Goal: Task Accomplishment & Management: Manage account settings

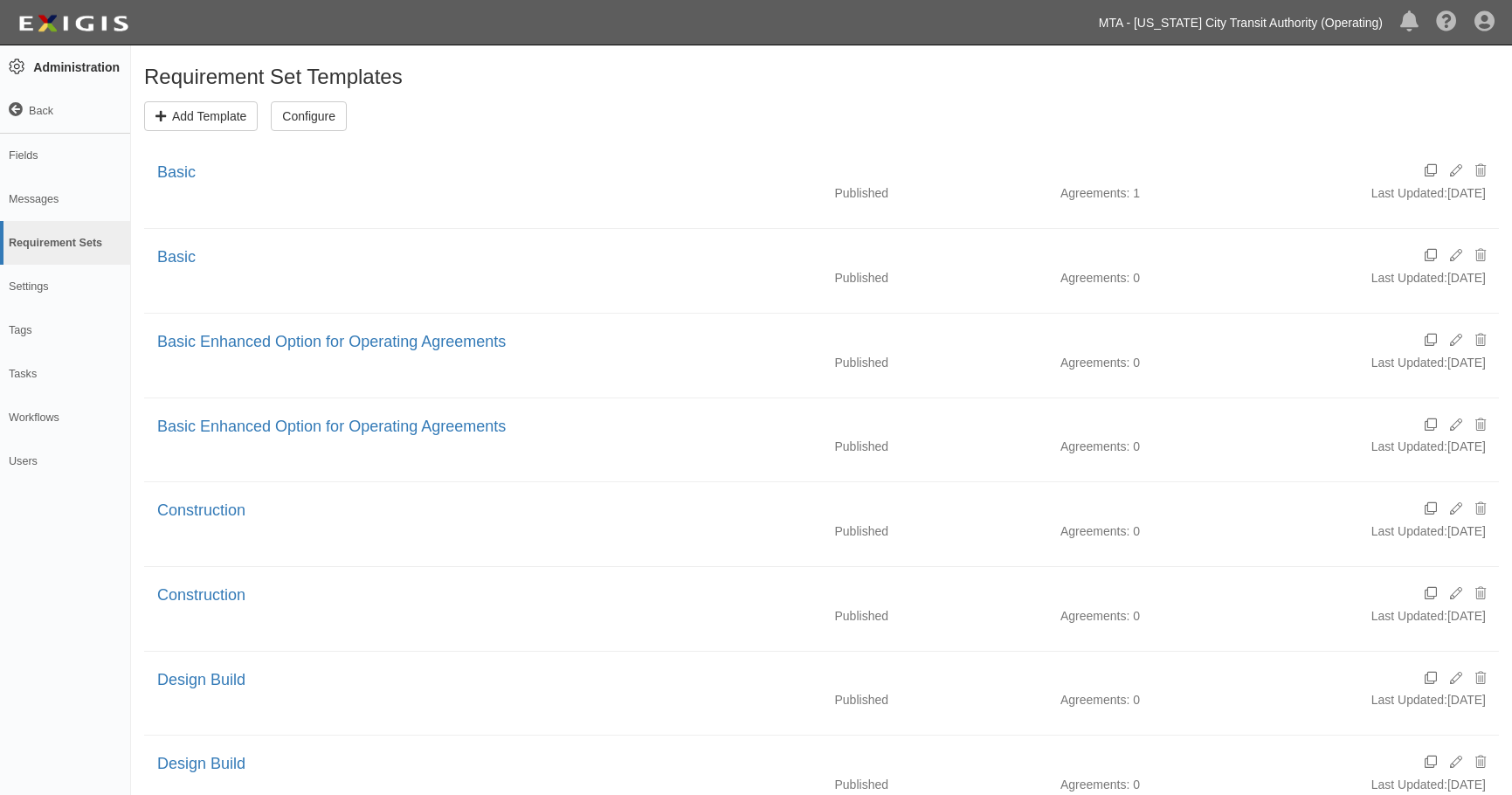
click at [1285, 15] on link "MTA - [US_STATE] City Transit Authority (Operating)" at bounding box center [1241, 23] width 302 height 35
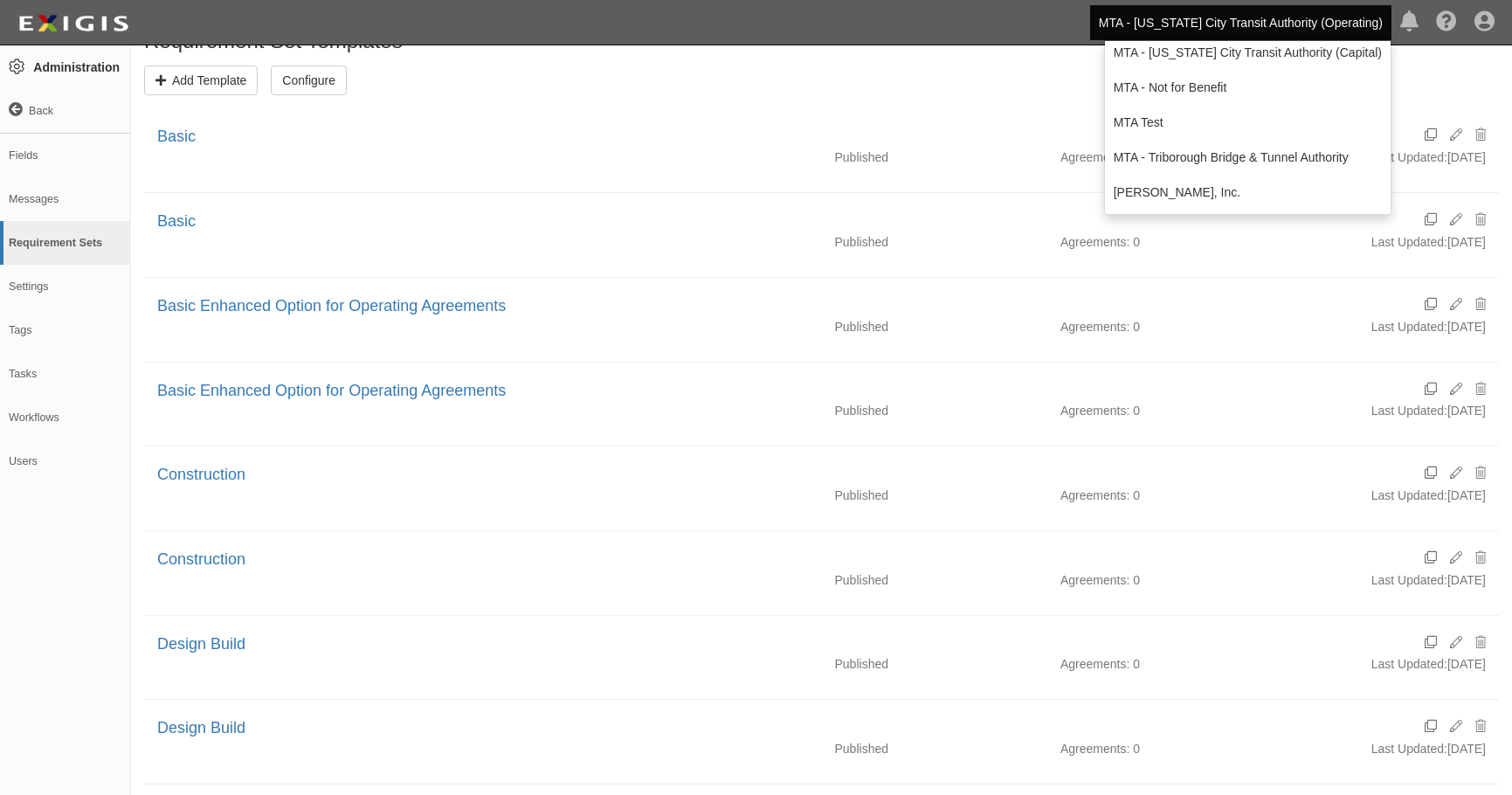
scroll to position [44, 0]
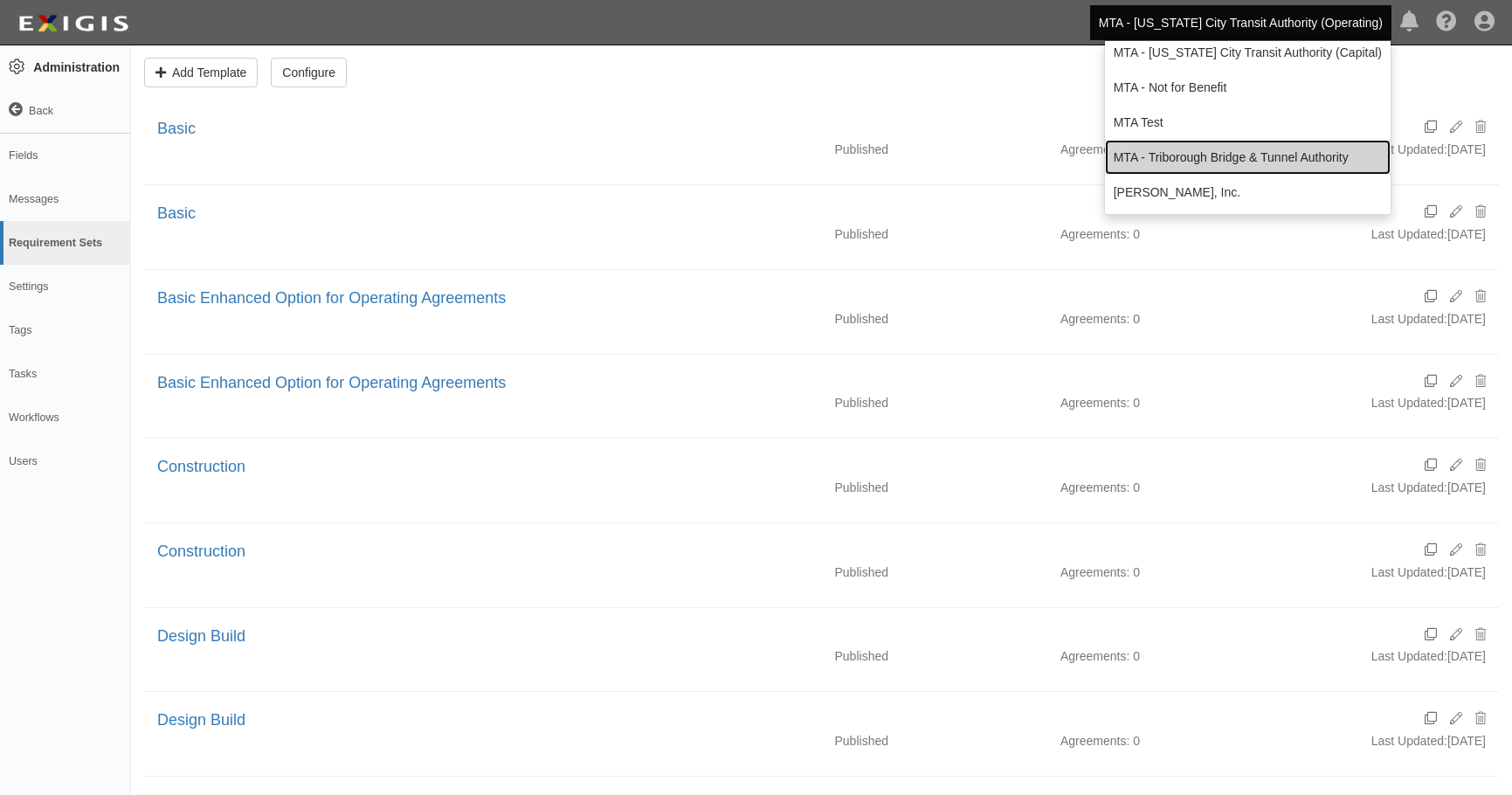
click at [1214, 153] on link "MTA - Triborough Bridge & Tunnel Authority" at bounding box center [1248, 157] width 286 height 35
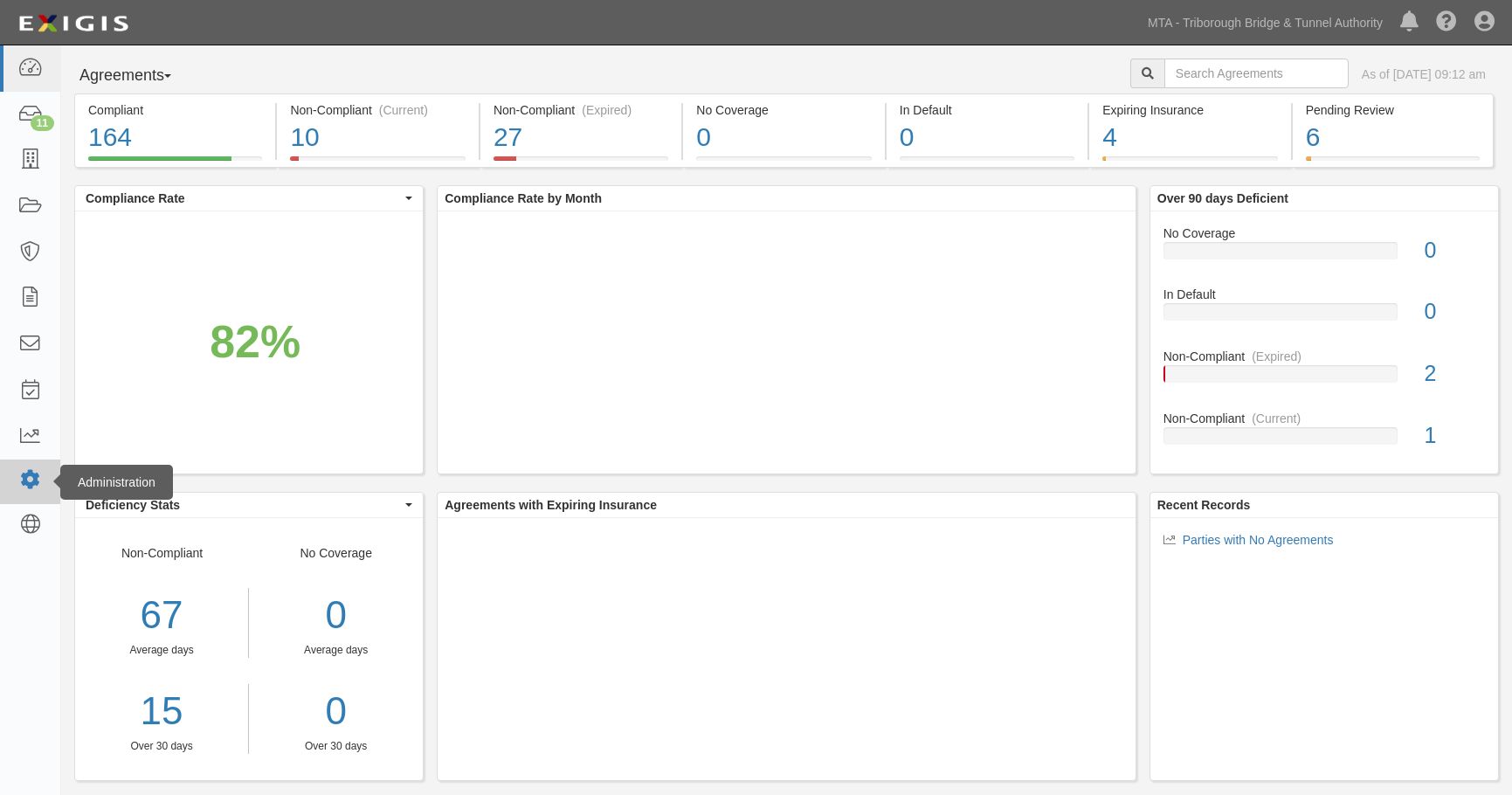
click at [43, 477] on link at bounding box center [30, 482] width 60 height 45
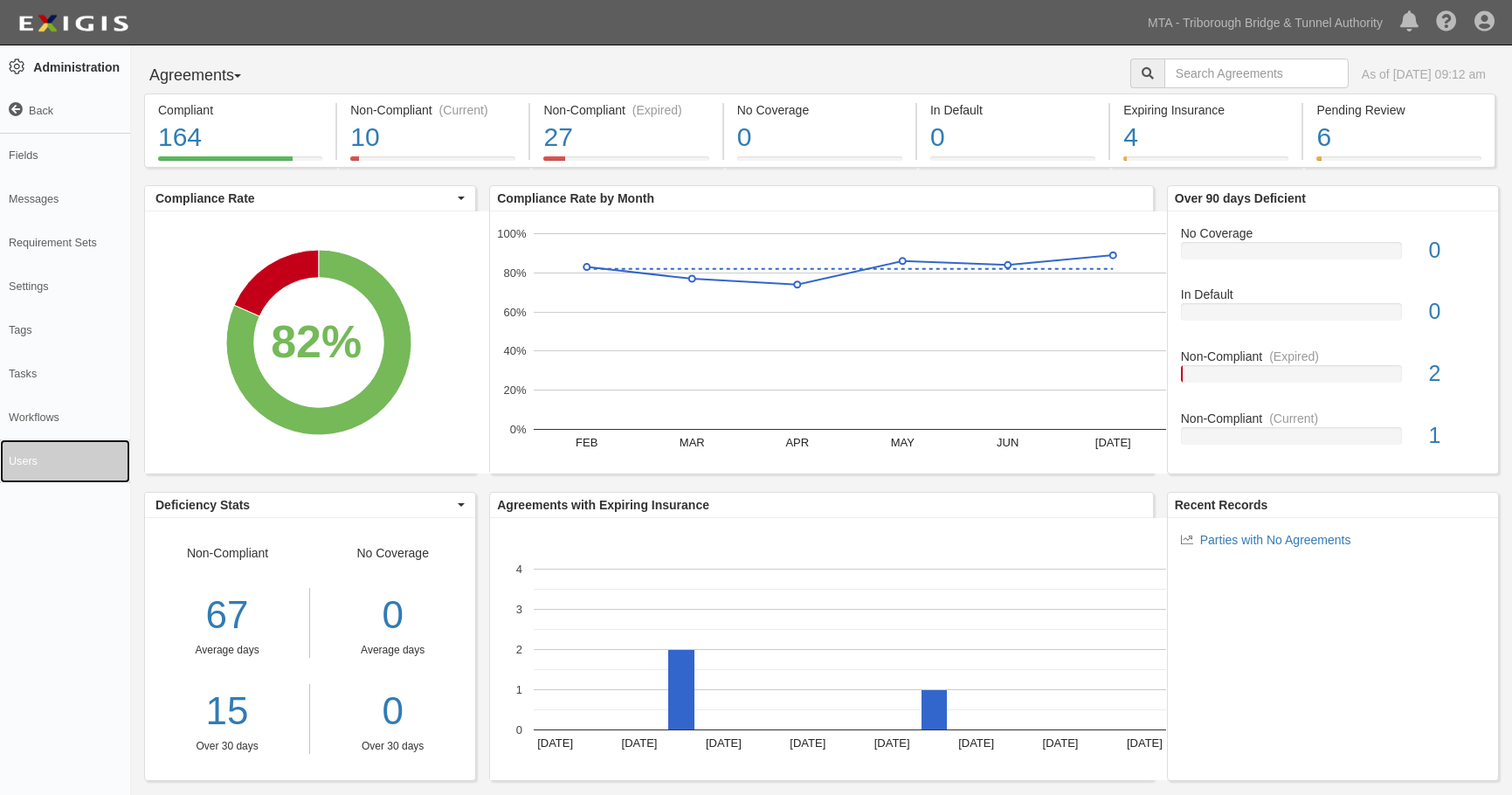
click at [18, 473] on link "Users" at bounding box center [65, 462] width 130 height 44
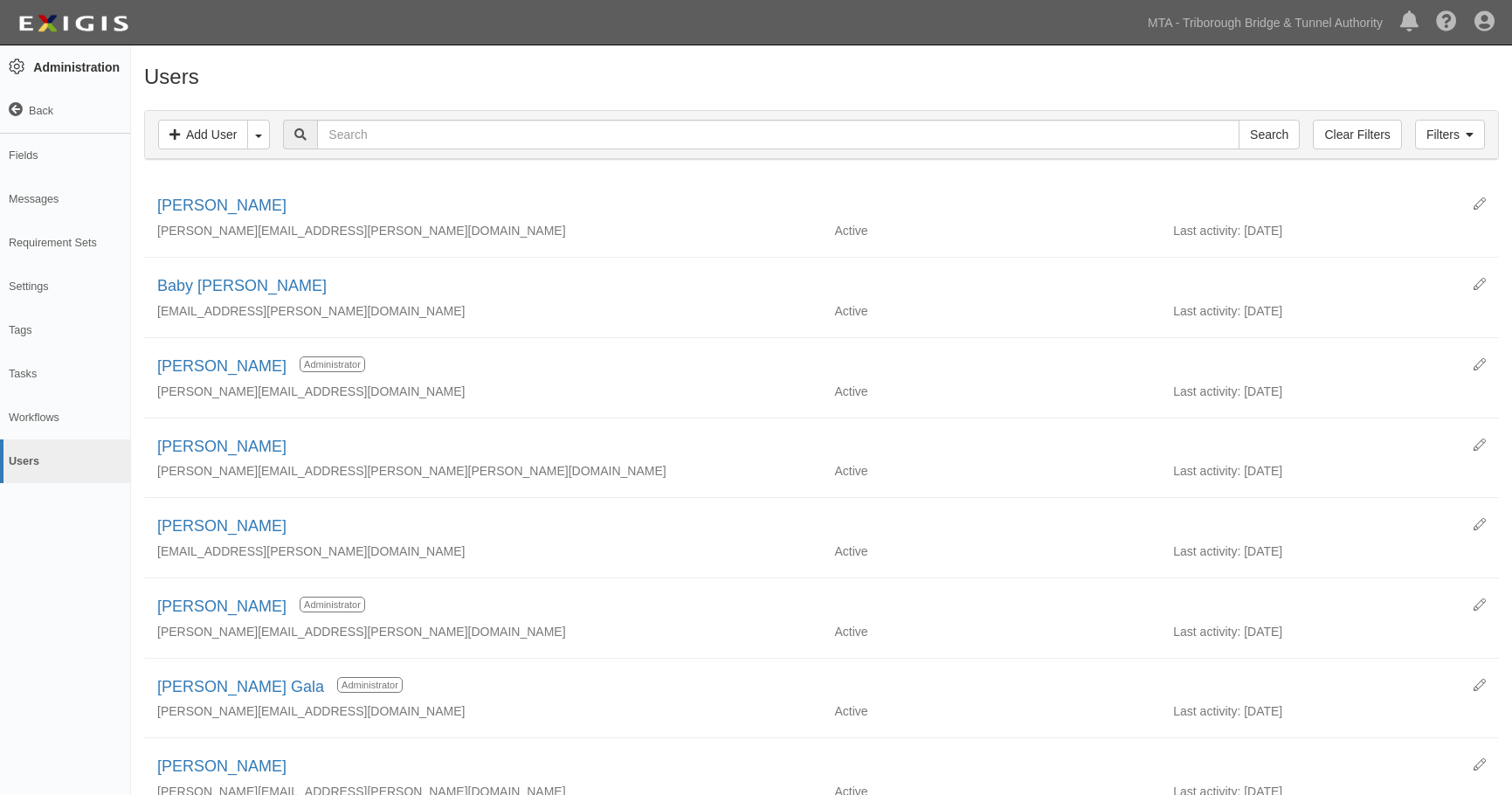
click at [37, 240] on link "Requirement Sets" at bounding box center [65, 243] width 130 height 44
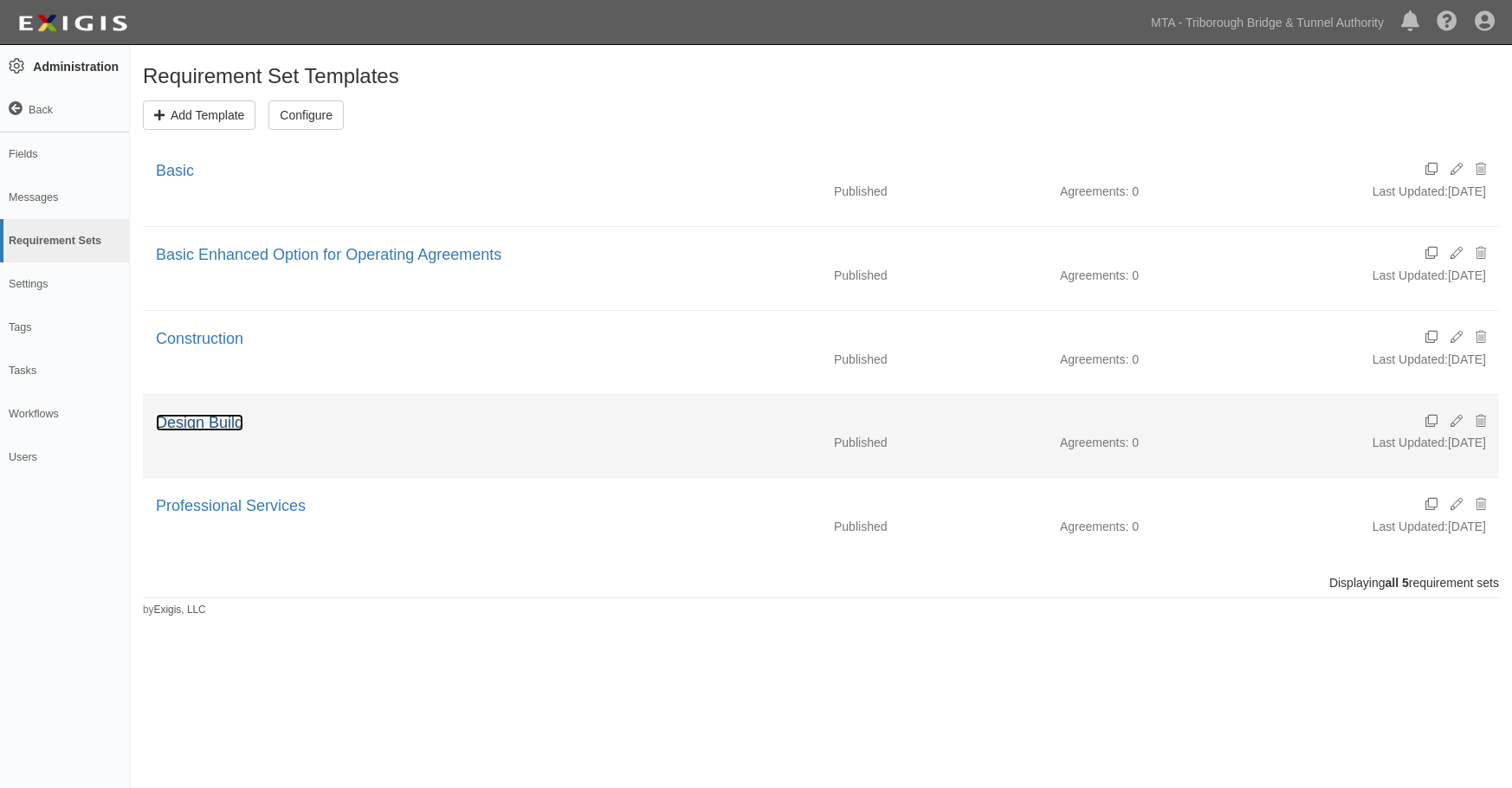
click at [217, 419] on link "Design Build" at bounding box center [199, 423] width 88 height 17
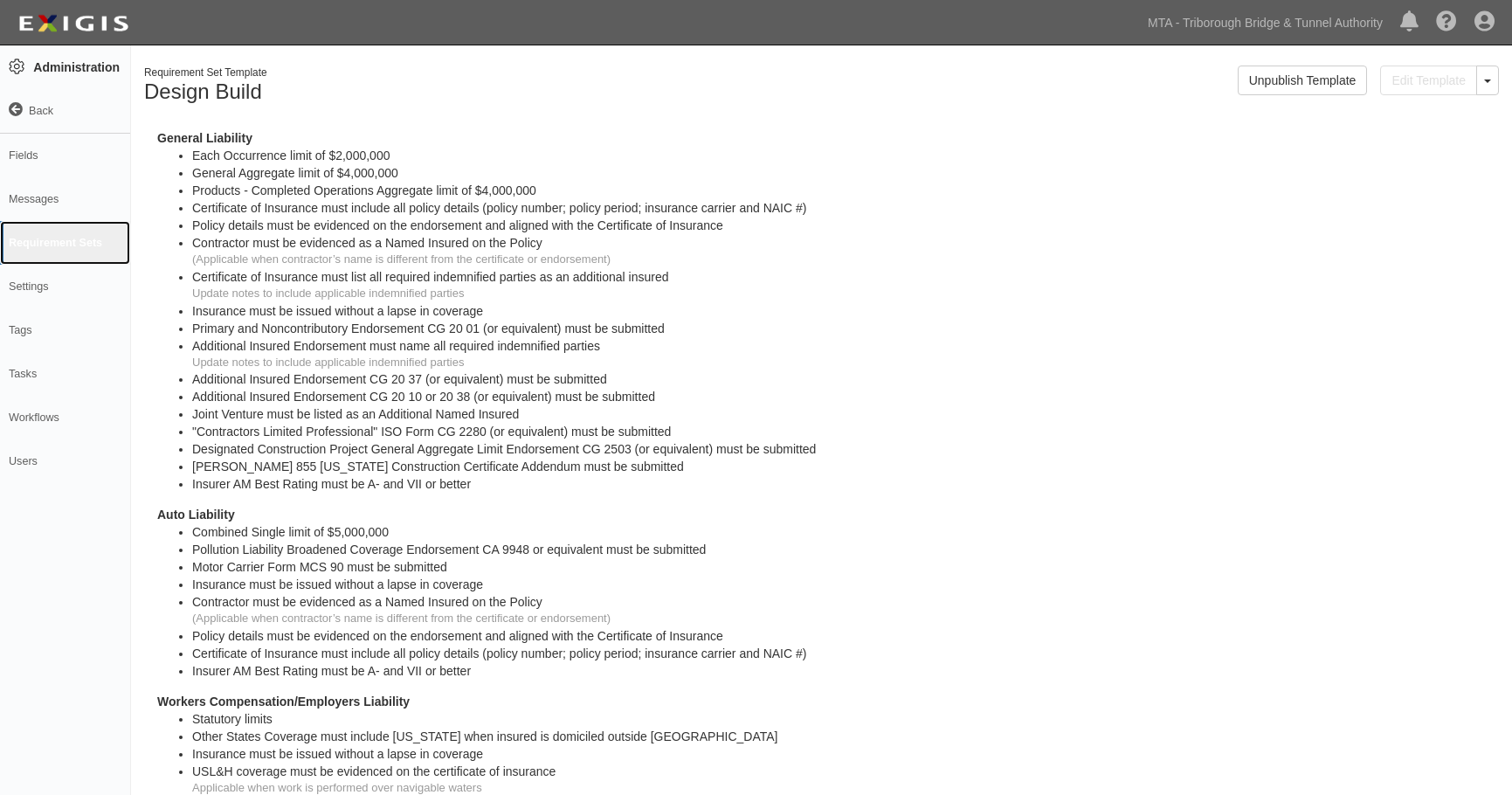
click at [51, 239] on link "Requirement Sets" at bounding box center [65, 243] width 130 height 44
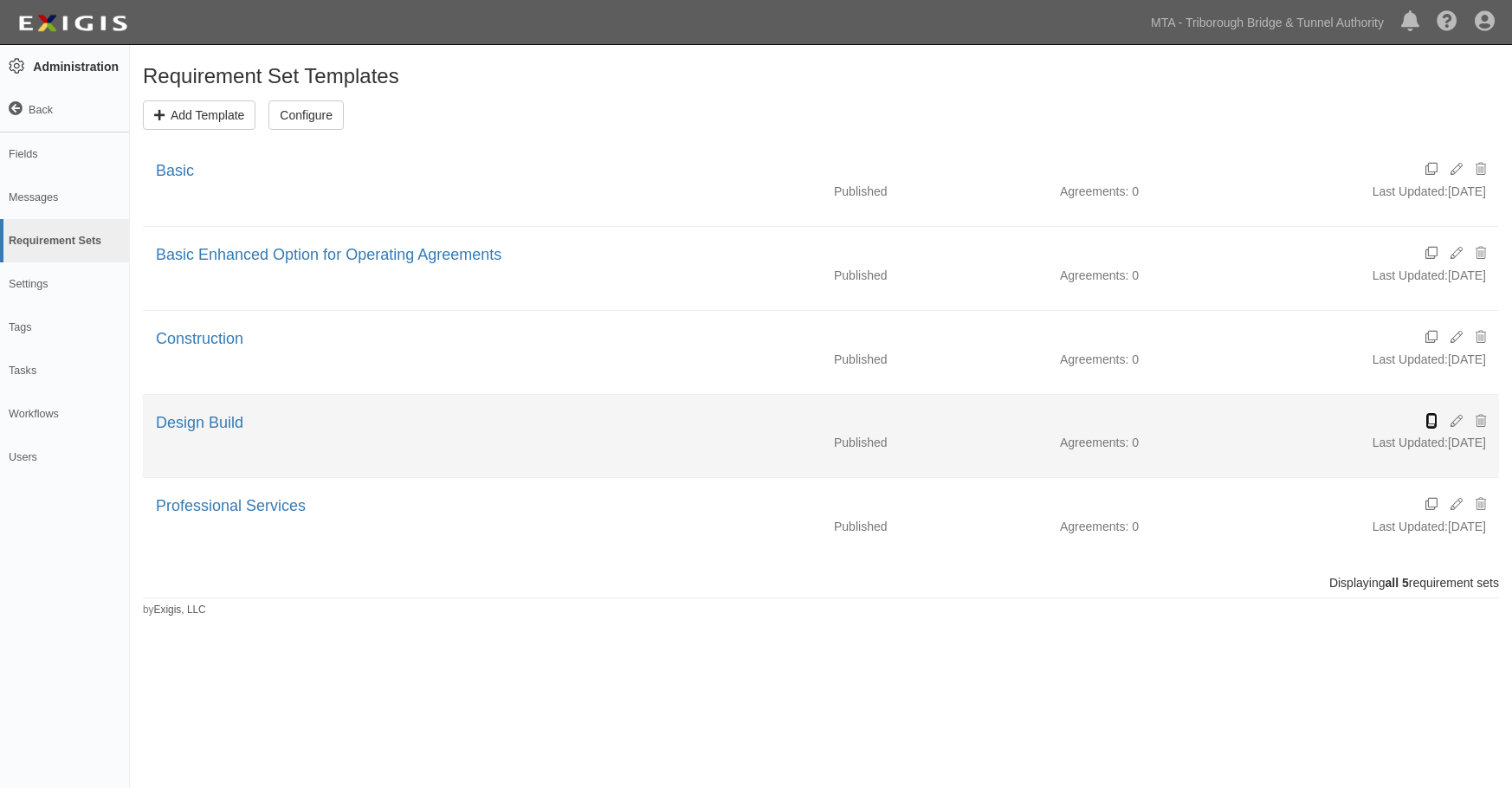
click at [1431, 414] on link at bounding box center [1431, 421] width 12 height 17
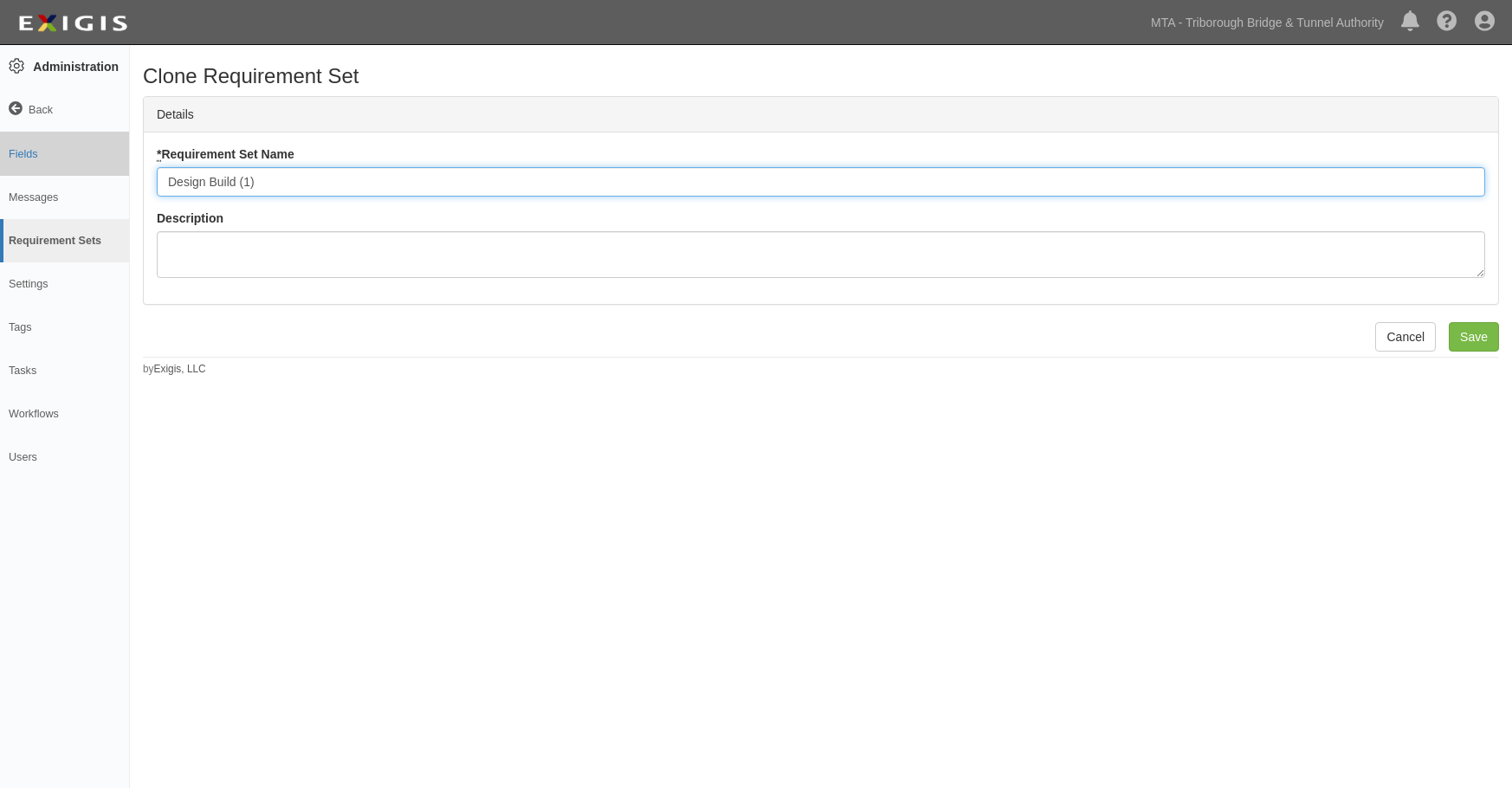
drag, startPoint x: 277, startPoint y: 177, endPoint x: 15, endPoint y: 156, distance: 262.8
click at [15, 156] on body "Toggle navigation Dashboard 11 Inbox Parties Agreements Coverages Documents Mes…" at bounding box center [756, 380] width 1512 height 762
type input "S"
type input "NFB Standard with CPL"
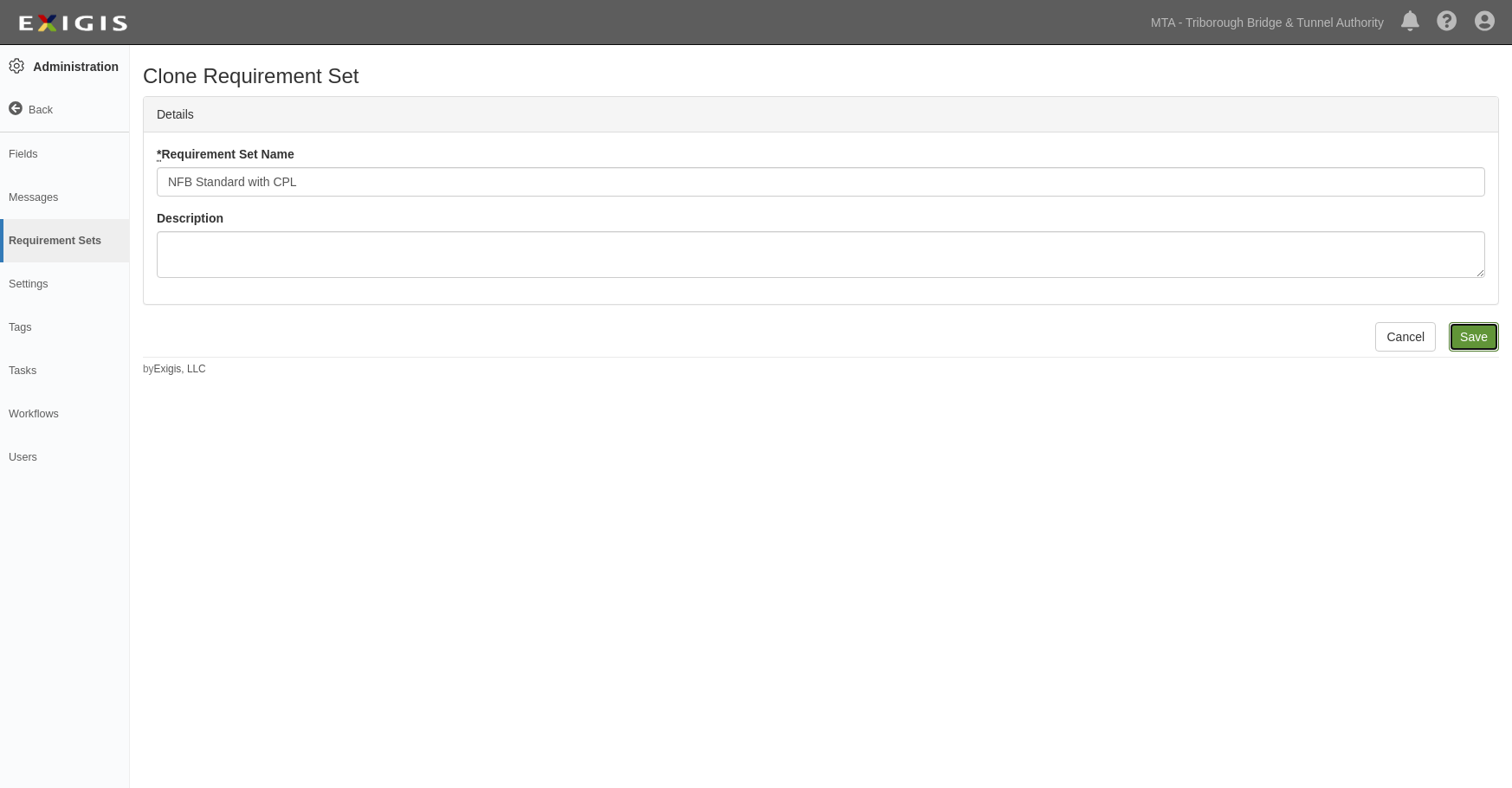
click at [1470, 334] on input "Save" at bounding box center [1473, 336] width 50 height 29
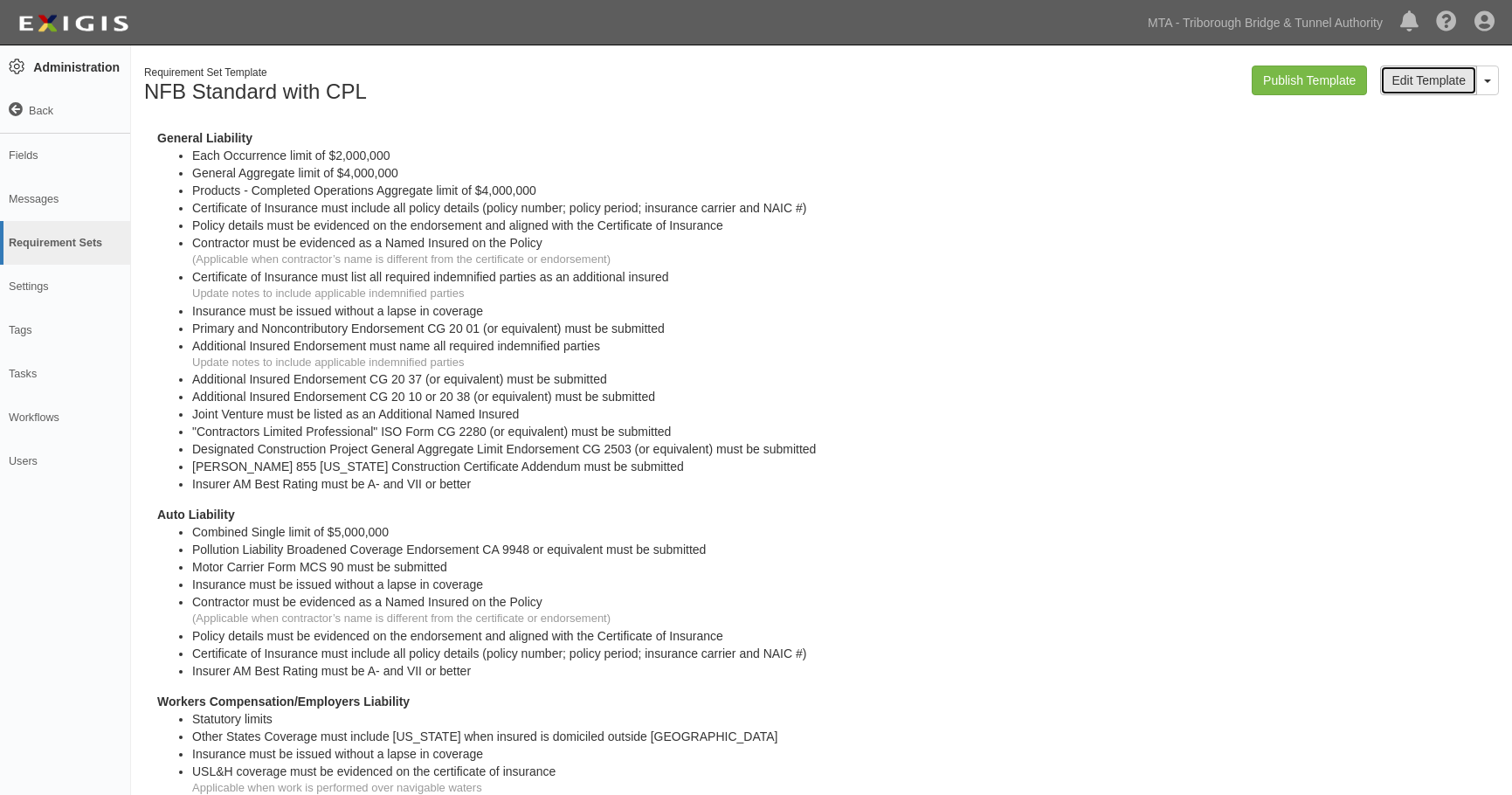
click at [1422, 83] on link "Edit Template" at bounding box center [1429, 80] width 97 height 30
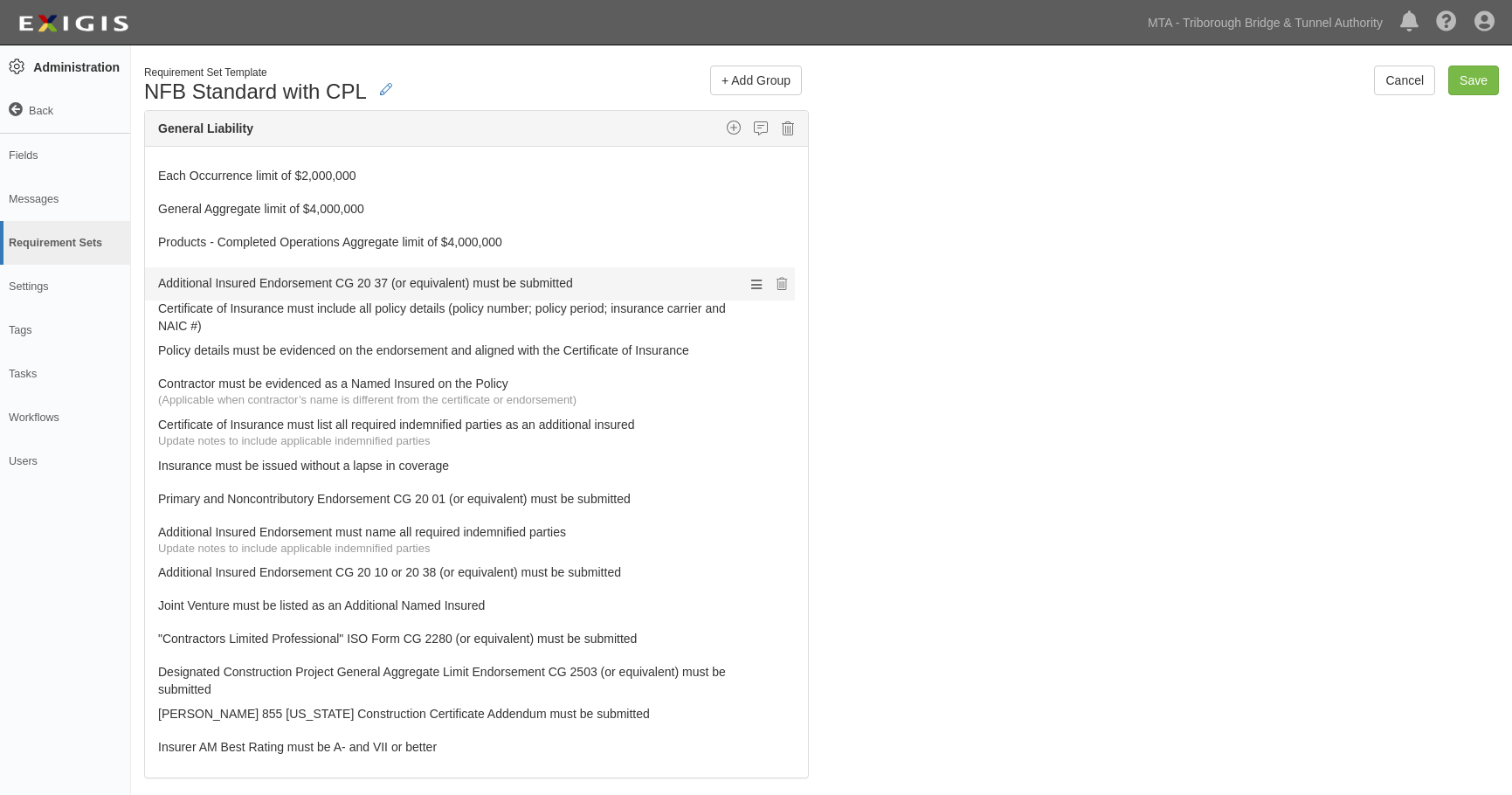
drag, startPoint x: 298, startPoint y: 541, endPoint x: 308, endPoint y: 285, distance: 256.2
click at [336, 275] on link "Additional Insured Endorsement CG 20 37 (or equivalent) must be submitted" at bounding box center [444, 272] width 571 height 25
select select
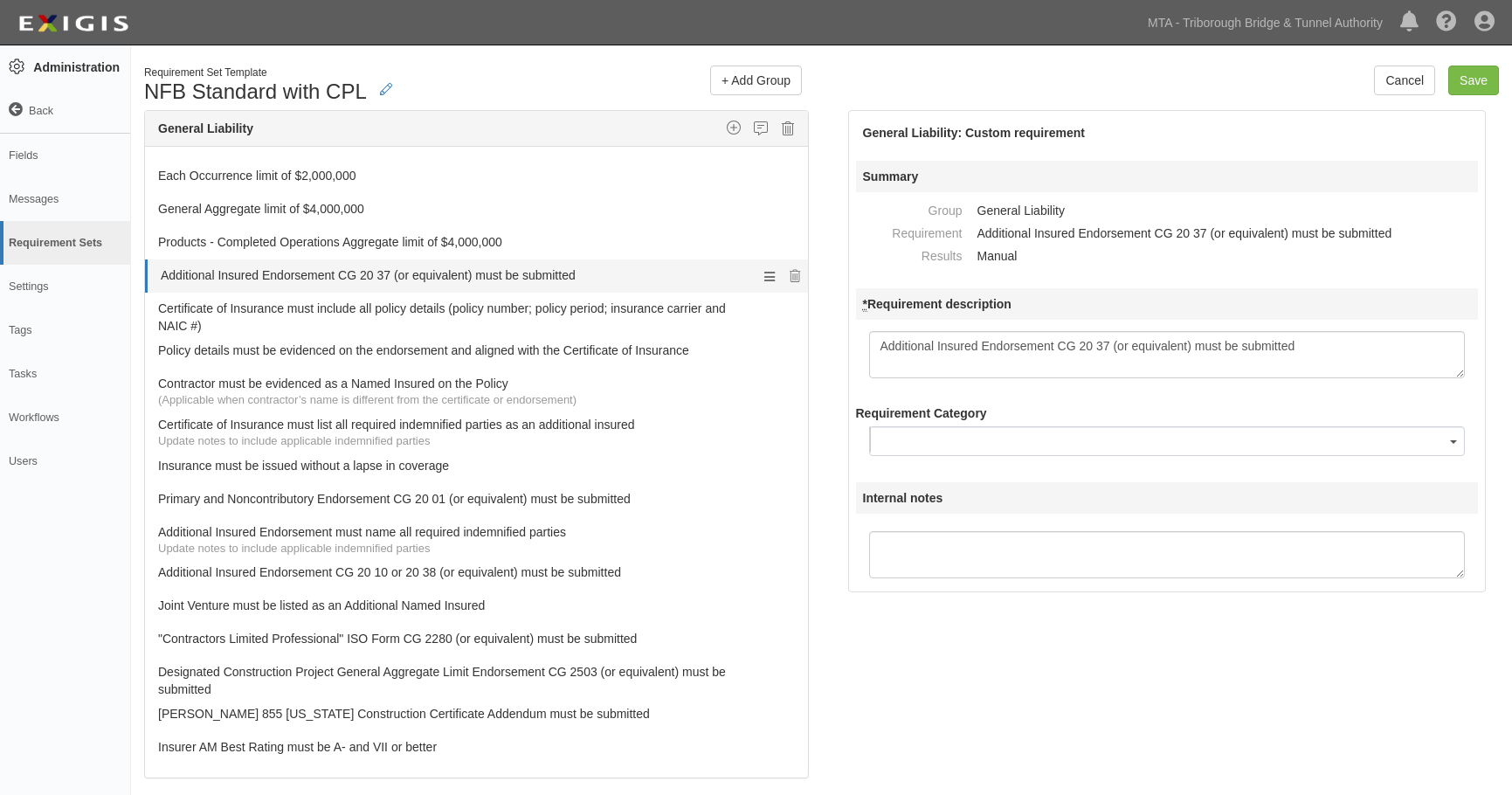
drag, startPoint x: 1323, startPoint y: 341, endPoint x: 469, endPoint y: 269, distance: 857.0
click at [469, 269] on div "The requirements in red require changes in order to save. General Liability Add…" at bounding box center [822, 501] width 1382 height 782
type textarea "Additional Insured Endorsement CG 20 26 (or equivalent) must be submitted"
click at [936, 445] on button "button" at bounding box center [1167, 441] width 597 height 30
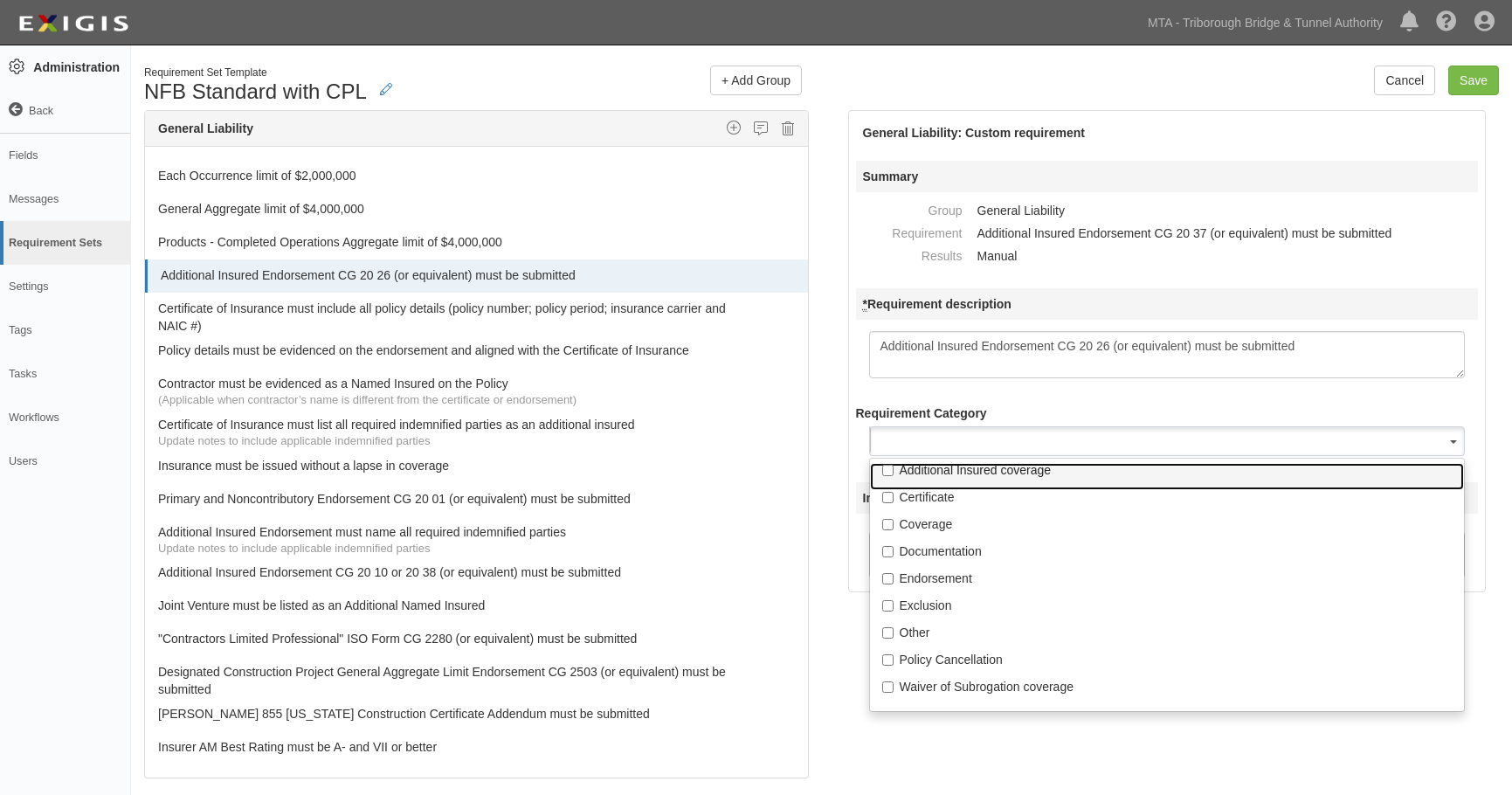
click at [922, 467] on p "Additional Insured coverage" at bounding box center [1167, 469] width 535 height 17
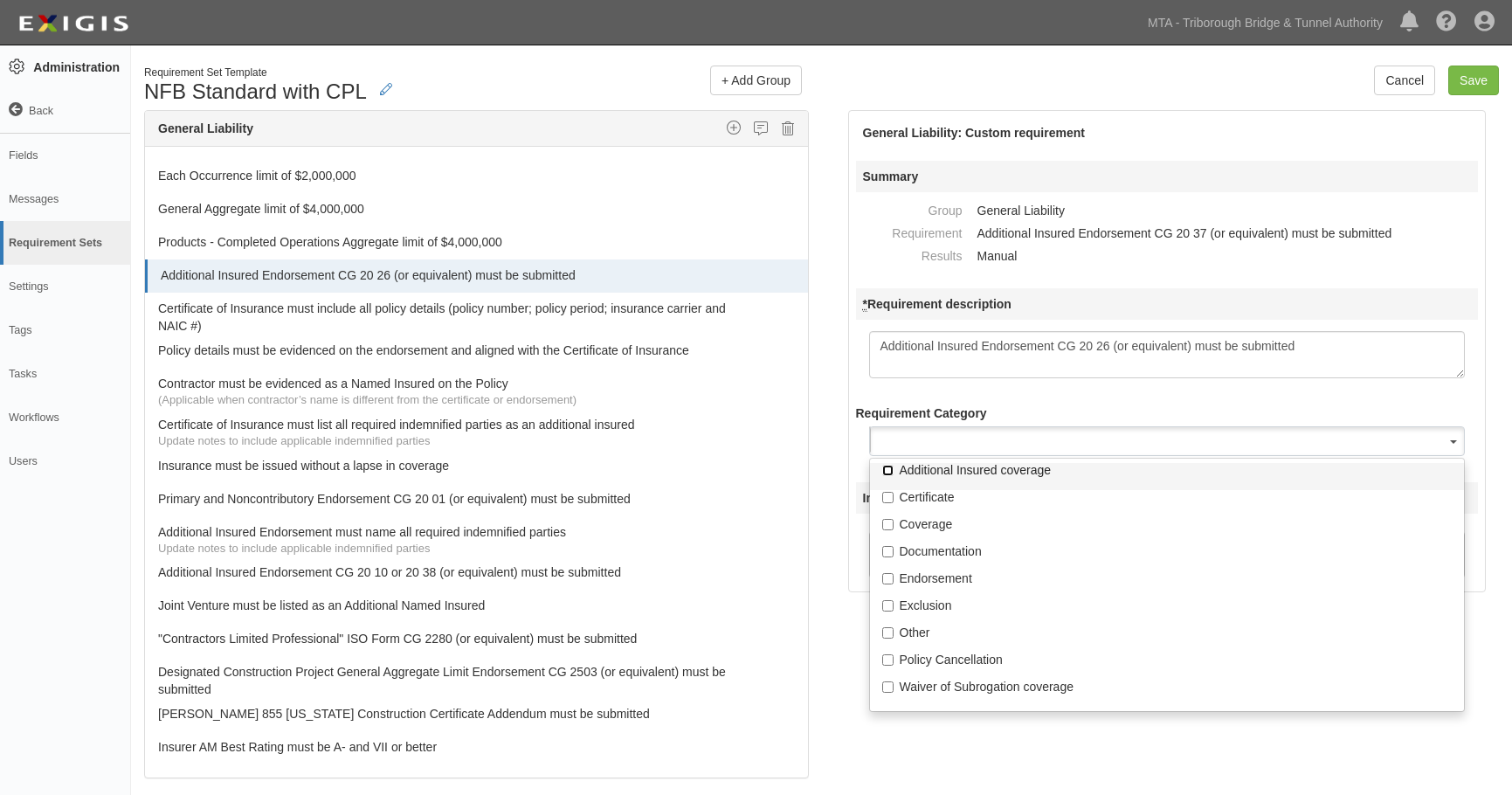
click at [894, 467] on input "Additional Insured coverage" at bounding box center [888, 470] width 11 height 11
checkbox input "true"
select select "Additional Insured coverage"
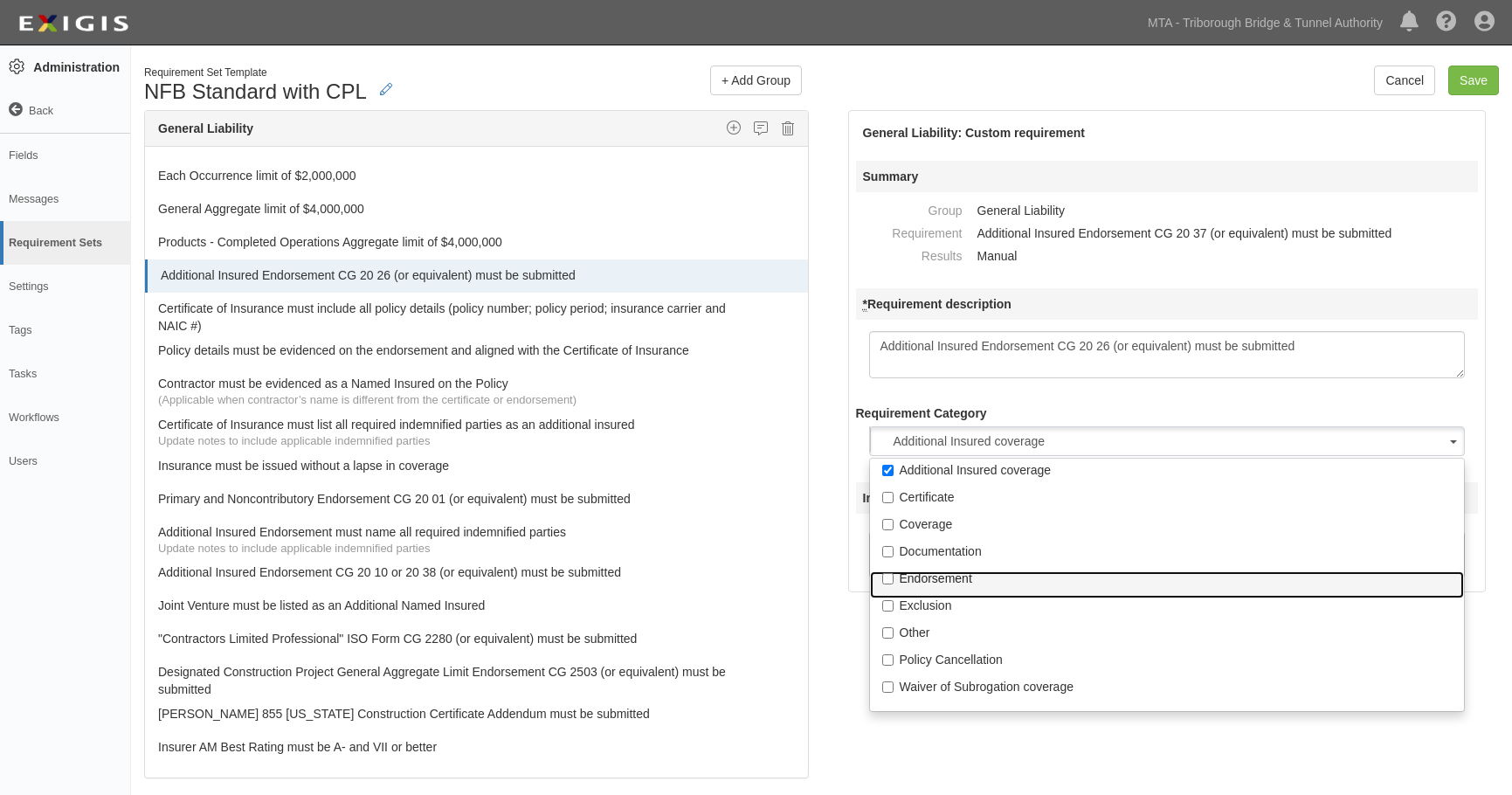
click at [925, 579] on p "Endorsement" at bounding box center [1167, 578] width 535 height 17
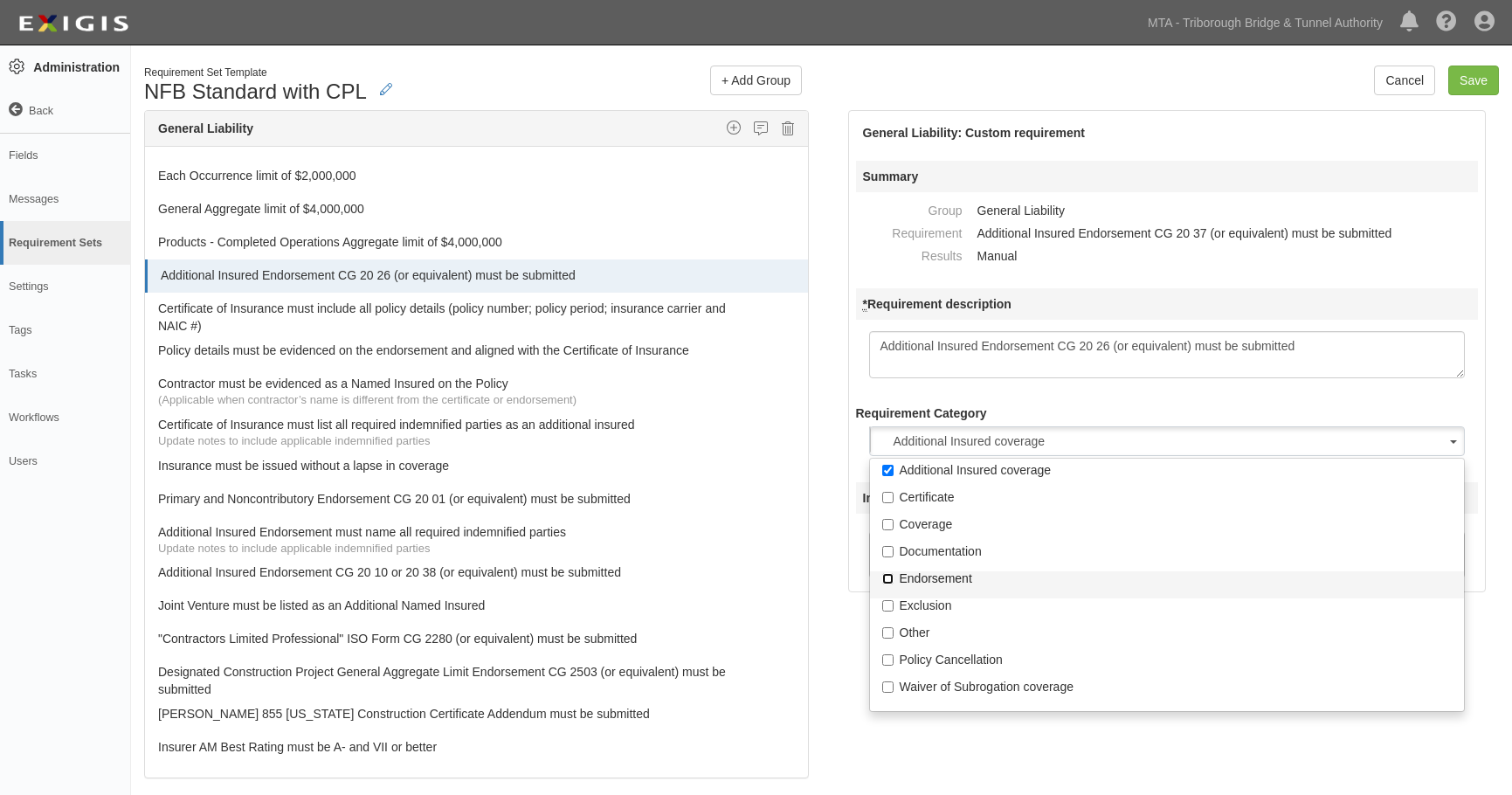
click at [894, 579] on input "Endorsement" at bounding box center [888, 579] width 11 height 11
checkbox input "true"
click at [844, 663] on div "The requirements in red require changes in order to save. General Liability Add…" at bounding box center [822, 501] width 1382 height 782
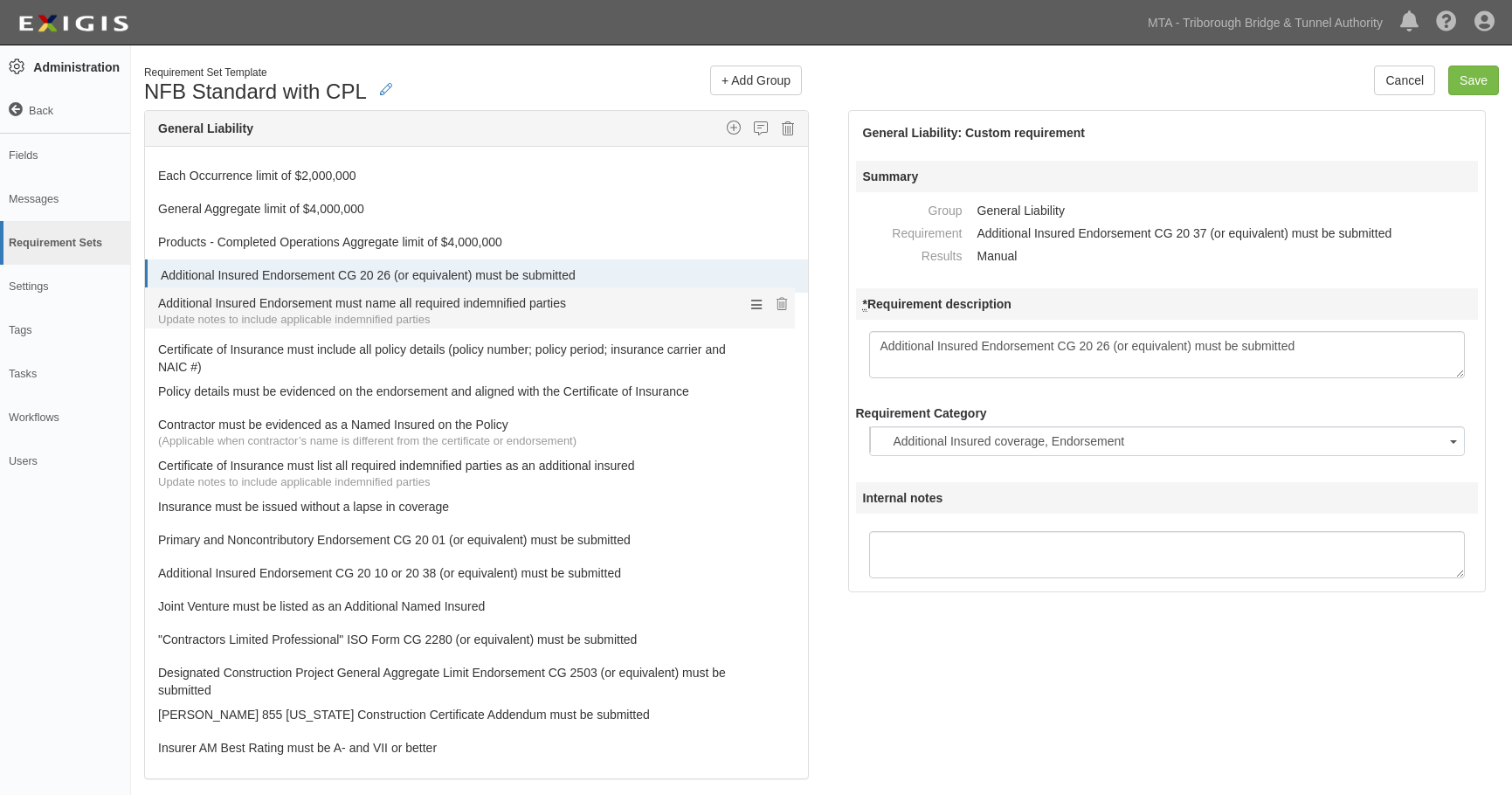
drag, startPoint x: 297, startPoint y: 533, endPoint x: 288, endPoint y: 304, distance: 229.2
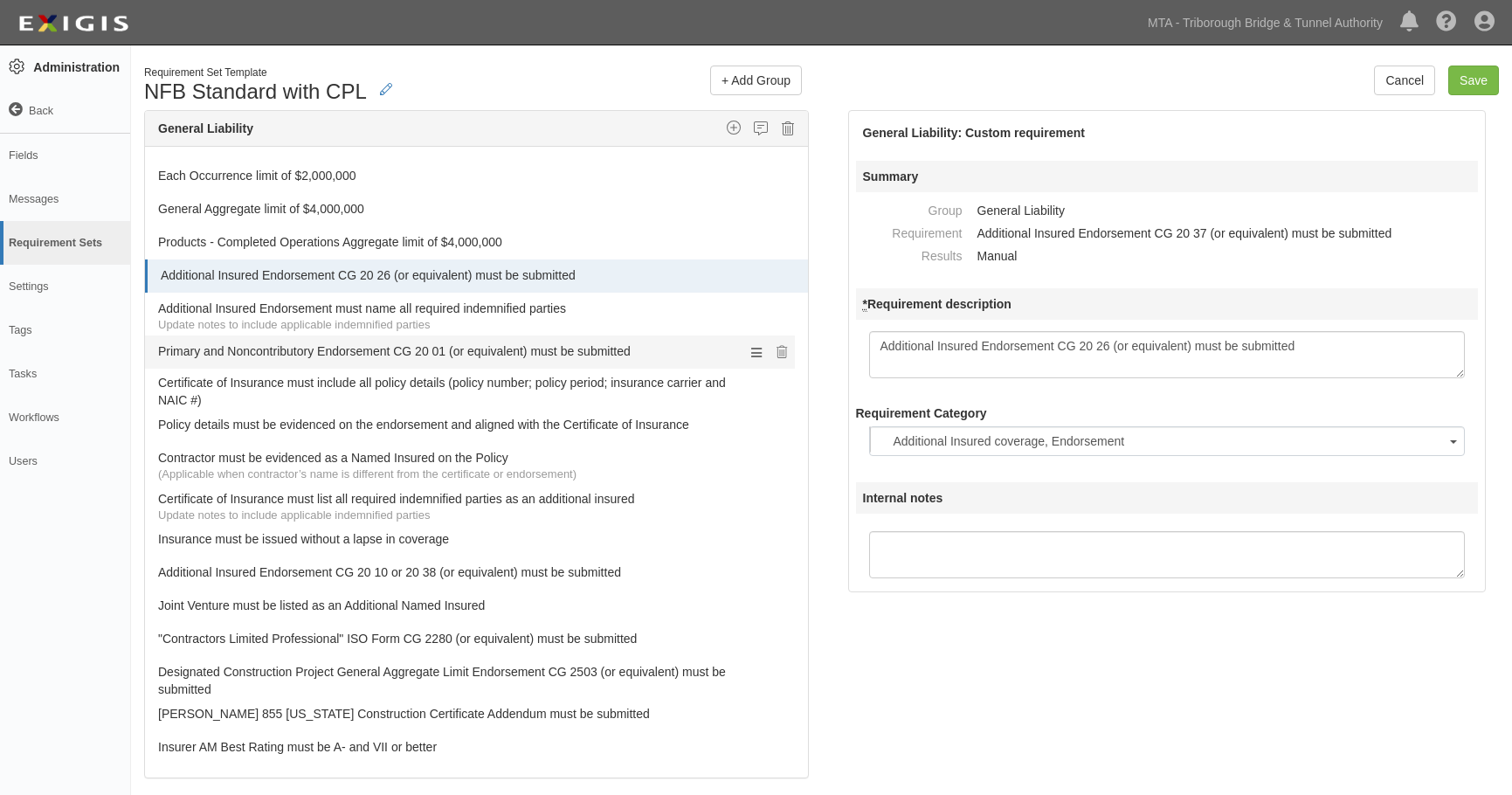
drag, startPoint x: 228, startPoint y: 541, endPoint x: 208, endPoint y: 353, distance: 189.1
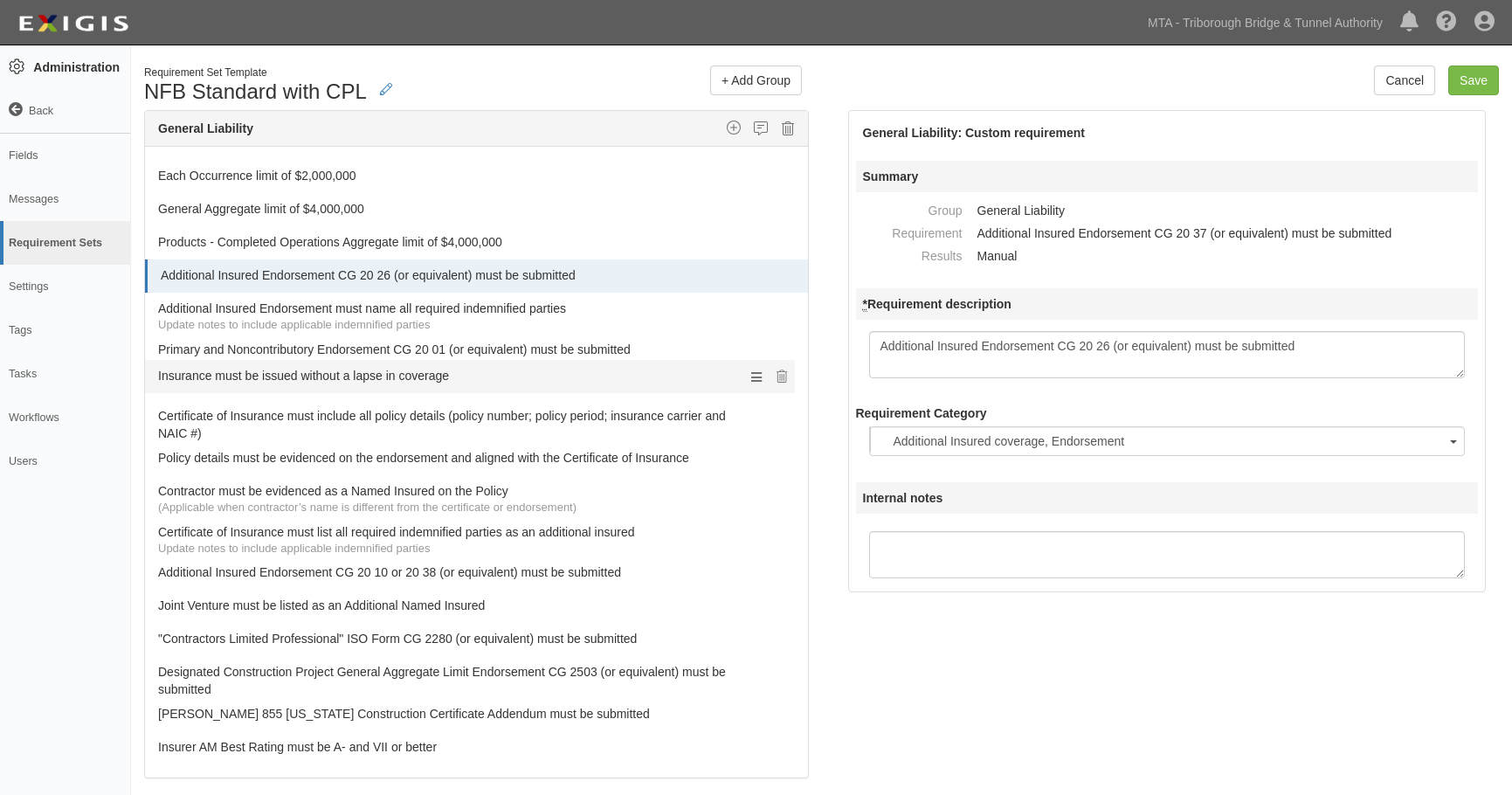
drag, startPoint x: 236, startPoint y: 543, endPoint x: 219, endPoint y: 379, distance: 164.9
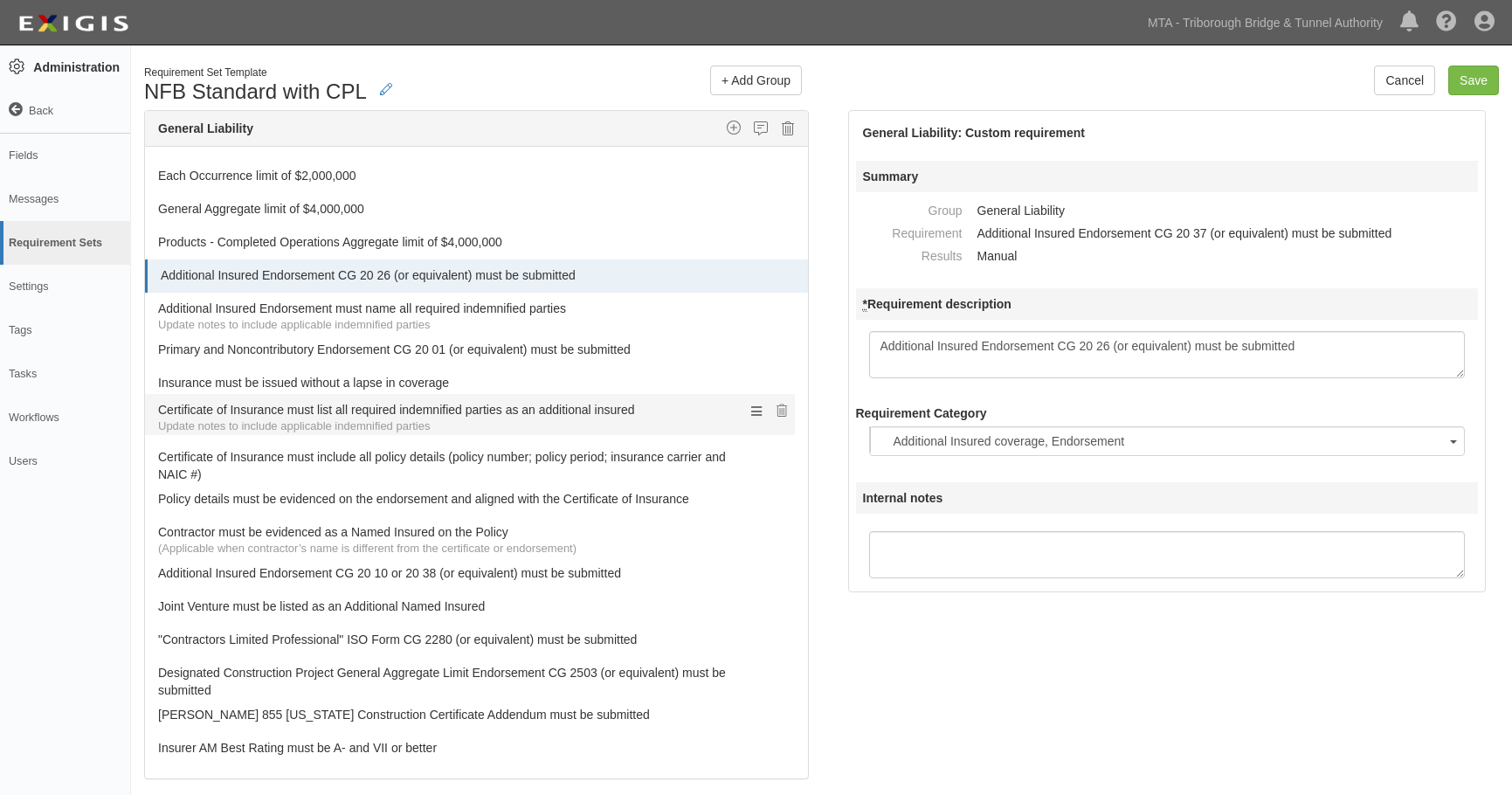
drag, startPoint x: 229, startPoint y: 537, endPoint x: 221, endPoint y: 415, distance: 122.3
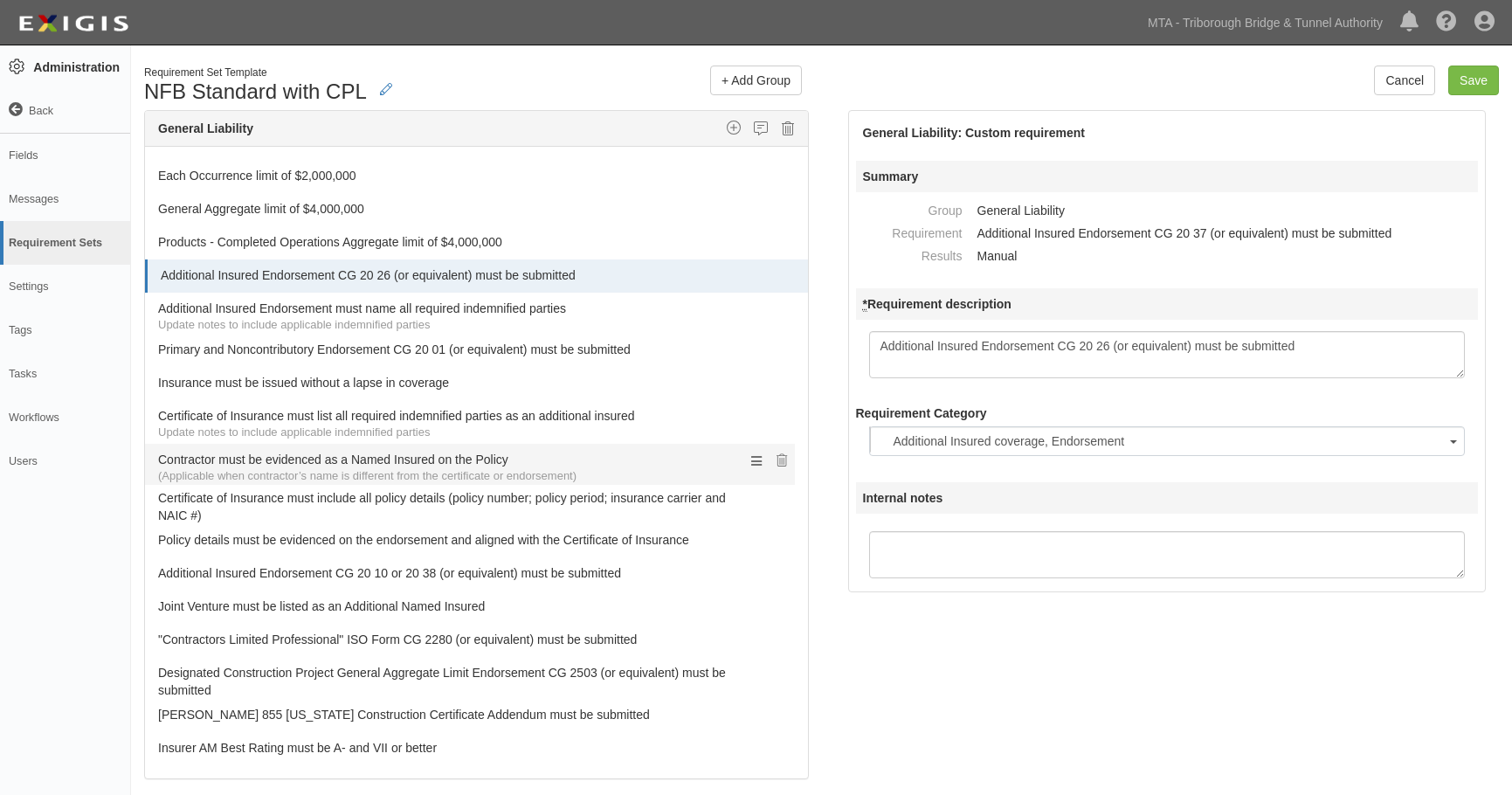
drag, startPoint x: 221, startPoint y: 534, endPoint x: 219, endPoint y: 461, distance: 73.0
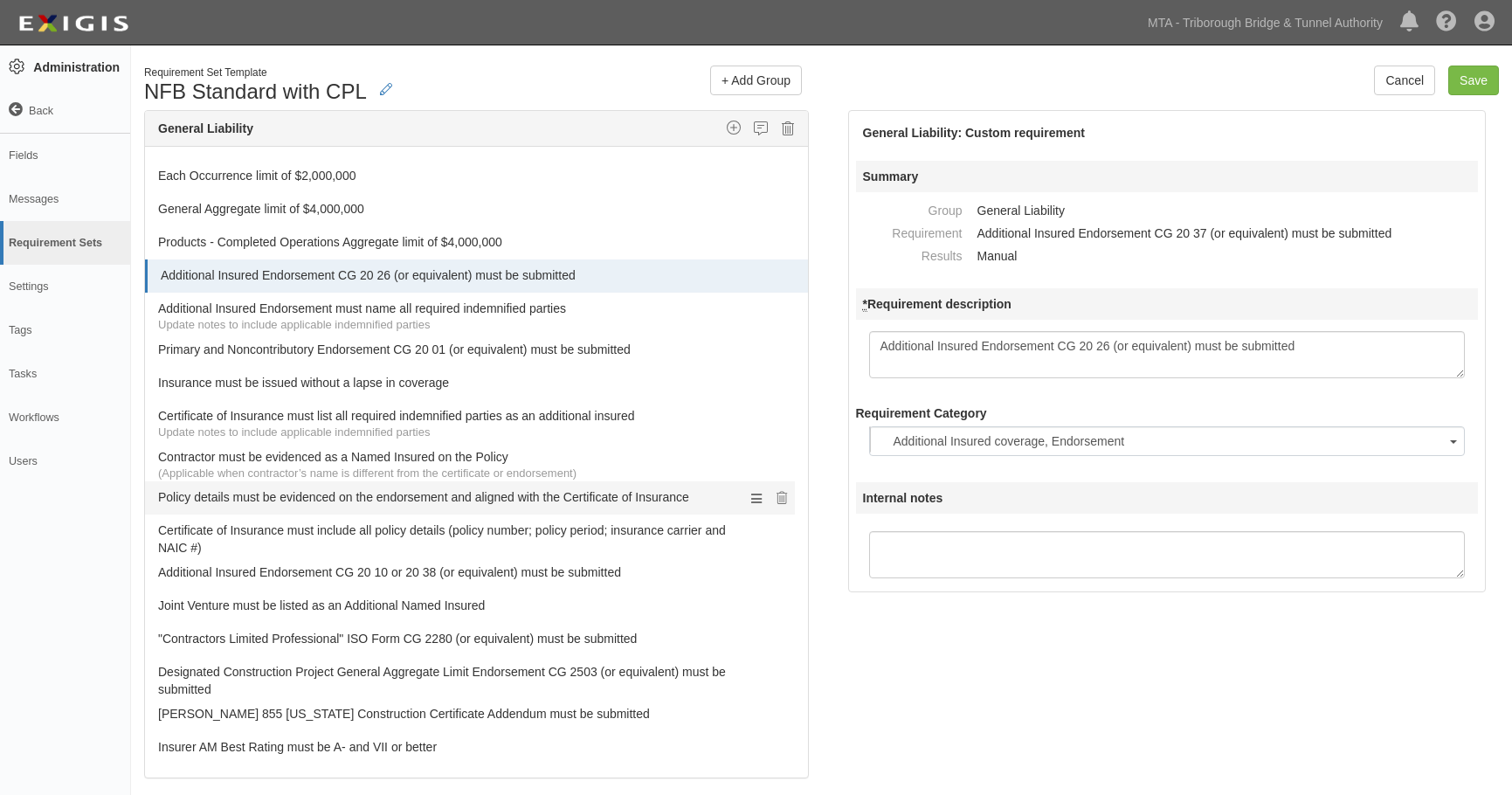
drag, startPoint x: 225, startPoint y: 538, endPoint x: 219, endPoint y: 494, distance: 44.4
click at [789, 574] on icon at bounding box center [794, 573] width 10 height 12
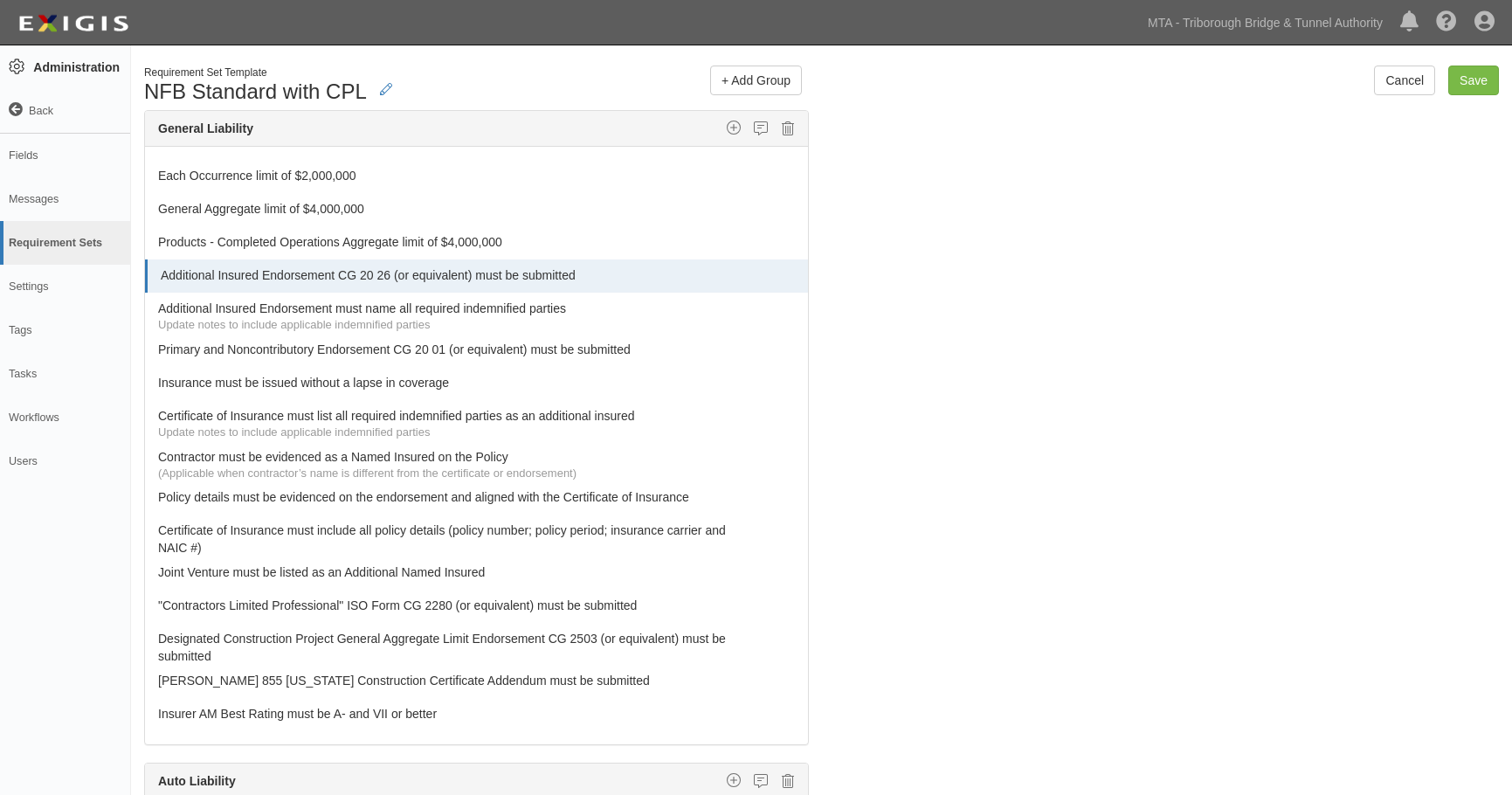
click at [789, 574] on icon at bounding box center [794, 573] width 10 height 12
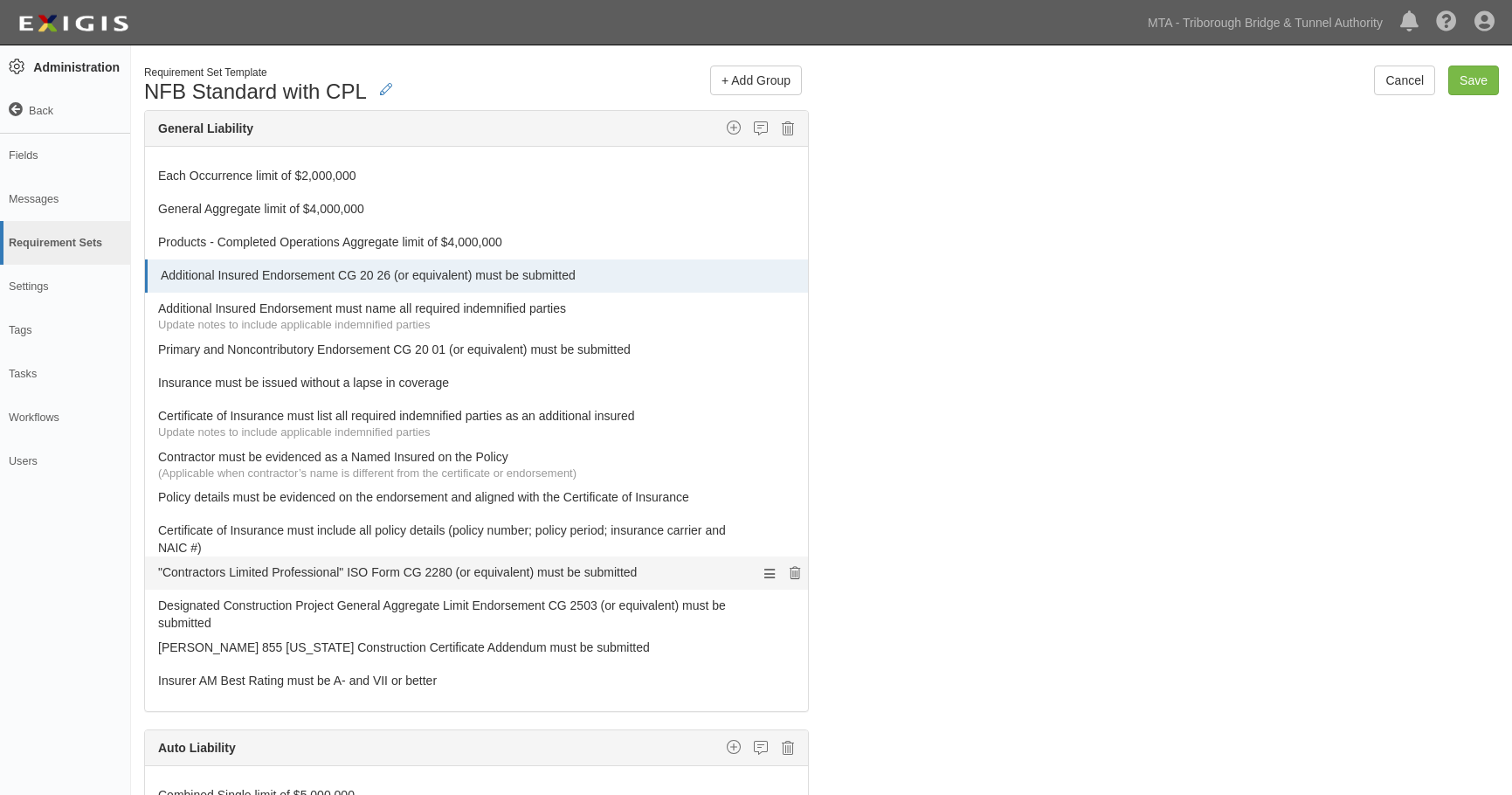
click at [789, 572] on icon at bounding box center [794, 573] width 10 height 12
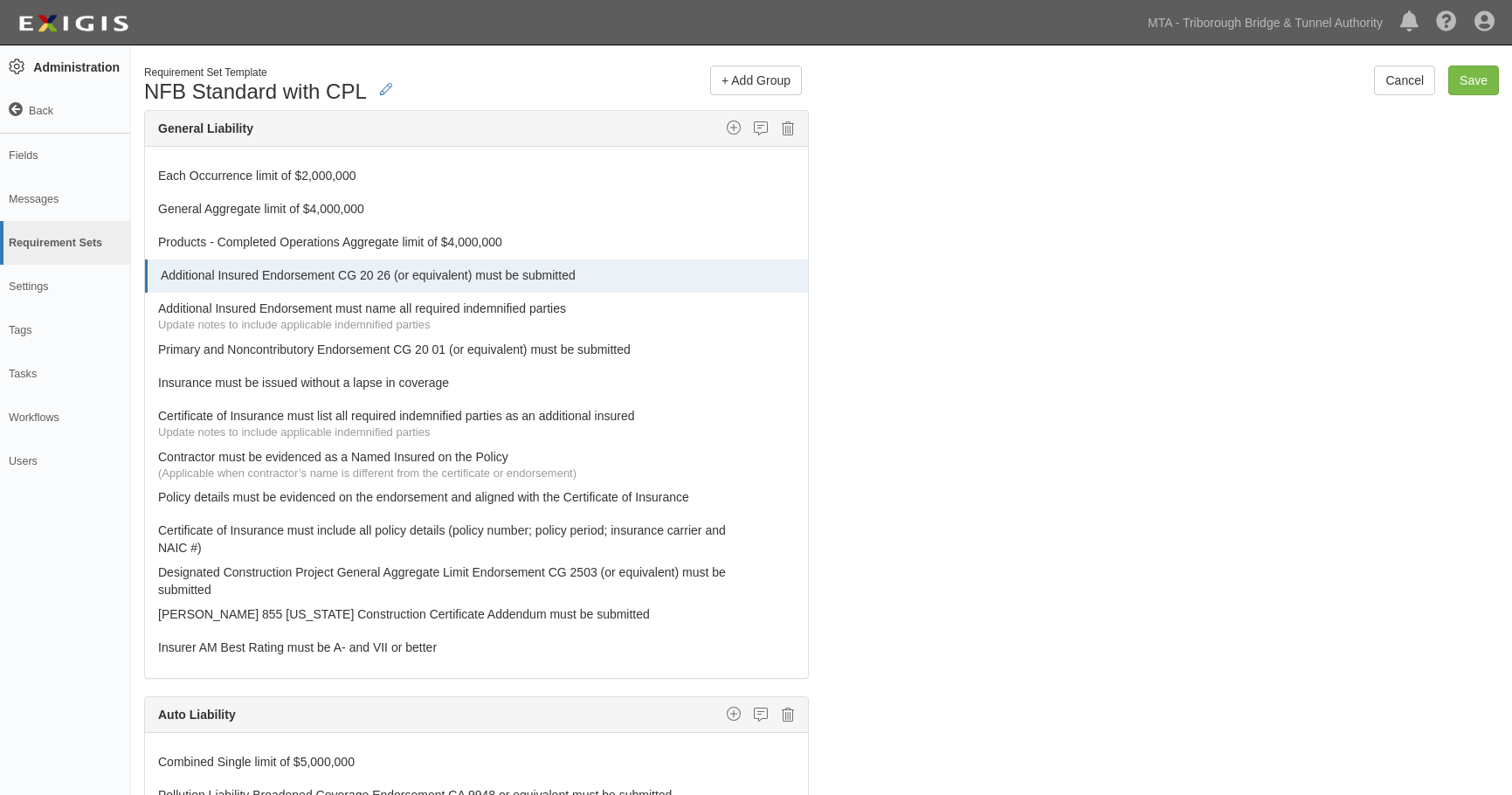
click at [789, 572] on icon at bounding box center [794, 573] width 10 height 12
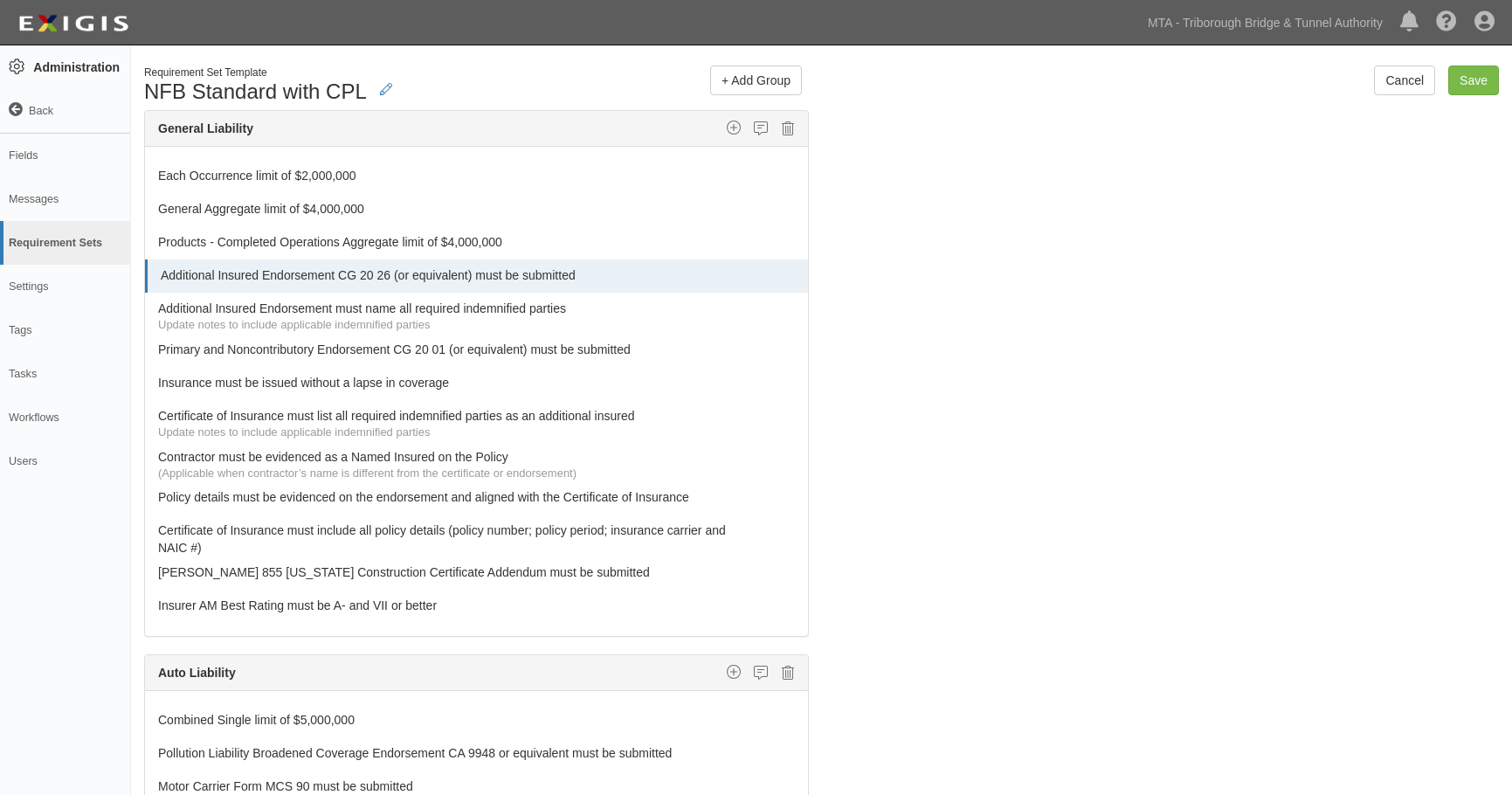
click at [789, 572] on icon at bounding box center [794, 573] width 10 height 12
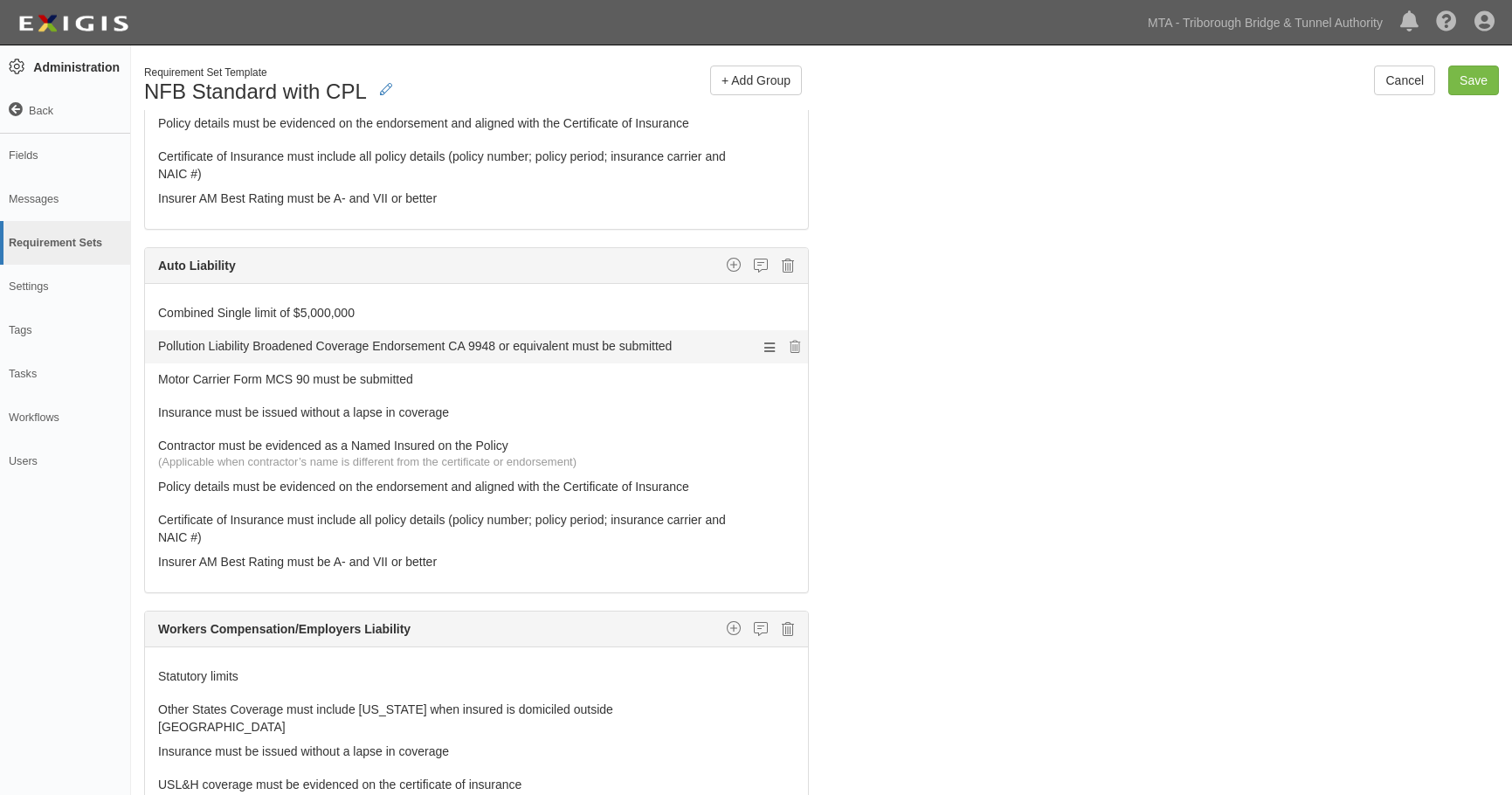
scroll to position [393, 0]
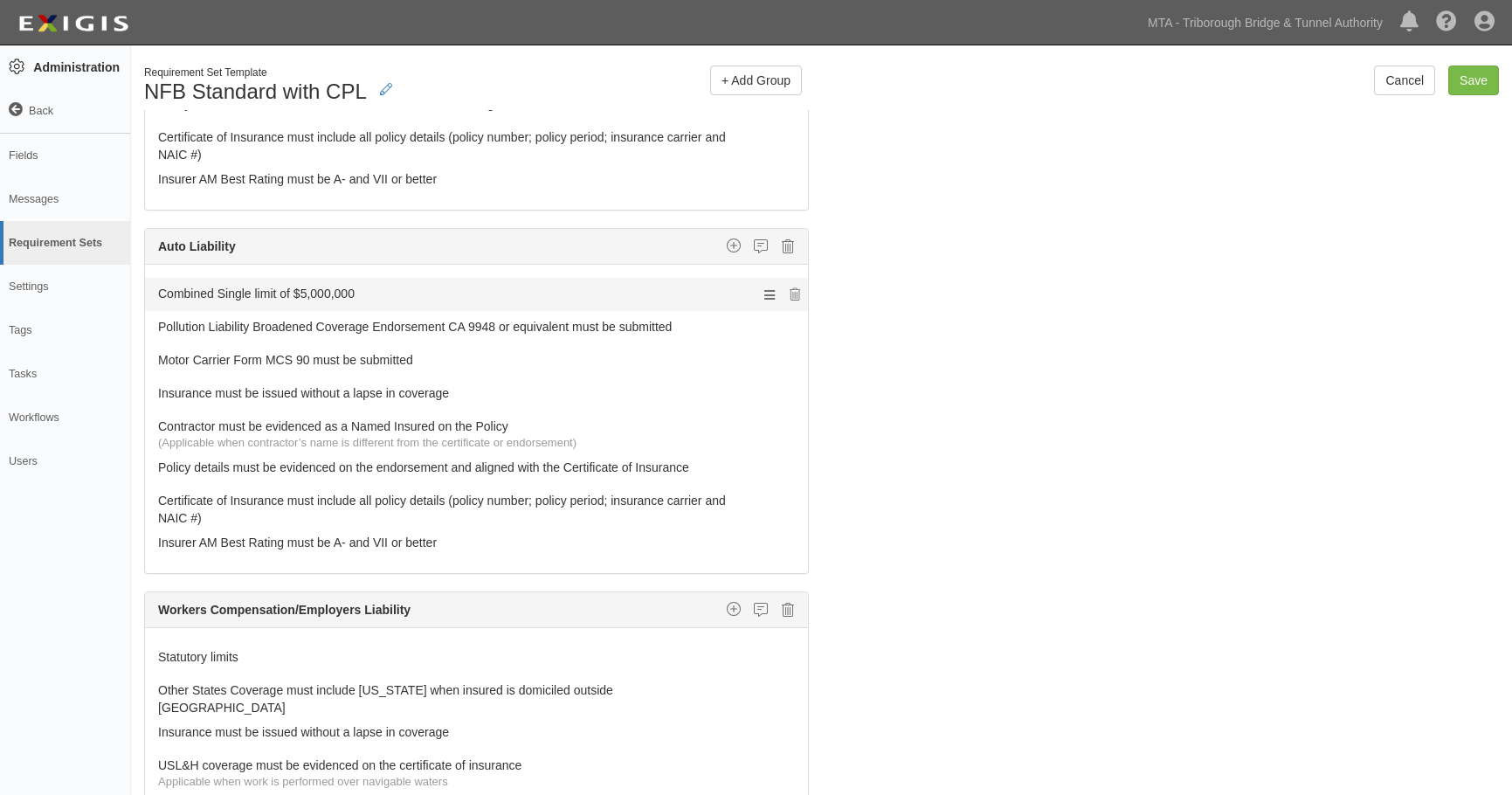
click at [232, 297] on link "Combined Single limit of $5,000,000" at bounding box center [444, 290] width 571 height 25
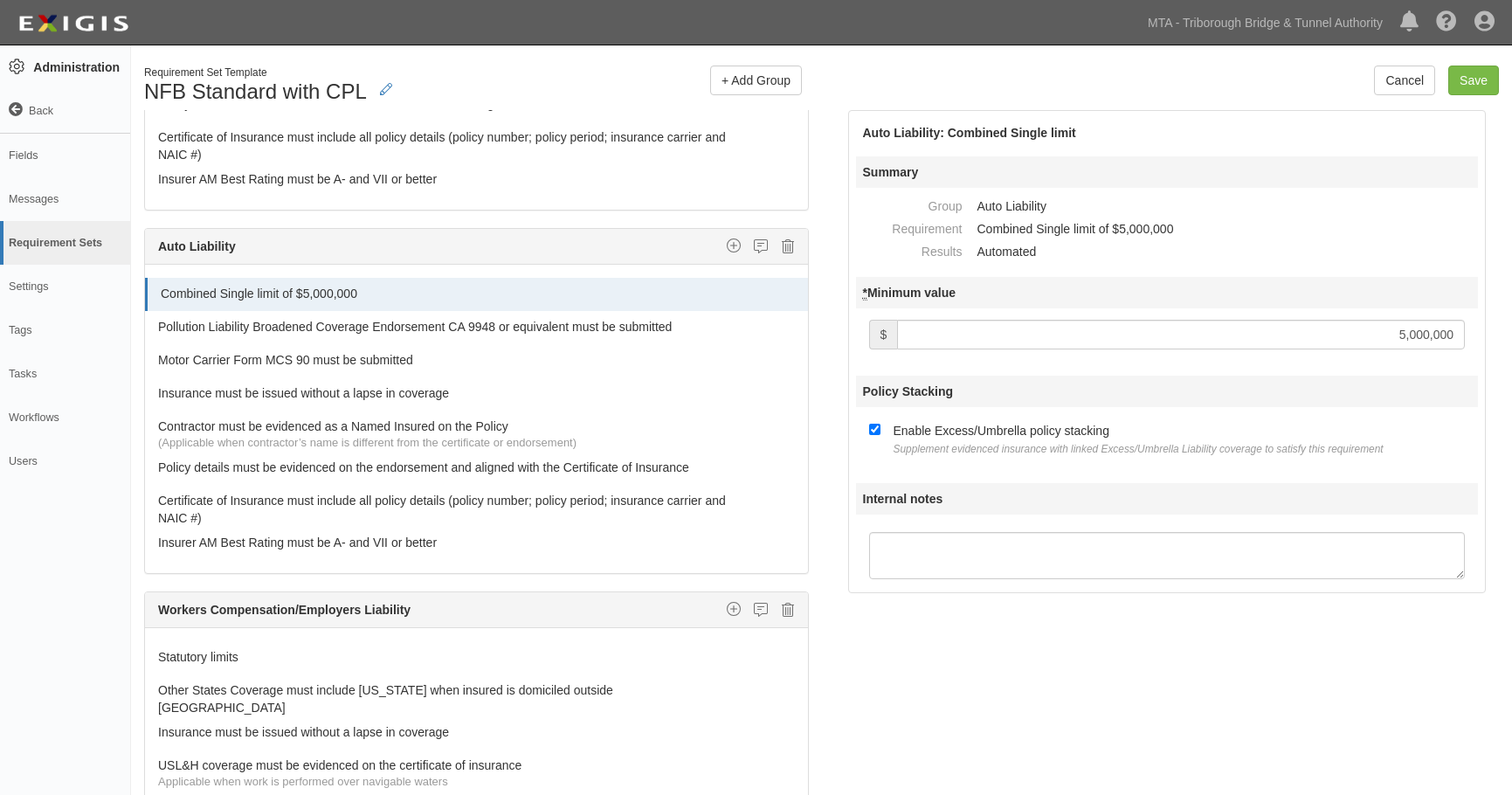
drag, startPoint x: 1379, startPoint y: 335, endPoint x: 1530, endPoint y: 319, distance: 151.8
click at [1511, 319] on html "Toggle navigation Dashboard 11 Inbox Parties Agreements Coverages Documents Mes…" at bounding box center [756, 458] width 1512 height 917
type input "2,000,000"
click at [1067, 707] on div "The requirements in red require changes in order to save. General Liability Add…" at bounding box center [822, 501] width 1382 height 782
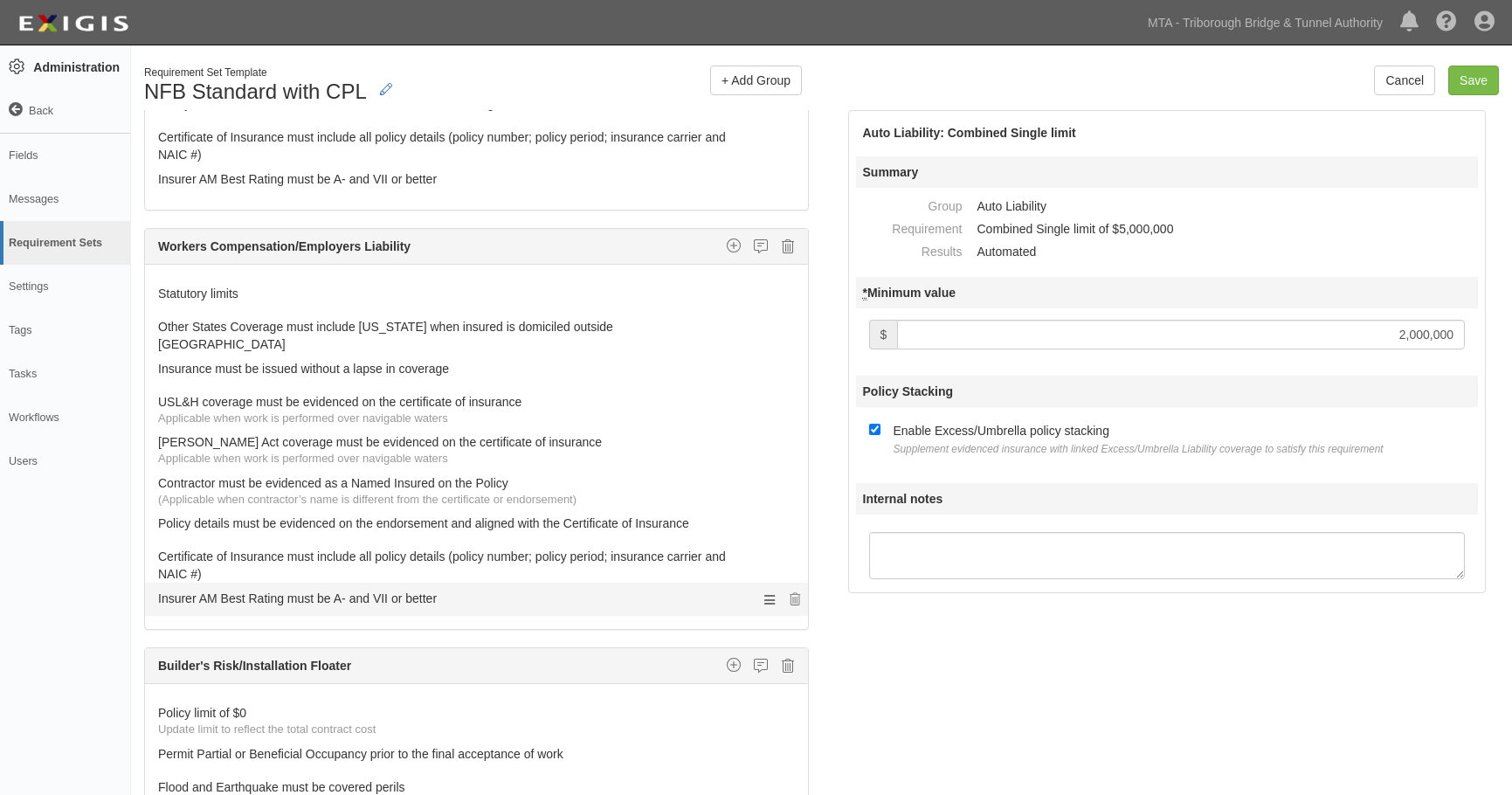
scroll to position [786, 0]
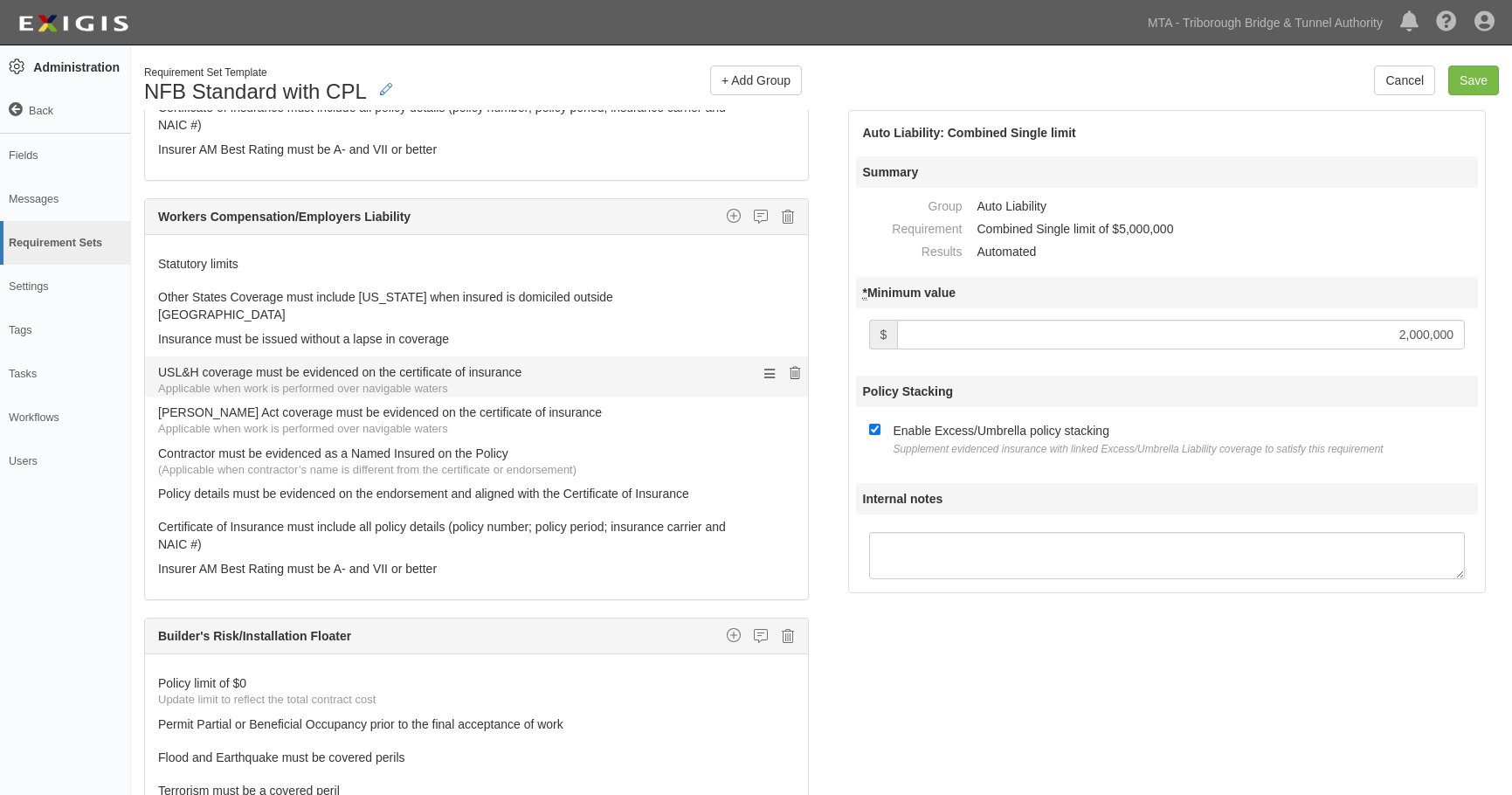
click at [789, 368] on icon at bounding box center [794, 373] width 10 height 12
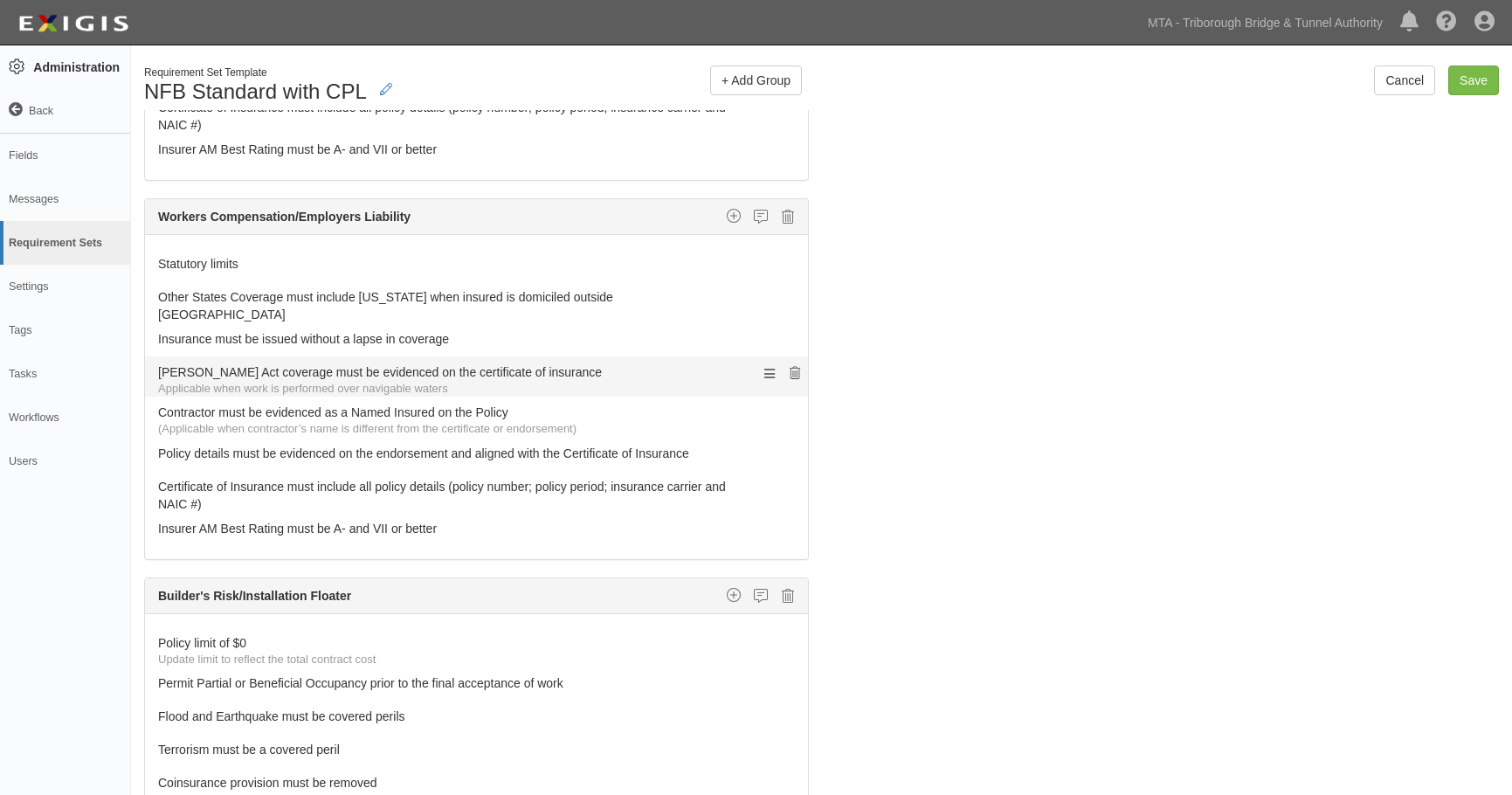
click at [789, 368] on icon at bounding box center [794, 373] width 10 height 12
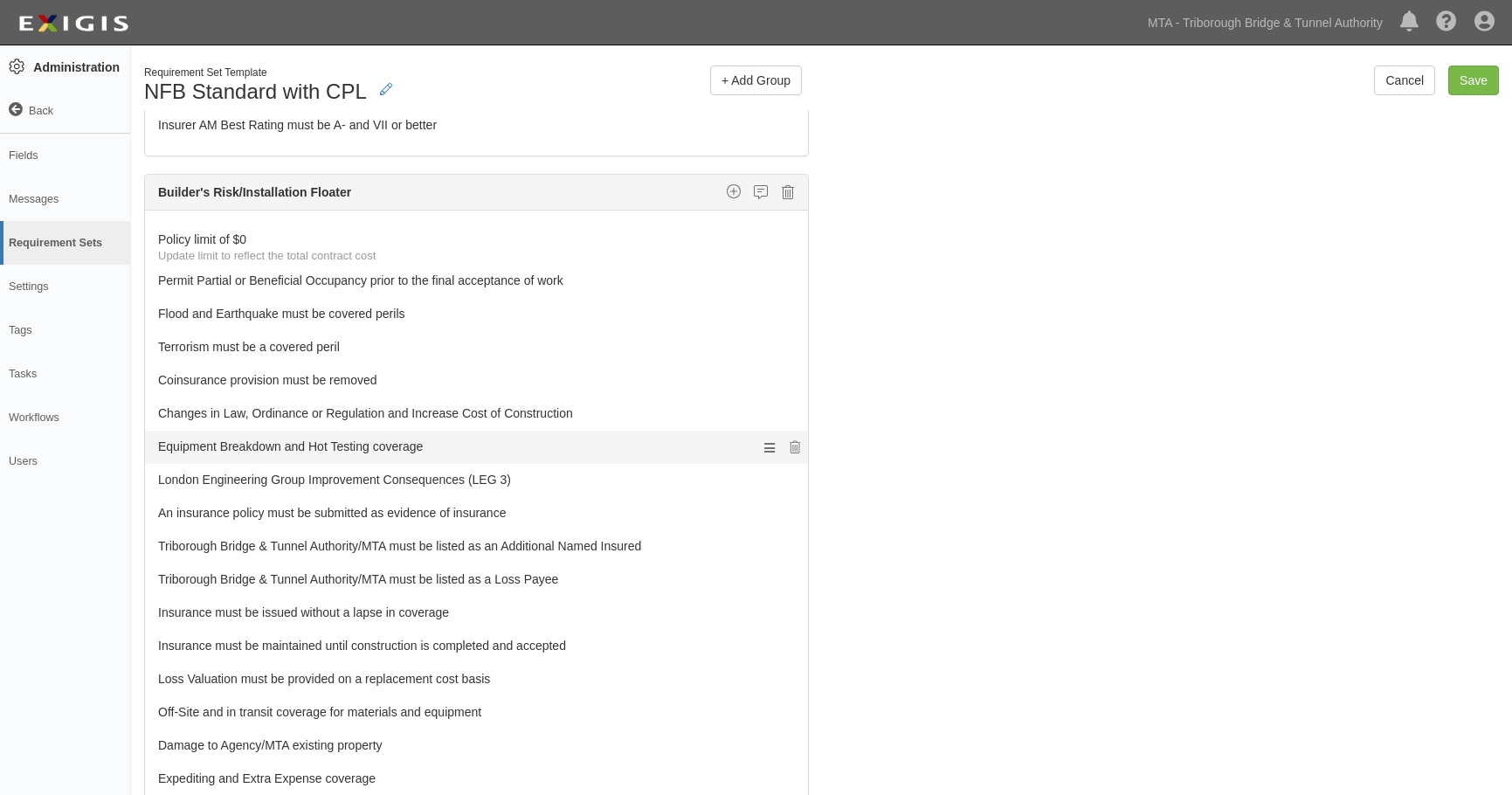
scroll to position [1158, 0]
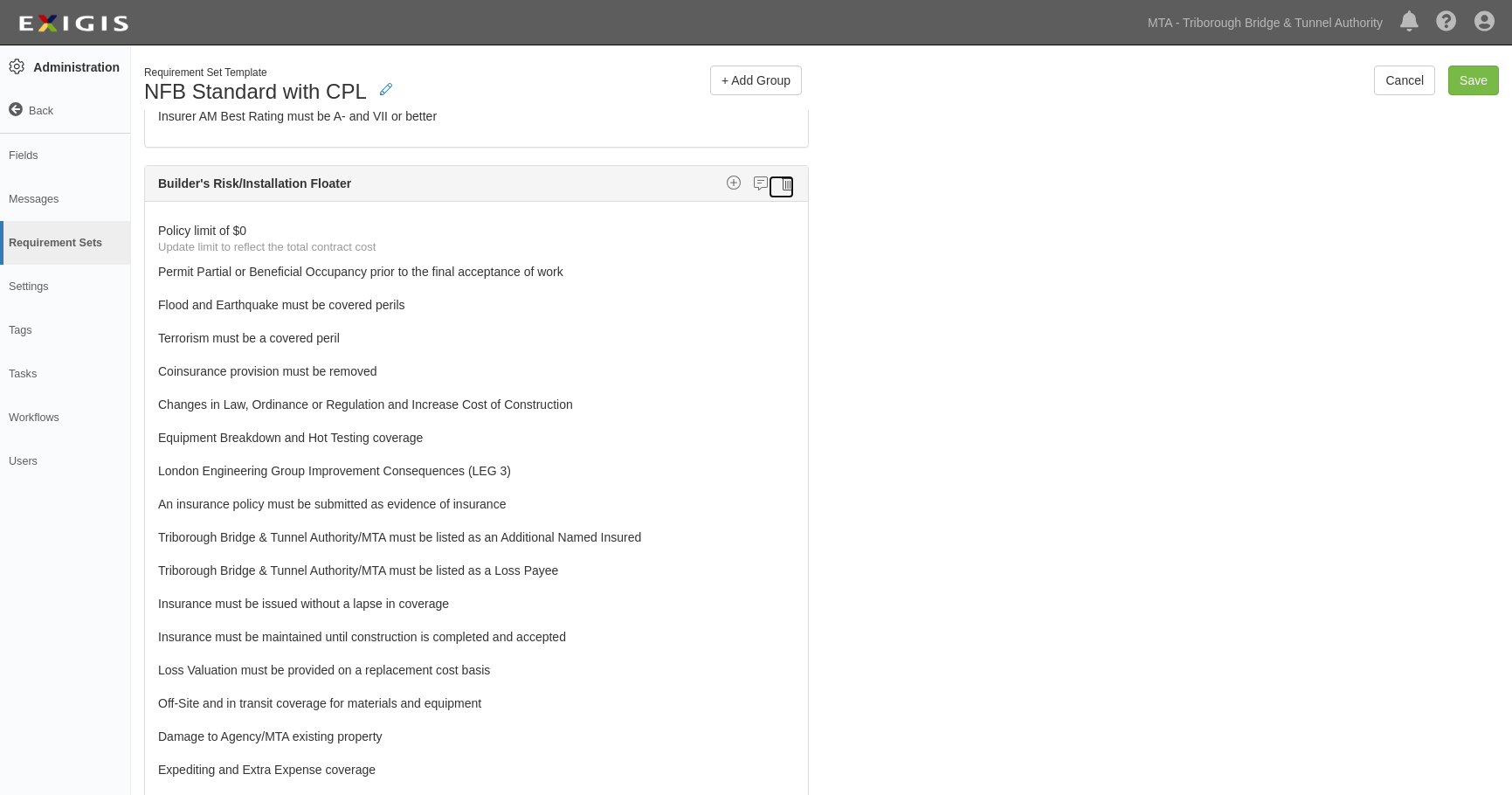
click at [782, 175] on icon at bounding box center [787, 183] width 12 height 16
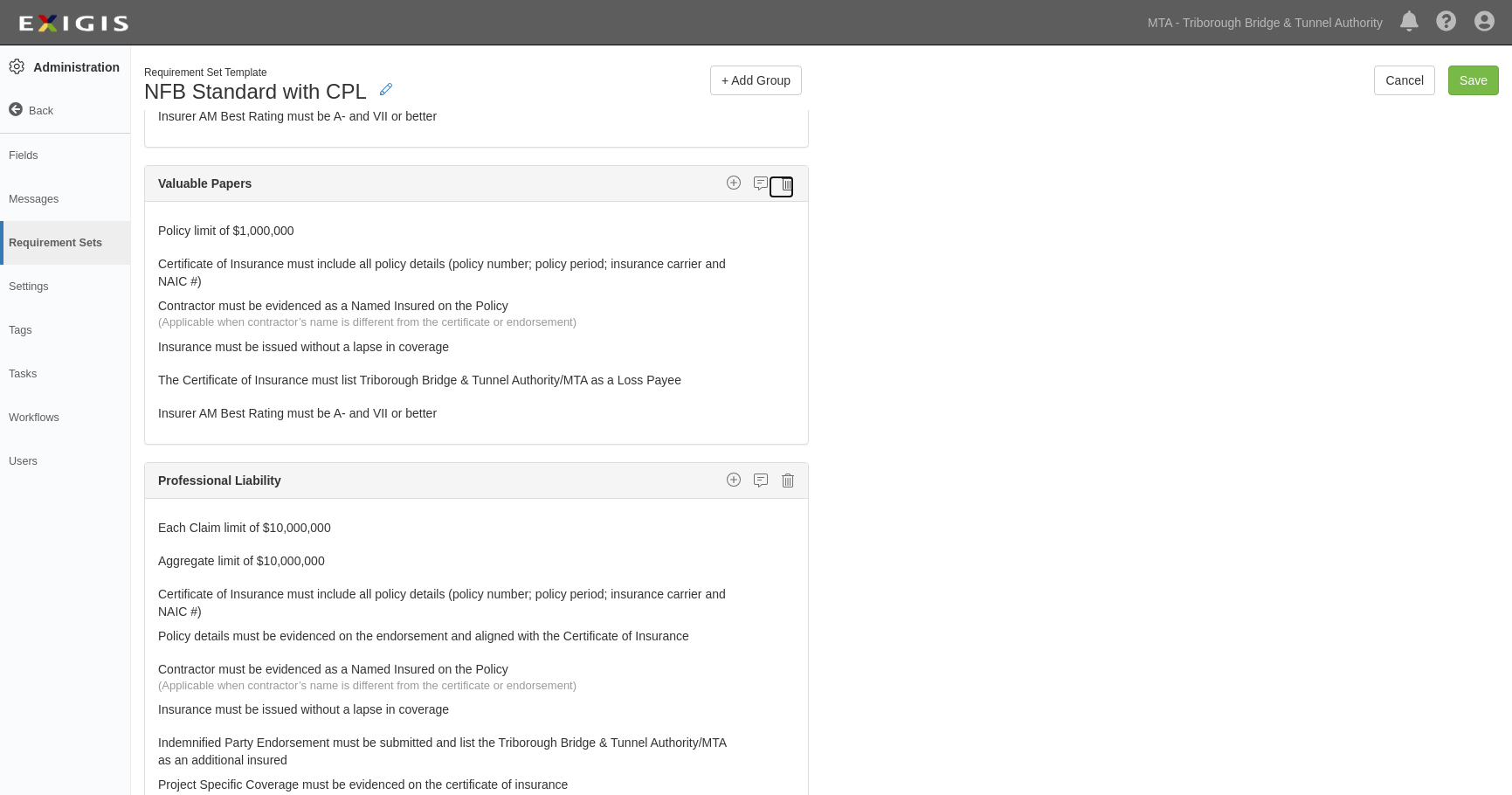
click at [782, 175] on icon at bounding box center [787, 183] width 12 height 16
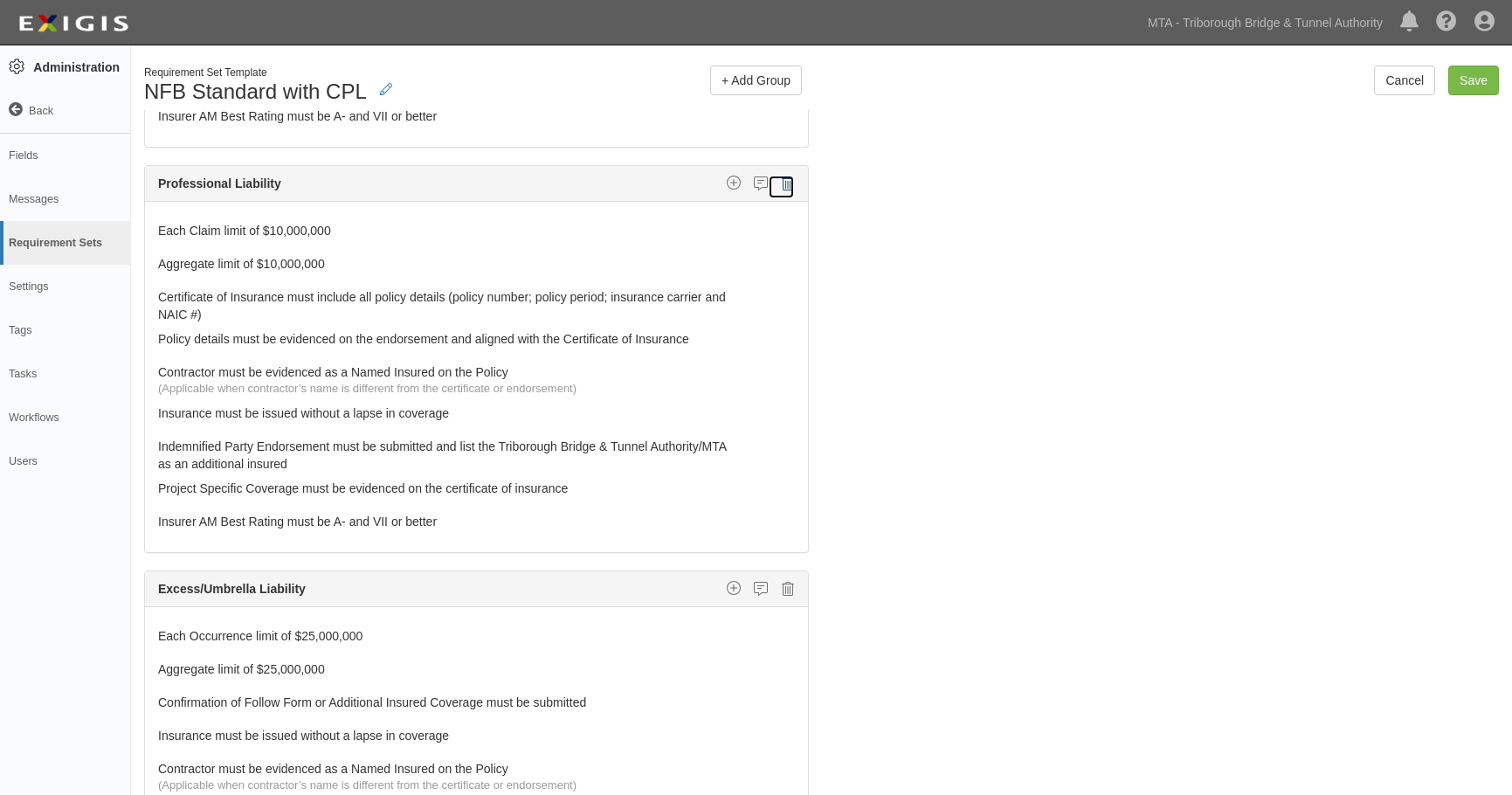
click at [782, 175] on icon at bounding box center [787, 183] width 12 height 16
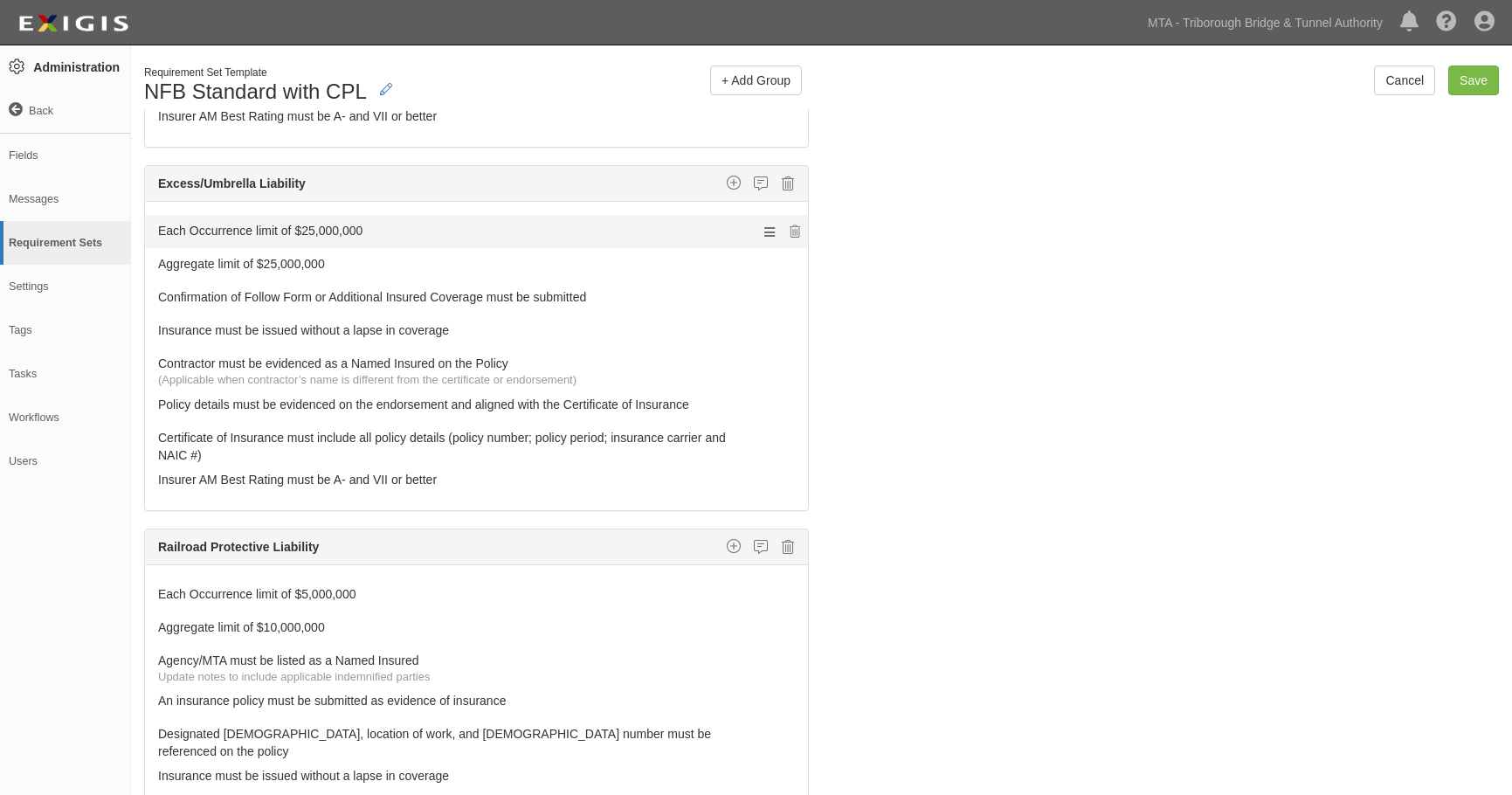
click at [251, 229] on link "Each Occurrence limit of $25,000,000" at bounding box center [444, 228] width 571 height 25
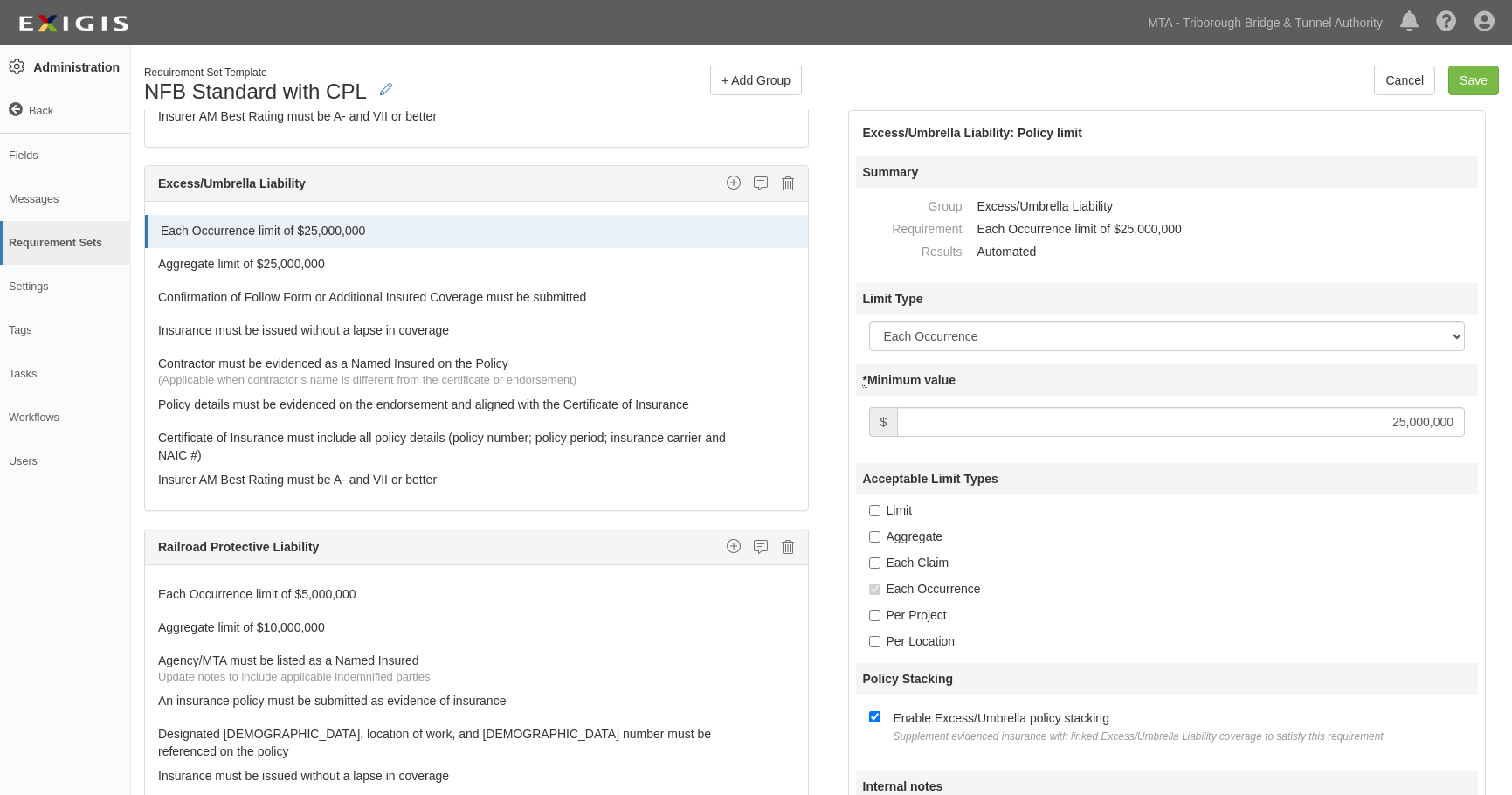
drag, startPoint x: 1377, startPoint y: 431, endPoint x: 1530, endPoint y: 428, distance: 153.0
click at [1511, 428] on html "Toggle navigation Dashboard 11 Inbox Parties Agreements Coverages Documents Mes…" at bounding box center [756, 459] width 1512 height 919
type input "3,000,000"
click at [319, 260] on link "Aggregate limit of $25,000,000" at bounding box center [444, 261] width 571 height 25
click at [320, 256] on link "Aggregate limit of $25,000,000" at bounding box center [444, 261] width 571 height 25
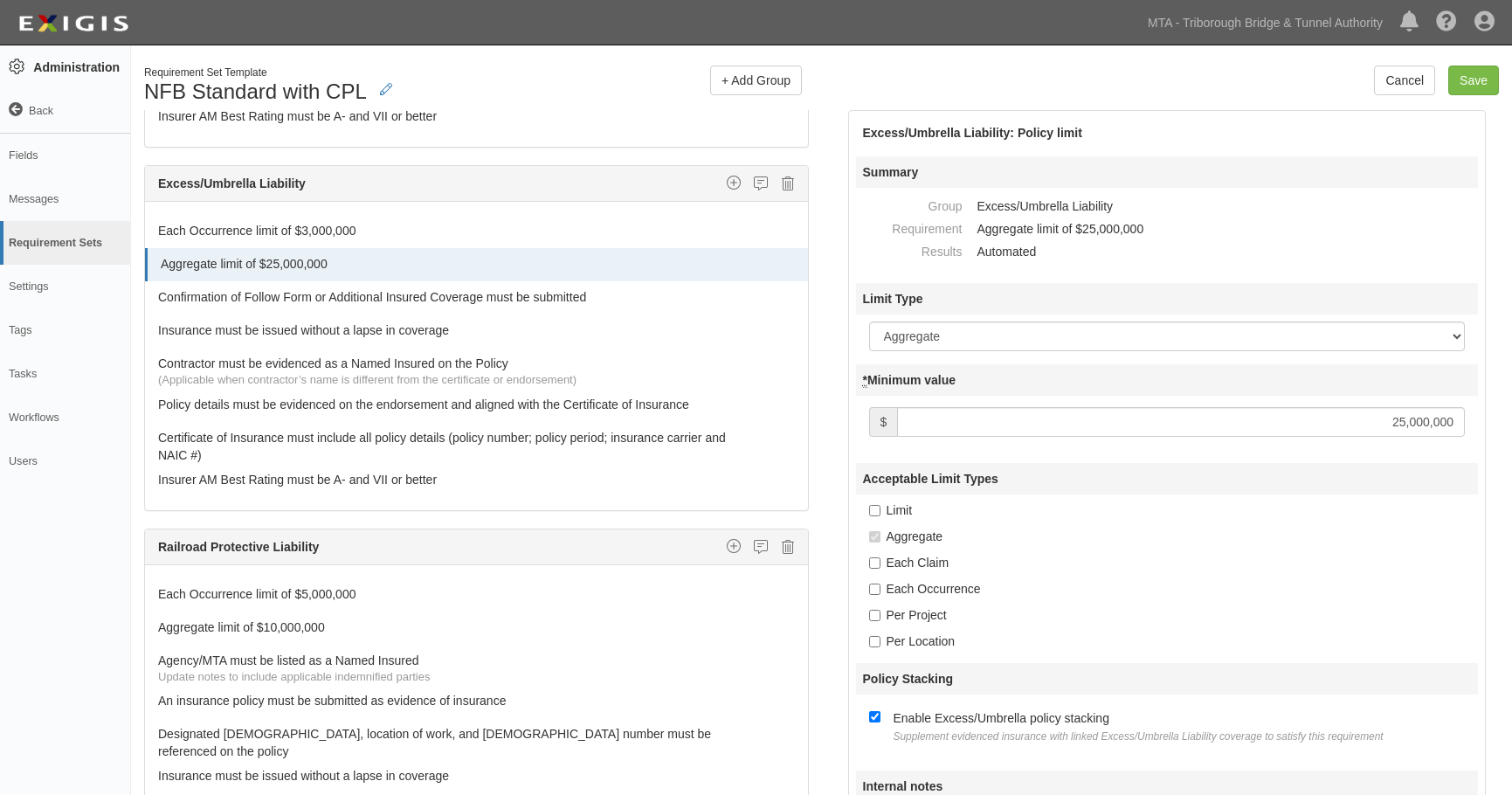
drag, startPoint x: 1383, startPoint y: 427, endPoint x: 1530, endPoint y: 405, distance: 148.6
click at [1511, 405] on html "Toggle navigation Dashboard 11 Inbox Parties Agreements Coverages Documents Mes…" at bounding box center [756, 459] width 1512 height 919
type input "3,000,000"
drag, startPoint x: 86, startPoint y: 537, endPoint x: 90, endPoint y: 527, distance: 10.8
click at [85, 535] on div "Dashboard 11 Inbox Parties Agreements Coverages Documents Messages Tasks Report…" at bounding box center [66, 420] width 131 height 749
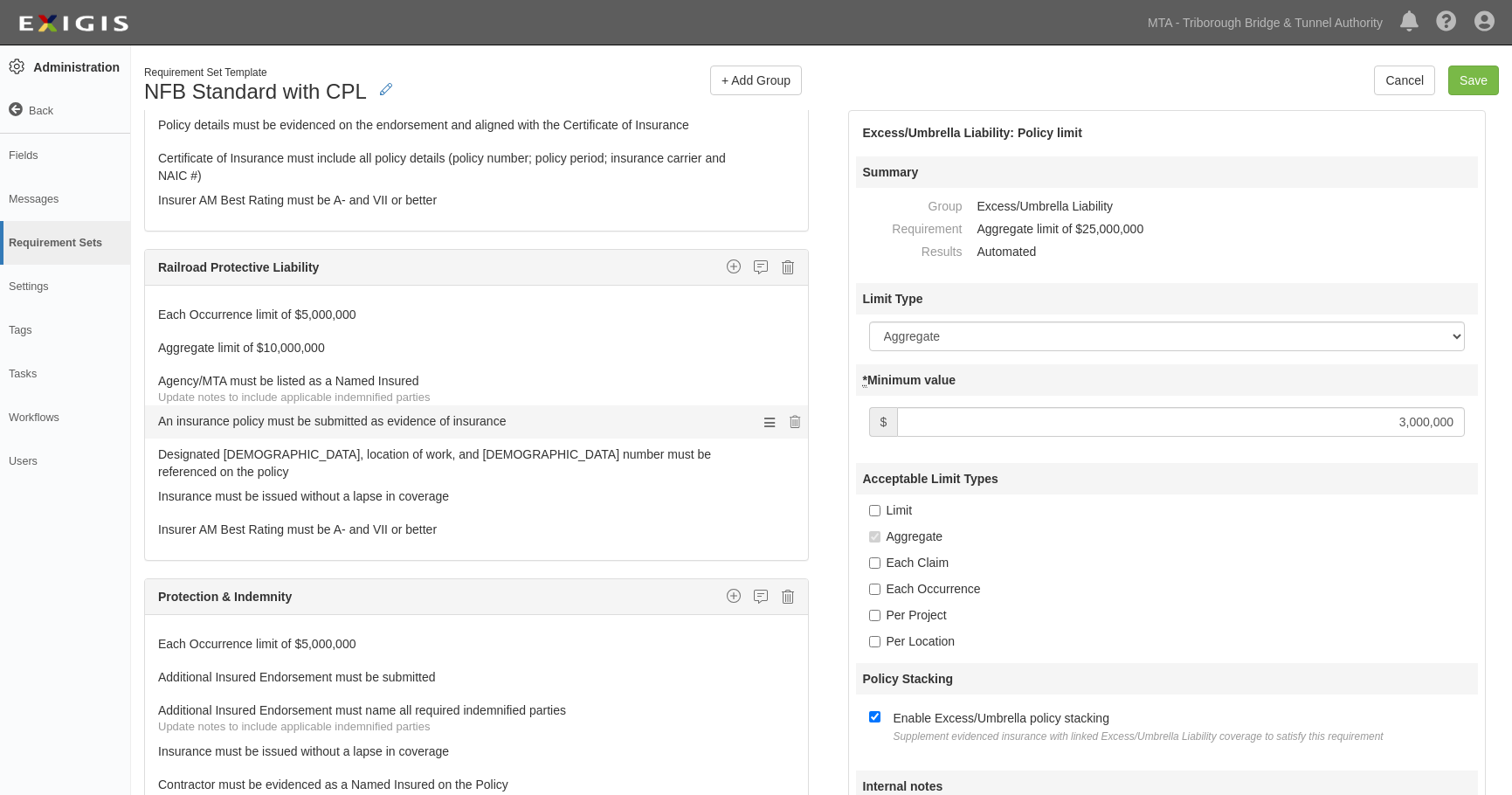
scroll to position [1441, 0]
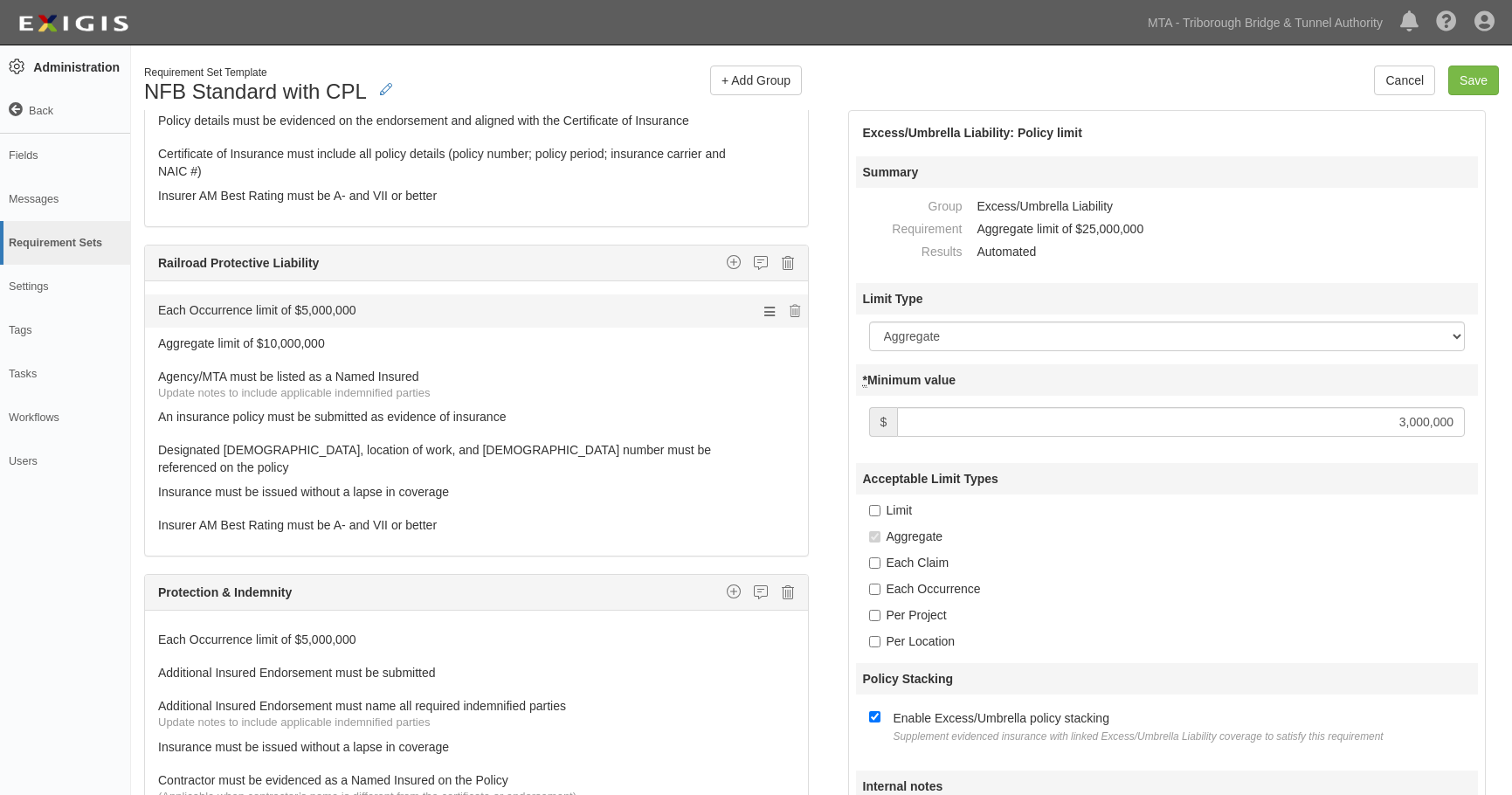
drag, startPoint x: 260, startPoint y: 295, endPoint x: 251, endPoint y: 298, distance: 9.5
click at [251, 298] on link "Each Occurrence limit of $5,000,000" at bounding box center [444, 307] width 571 height 25
drag, startPoint x: 1376, startPoint y: 422, endPoint x: 1530, endPoint y: 419, distance: 154.0
click at [1511, 419] on html "Toggle navigation Dashboard 11 Inbox Parties Agreements Coverages Documents Mes…" at bounding box center [756, 459] width 1512 height 919
type input "2,000,000"
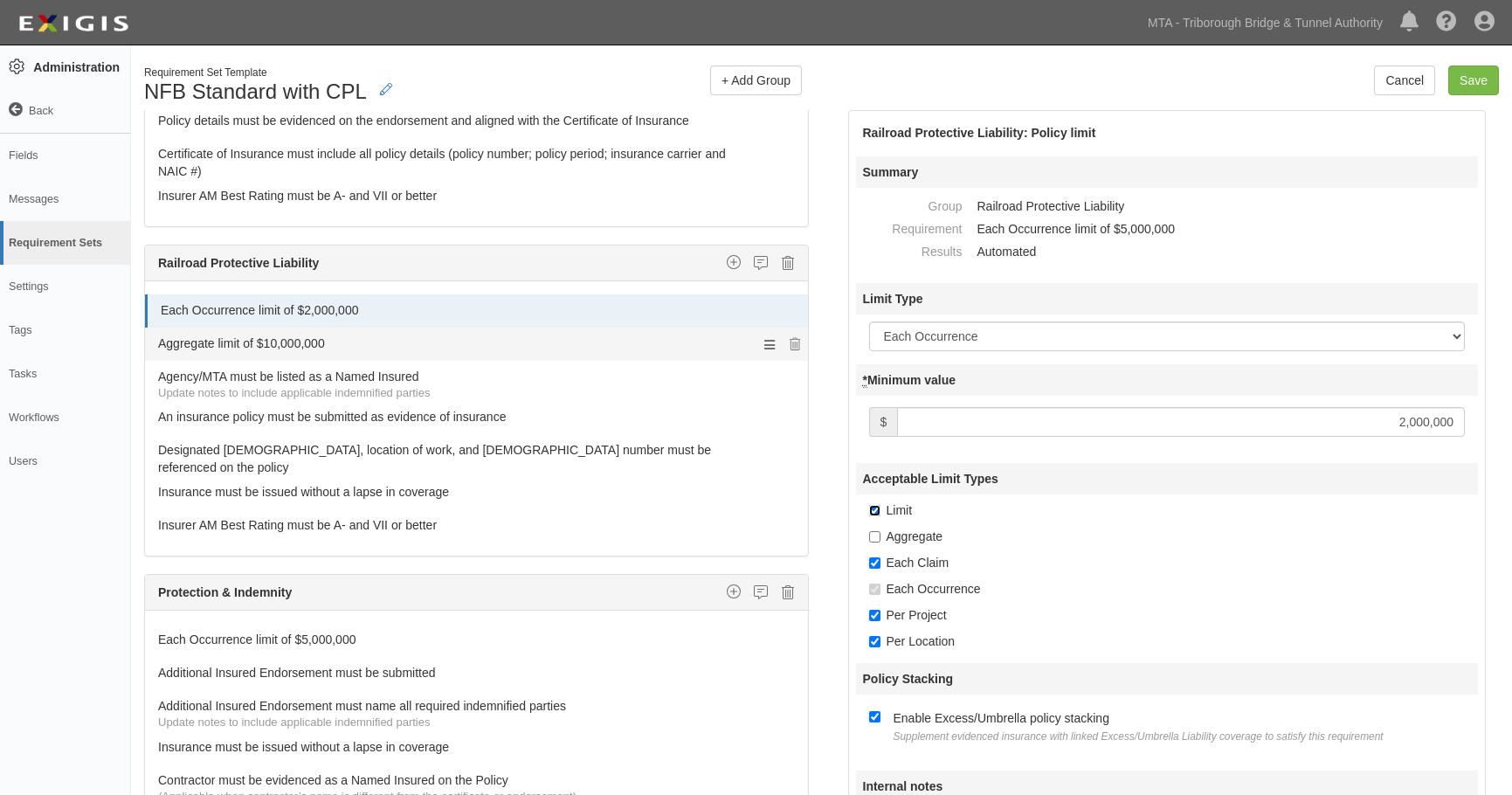
click at [261, 328] on link "Aggregate limit of $10,000,000" at bounding box center [444, 340] width 571 height 25
click at [259, 328] on link "Aggregate limit of $10,000,000" at bounding box center [444, 340] width 571 height 25
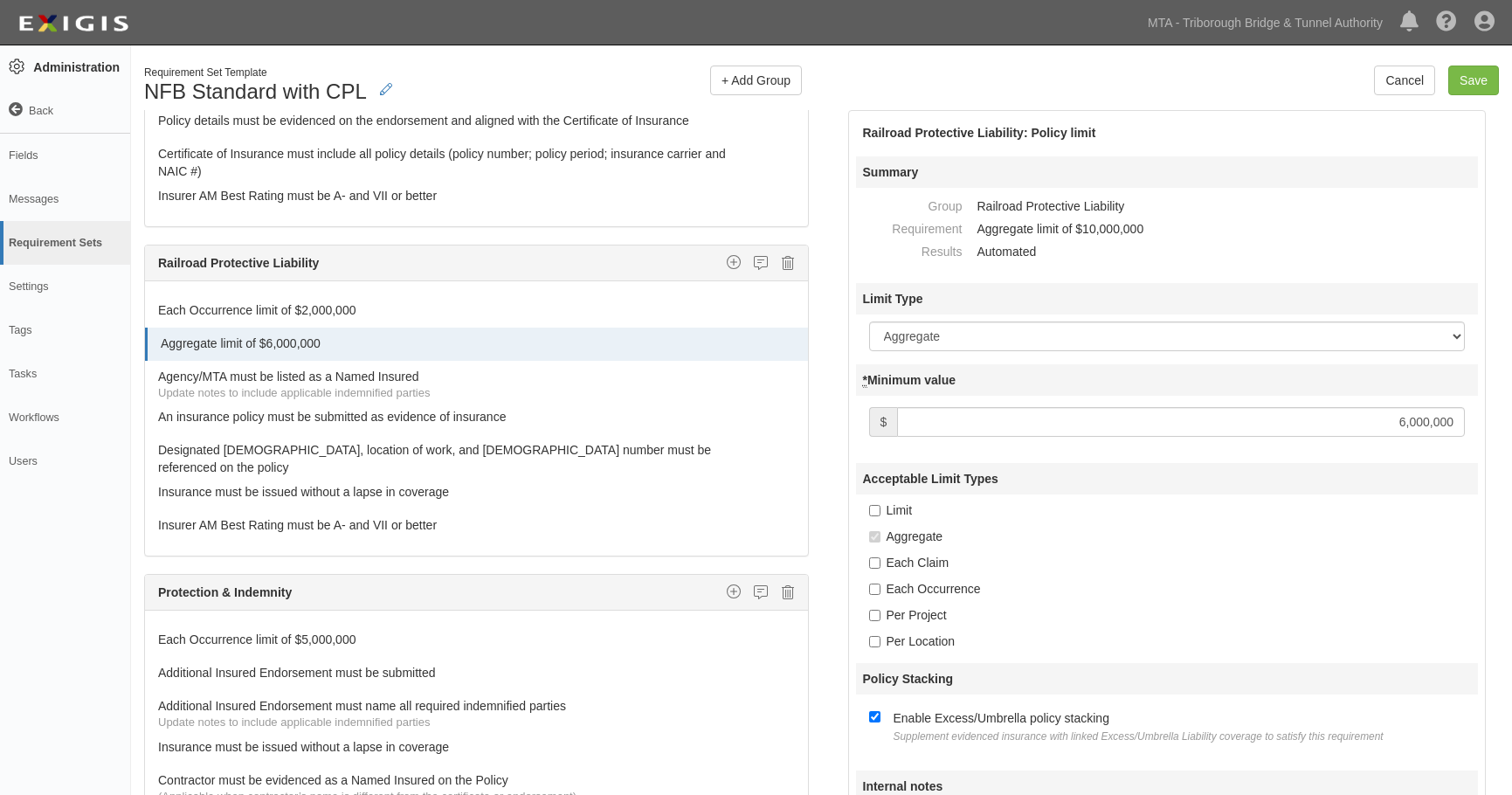
type input "6,000,000"
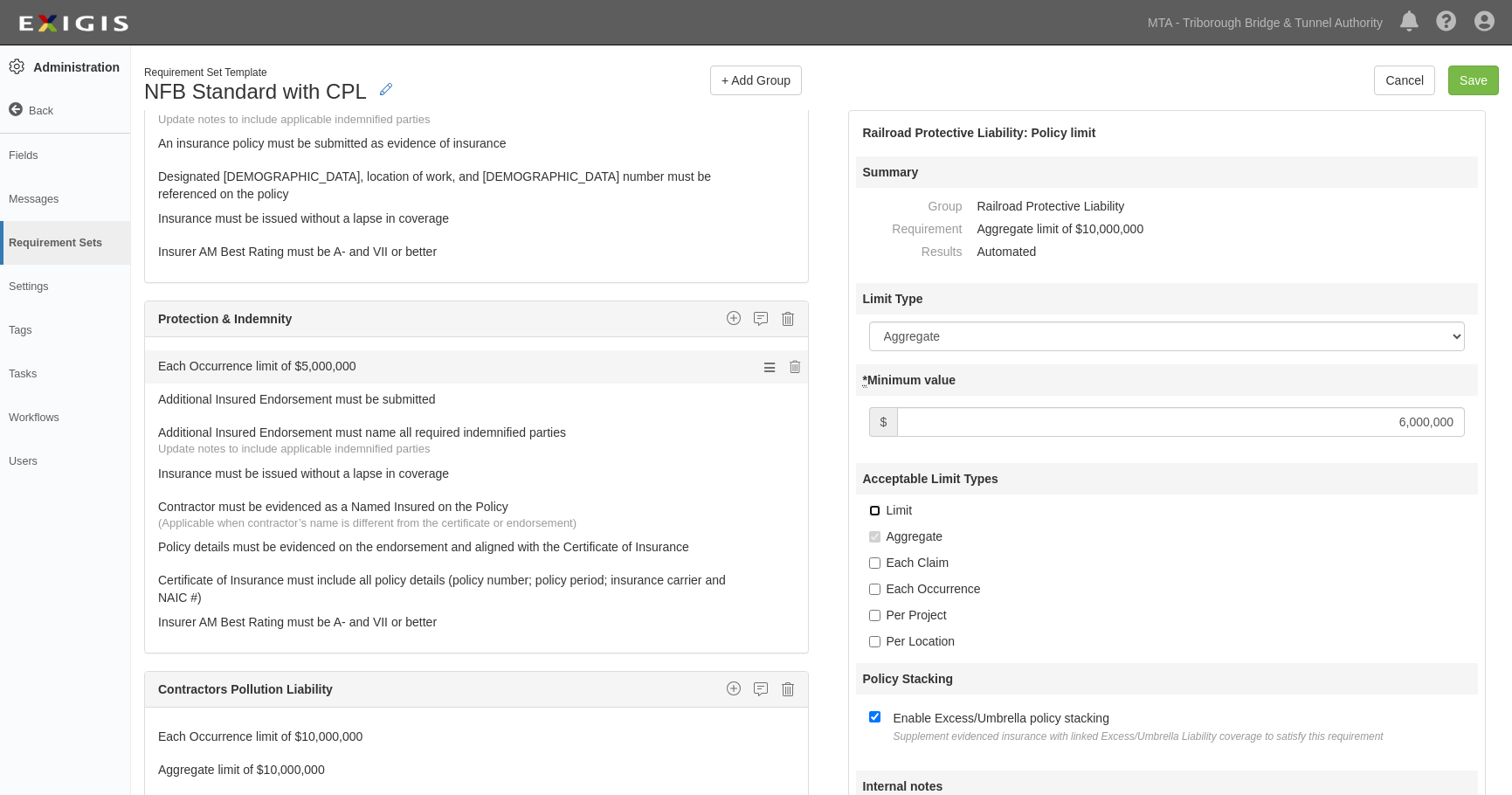
scroll to position [1725, 0]
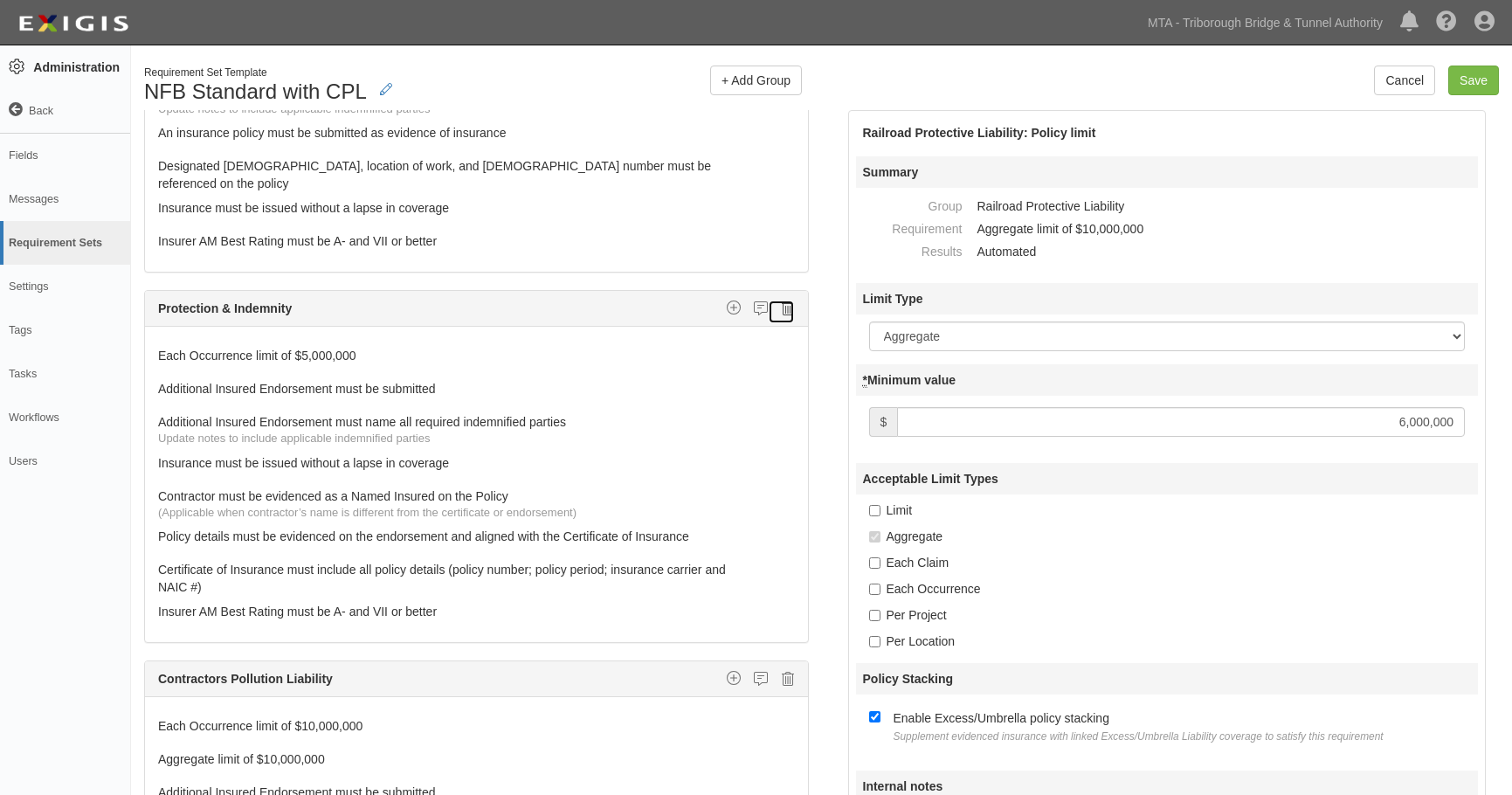
click at [782, 301] on icon at bounding box center [787, 308] width 12 height 16
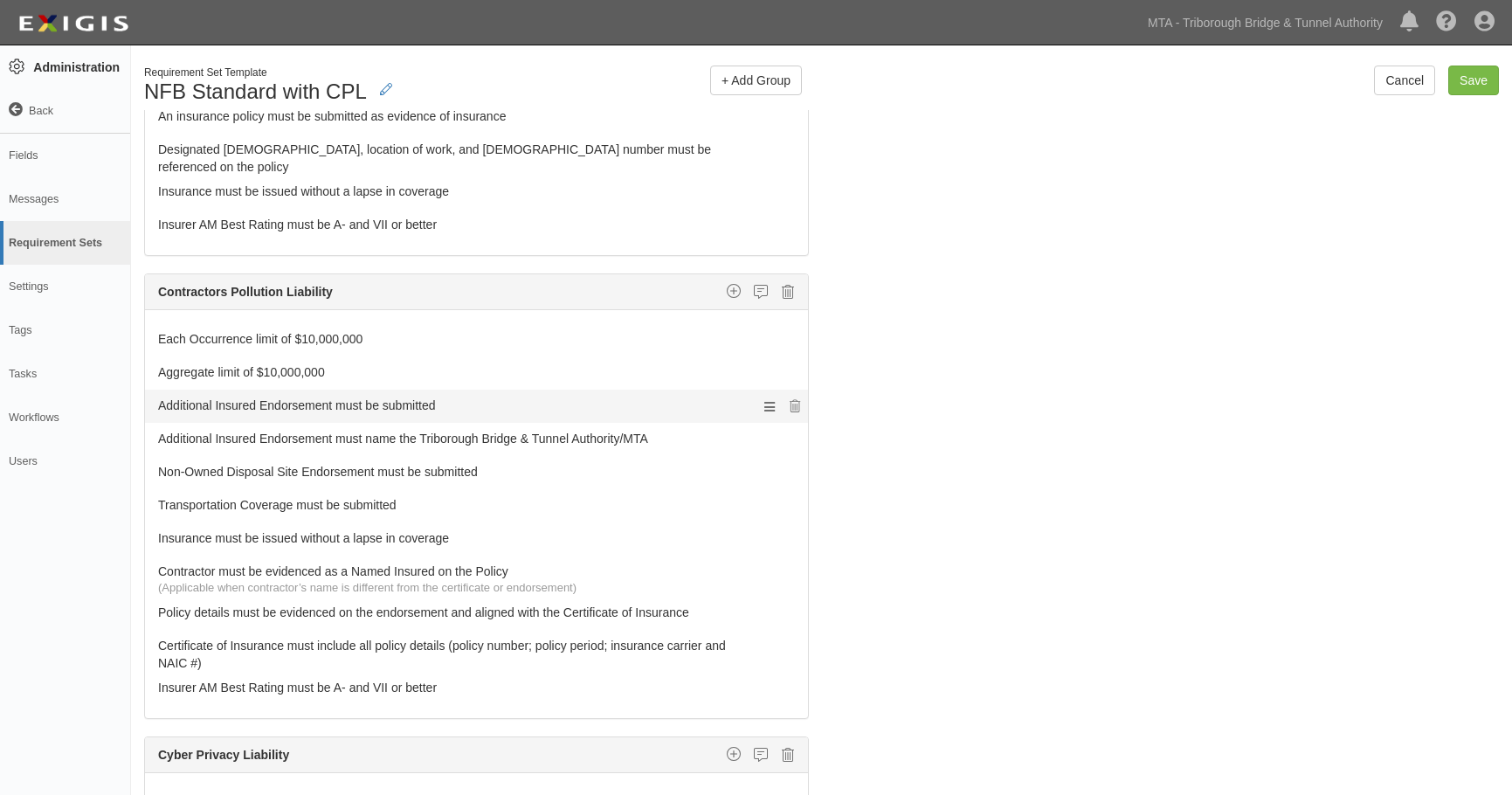
scroll to position [1747, 0]
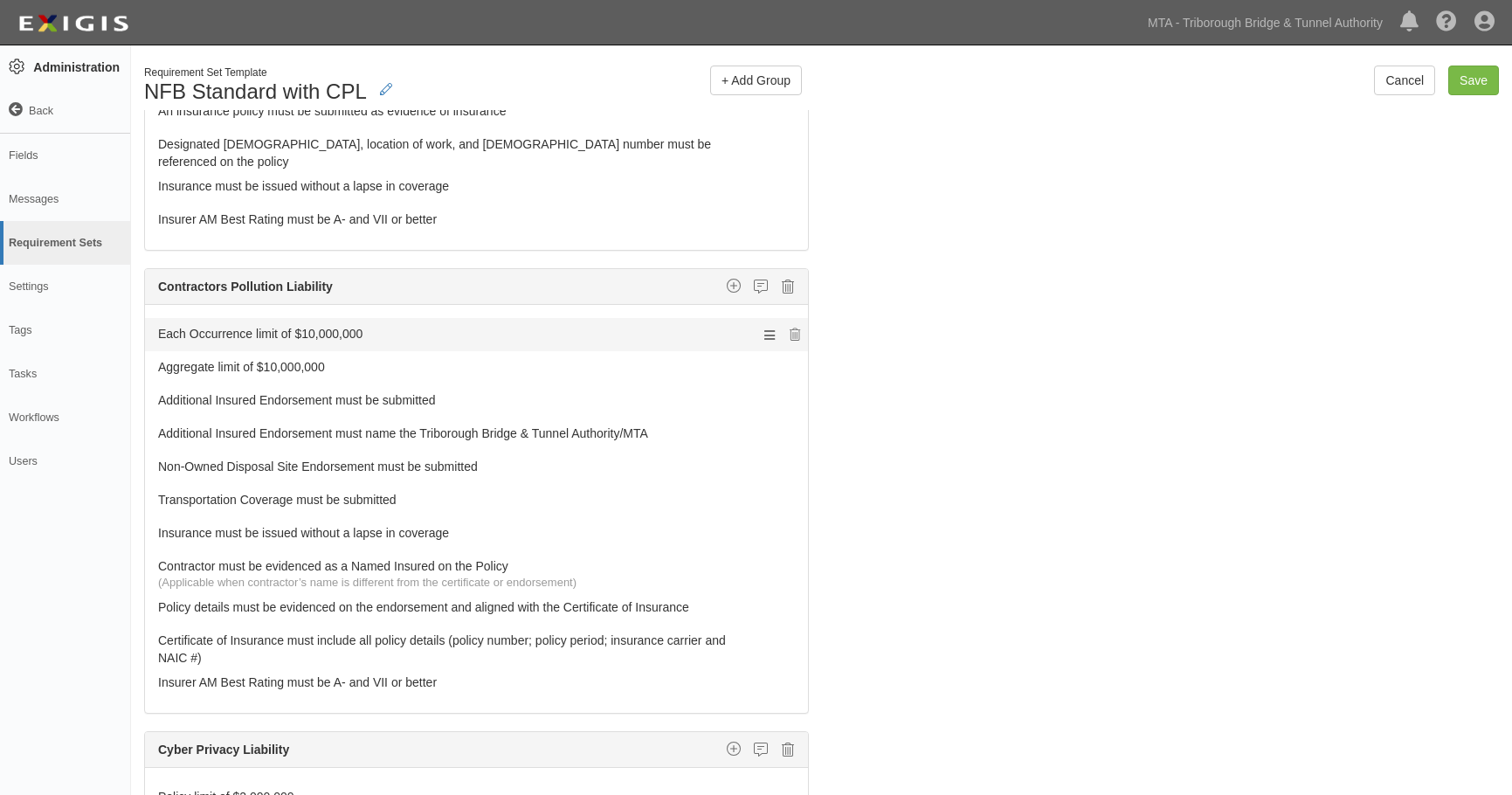
click at [261, 318] on link "Each Occurrence limit of $10,000,000" at bounding box center [444, 330] width 571 height 25
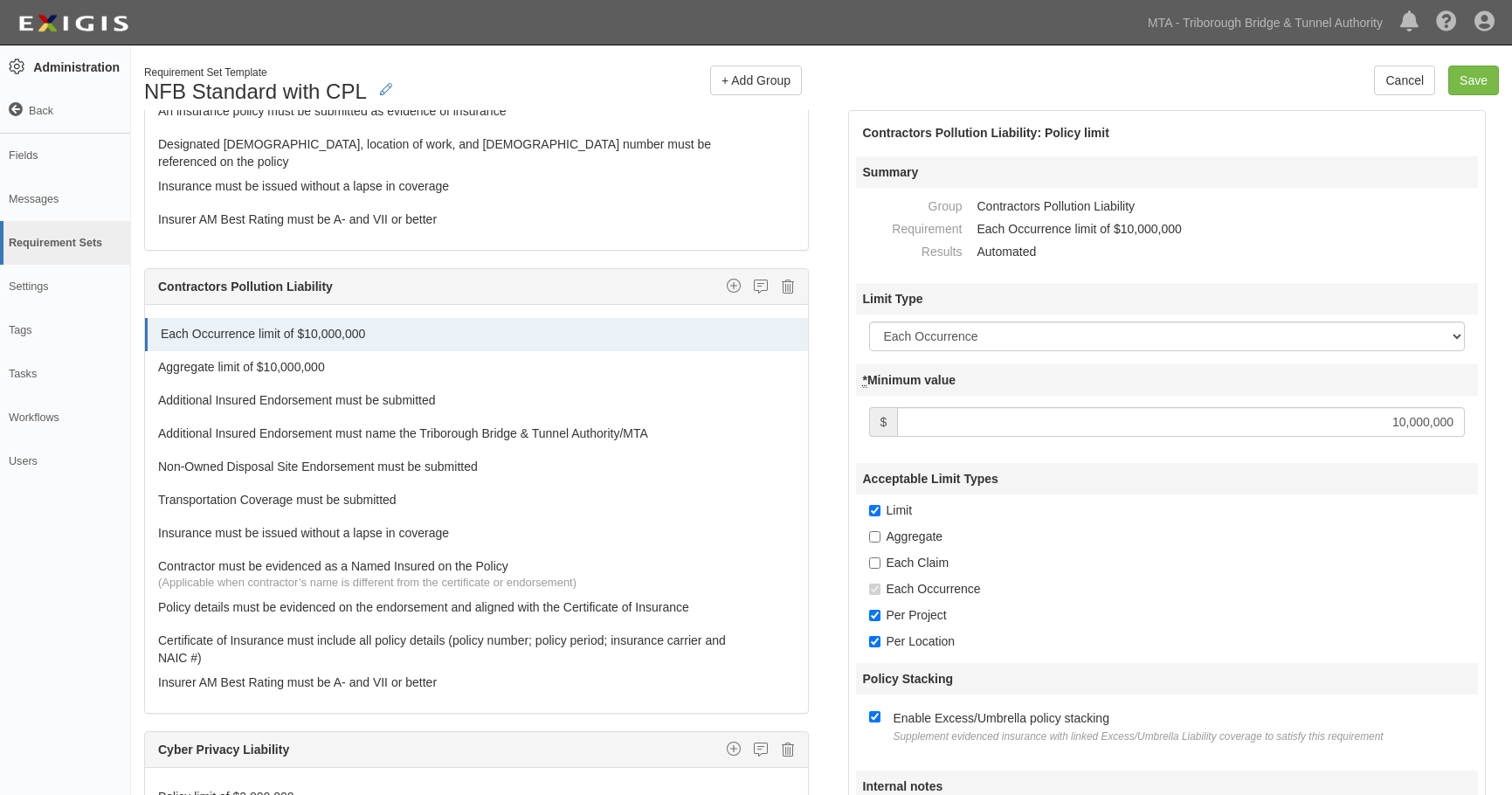
drag, startPoint x: 1373, startPoint y: 416, endPoint x: 1530, endPoint y: 417, distance: 157.0
click at [1511, 417] on html "Toggle navigation Dashboard 11 Inbox Parties Agreements Coverages Documents Mes…" at bounding box center [756, 459] width 1512 height 919
type input "2,000,000"
click at [283, 351] on link "Aggregate limit of $10,000,000" at bounding box center [444, 364] width 571 height 25
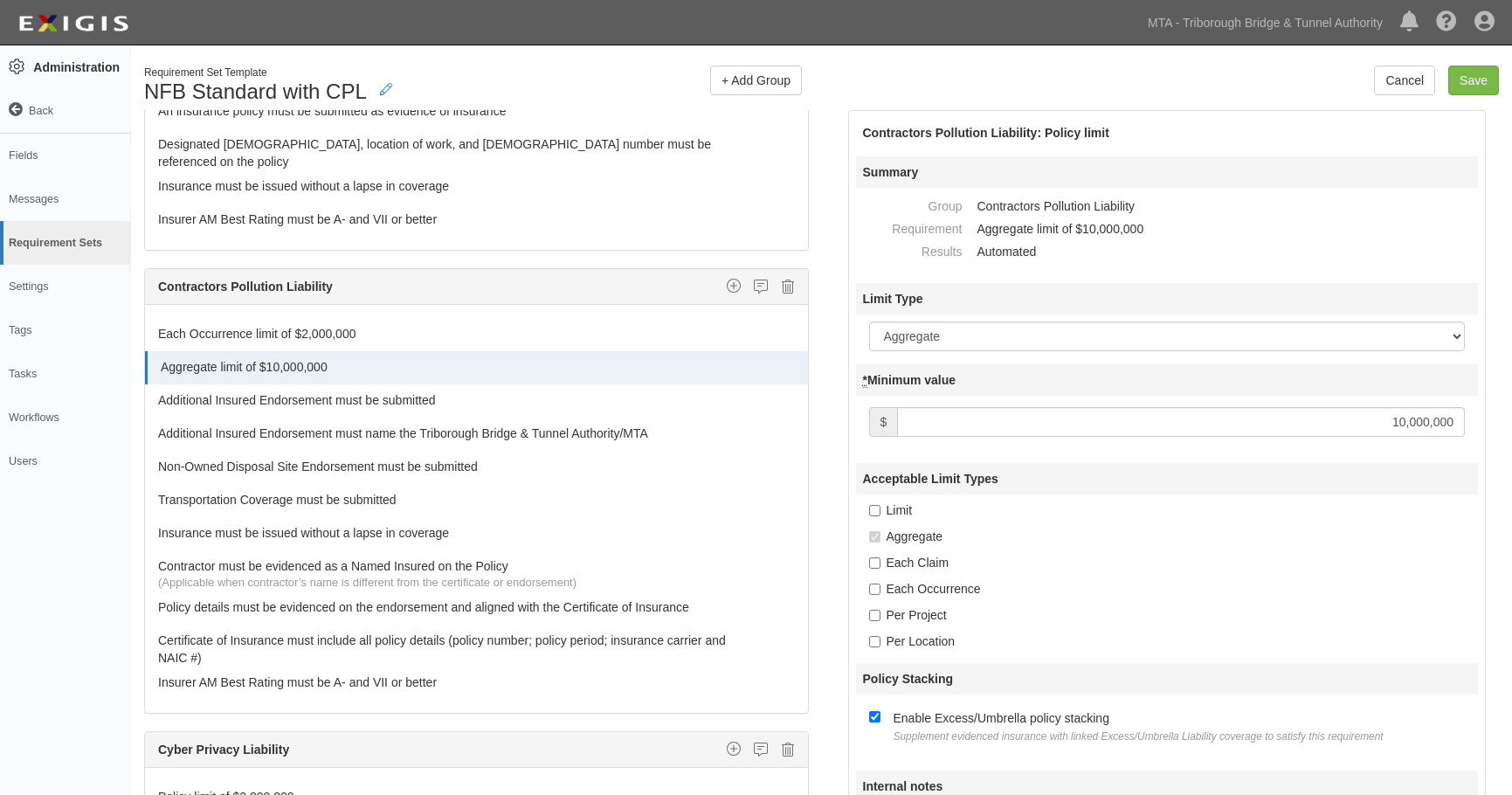
drag, startPoint x: 1363, startPoint y: 426, endPoint x: 1489, endPoint y: 419, distance: 126.2
click at [1489, 419] on div "Contractors Pollution Liability: Policy limit Summary Group Contractors Polluti…" at bounding box center [1167, 495] width 665 height 769
type input "2,000,000"
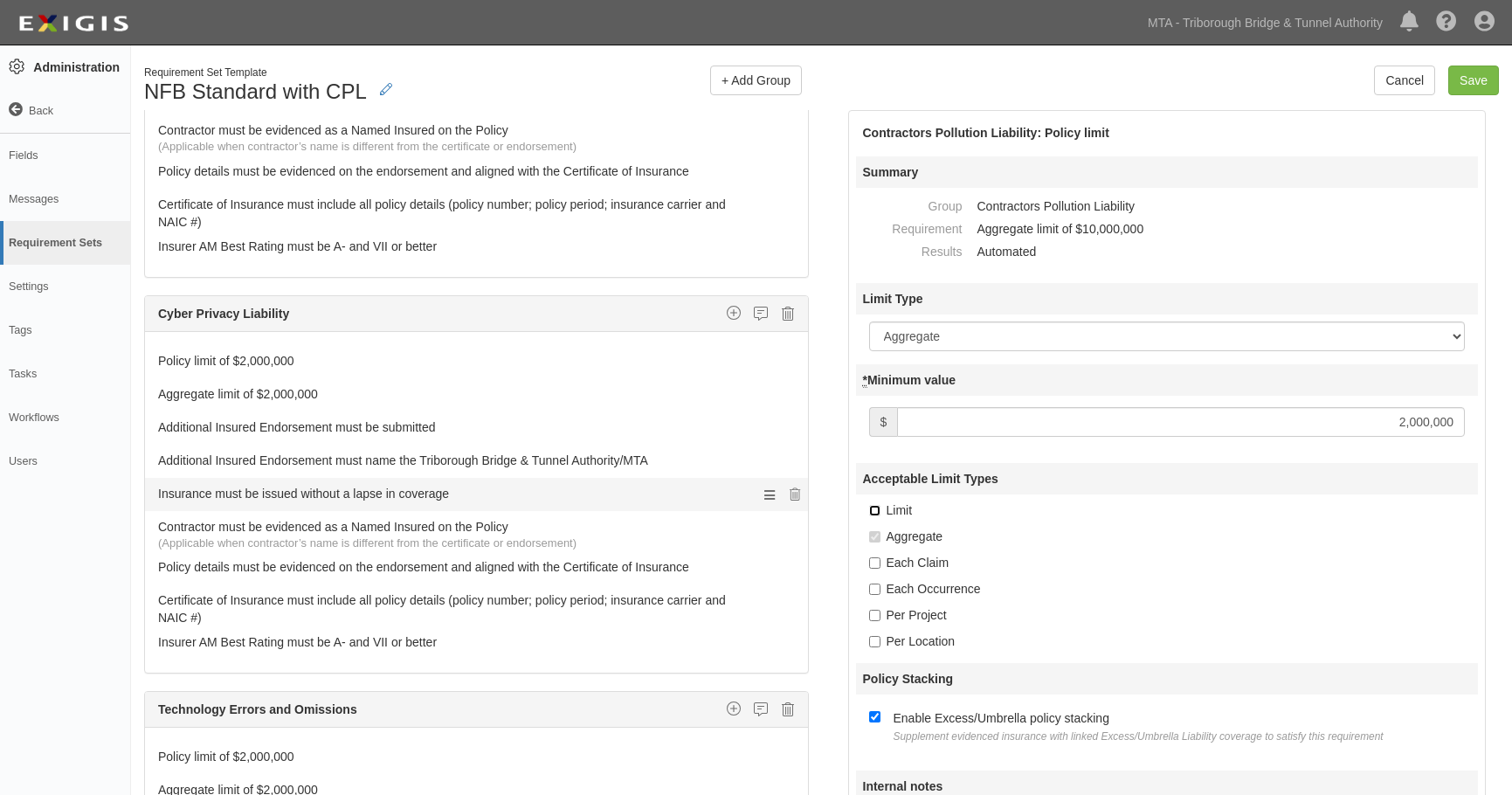
scroll to position [2228, 0]
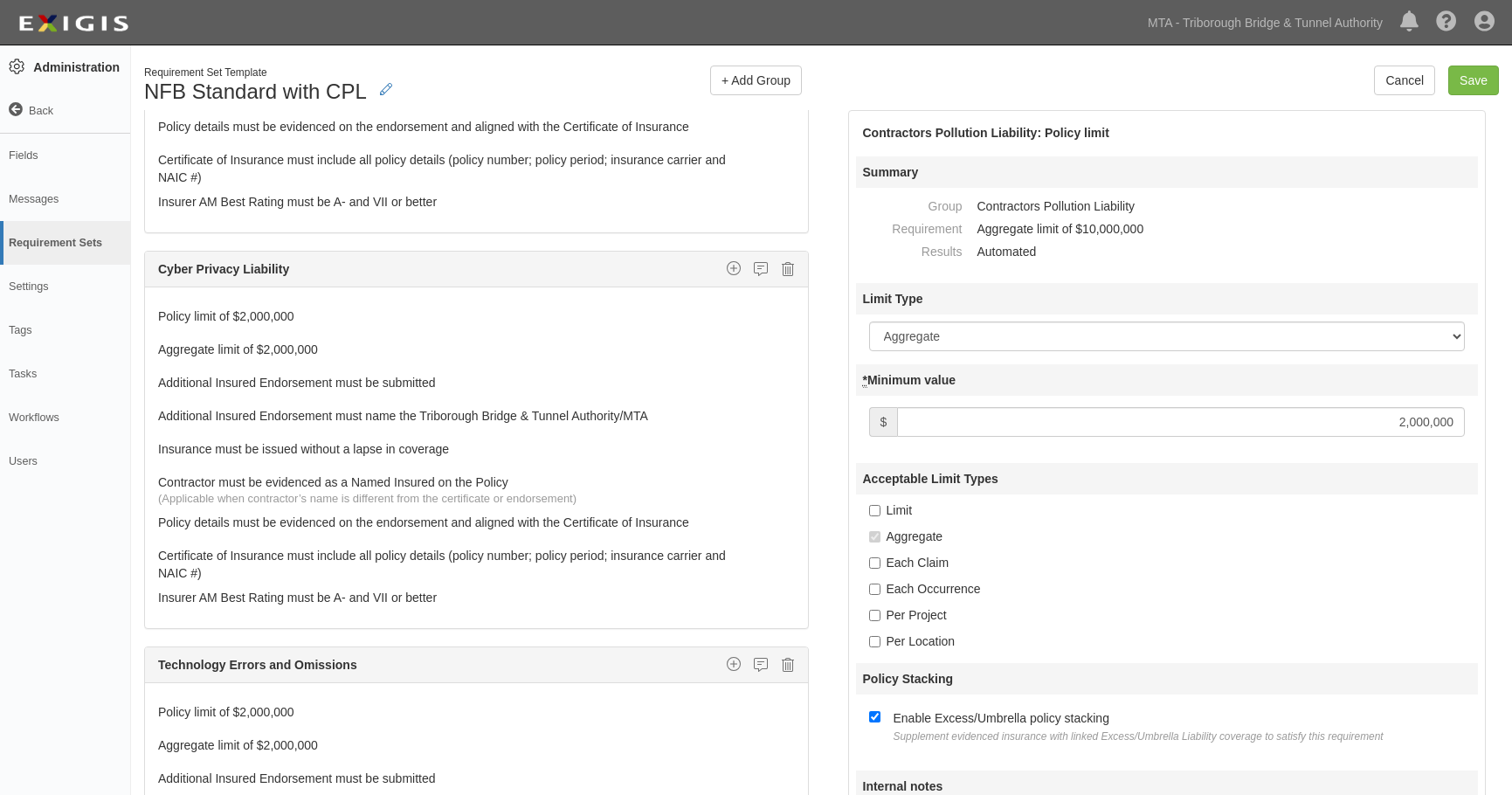
click at [786, 251] on div "Cyber Privacy Liability Custom requirement Insurer Rating Policy deductible or …" at bounding box center [476, 269] width 663 height 36
click at [782, 657] on icon at bounding box center [787, 665] width 12 height 16
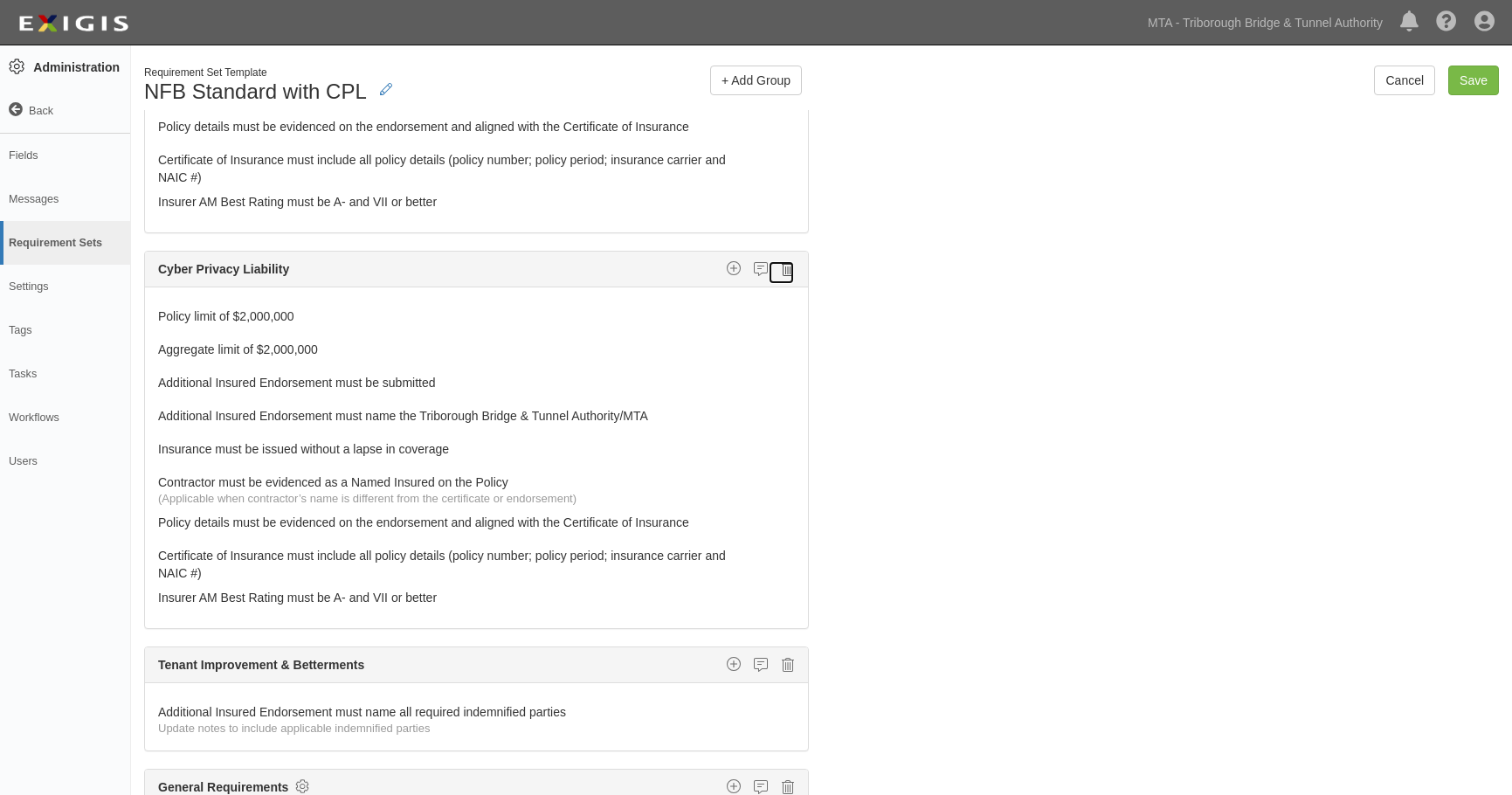
click at [782, 261] on icon at bounding box center [787, 268] width 12 height 16
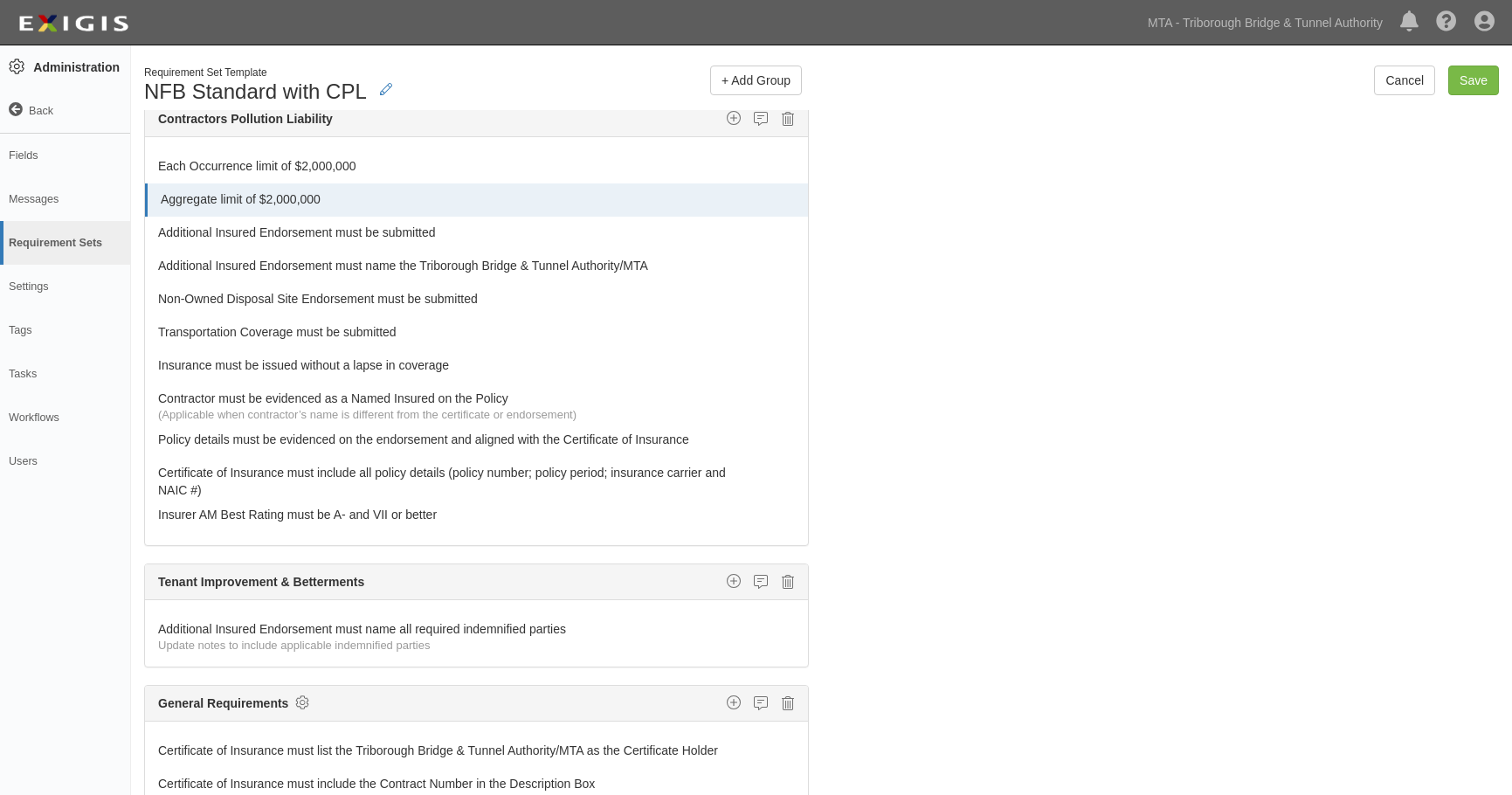
scroll to position [1906, 0]
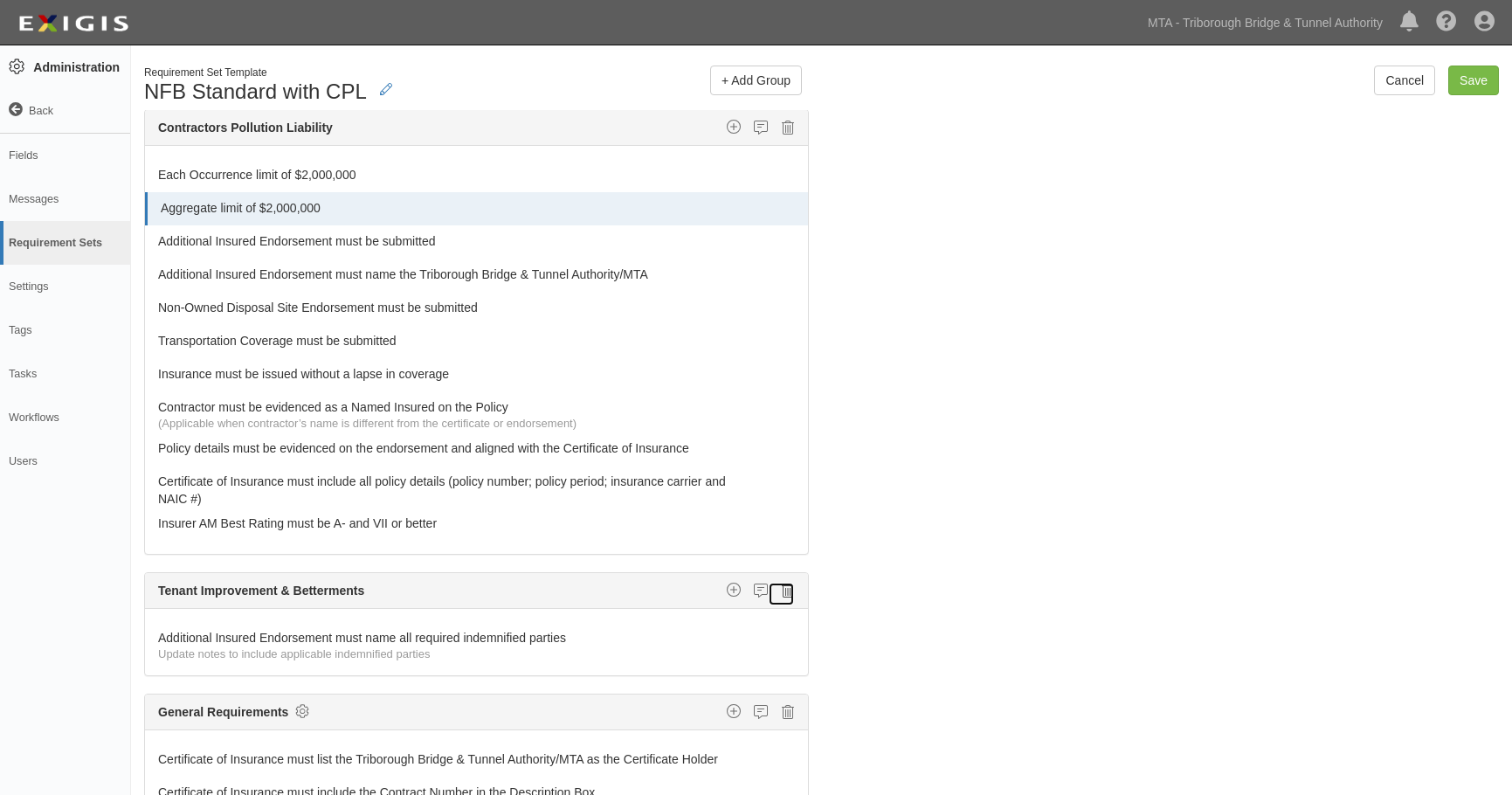
click at [782, 583] on icon at bounding box center [787, 590] width 12 height 16
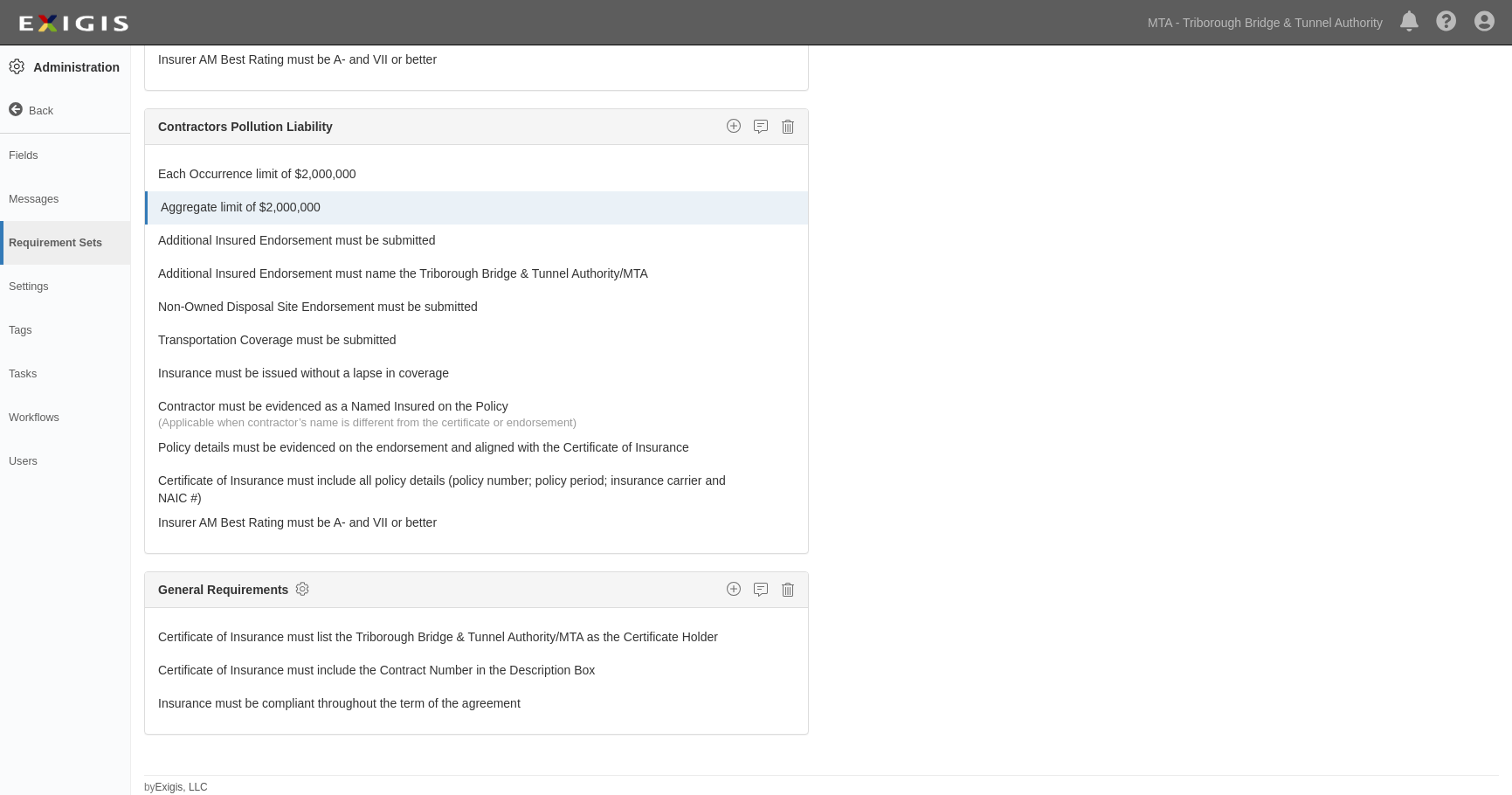
scroll to position [1743, 0]
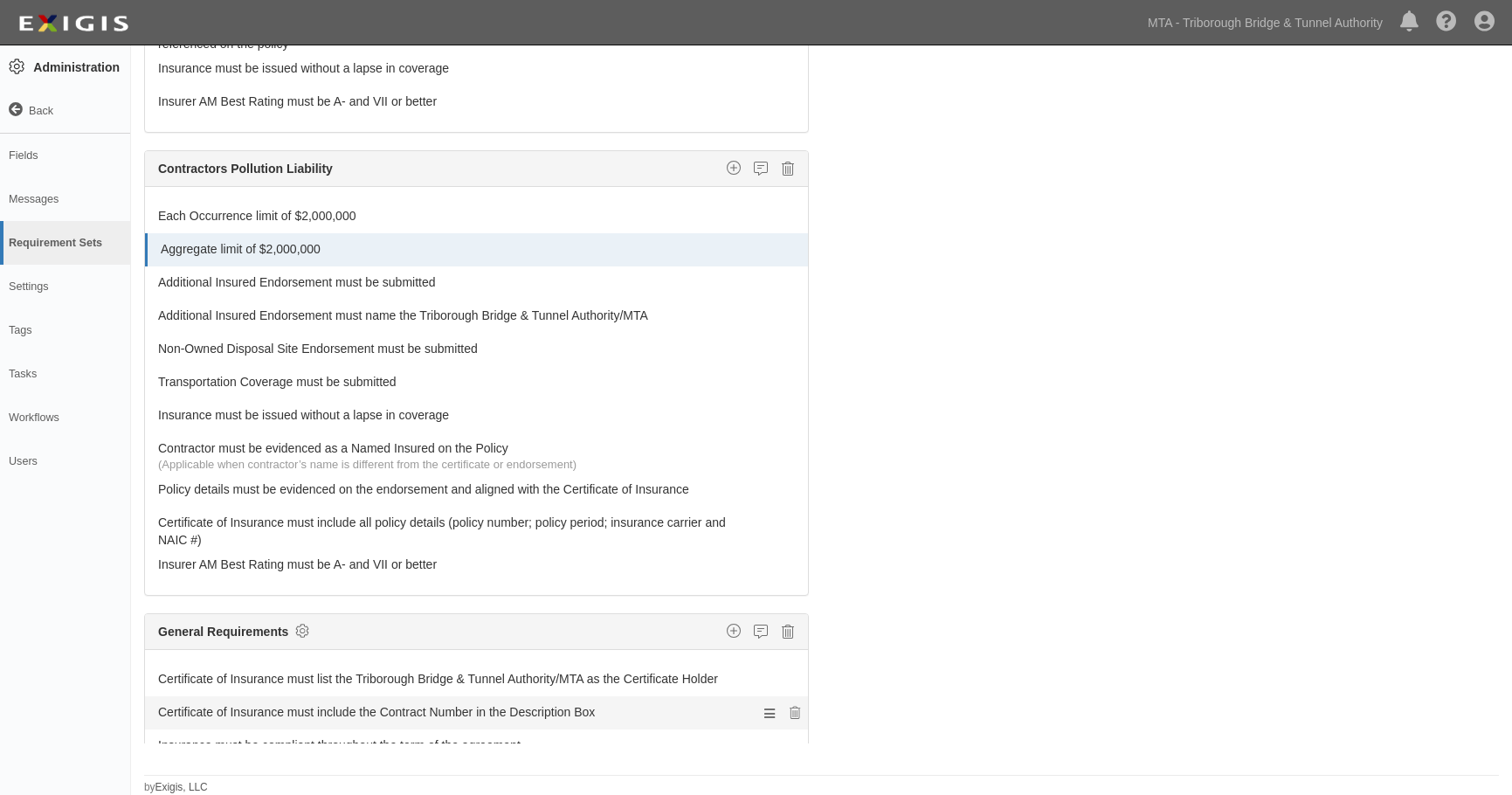
click at [481, 696] on link "Certificate of Insurance must include the Contract Number in the Description Box" at bounding box center [444, 708] width 571 height 25
click at [481, 700] on link "Certificate of Insurance must include the Contract Number in the Description Box" at bounding box center [444, 708] width 571 height 25
select select
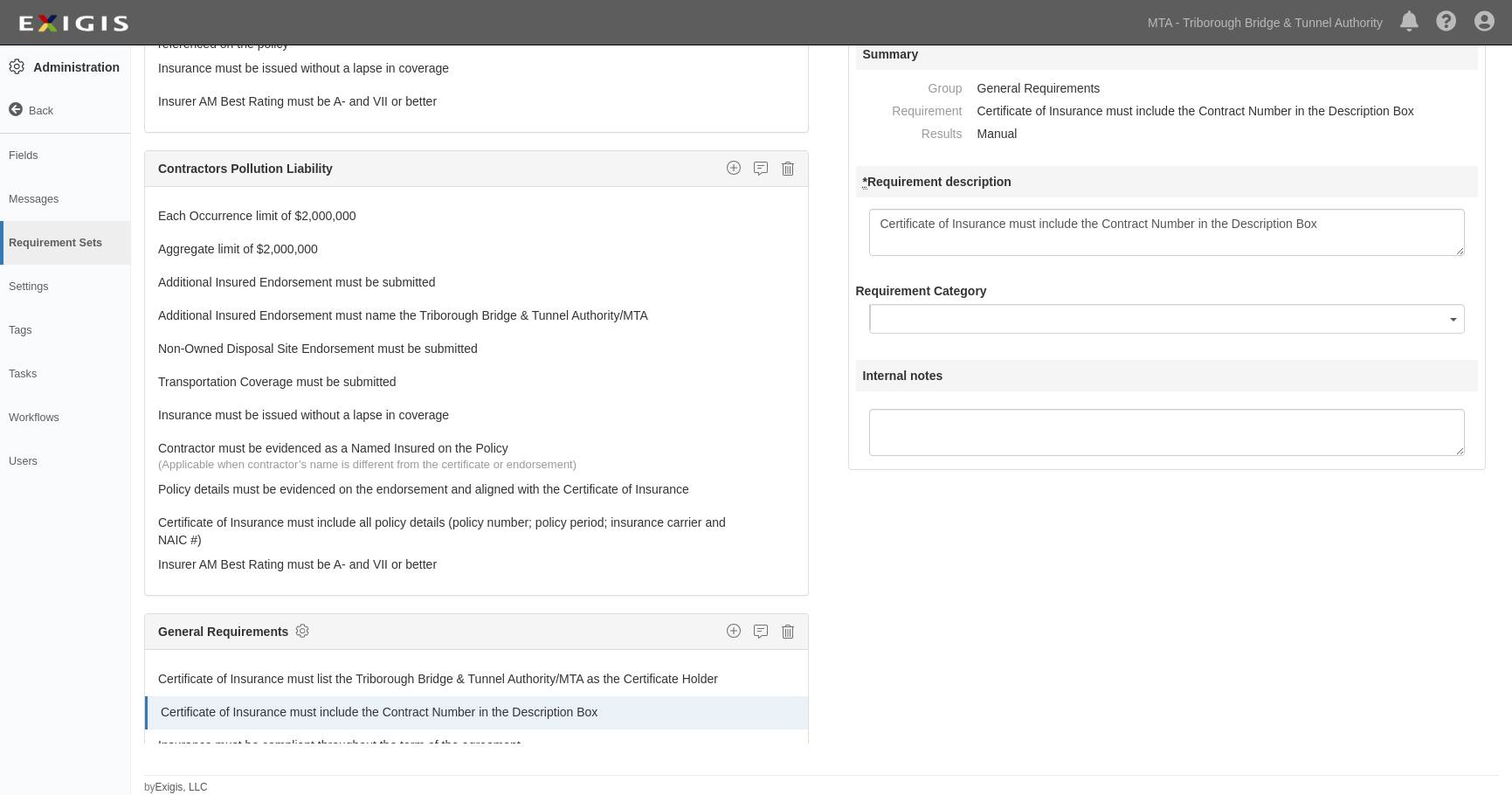
select select
drag, startPoint x: 1329, startPoint y: 194, endPoint x: 246, endPoint y: 250, distance: 1084.4
click at [246, 250] on div "The requirements in red require changes in order to save. General Liability Add…" at bounding box center [822, 378] width 1382 height 782
type textarea "Certificate of Insurance must include the Permit Number in the Description Box"
click at [973, 323] on button "button" at bounding box center [1167, 318] width 597 height 30
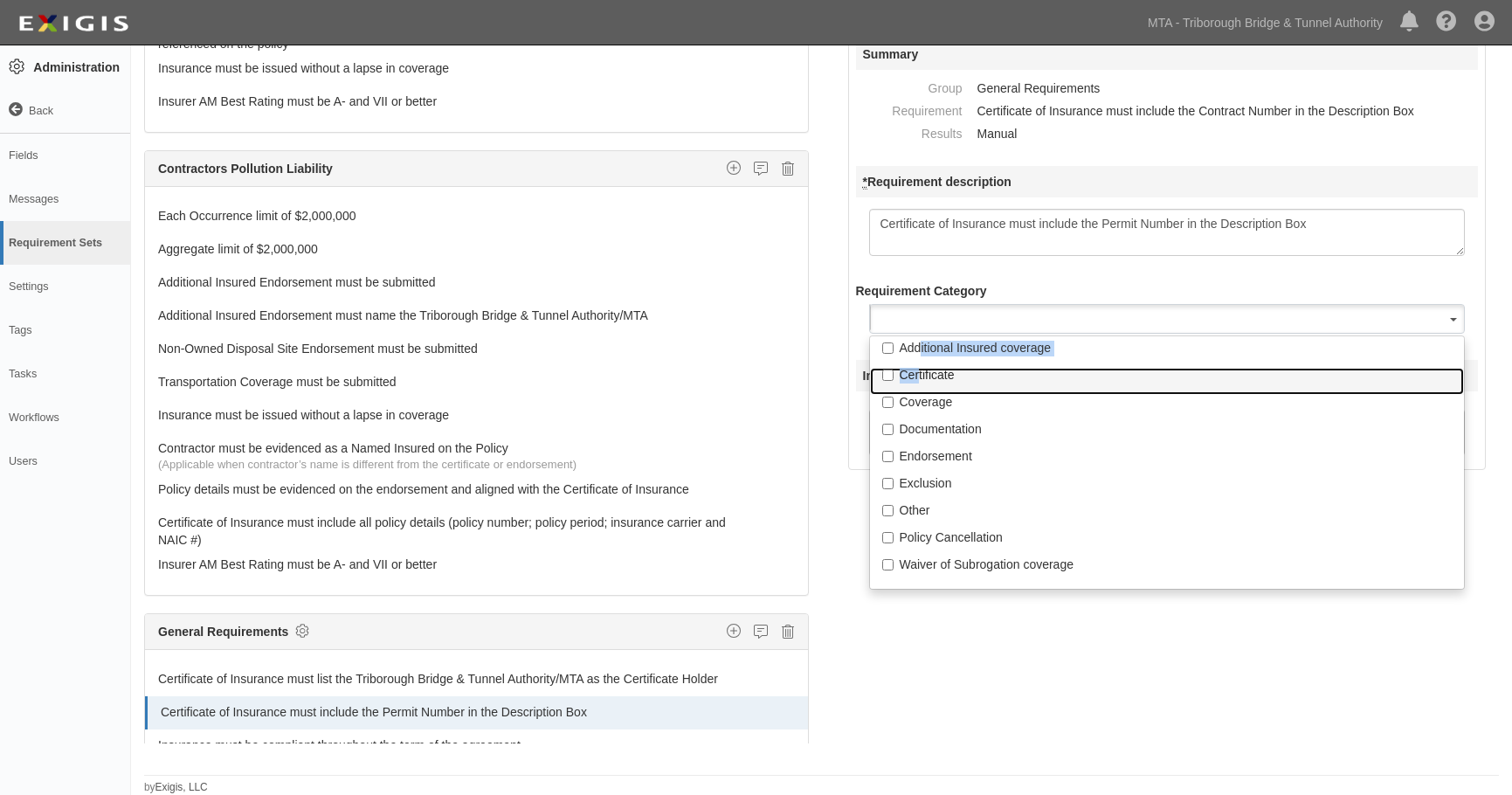
drag, startPoint x: 917, startPoint y: 371, endPoint x: 882, endPoint y: 371, distance: 35.0
click at [879, 372] on link "Certificate" at bounding box center [1167, 381] width 595 height 27
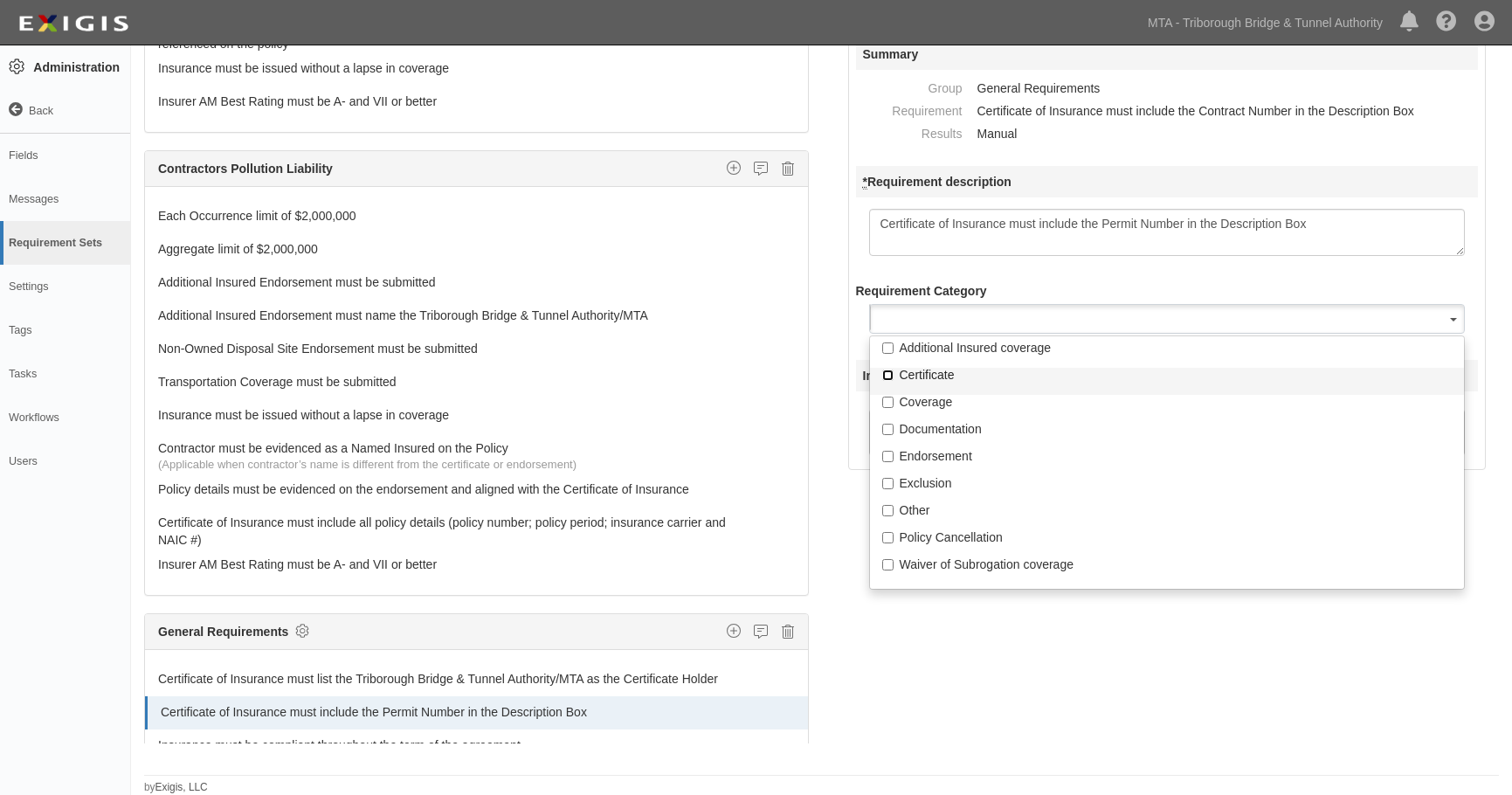
click at [888, 374] on input "Certificate" at bounding box center [888, 375] width 11 height 11
checkbox input "true"
select select "Certificate"
click at [850, 636] on div "The requirements in red require changes in order to save. General Liability Add…" at bounding box center [822, 378] width 1382 height 782
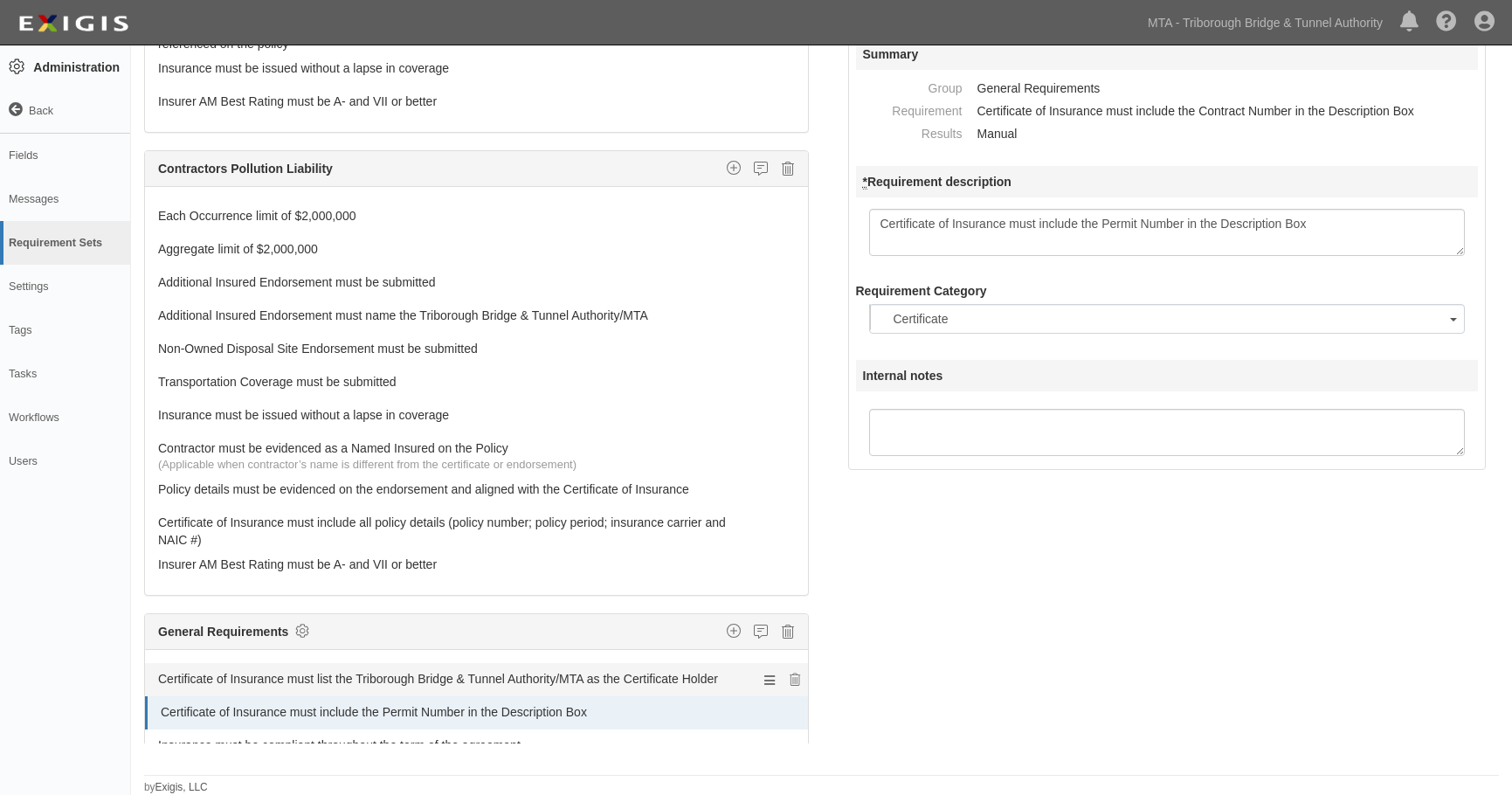
click at [307, 663] on link "Certificate of Insurance must list the Triborough Bridge & Tunnel Authority/MTA…" at bounding box center [444, 675] width 571 height 25
select select
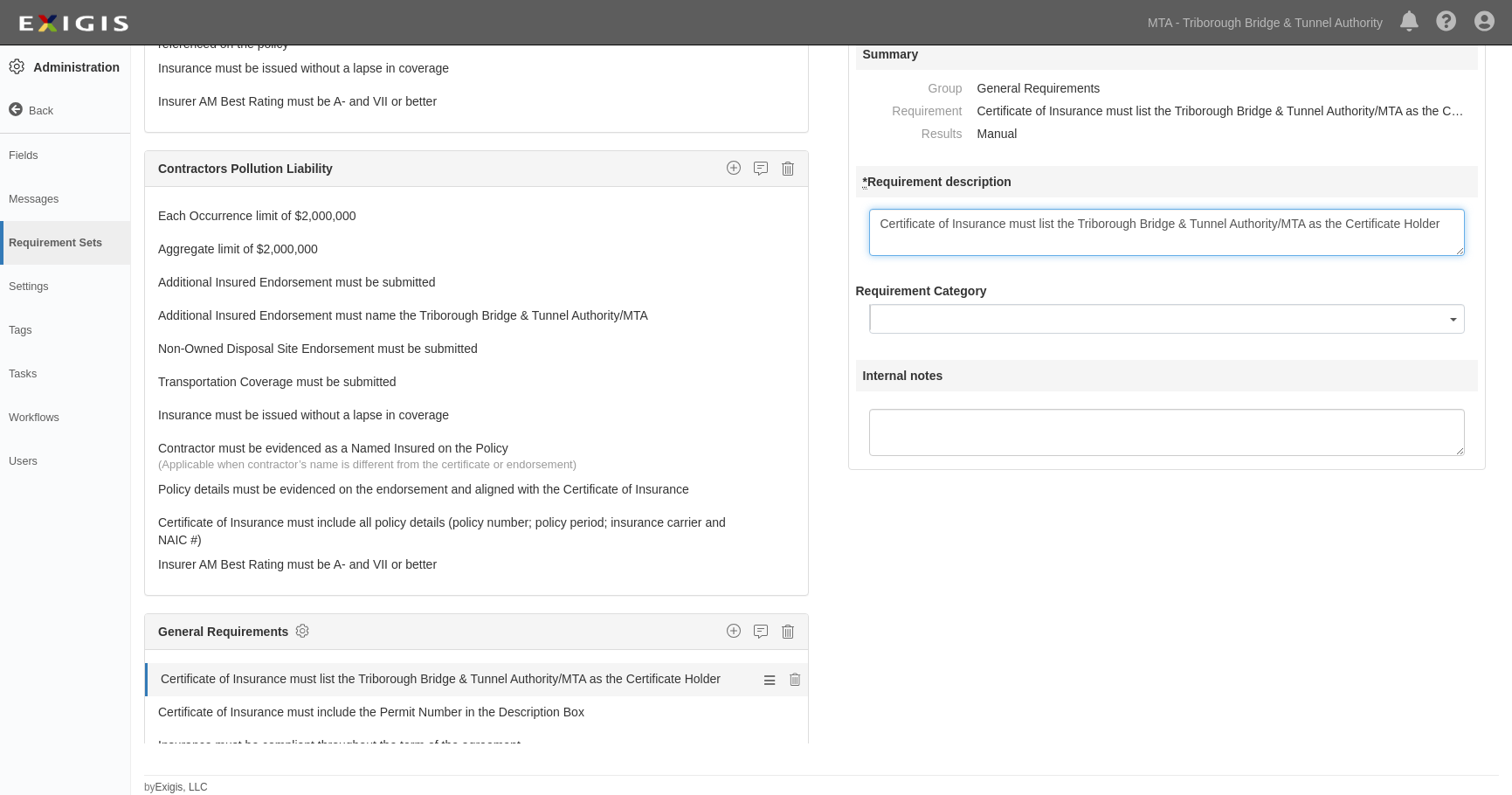
click at [487, 663] on link "Certificate of Insurance must list the Triborough Bridge & Tunnel Authority/MTA…" at bounding box center [445, 675] width 568 height 25
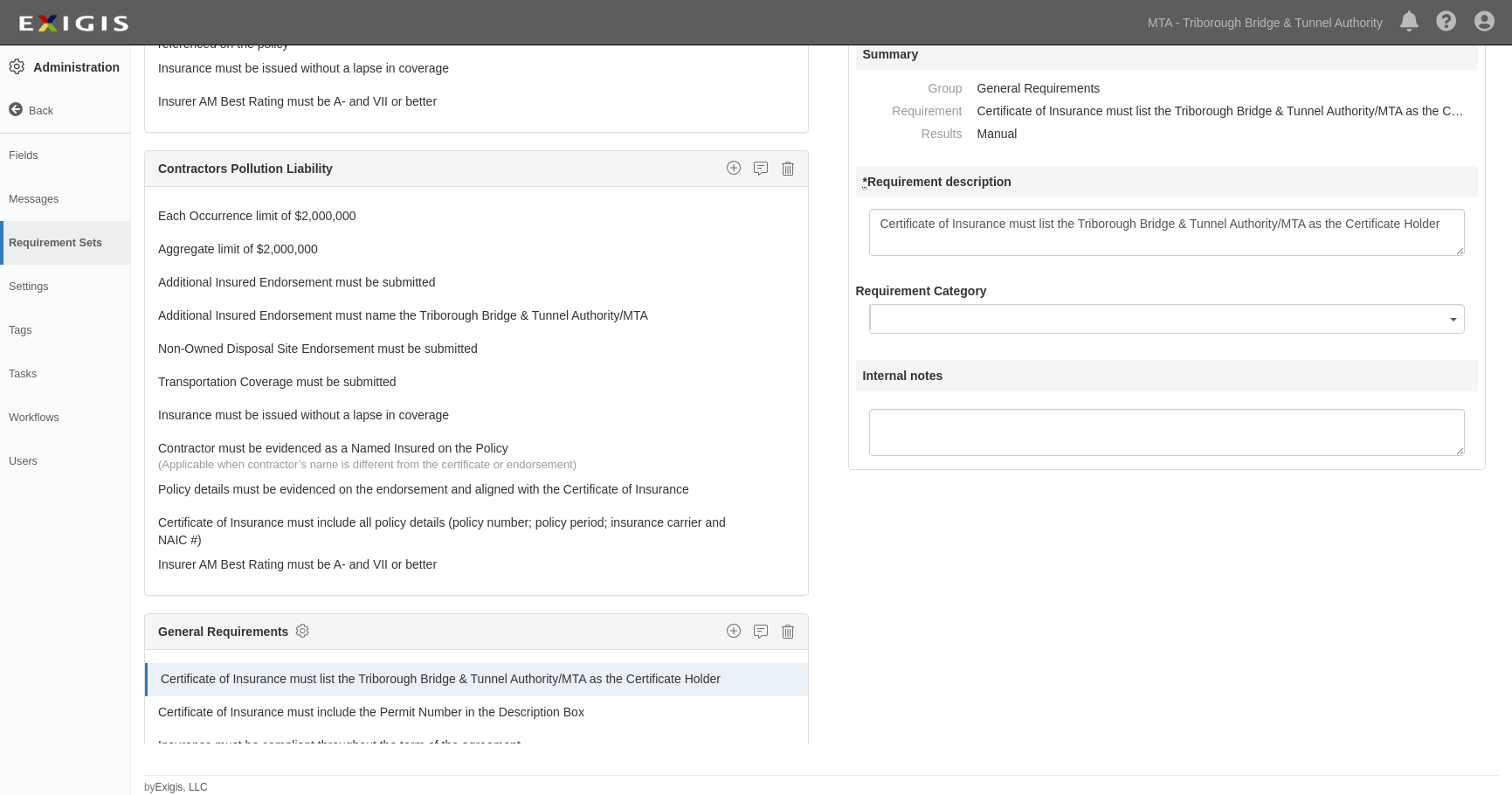
select select
drag, startPoint x: 1387, startPoint y: 226, endPoint x: 719, endPoint y: 207, distance: 668.3
click at [719, 207] on div "The requirements in red require changes in order to save. General Liability Add…" at bounding box center [822, 378] width 1382 height 782
type textarea "Certificate of Insurance must list the Agency/MTA as the Certificate Holder"
click at [947, 319] on button "button" at bounding box center [1167, 318] width 597 height 30
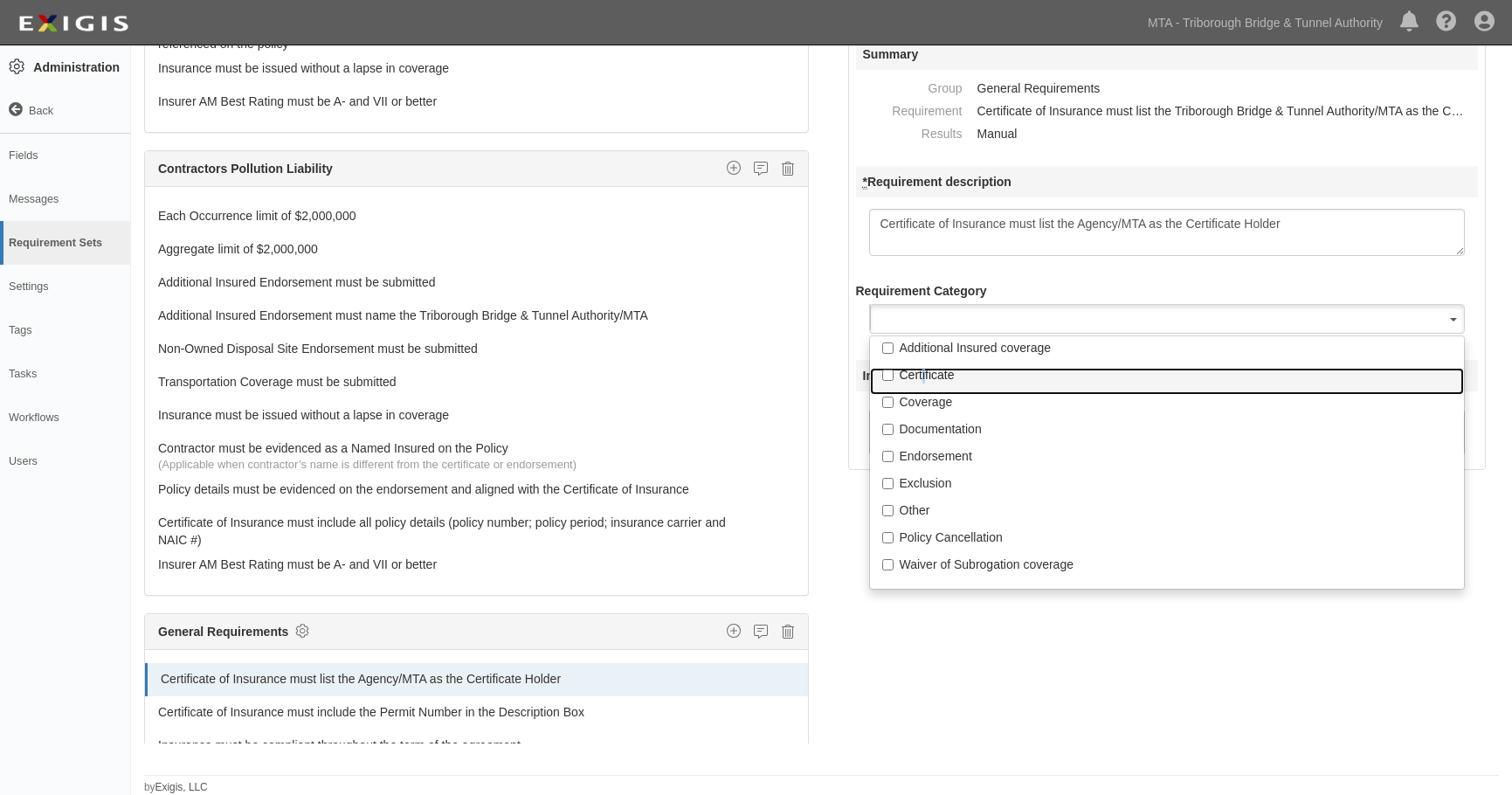
click at [925, 366] on ul "Additional Insured coverage Certificate Coverage Documentation Endorsement Excl…" at bounding box center [1167, 462] width 597 height 254
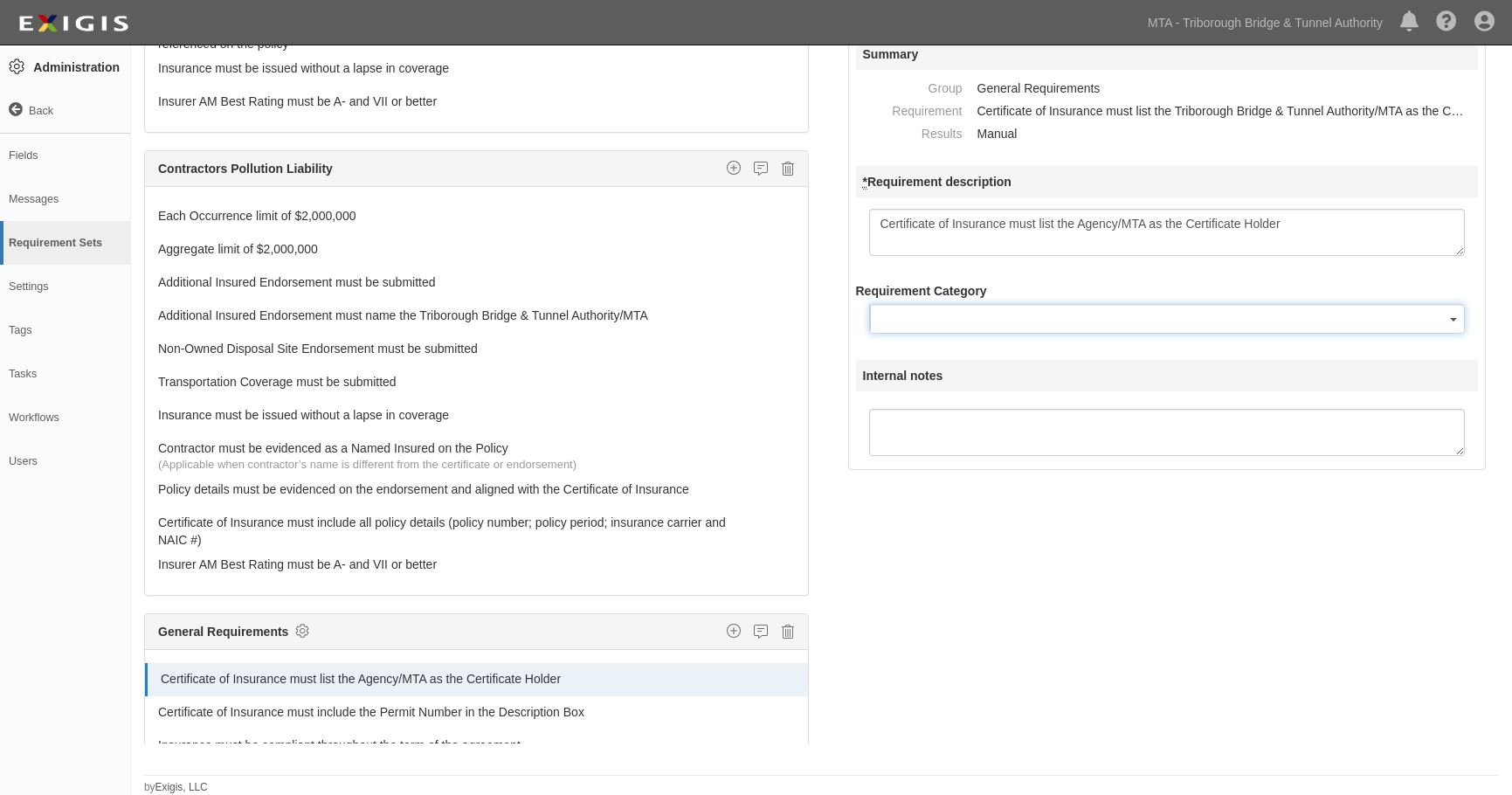
click at [925, 310] on button "button" at bounding box center [1167, 318] width 597 height 30
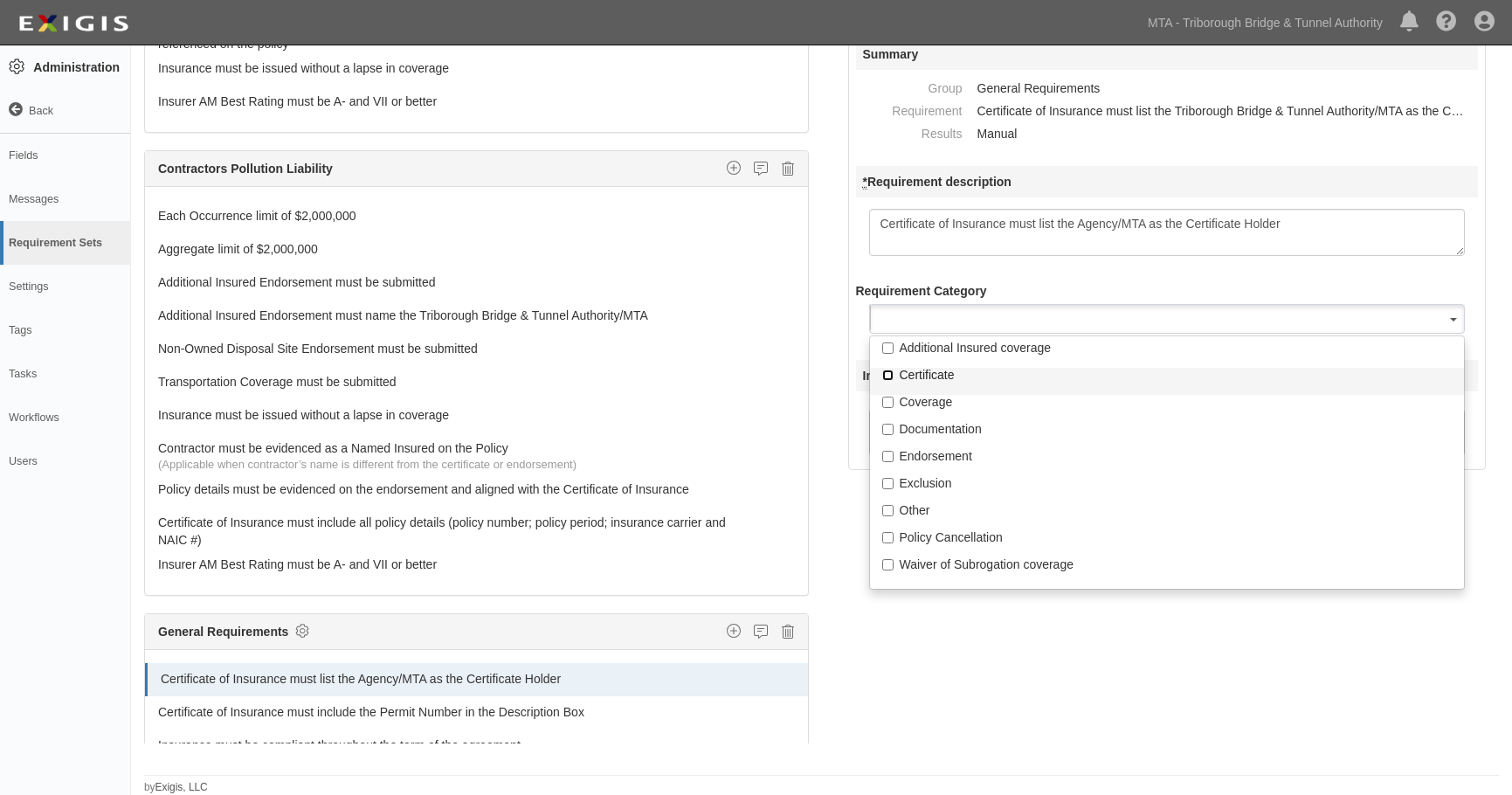
click at [890, 378] on input "Certificate" at bounding box center [888, 375] width 11 height 11
checkbox input "true"
select select "Certificate"
click at [872, 651] on div "The requirements in red require changes in order to save. General Liability Add…" at bounding box center [822, 378] width 1382 height 782
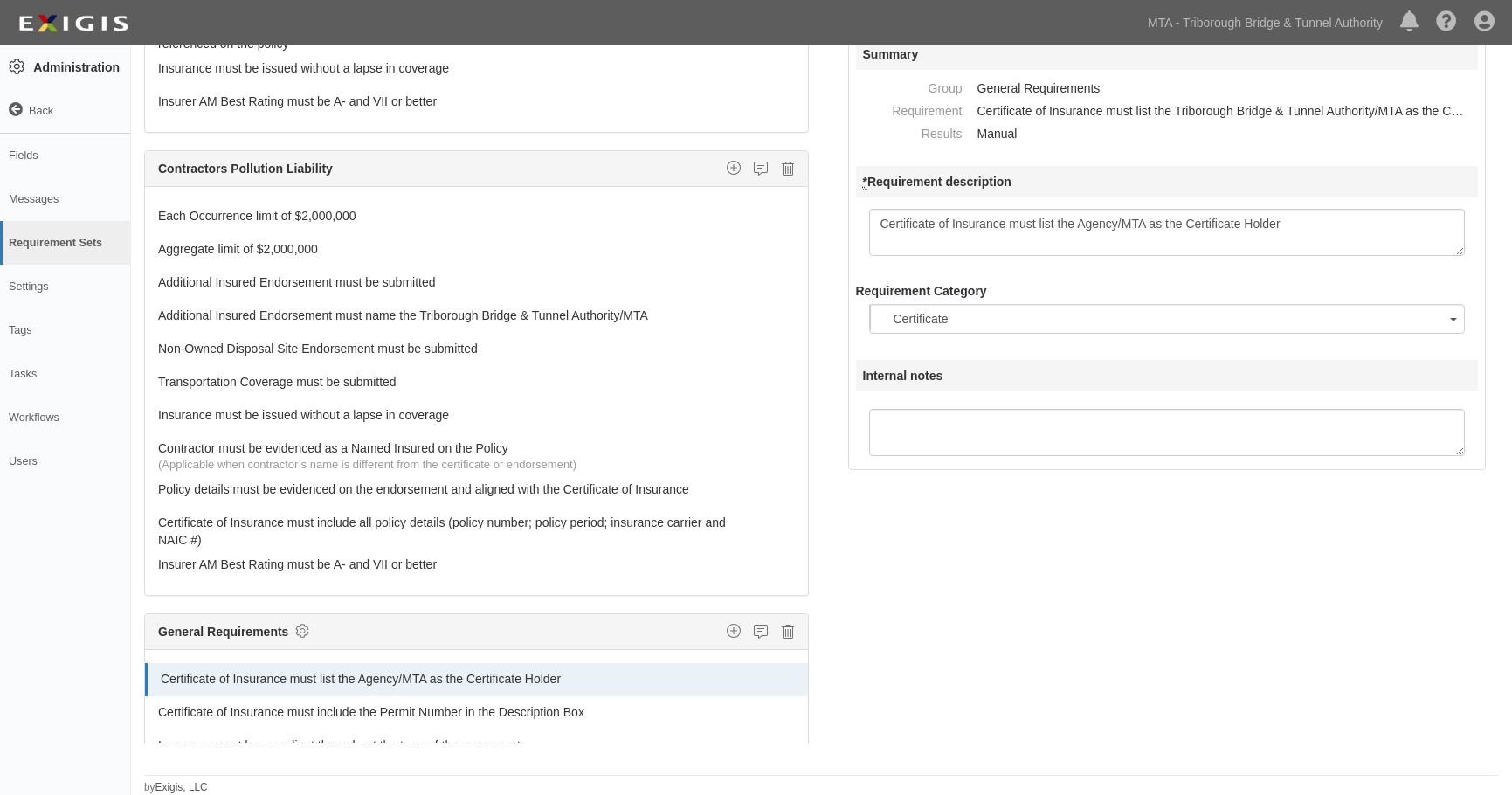
click at [979, 646] on div "The requirements in red require changes in order to save. General Liability Add…" at bounding box center [822, 378] width 1382 height 782
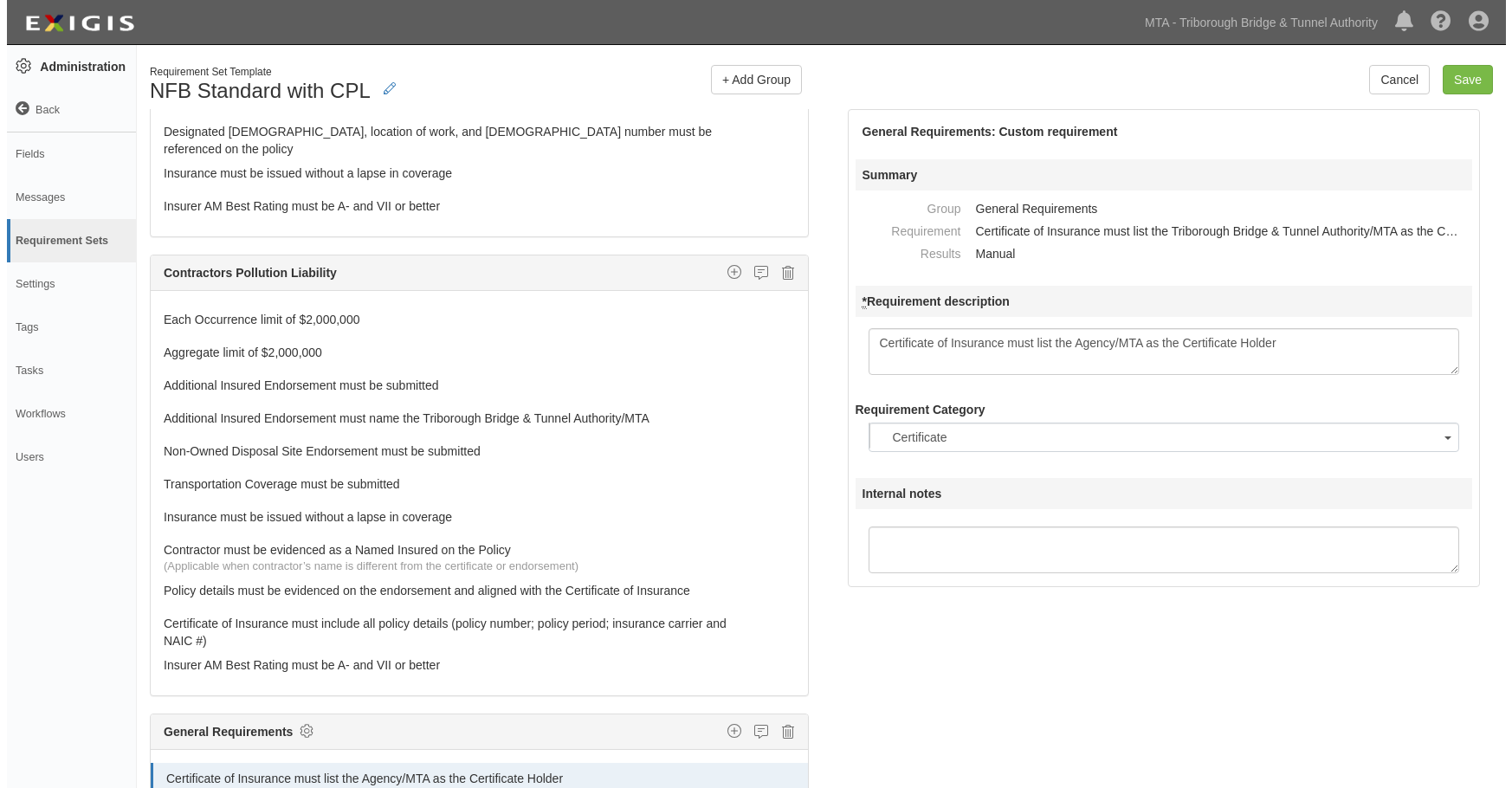
scroll to position [1738, 0]
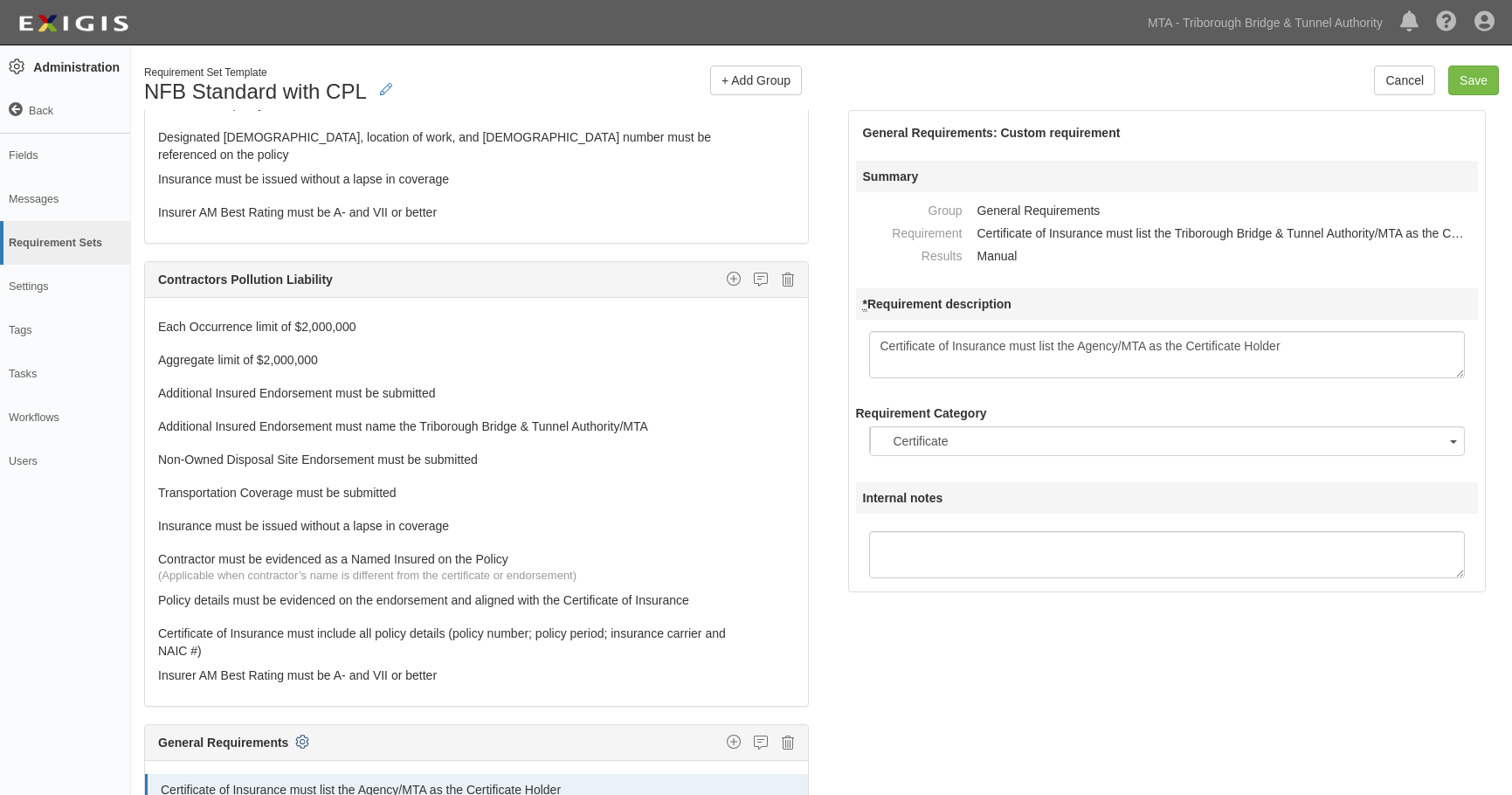
drag, startPoint x: 302, startPoint y: 725, endPoint x: 317, endPoint y: 736, distance: 18.6
click at [301, 734] on icon at bounding box center [302, 742] width 14 height 16
checkbox input "true"
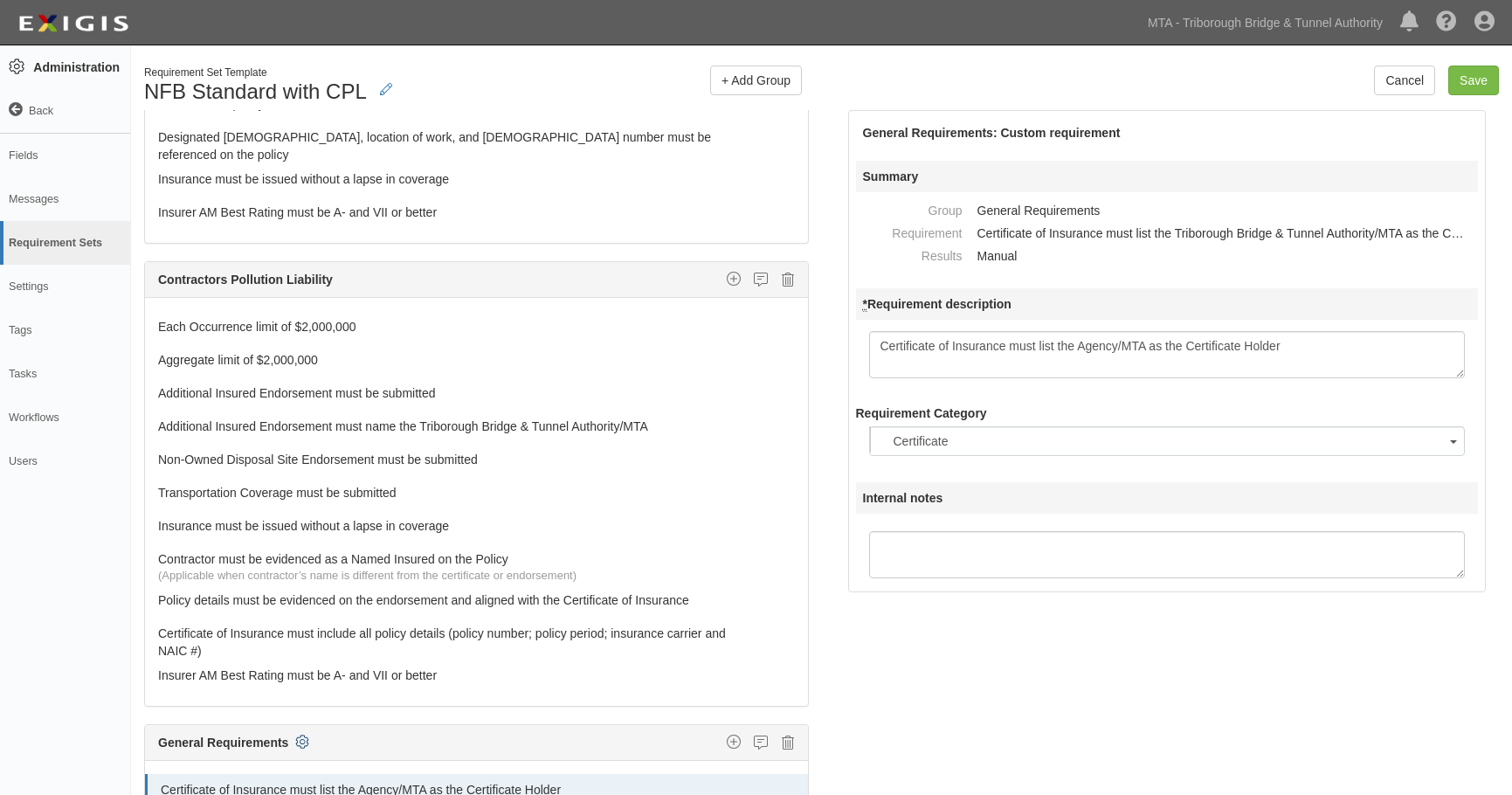
checkbox input "true"
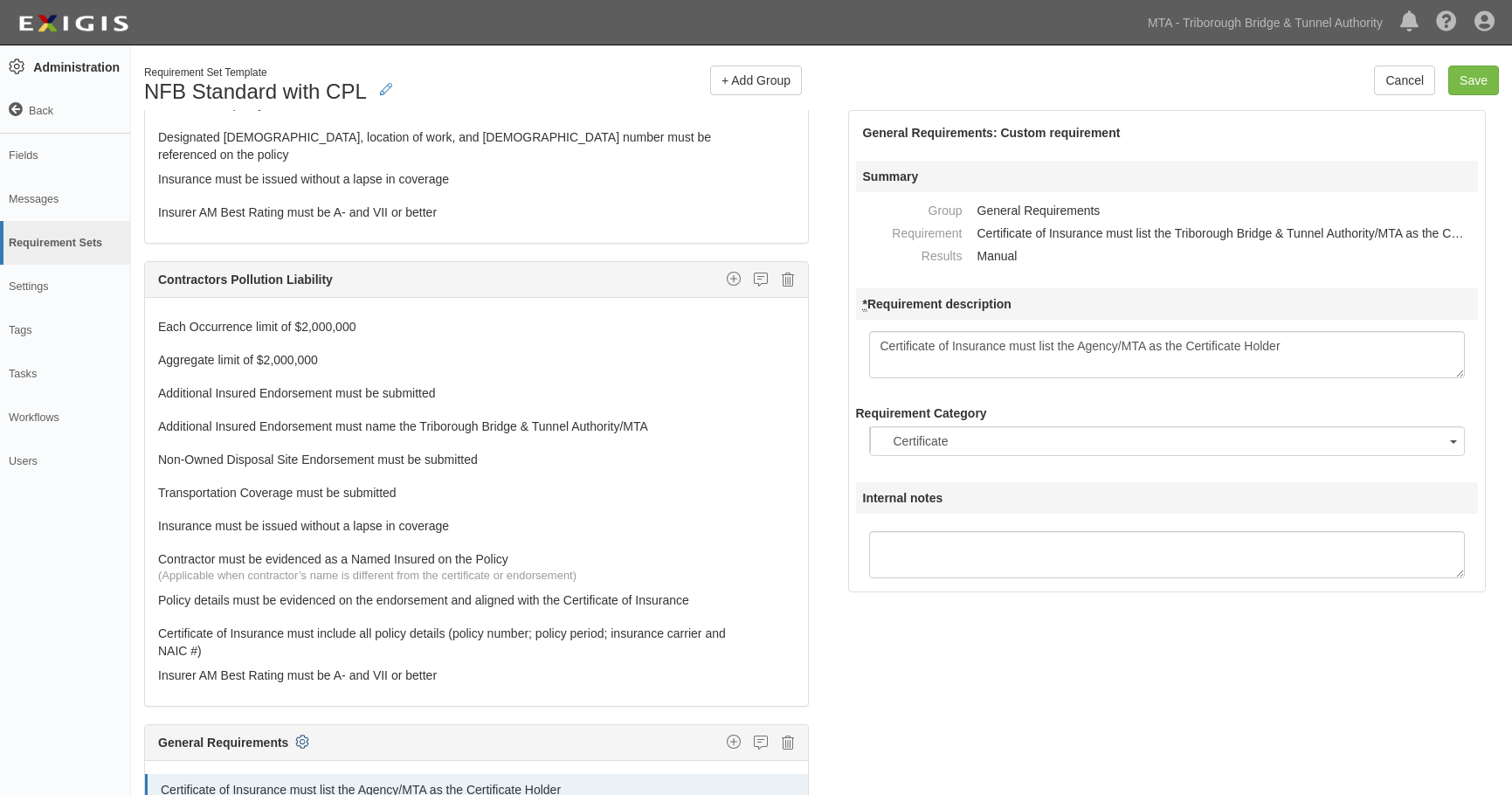
checkbox input "true"
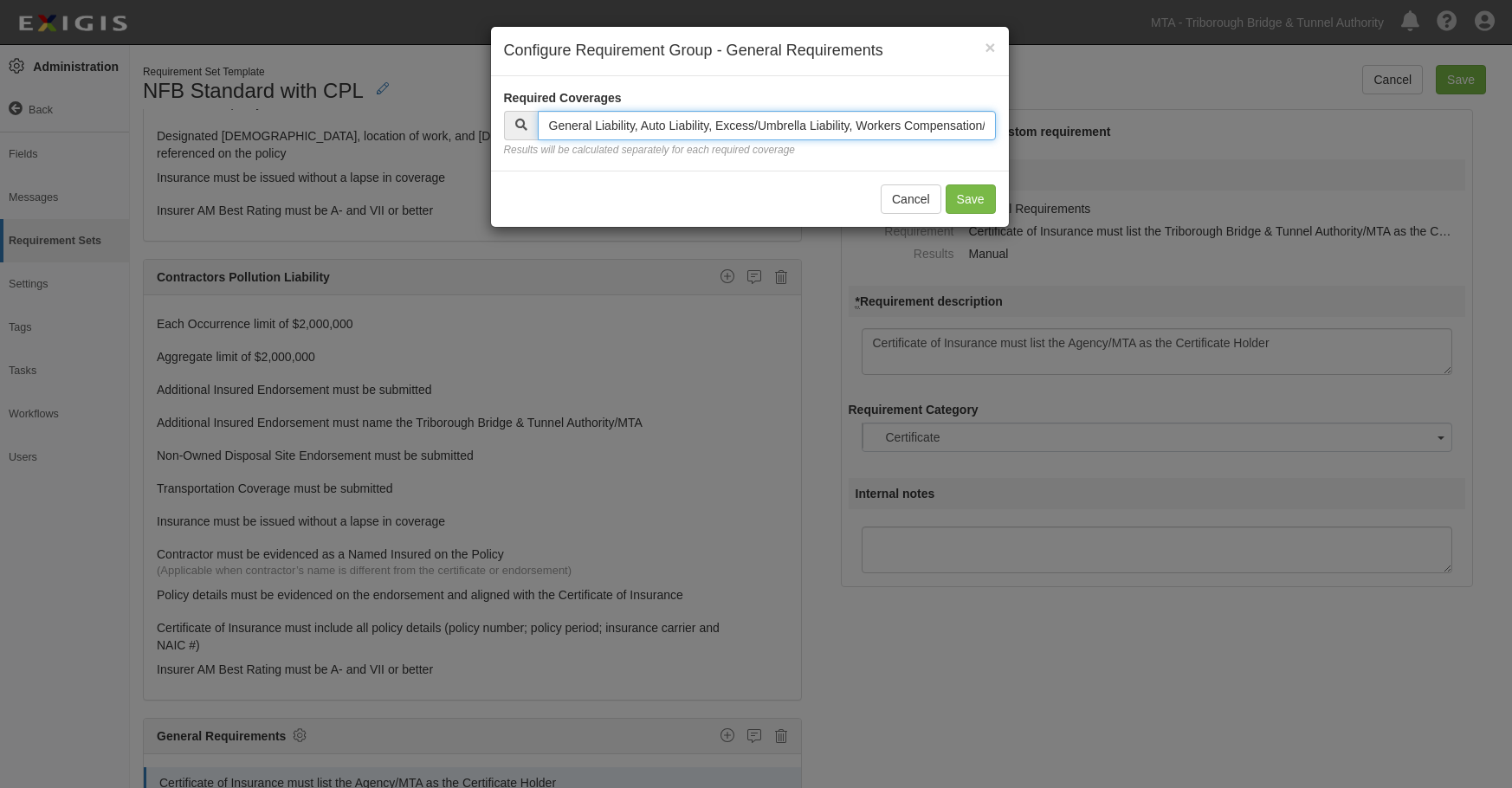
click at [832, 121] on input "text" at bounding box center [766, 125] width 458 height 29
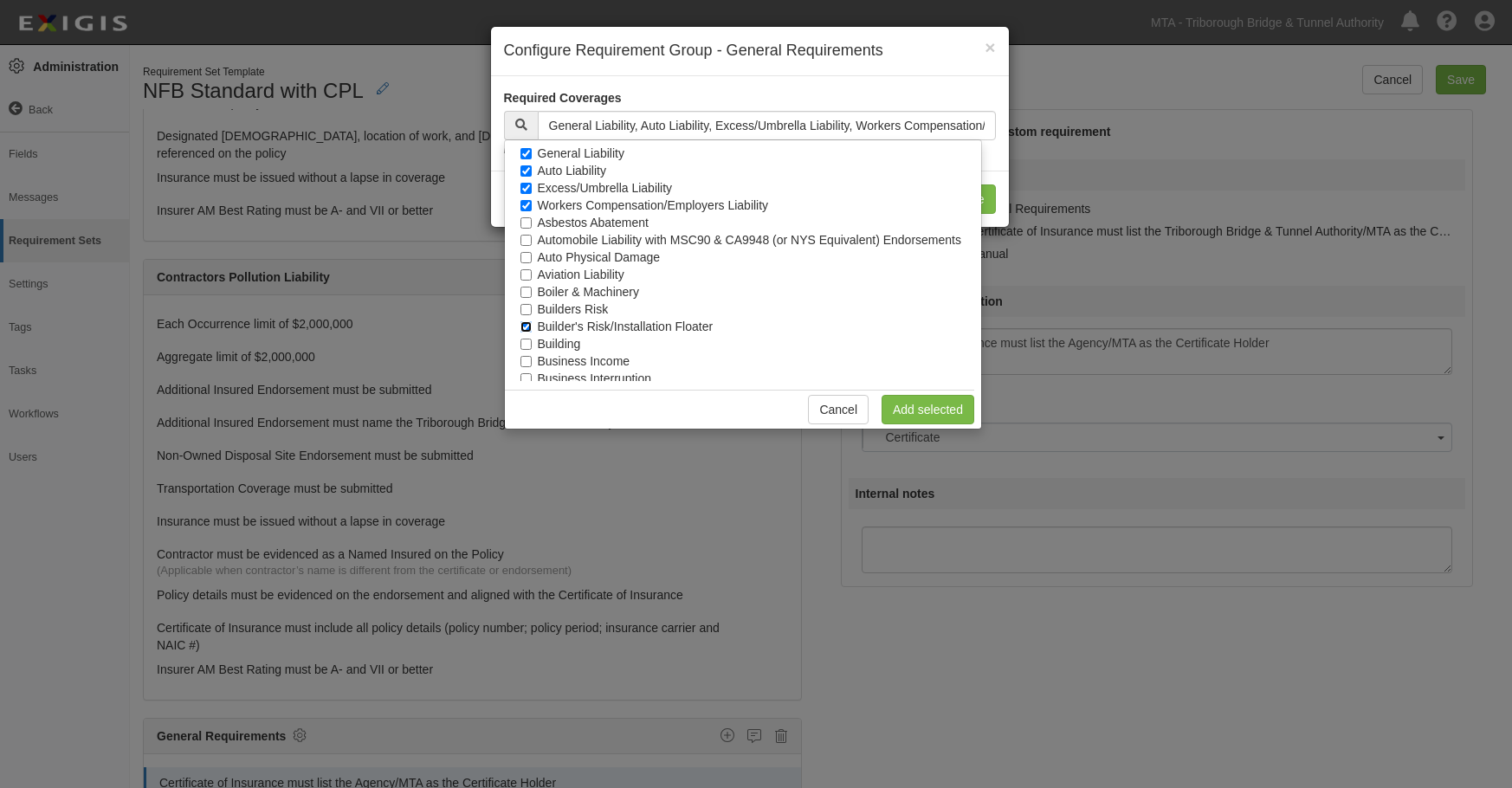
click at [529, 329] on input "Builder's Risk/Installation Floater" at bounding box center [526, 327] width 11 height 11
checkbox input "false"
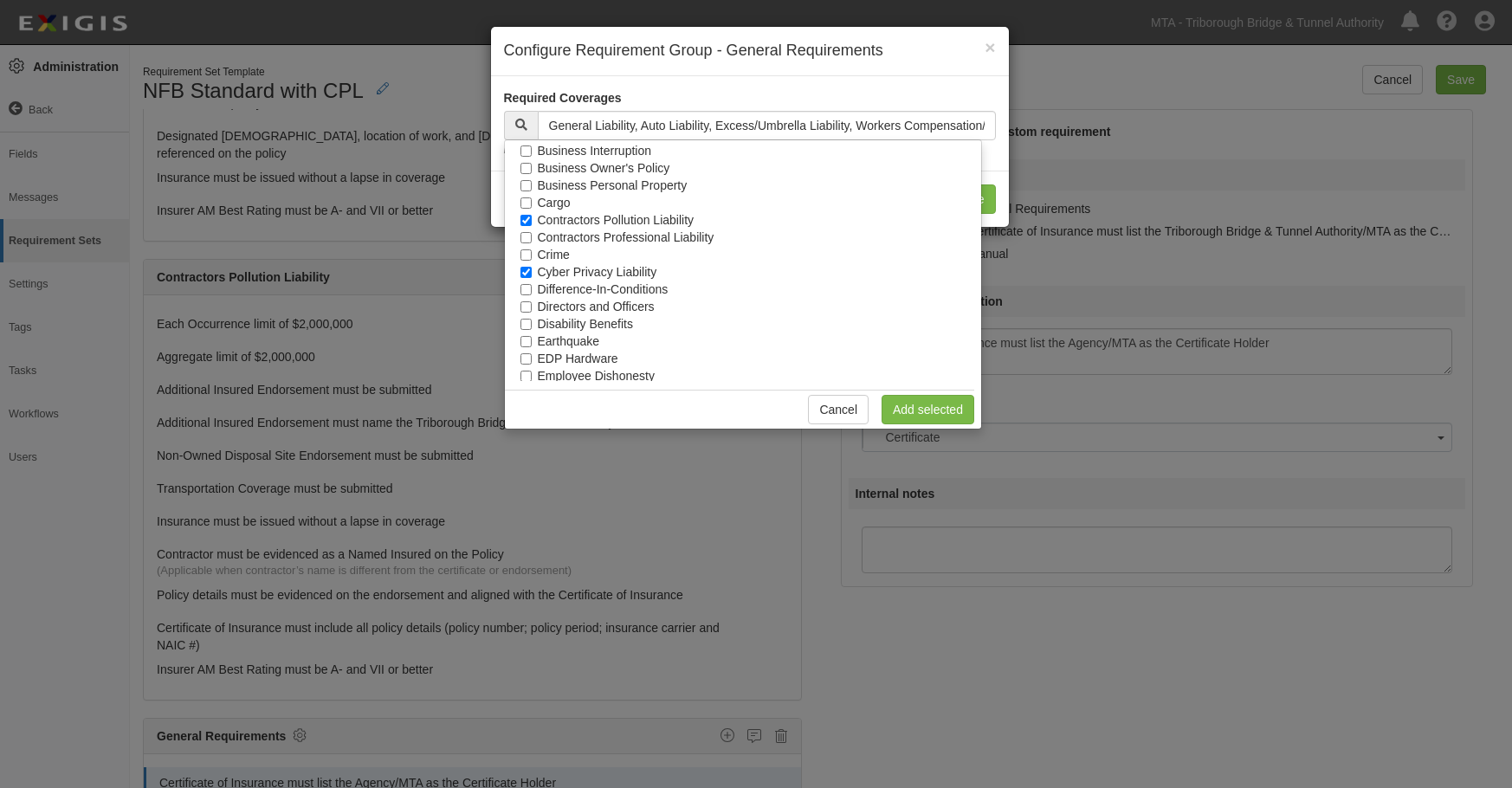
scroll to position [260, 0]
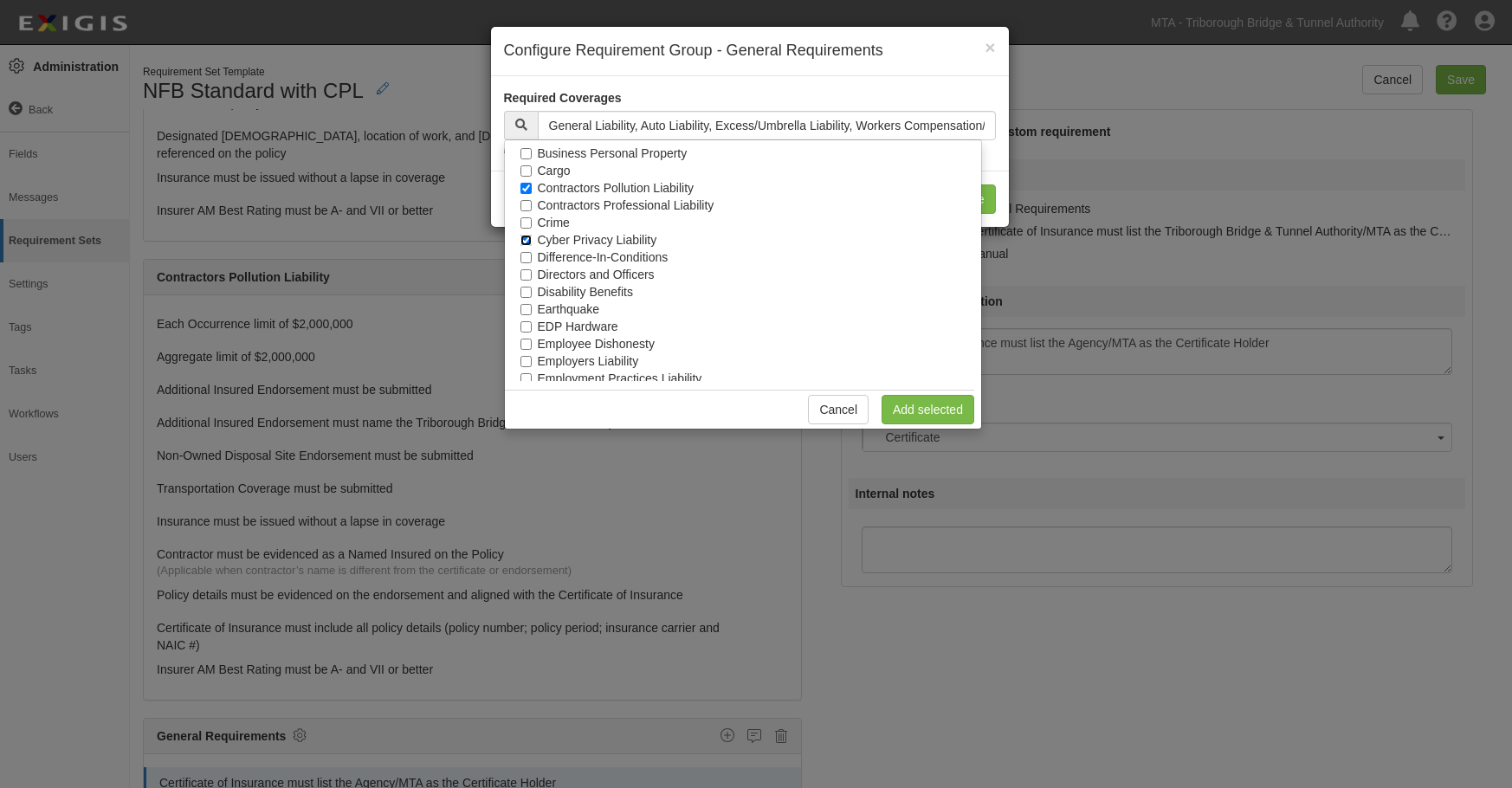
click at [529, 239] on input "Cyber Privacy Liability" at bounding box center [526, 241] width 11 height 11
checkbox input "false"
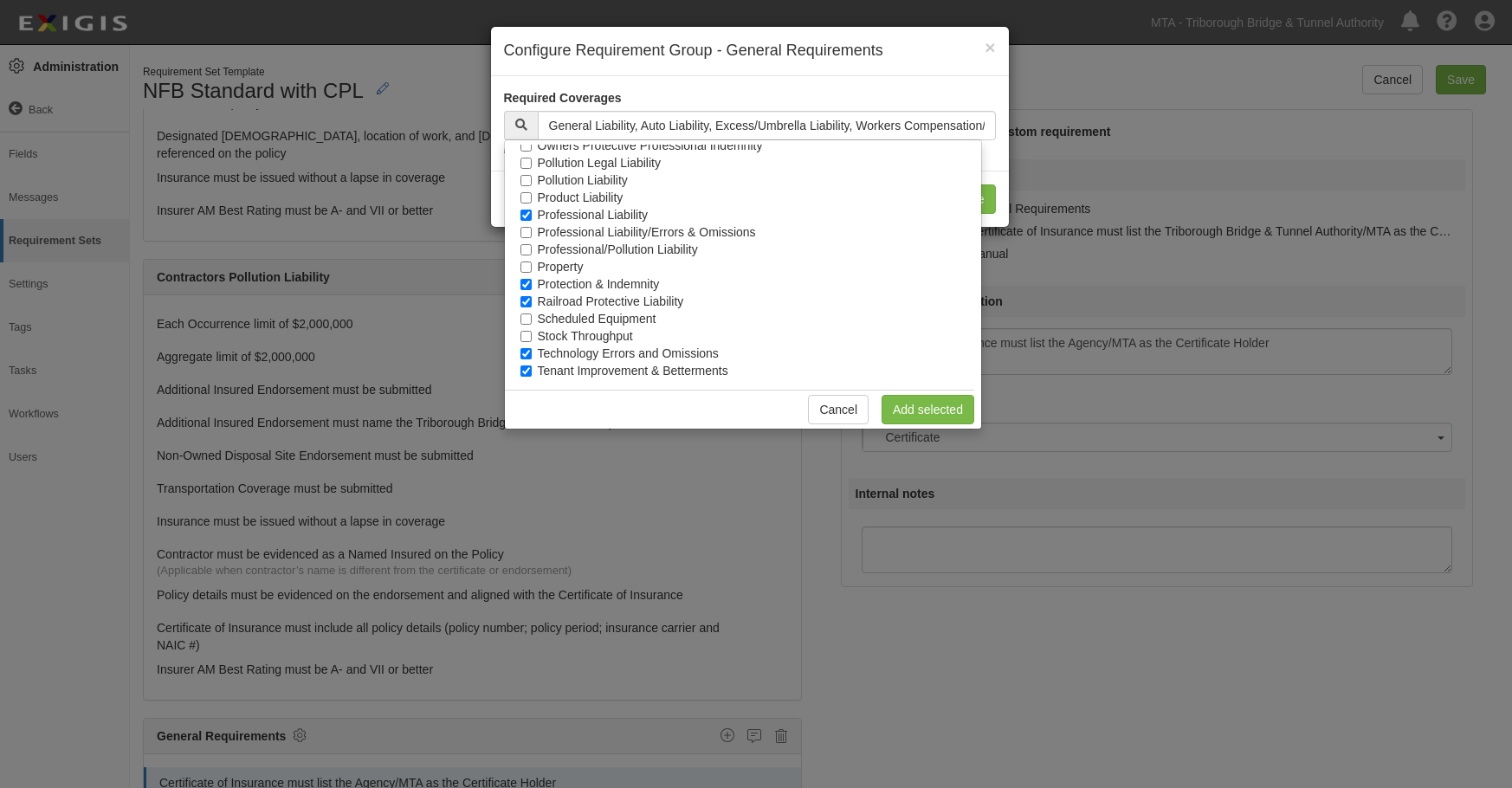
scroll to position [845, 0]
click at [528, 209] on input "Professional Liability" at bounding box center [526, 210] width 11 height 11
checkbox input "false"
click at [524, 274] on input "Protection & Indemnity" at bounding box center [526, 279] width 11 height 11
checkbox input "false"
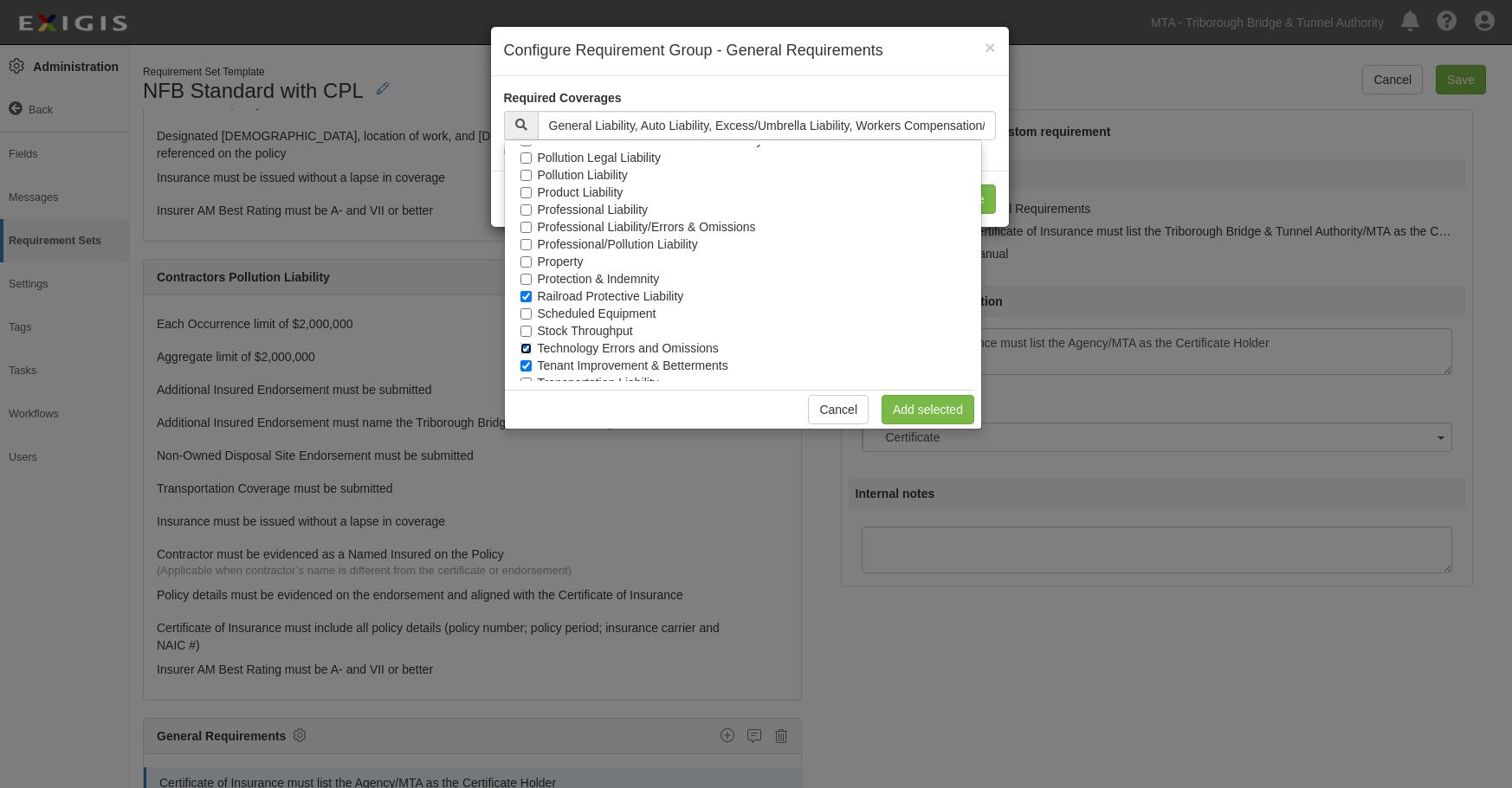
click at [520, 346] on input "Technology Errors and Omissions" at bounding box center [526, 348] width 11 height 11
checkbox input "false"
click at [526, 362] on input "Tenant Improvement & Betterments" at bounding box center [526, 366] width 11 height 11
checkbox input "false"
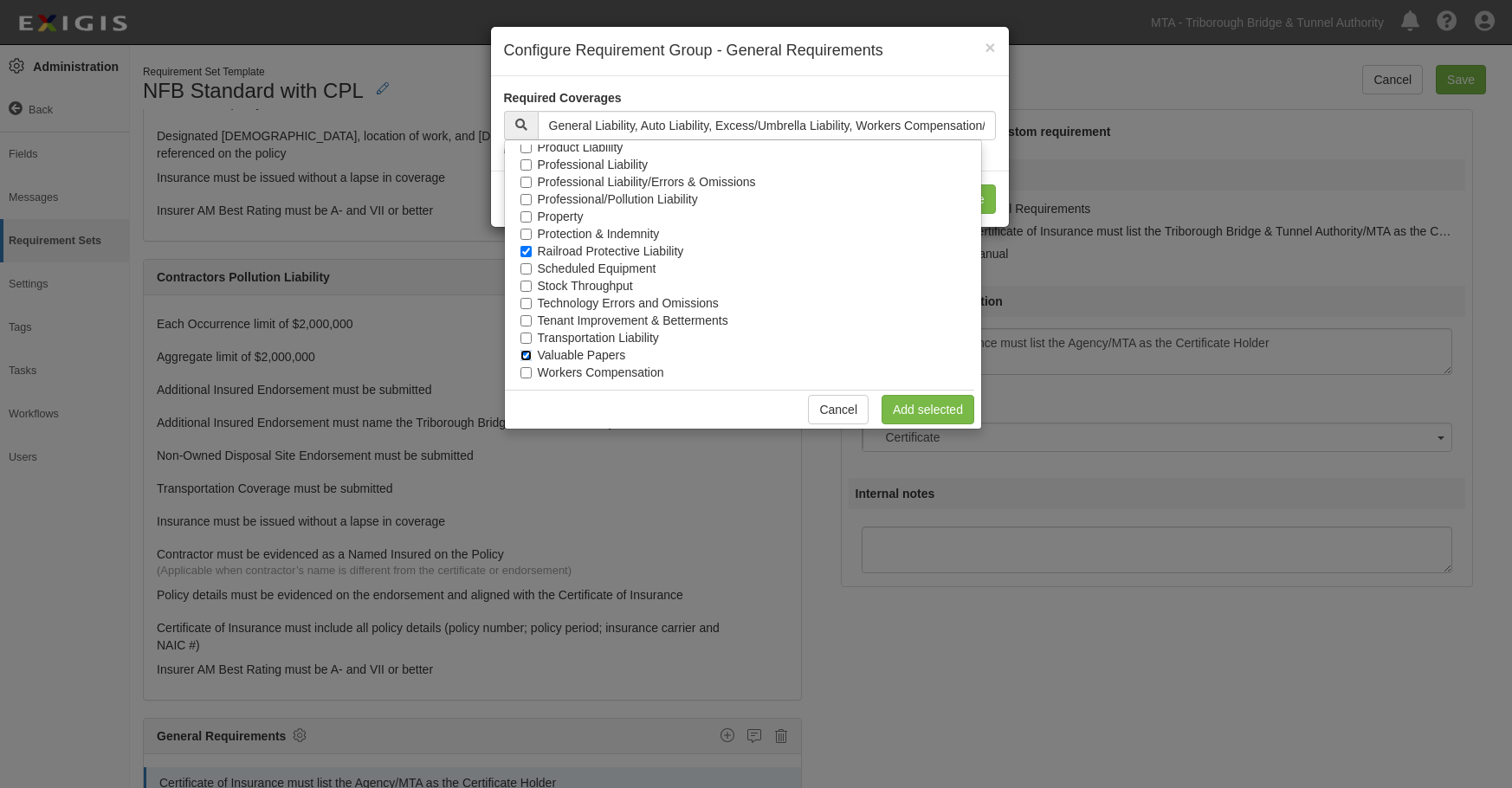
click at [527, 352] on input "Valuable Papers" at bounding box center [526, 356] width 11 height 11
checkbox input "false"
click at [952, 406] on link "Add selected" at bounding box center [928, 409] width 92 height 29
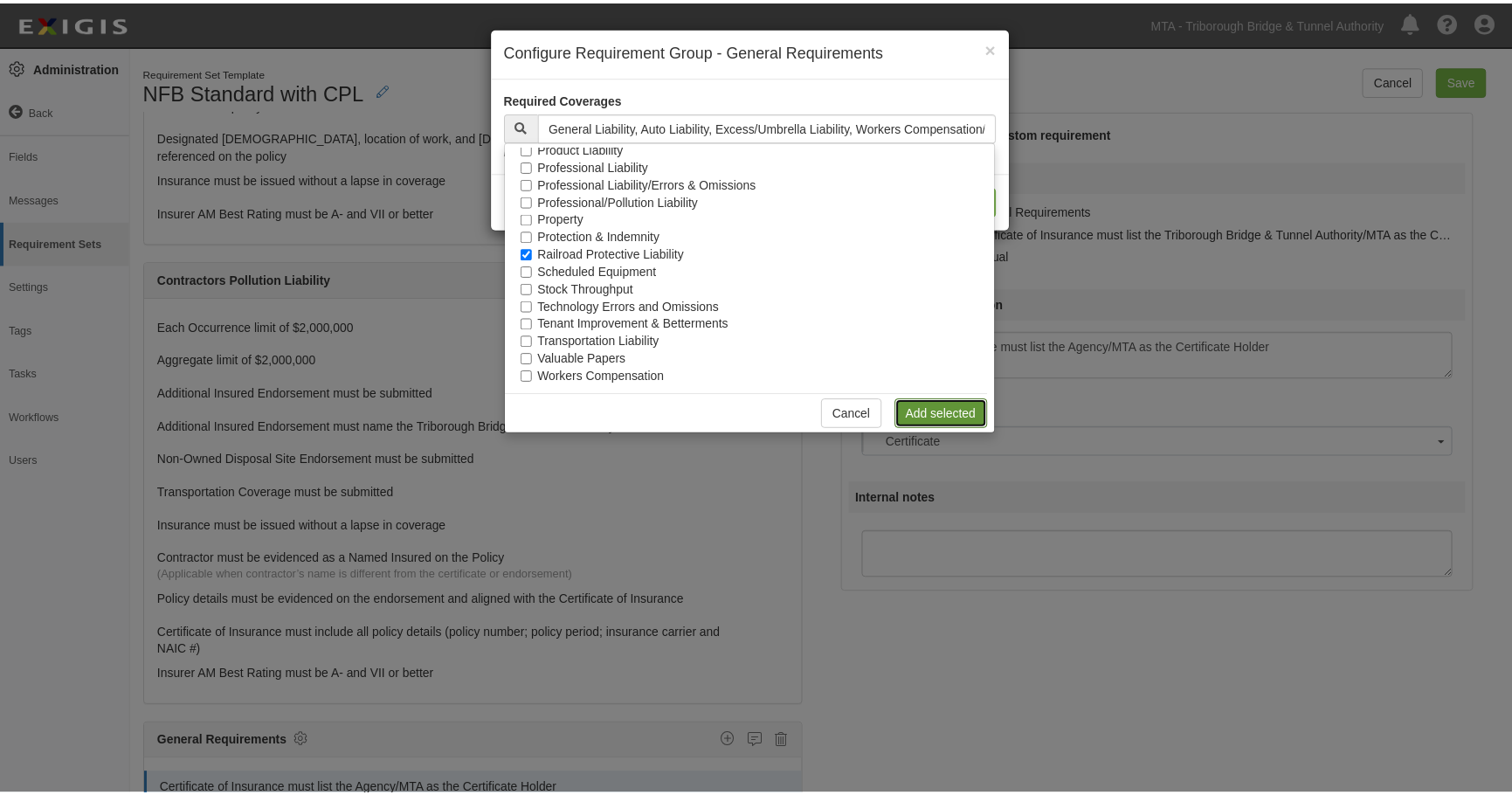
scroll to position [0, 0]
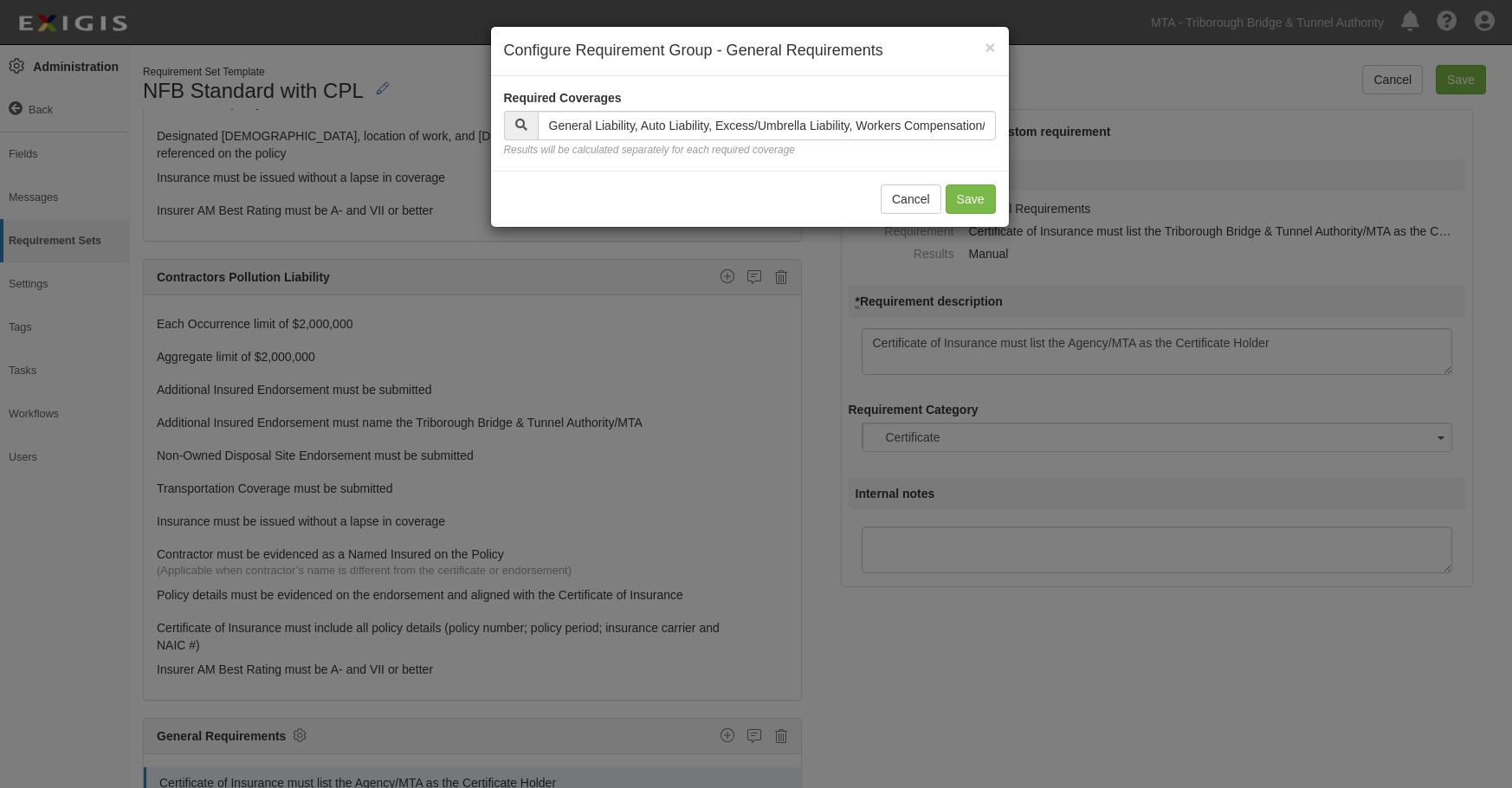
click at [933, 410] on div "× Configure Requirement Group - General Requirements Required Coverages At leas…" at bounding box center [756, 394] width 1512 height 788
click at [971, 198] on button "Save" at bounding box center [970, 198] width 50 height 29
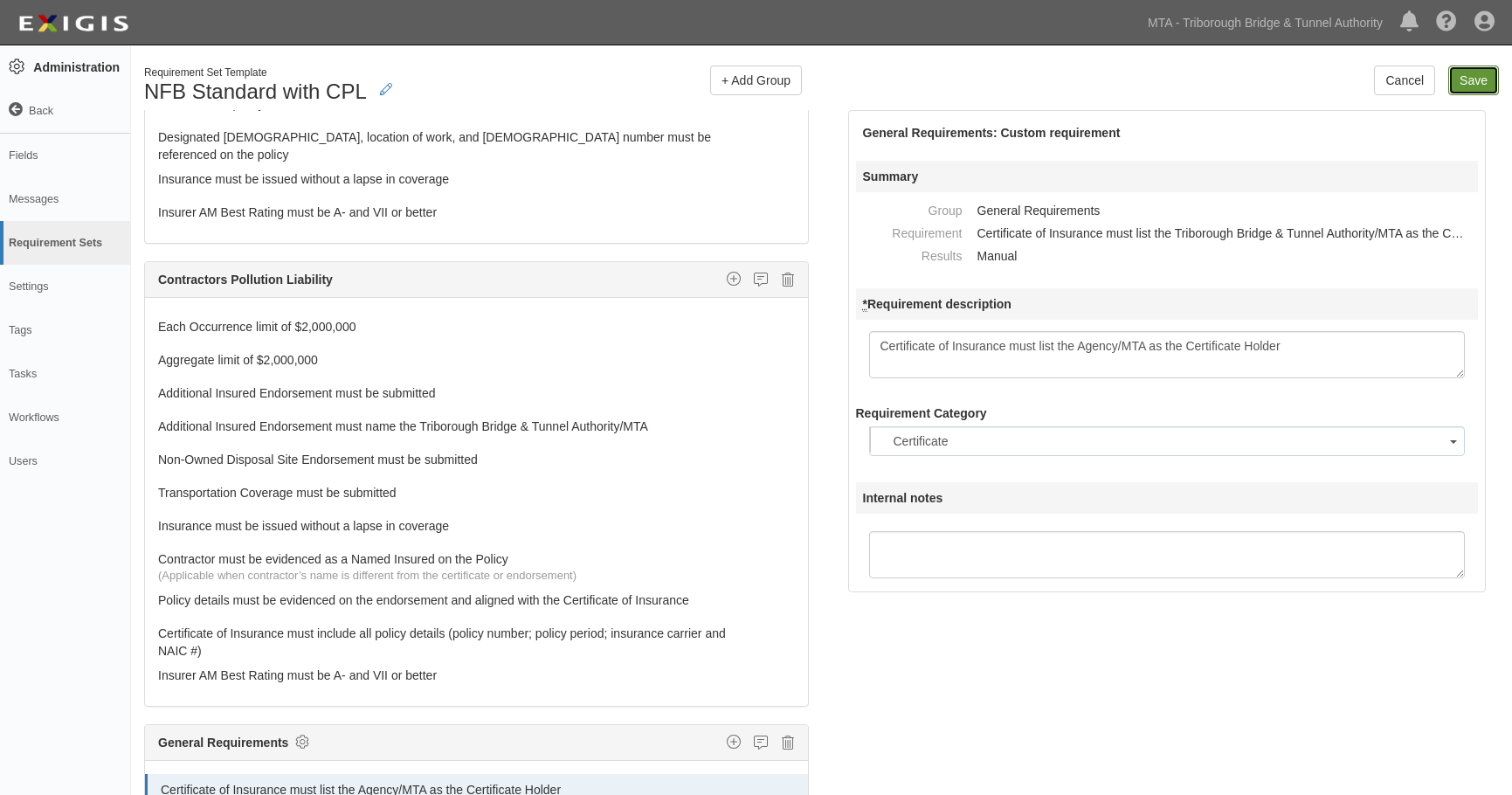
click at [1473, 75] on input "Save" at bounding box center [1473, 80] width 50 height 30
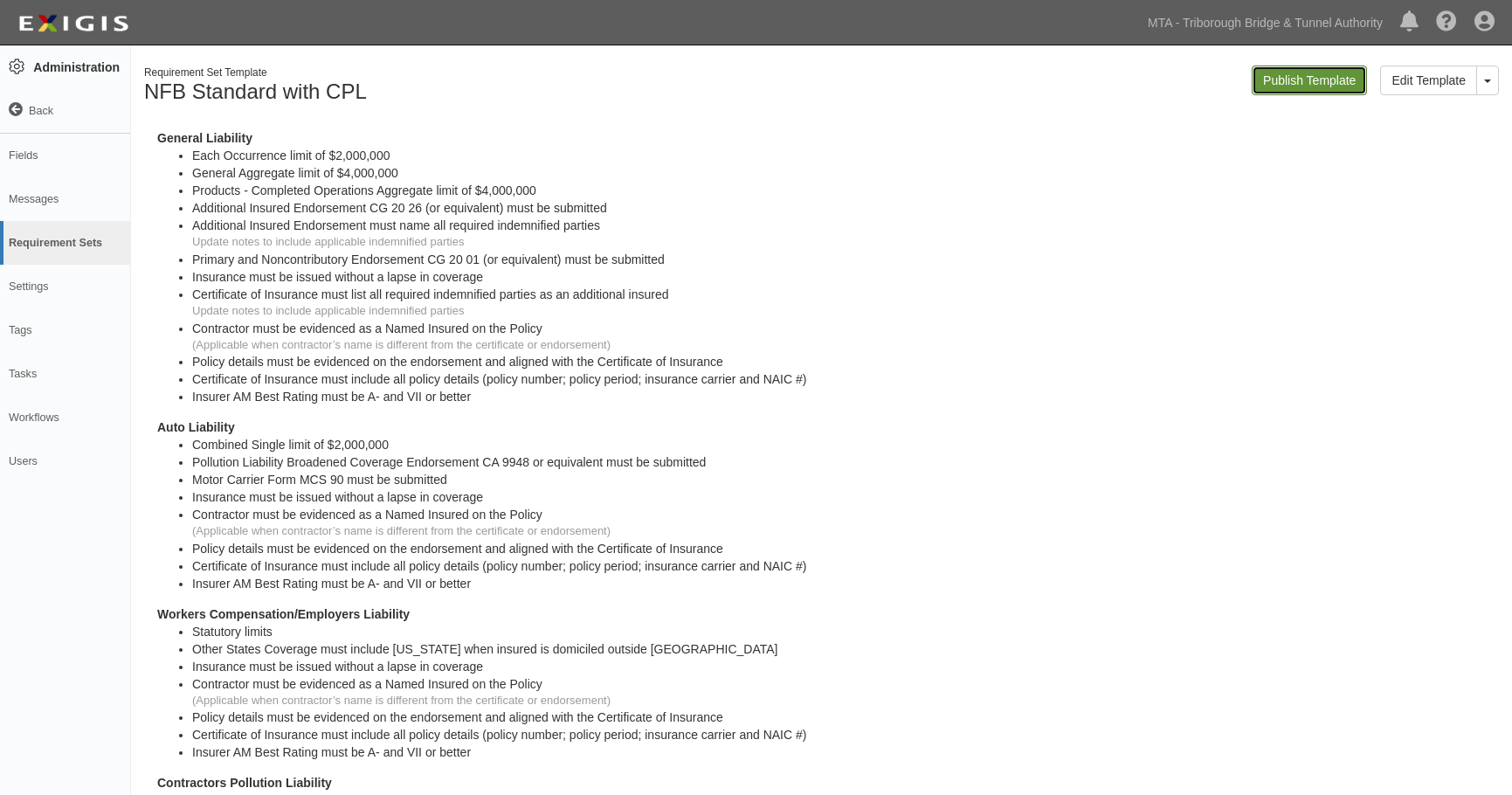
click at [1293, 76] on link "Publish Template" at bounding box center [1309, 80] width 115 height 30
click at [86, 240] on link "Requirement Sets" at bounding box center [65, 243] width 130 height 44
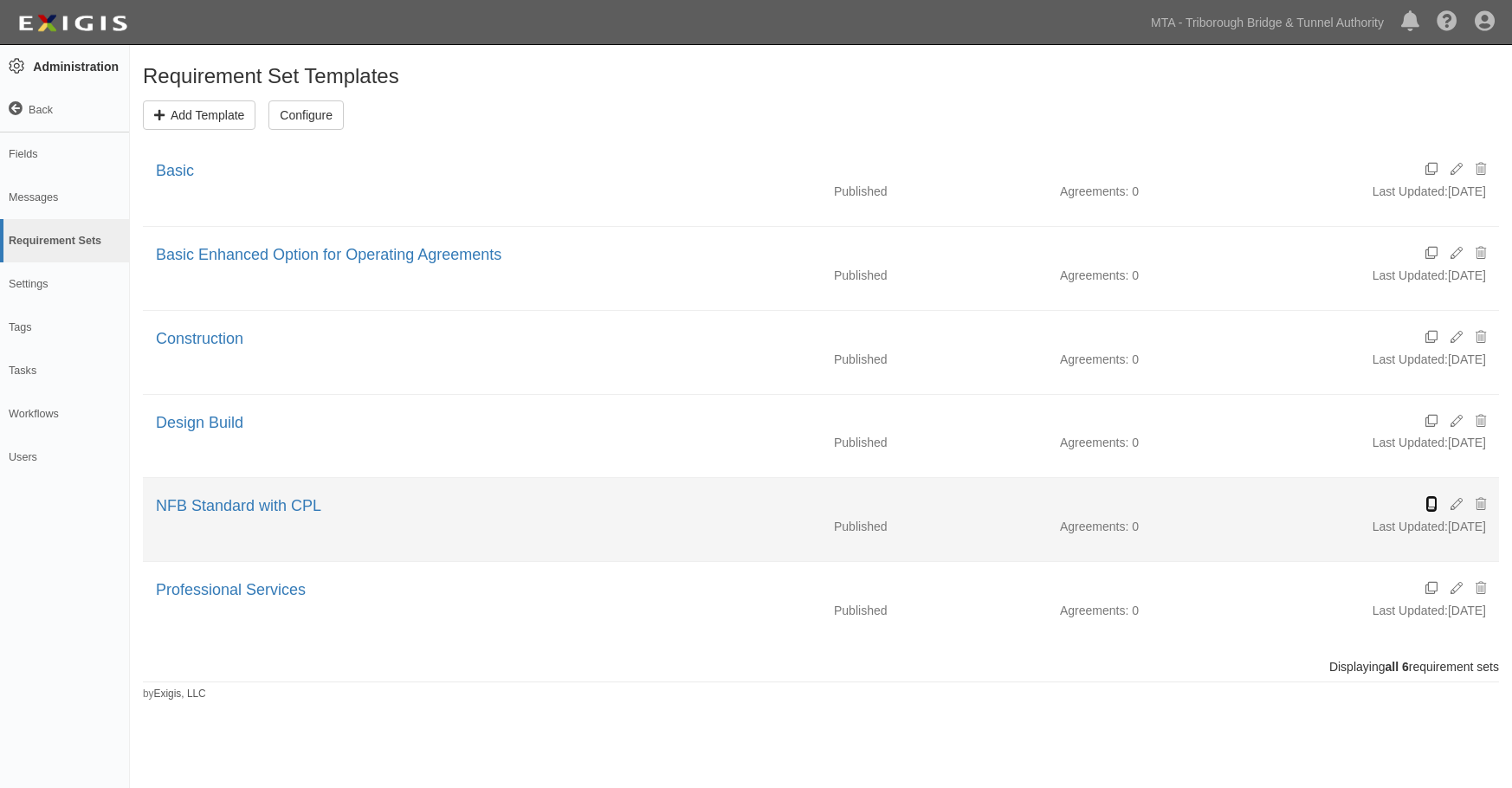
click at [1432, 501] on icon at bounding box center [1431, 505] width 12 height 12
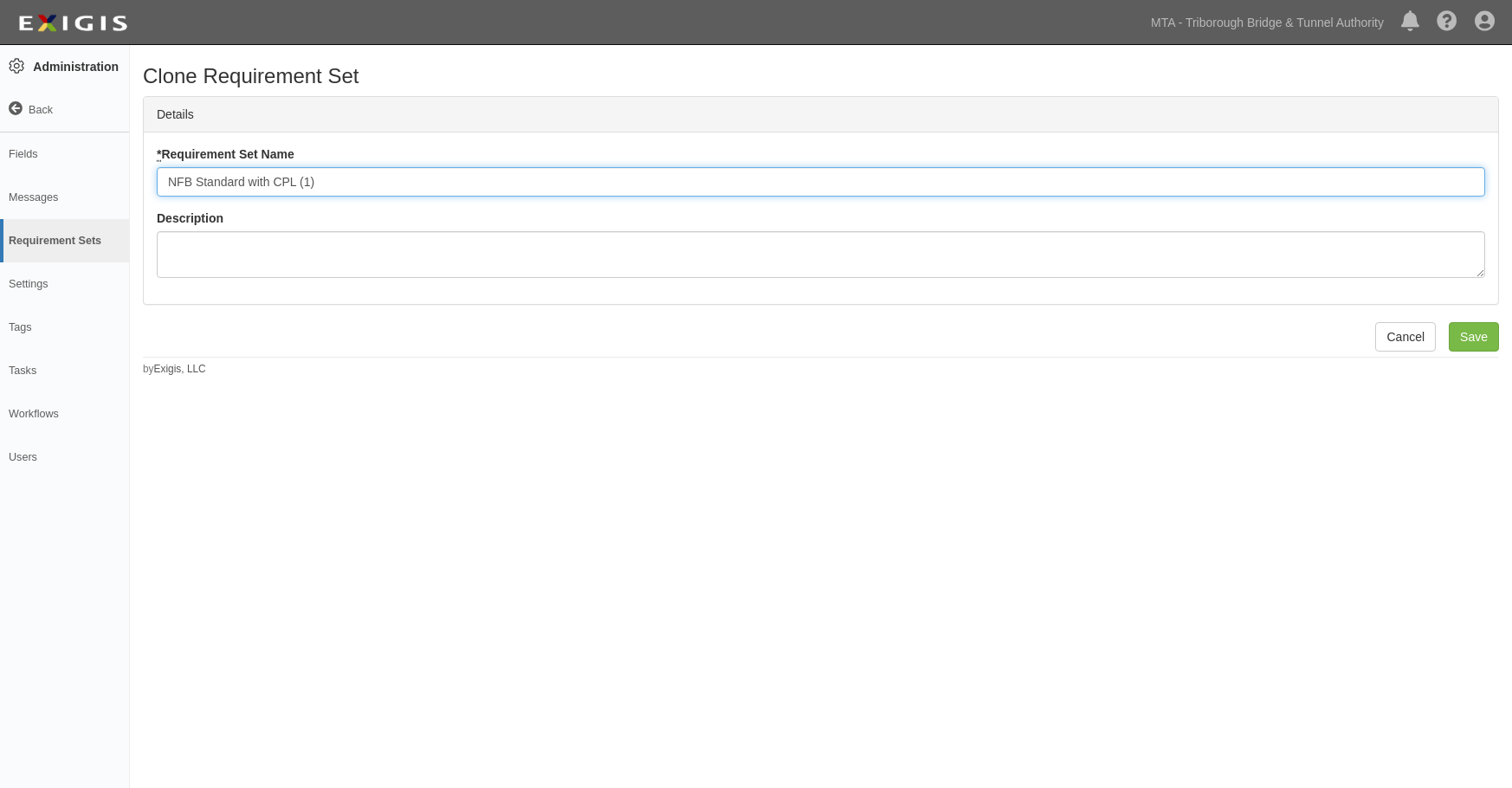
drag, startPoint x: 348, startPoint y: 179, endPoint x: -56, endPoint y: 162, distance: 404.4
click at [0, 162] on html "Toggle navigation Dashboard 11 Inbox Parties Agreements Coverages Documents Mes…" at bounding box center [756, 380] width 1512 height 762
type input "NFB Standard"
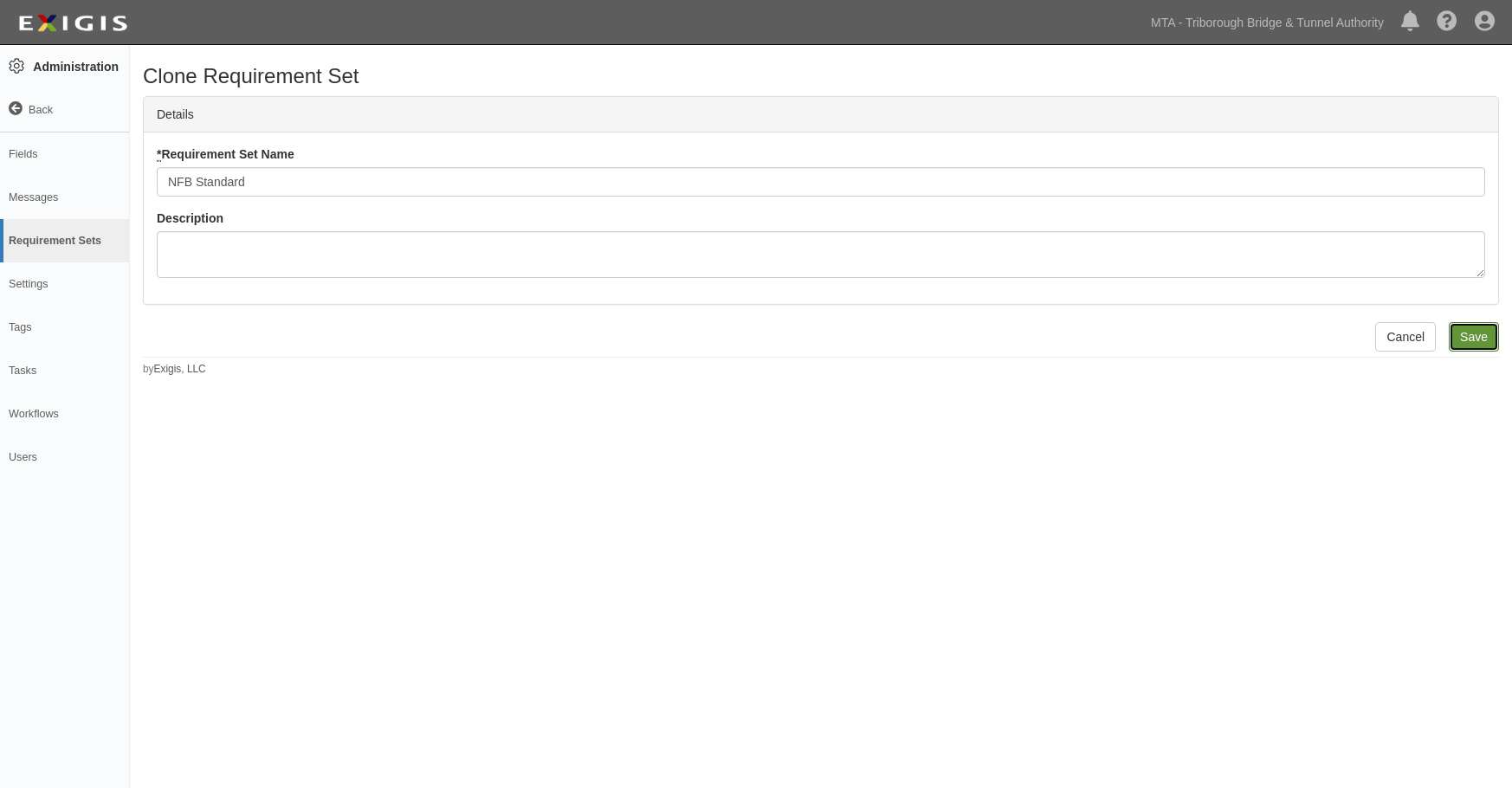
click at [1479, 336] on input "Save" at bounding box center [1473, 336] width 50 height 29
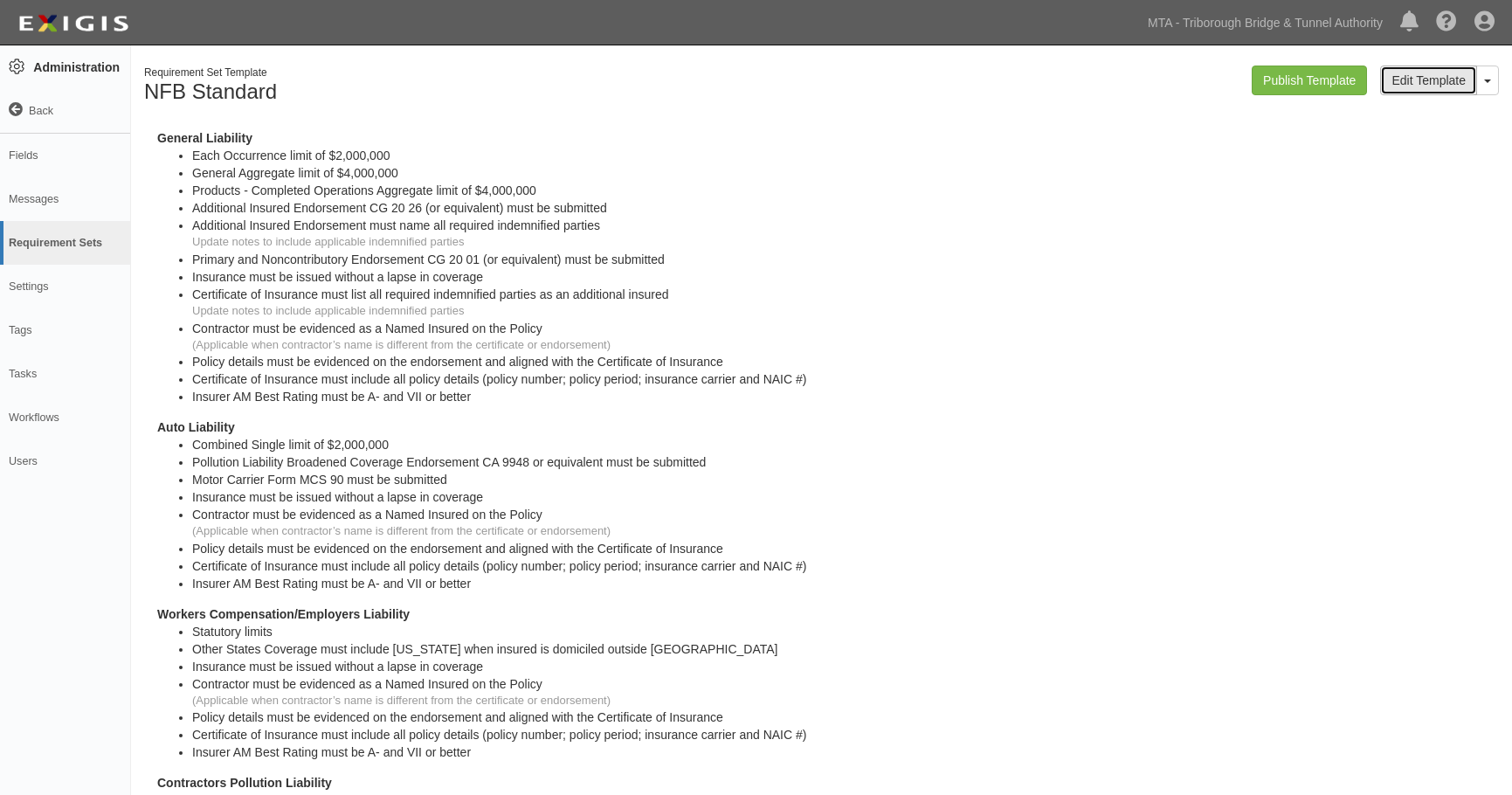
click at [1398, 81] on link "Edit Template" at bounding box center [1429, 80] width 97 height 30
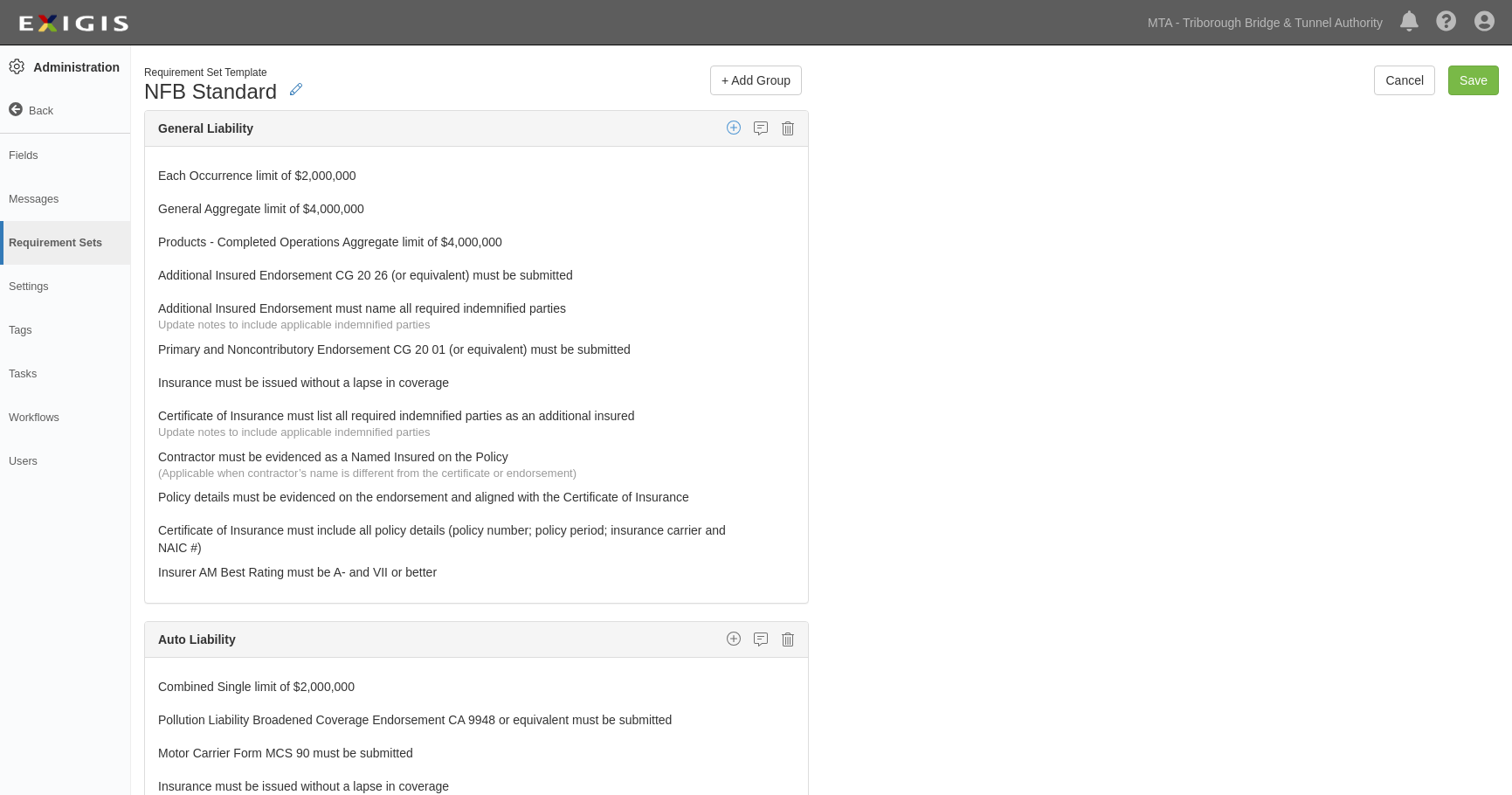
click at [726, 122] on icon "button" at bounding box center [733, 128] width 14 height 16
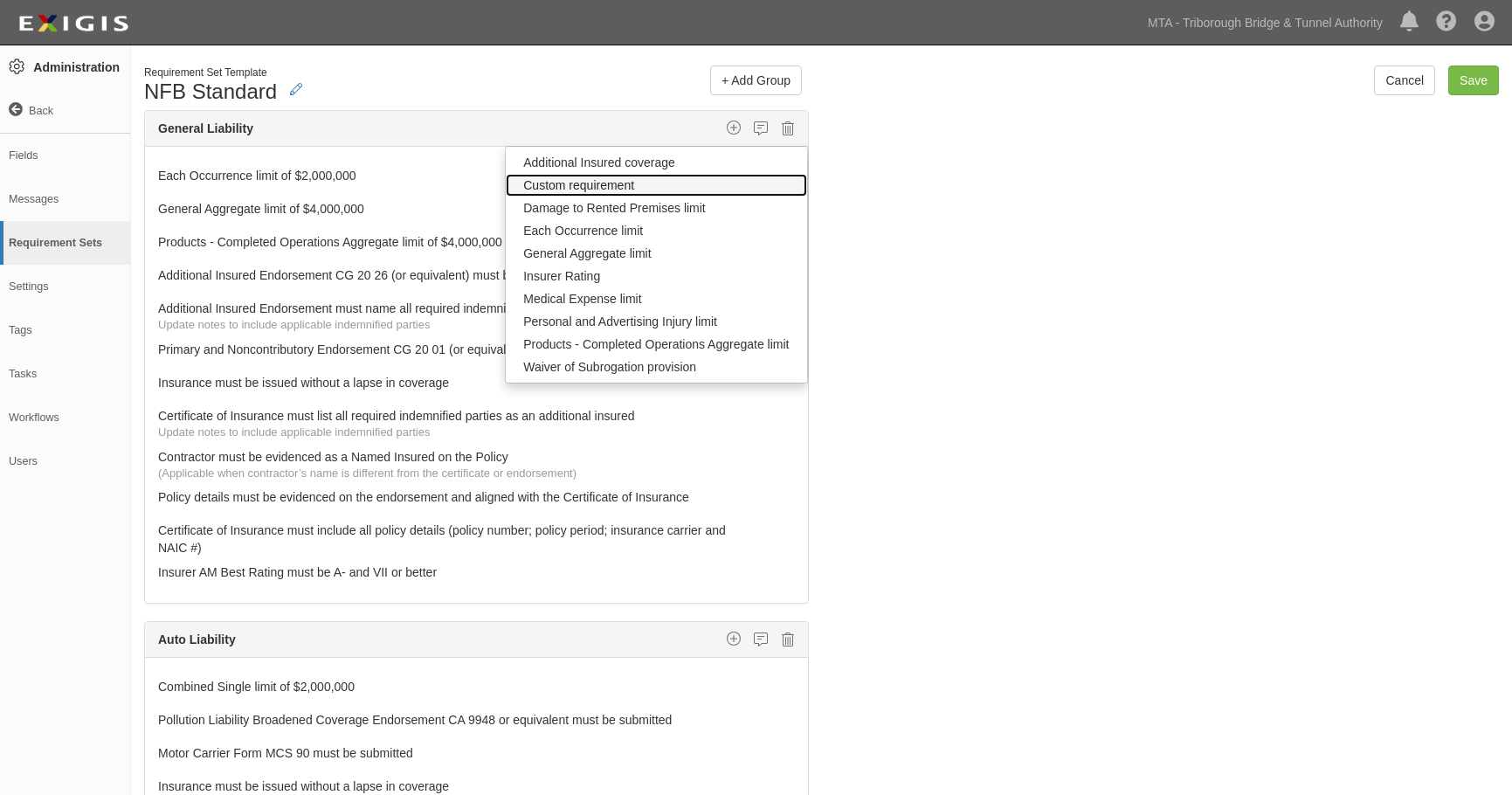
click at [606, 179] on link "Custom requirement" at bounding box center [656, 186] width 301 height 23
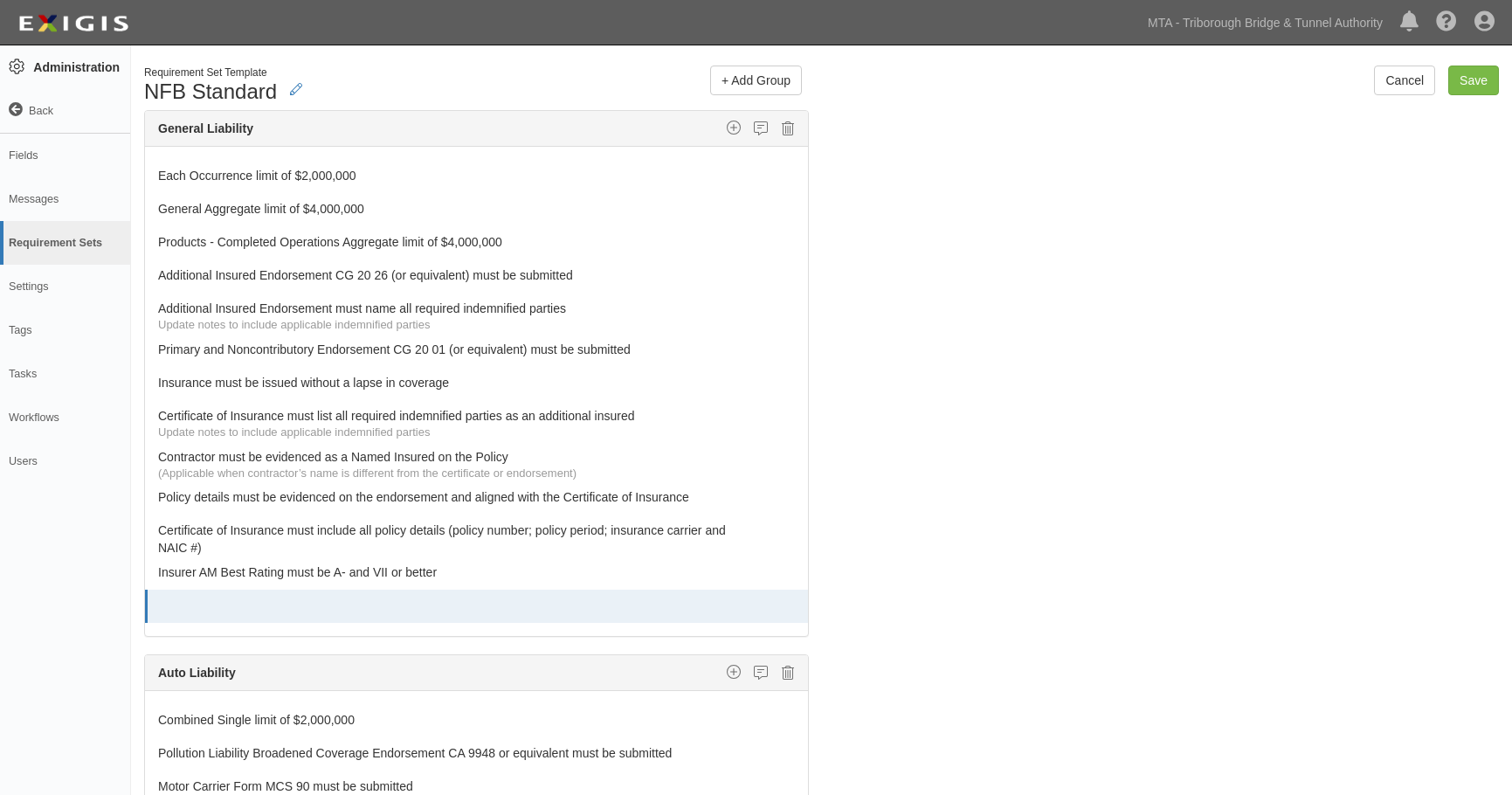
select select
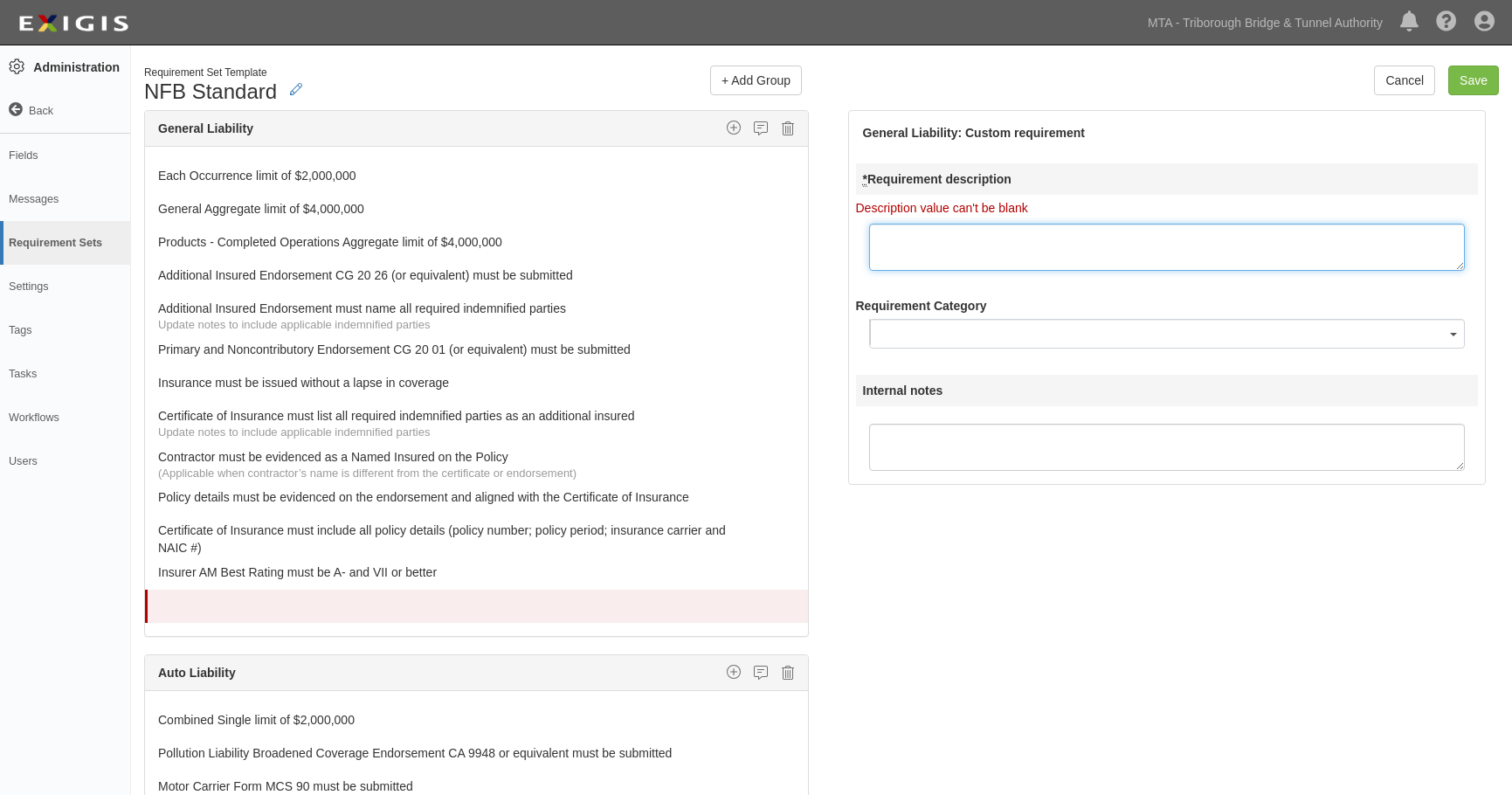
click at [1087, 248] on textarea "* Requirement description" at bounding box center [1167, 248] width 597 height 48
paste textarea "[PERSON_NAME] 855 [US_STATE] Construction Certificate Addendum must be submitted"
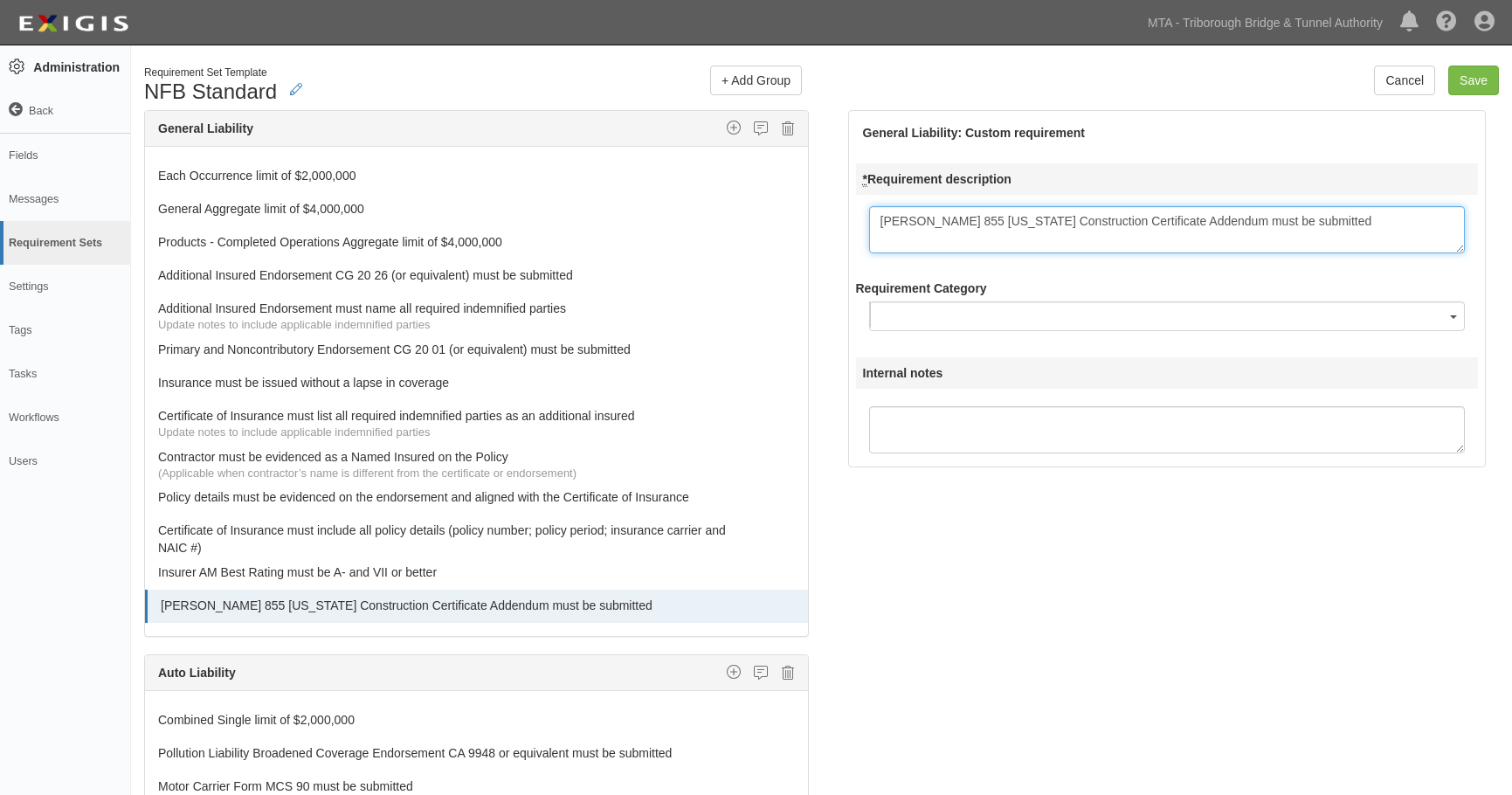
type textarea "[PERSON_NAME] 855 [US_STATE] Construction Certificate Addendum must be submitted"
click at [996, 328] on button "button" at bounding box center [1167, 316] width 597 height 30
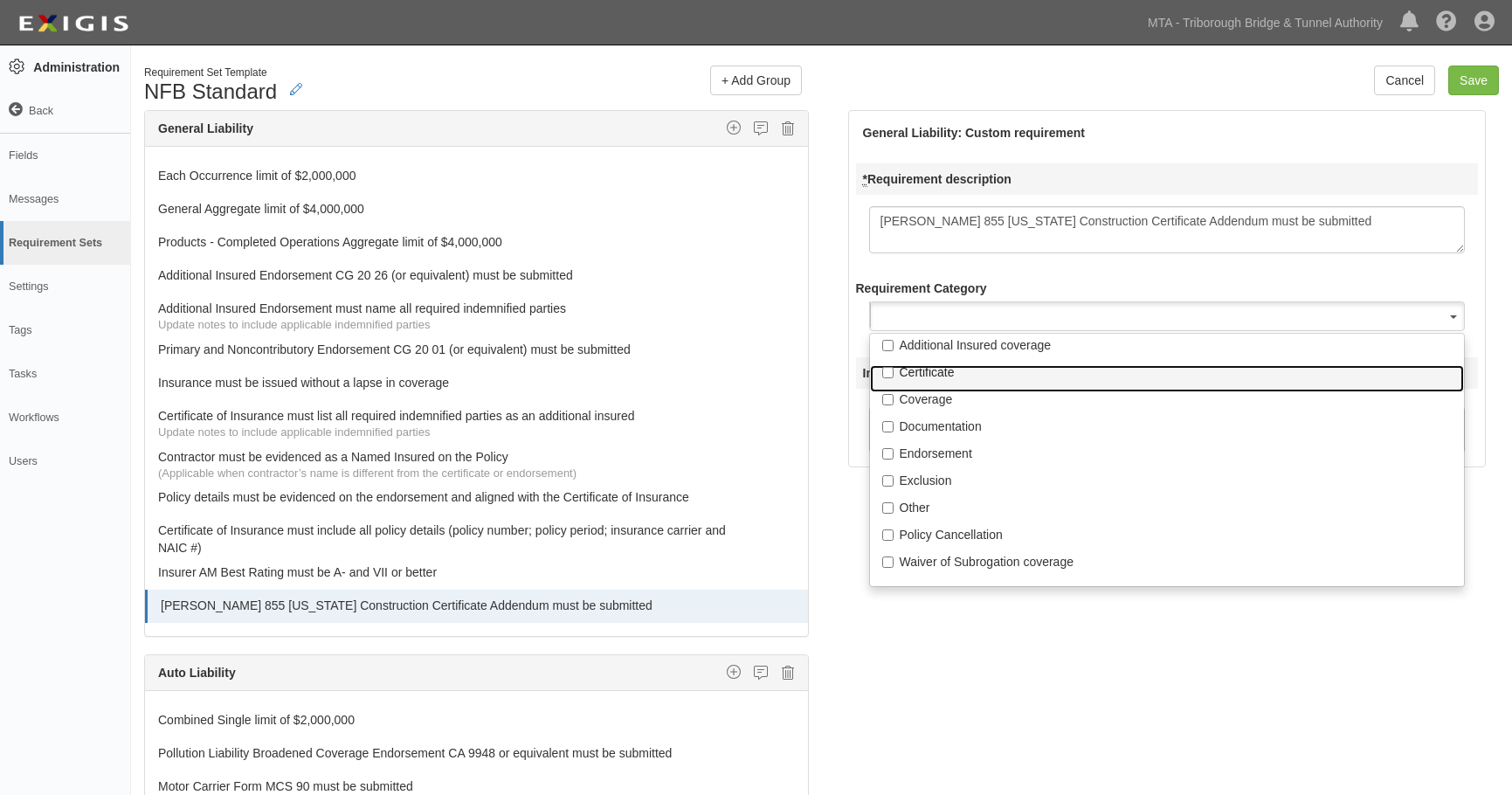
click at [951, 376] on p "Certificate" at bounding box center [1167, 372] width 535 height 17
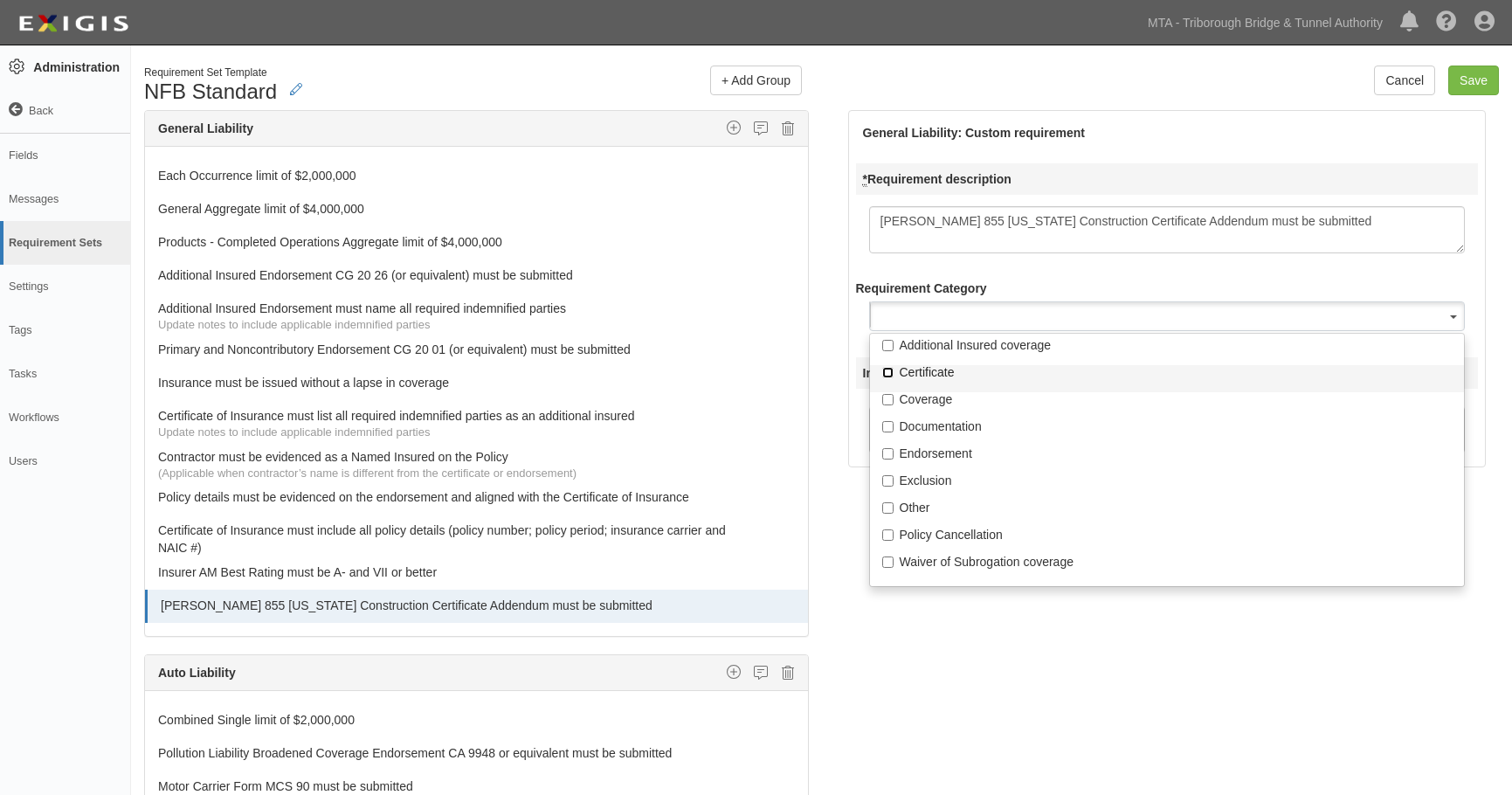
click at [894, 376] on input "Certificate" at bounding box center [888, 372] width 11 height 11
checkbox input "true"
select select "Certificate"
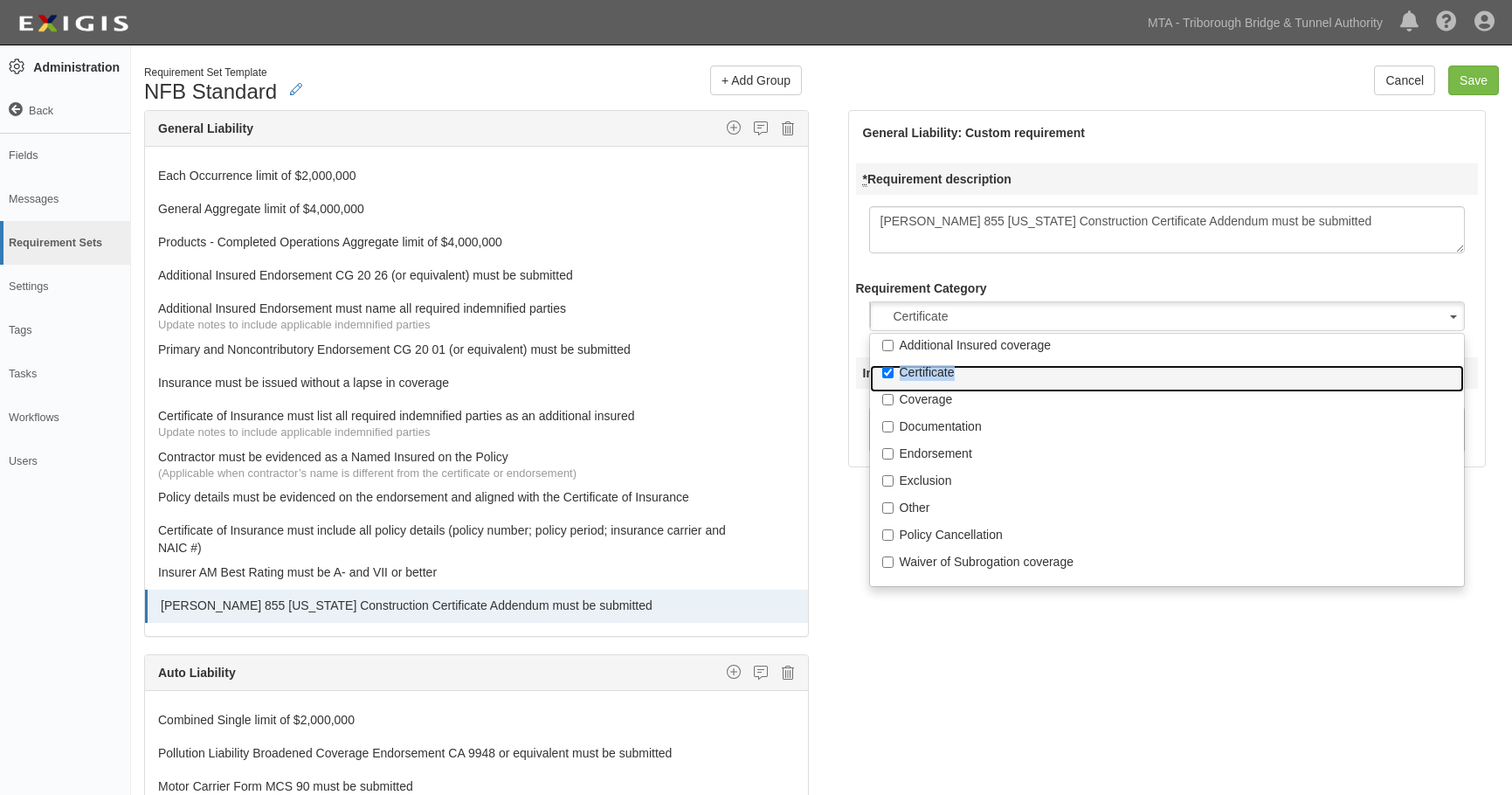
click at [949, 376] on p "Certificate" at bounding box center [1167, 372] width 535 height 17
click at [894, 376] on input "Certificate" at bounding box center [888, 372] width 11 height 11
checkbox input "false"
select select
click at [947, 374] on p "Certificate" at bounding box center [1167, 372] width 535 height 17
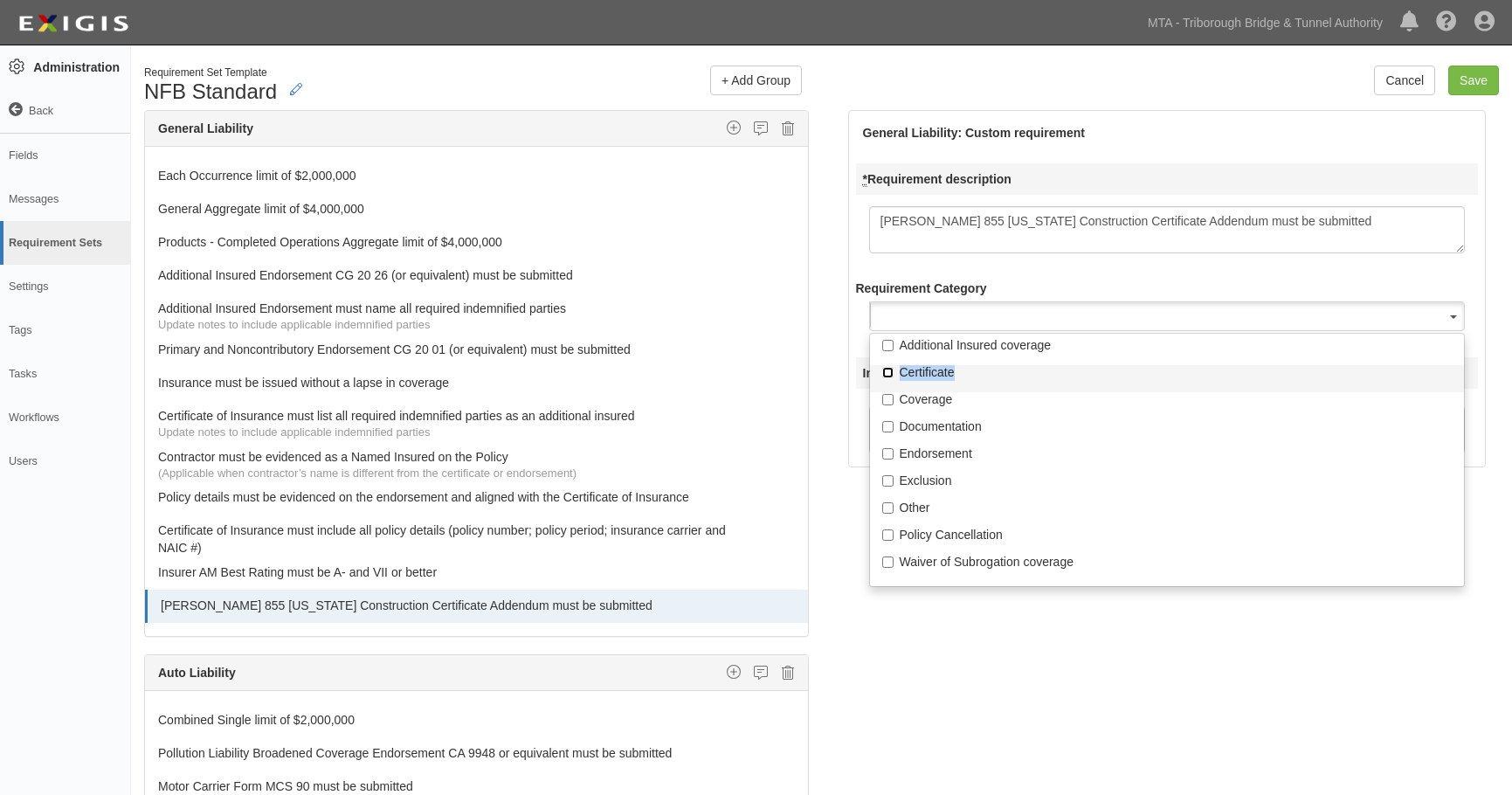
click at [894, 374] on input "Certificate" at bounding box center [888, 372] width 11 height 11
checkbox input "true"
select select "Certificate"
click at [945, 672] on div "The requirements in red require changes in order to save. General Liability Add…" at bounding box center [822, 501] width 1382 height 782
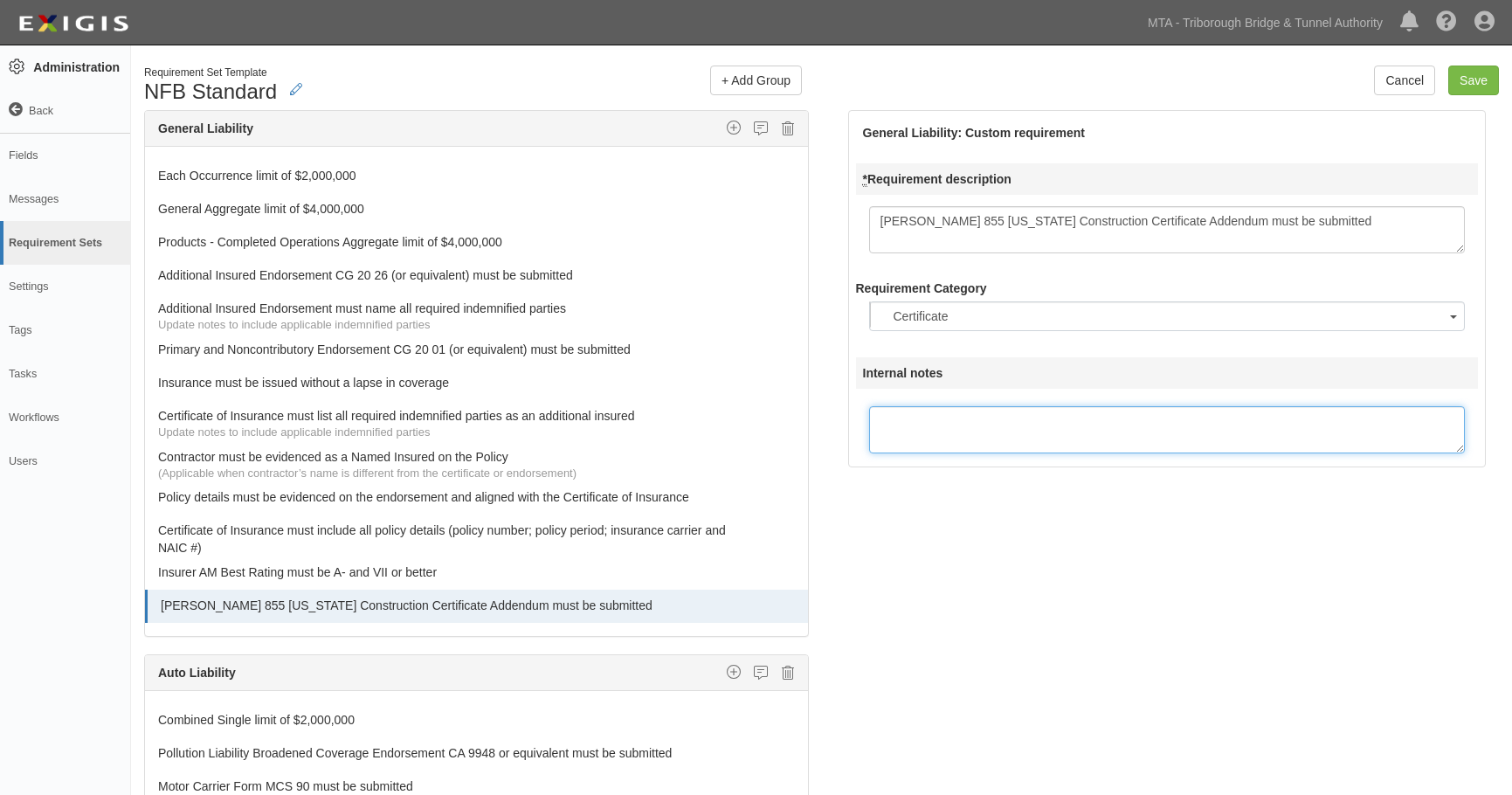
click at [1033, 437] on textarea "Internal notes" at bounding box center [1167, 430] width 597 height 48
paste textarea "Applicable for construction and height related work (i.e.) scaffolding /crane p…"
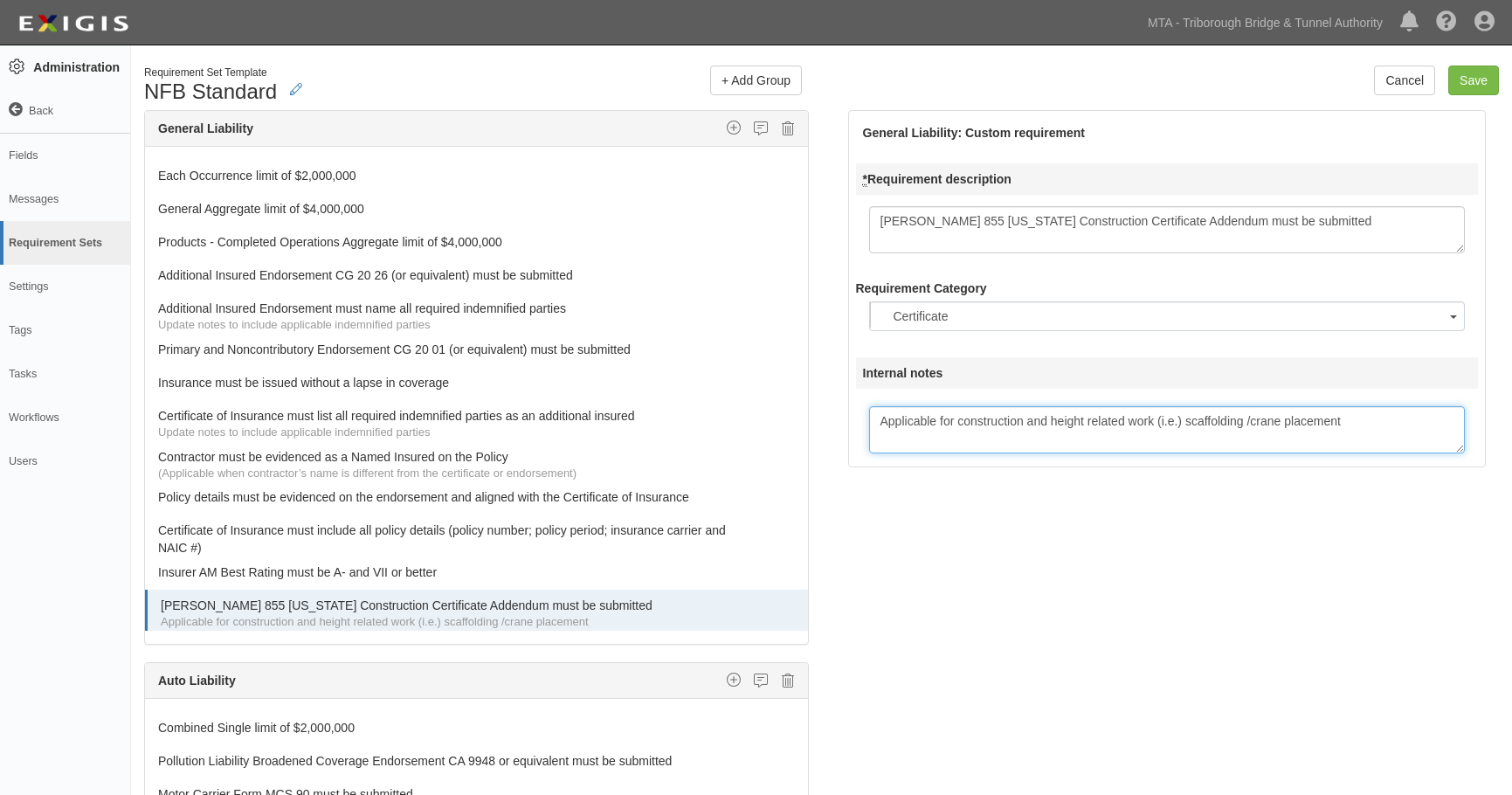
type textarea "Applicable for construction and height related work (i.e.) scaffolding /crane p…"
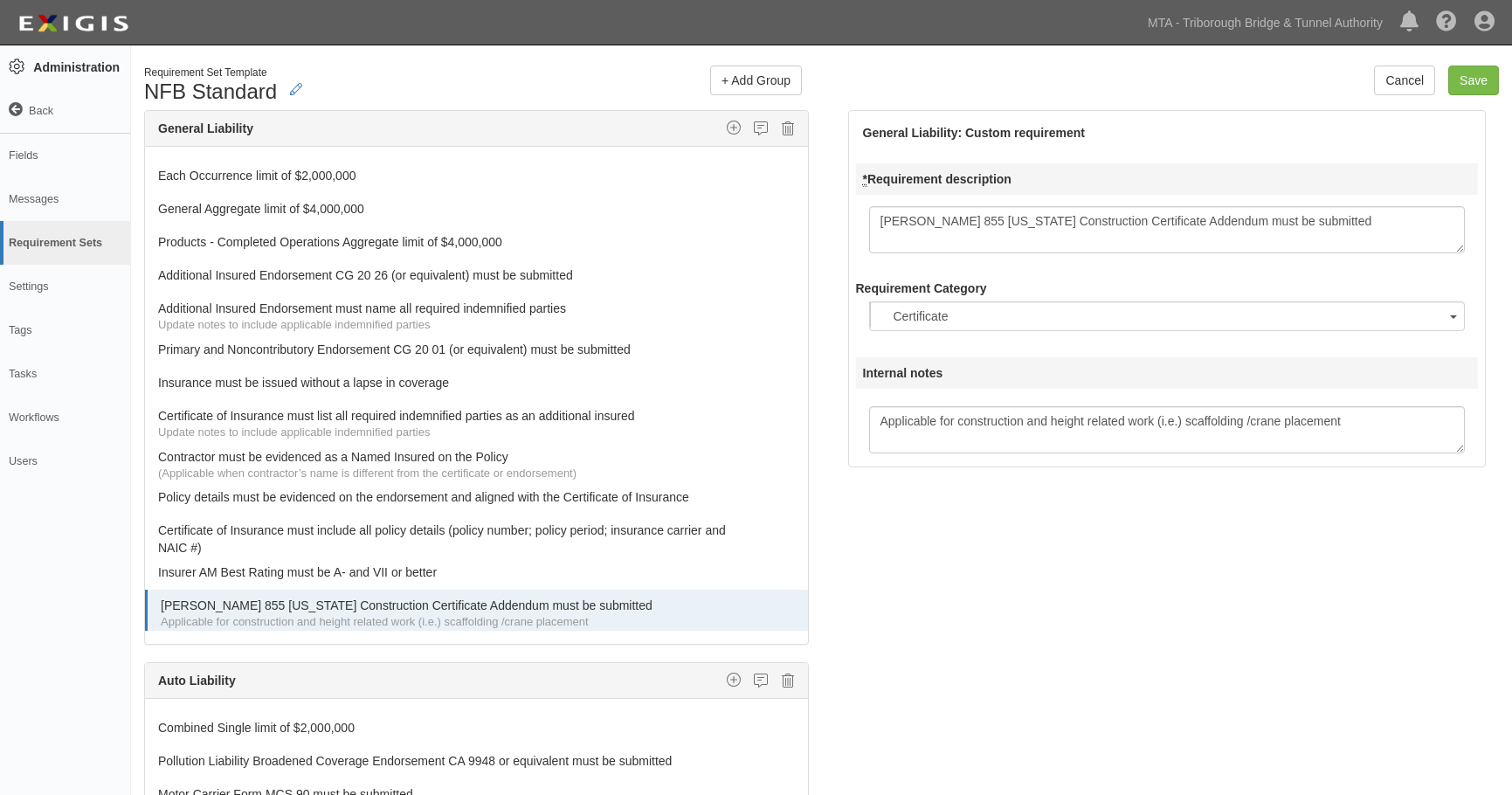
click at [1012, 642] on div "The requirements in red require changes in order to save. General Liability Add…" at bounding box center [822, 501] width 1382 height 782
drag, startPoint x: 1218, startPoint y: 620, endPoint x: 1169, endPoint y: 602, distance: 52.2
click at [1213, 620] on div "The requirements in red require changes in order to save. General Liability Add…" at bounding box center [822, 501] width 1382 height 782
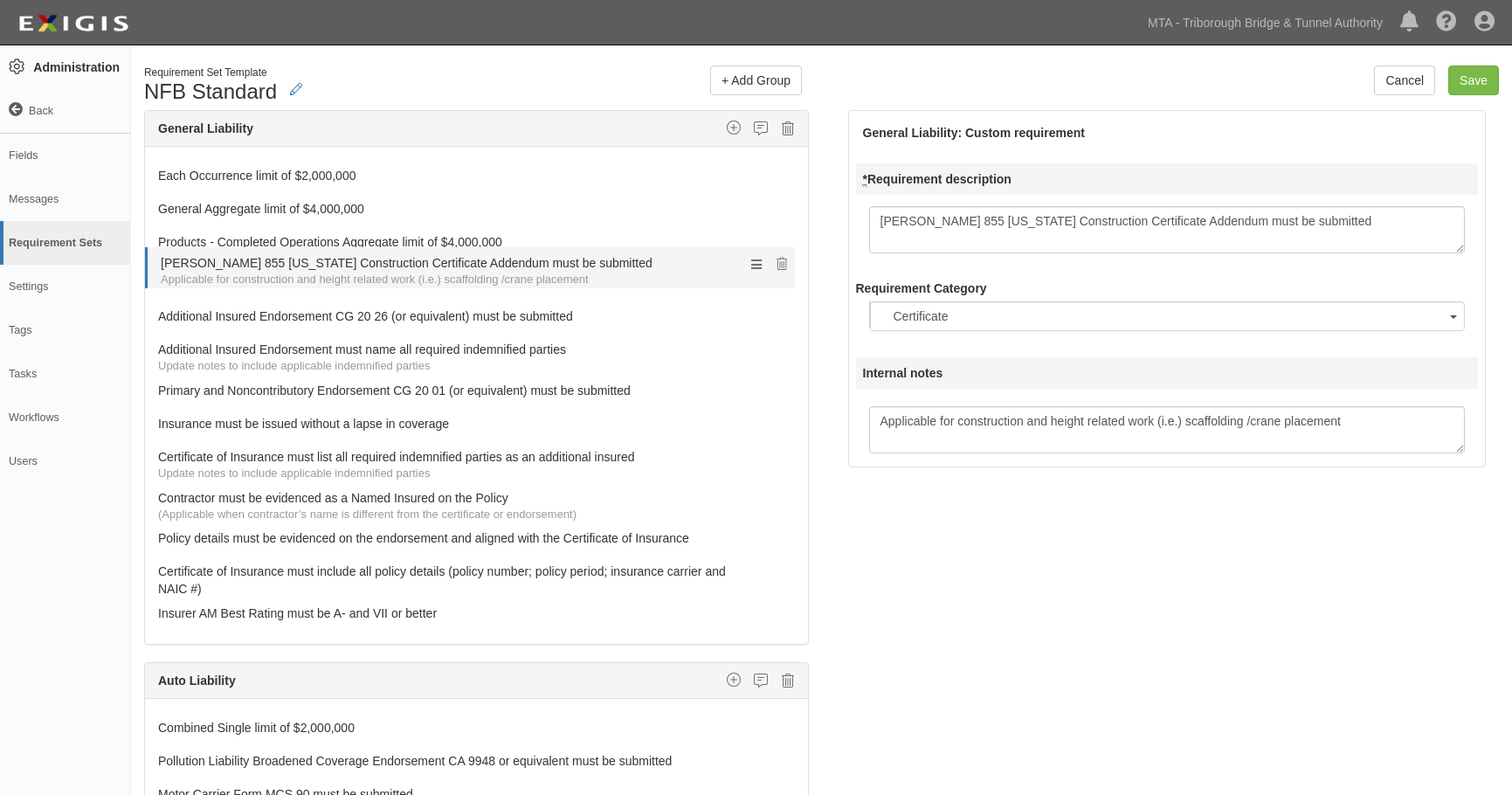
drag, startPoint x: 387, startPoint y: 606, endPoint x: 315, endPoint y: 263, distance: 350.5
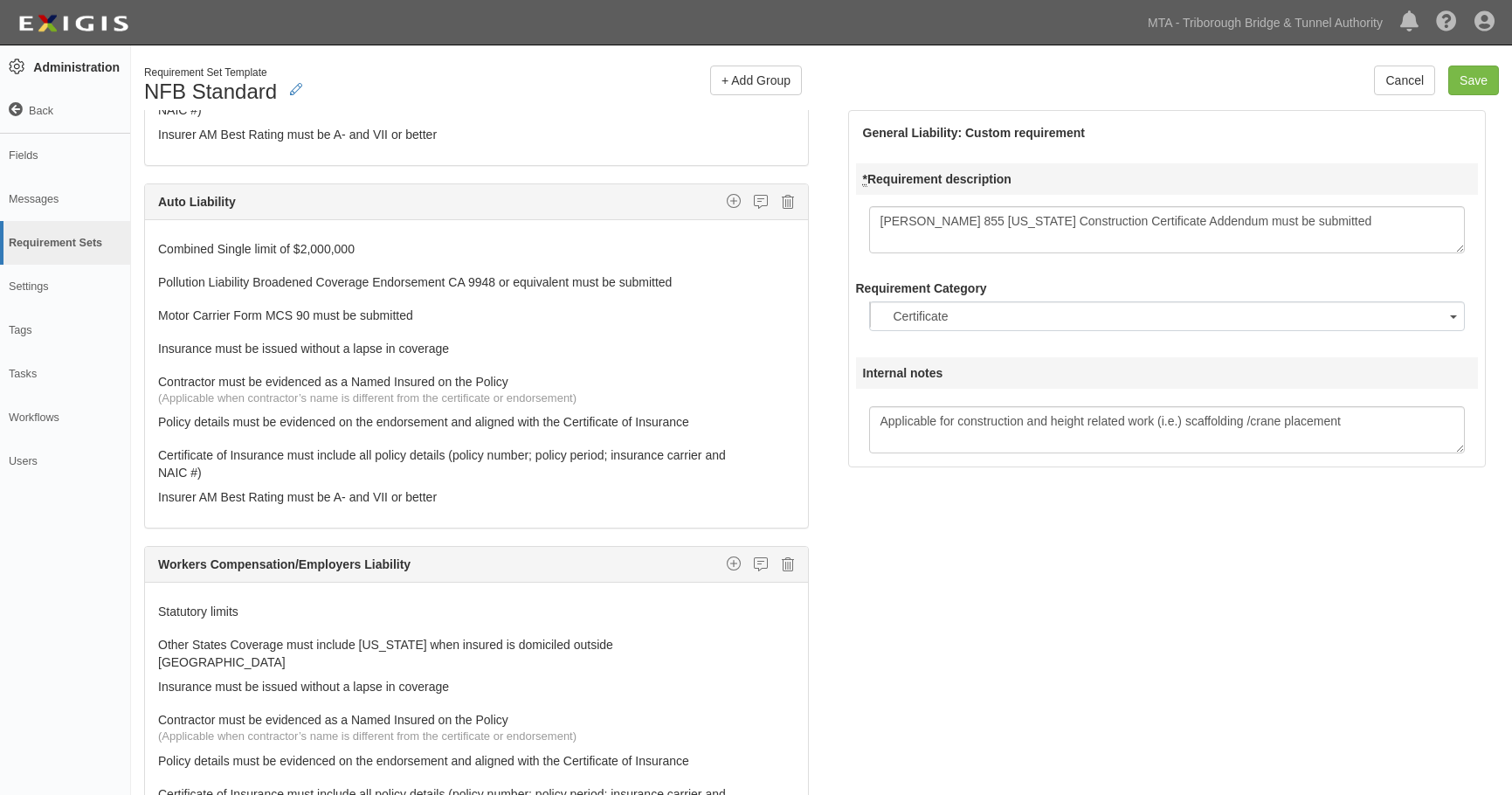
scroll to position [481, 0]
click at [789, 276] on icon at bounding box center [794, 282] width 10 height 12
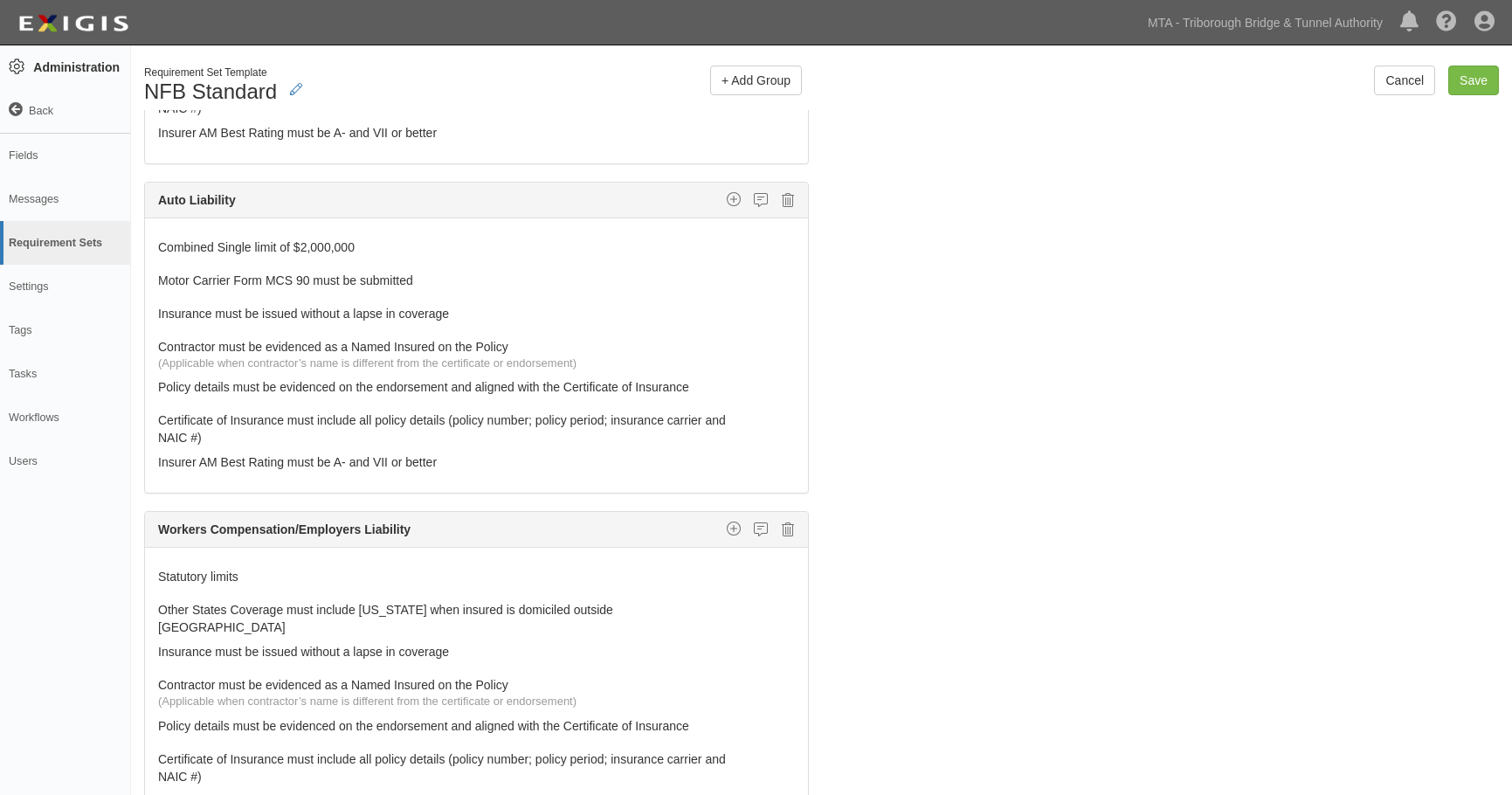
click at [789, 276] on icon at bounding box center [794, 282] width 10 height 12
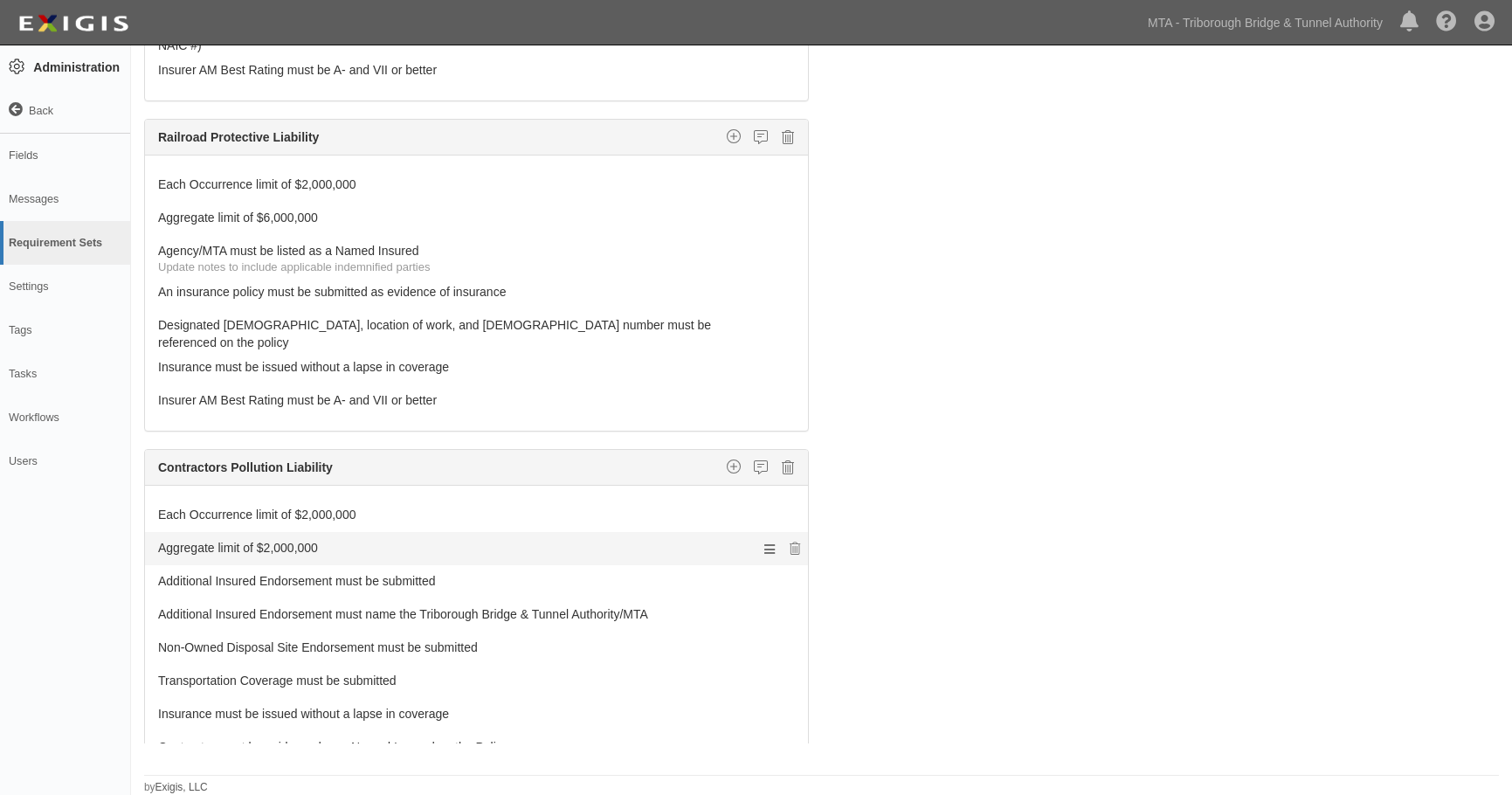
scroll to position [1420, 0]
click at [782, 459] on icon at bounding box center [787, 467] width 12 height 16
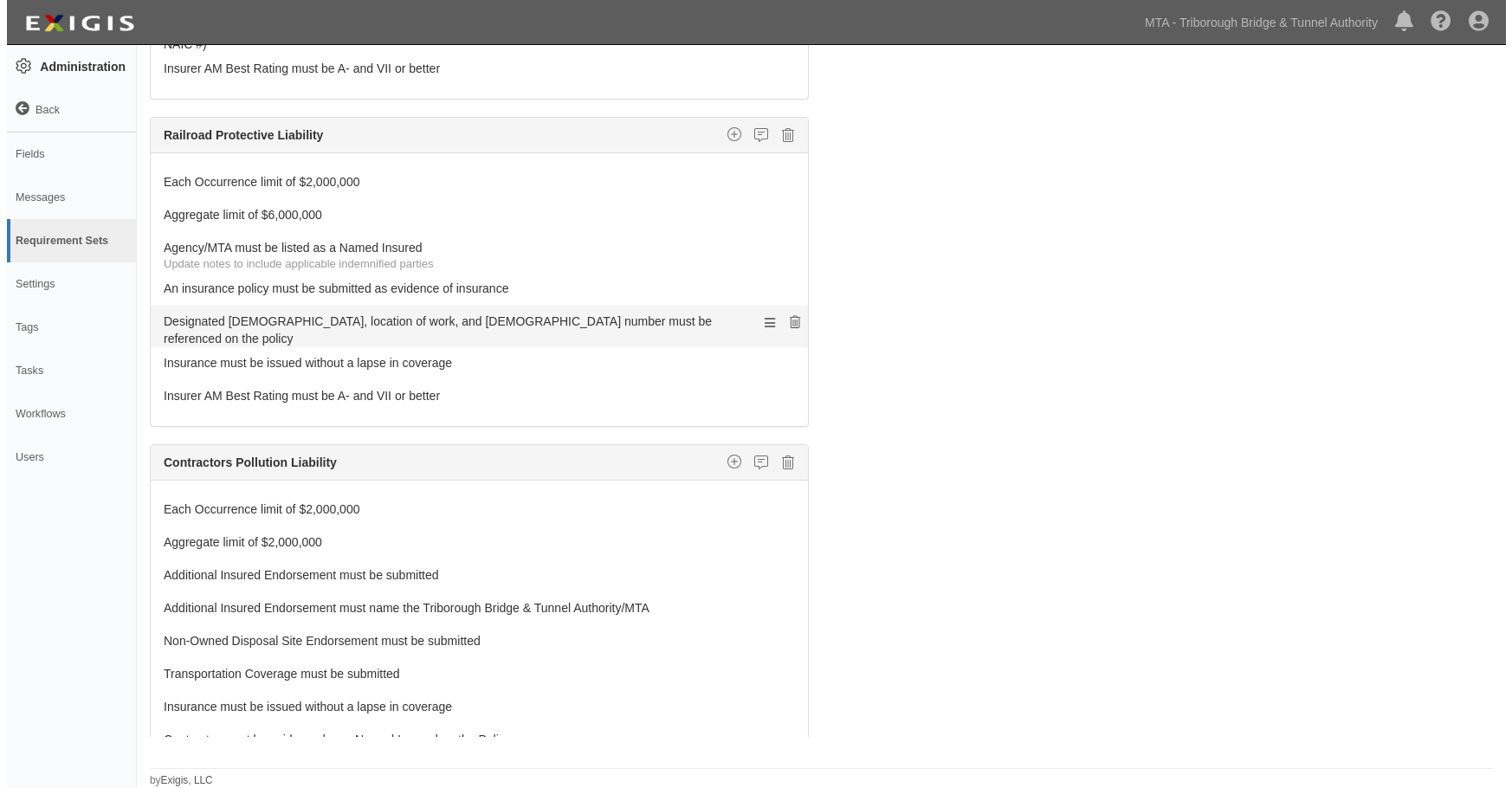
scroll to position [1276, 0]
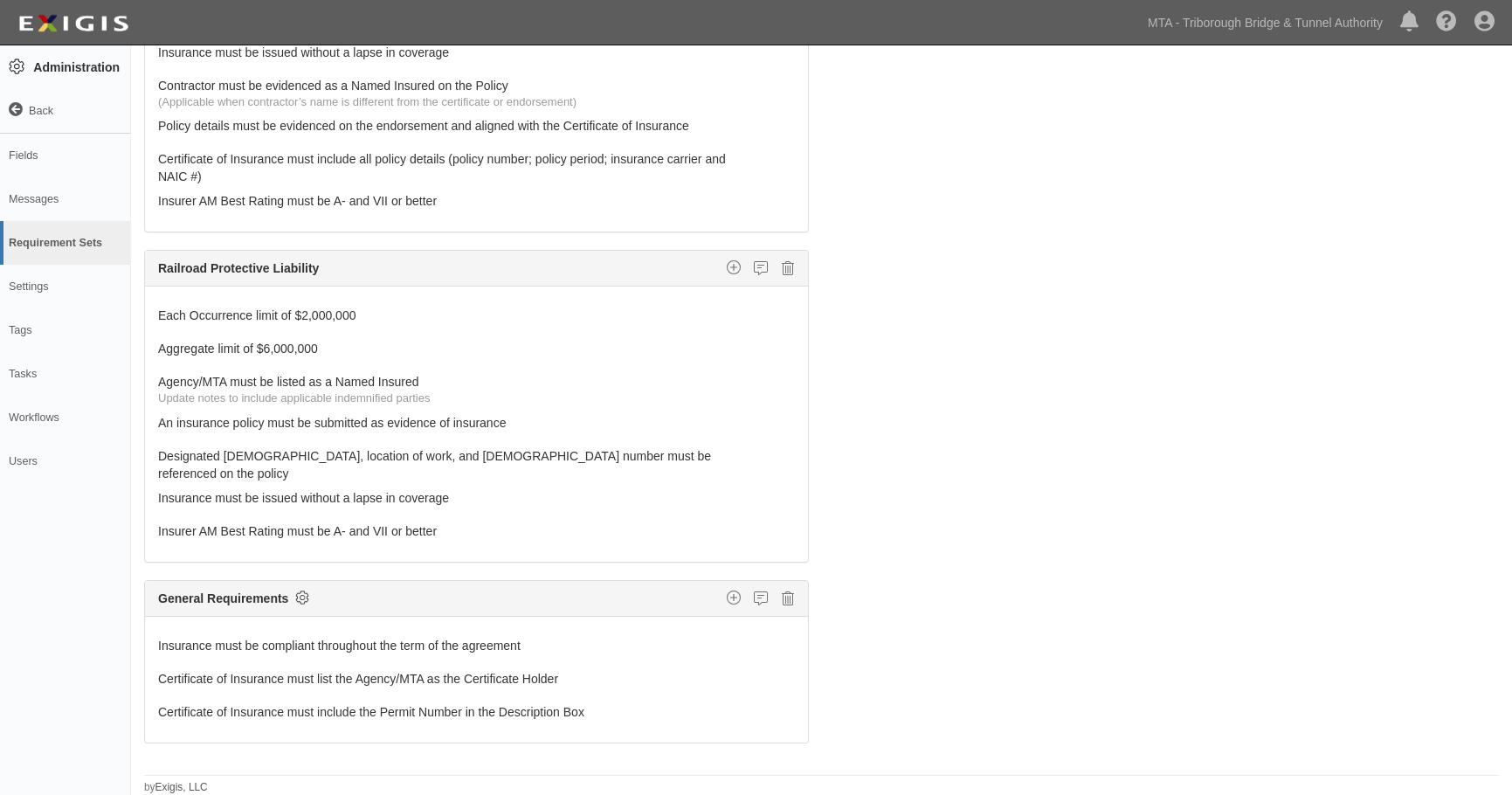
click at [305, 589] on icon at bounding box center [302, 597] width 14 height 16
checkbox input "true"
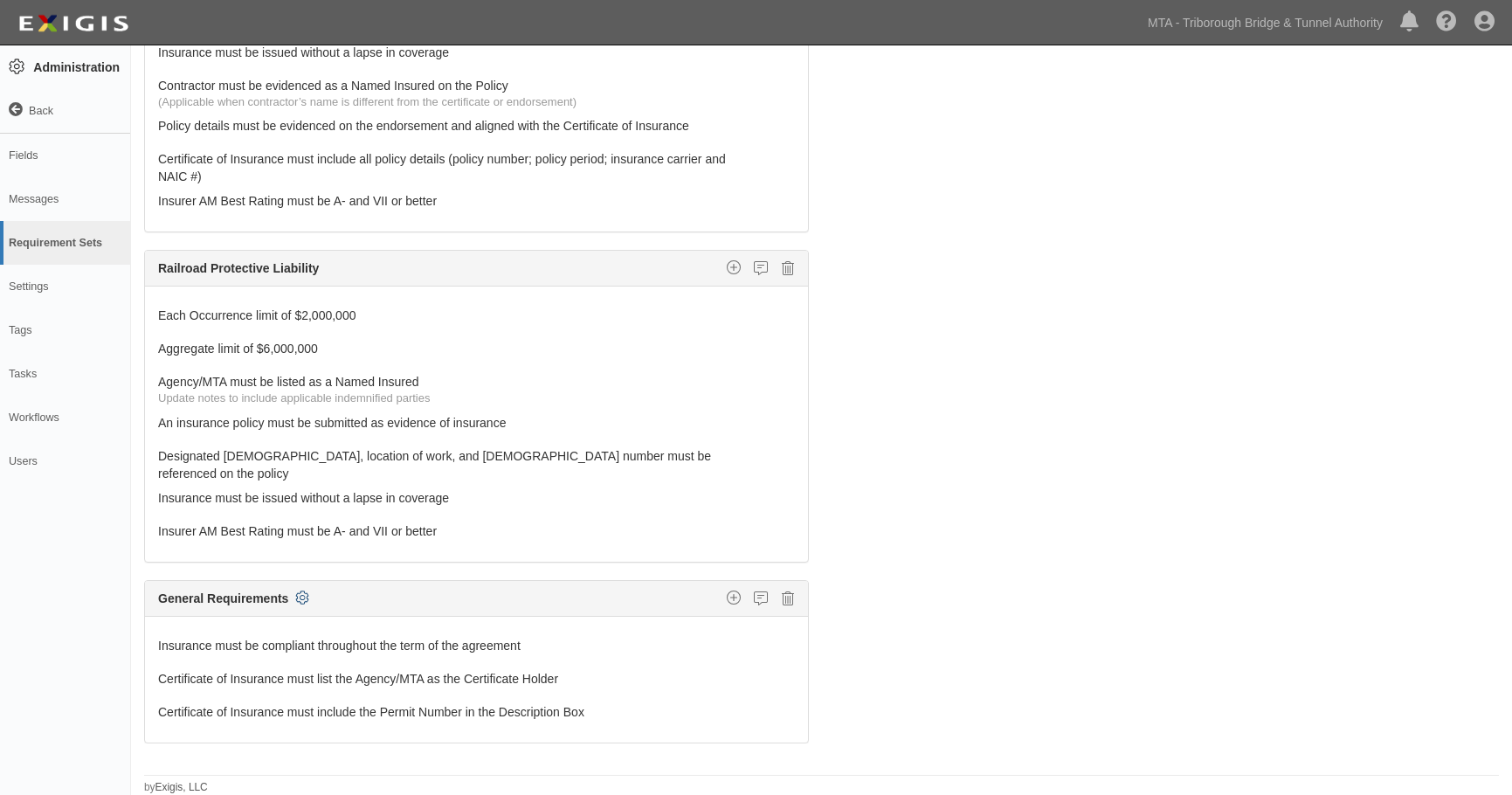
checkbox input "true"
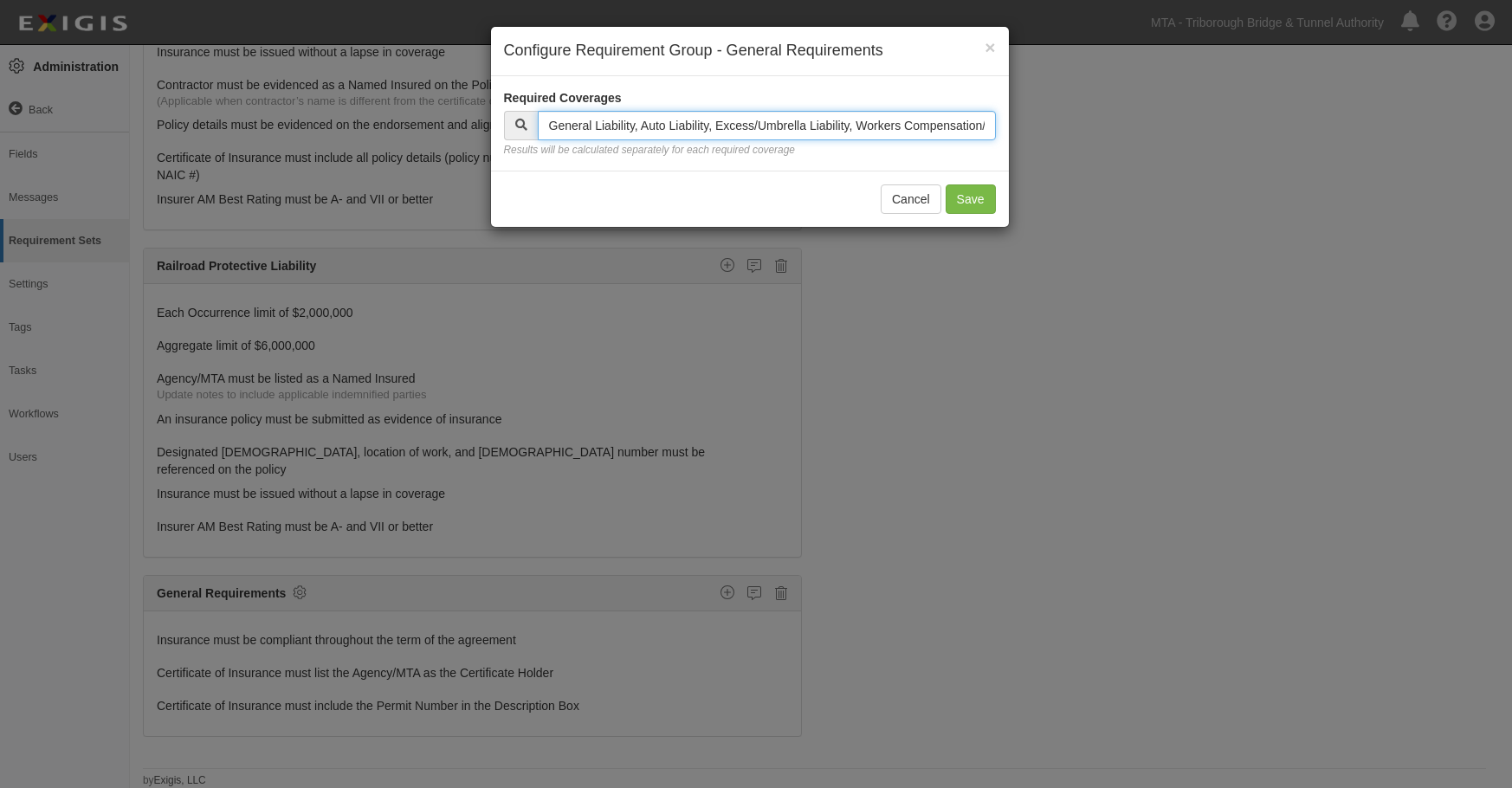
click at [808, 125] on input "text" at bounding box center [766, 125] width 458 height 29
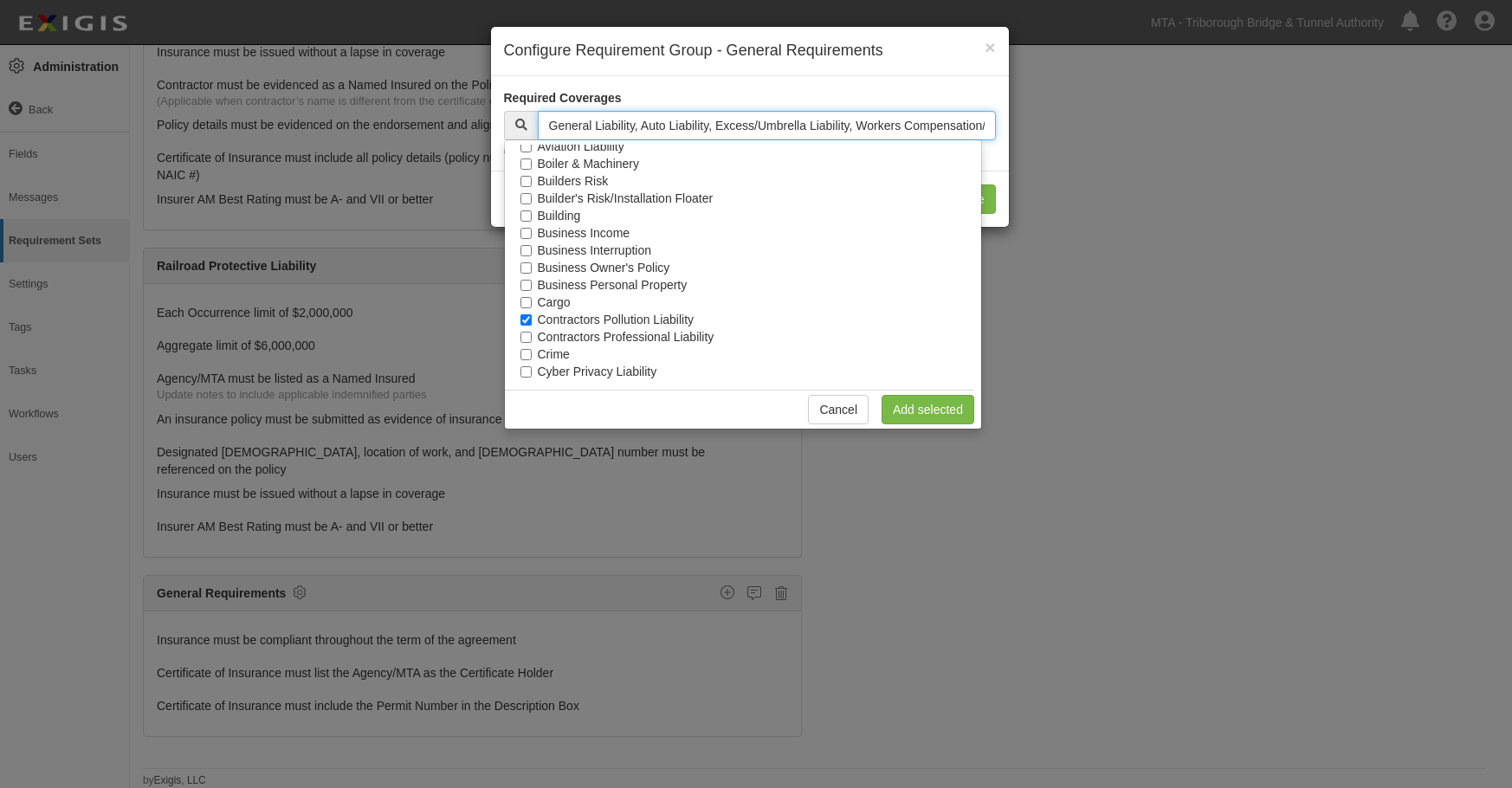
scroll to position [216, 0]
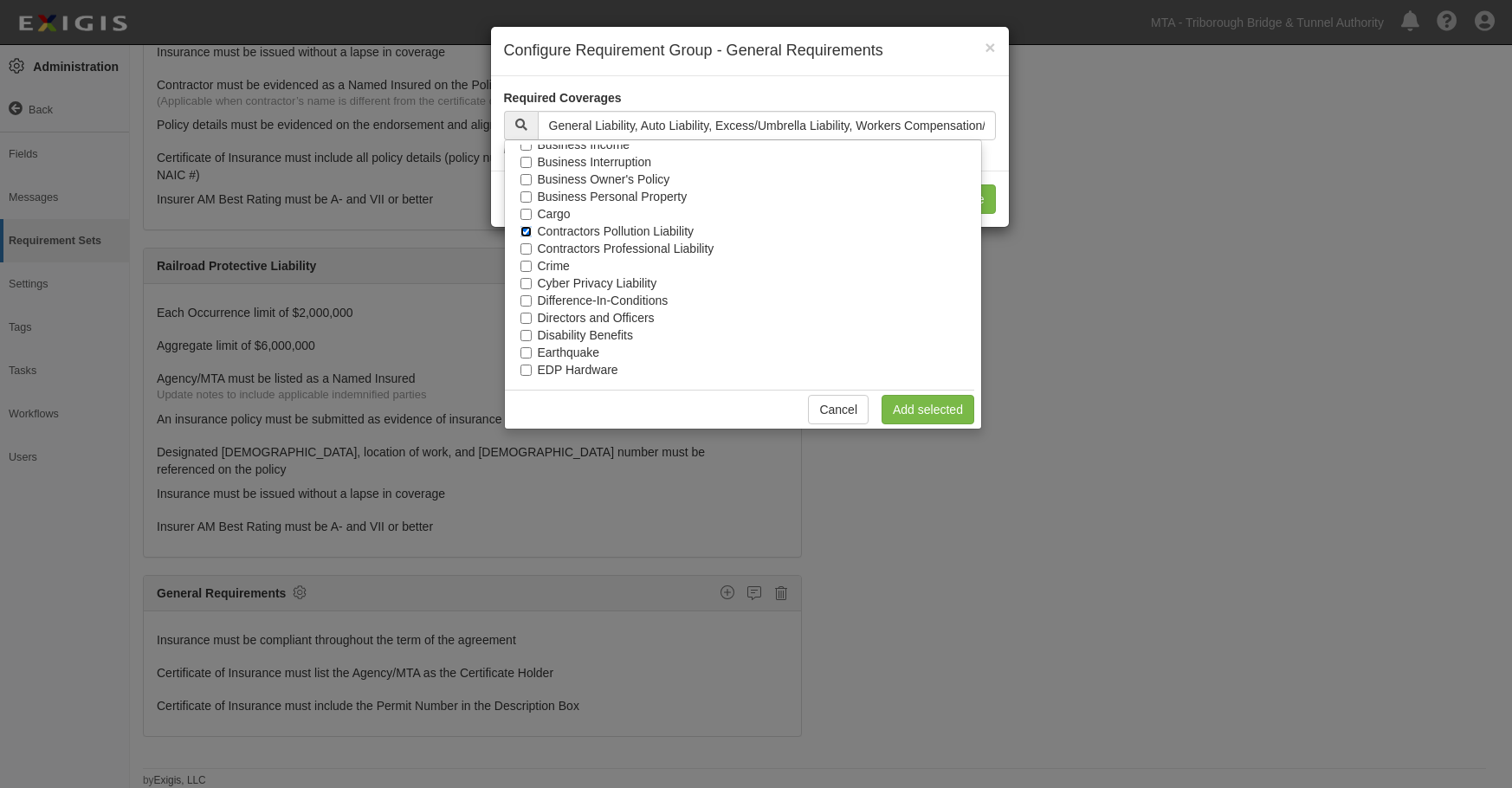
click at [524, 233] on input "Contractors Pollution Liability" at bounding box center [526, 231] width 11 height 11
checkbox input "false"
click at [952, 410] on link "Add selected" at bounding box center [928, 409] width 92 height 29
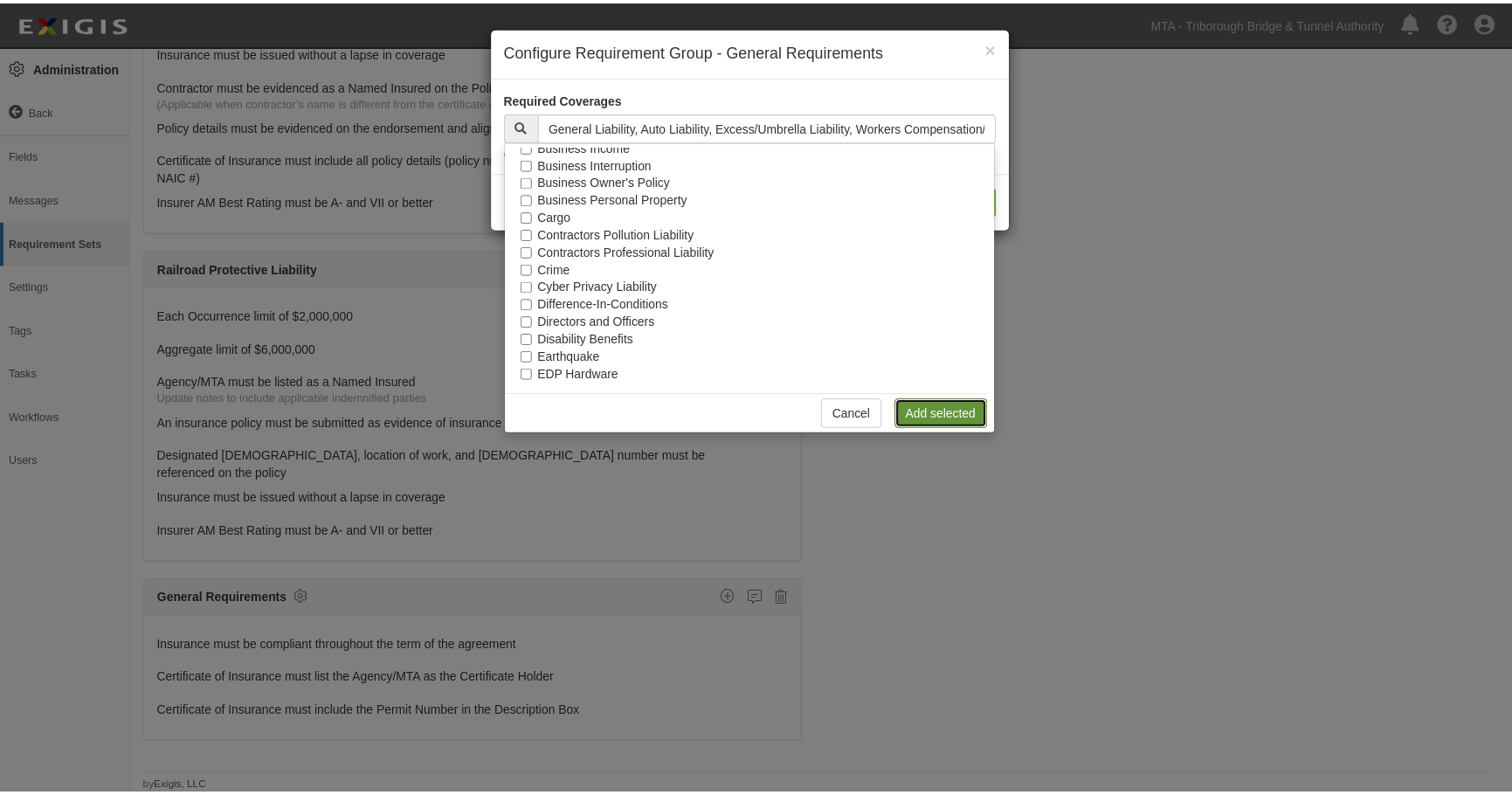
scroll to position [515, 0]
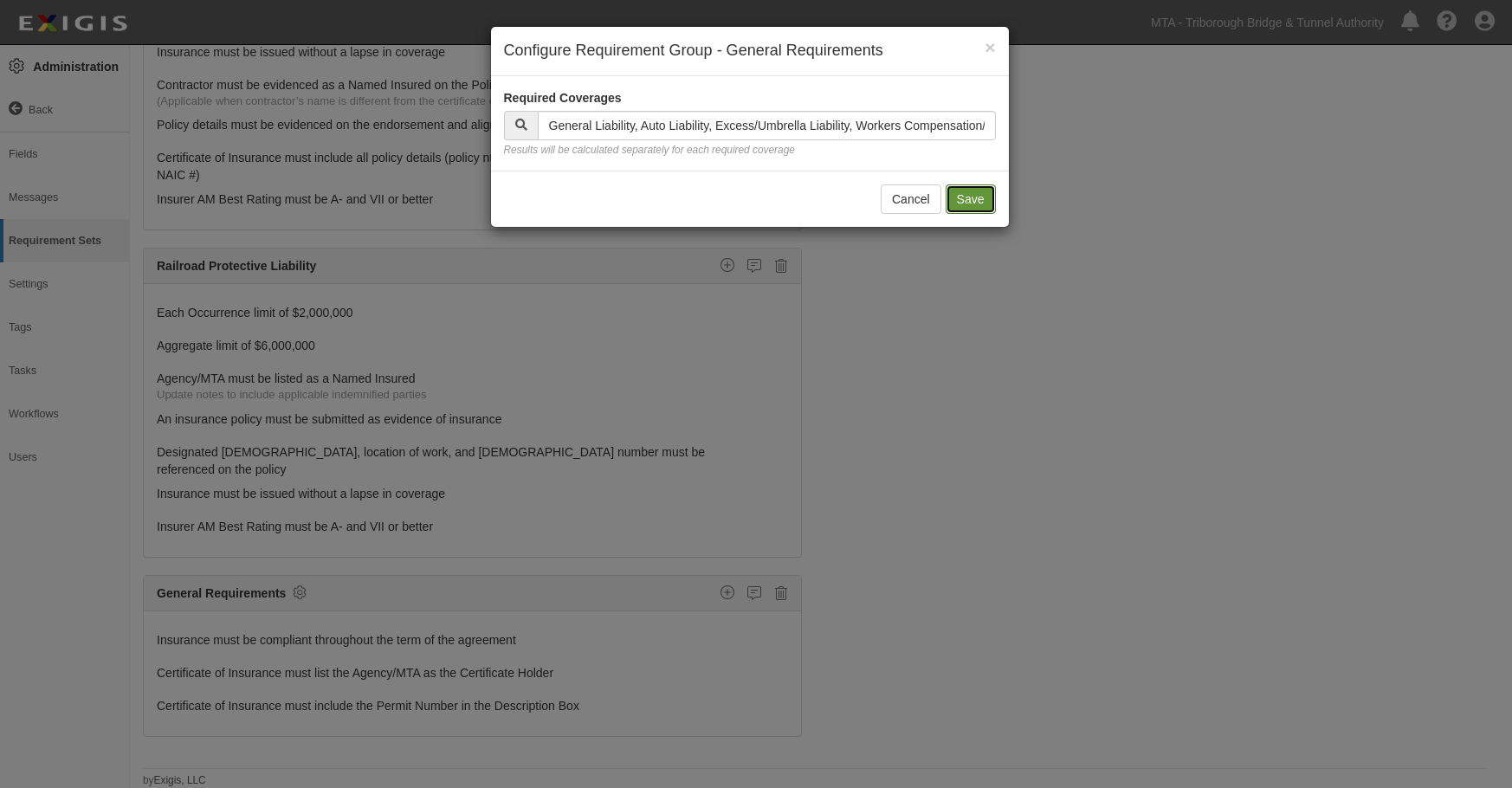
click at [961, 202] on button "Save" at bounding box center [970, 198] width 50 height 29
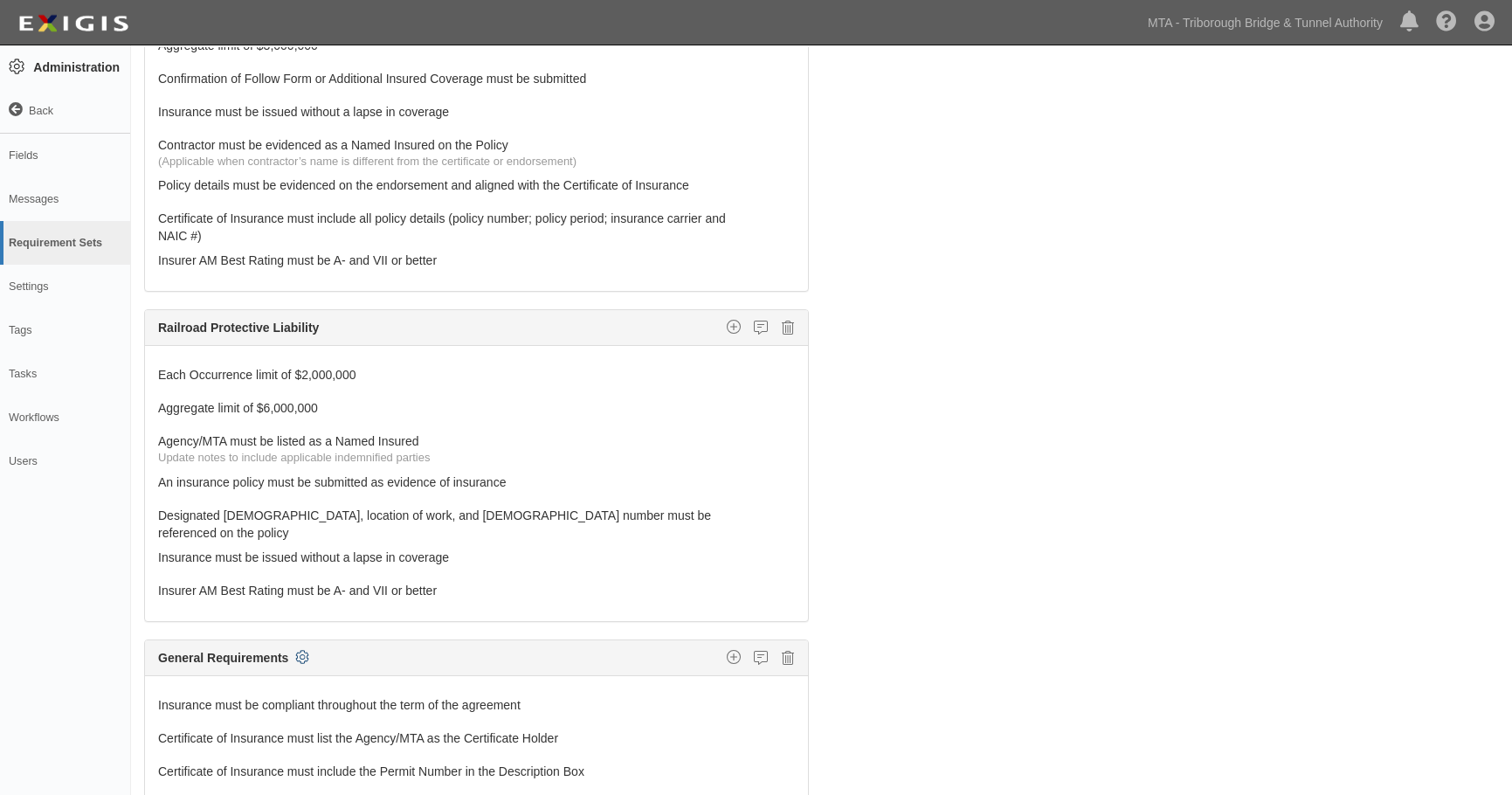
scroll to position [0, 0]
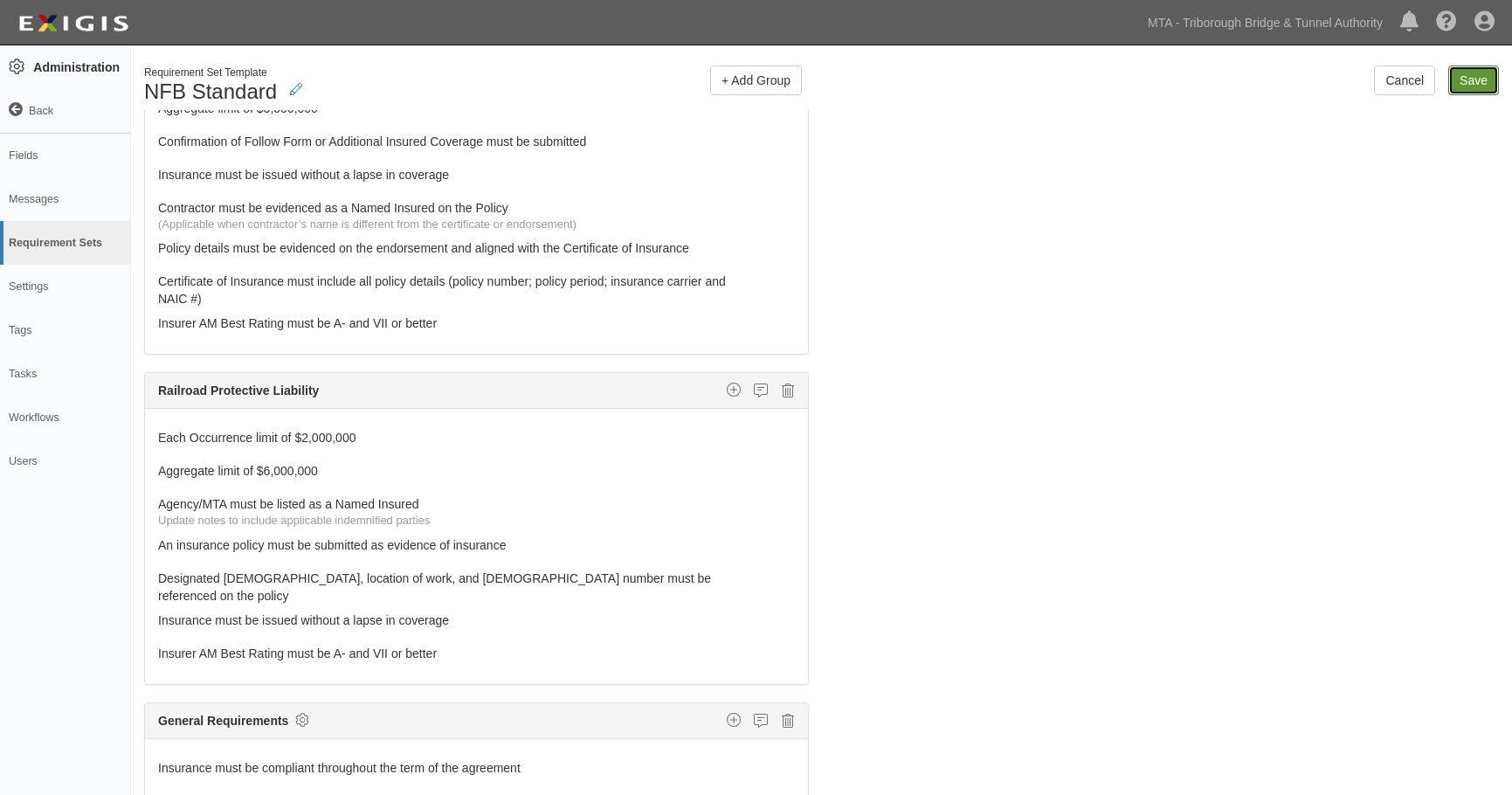
click at [1472, 86] on input "Save" at bounding box center [1473, 80] width 50 height 30
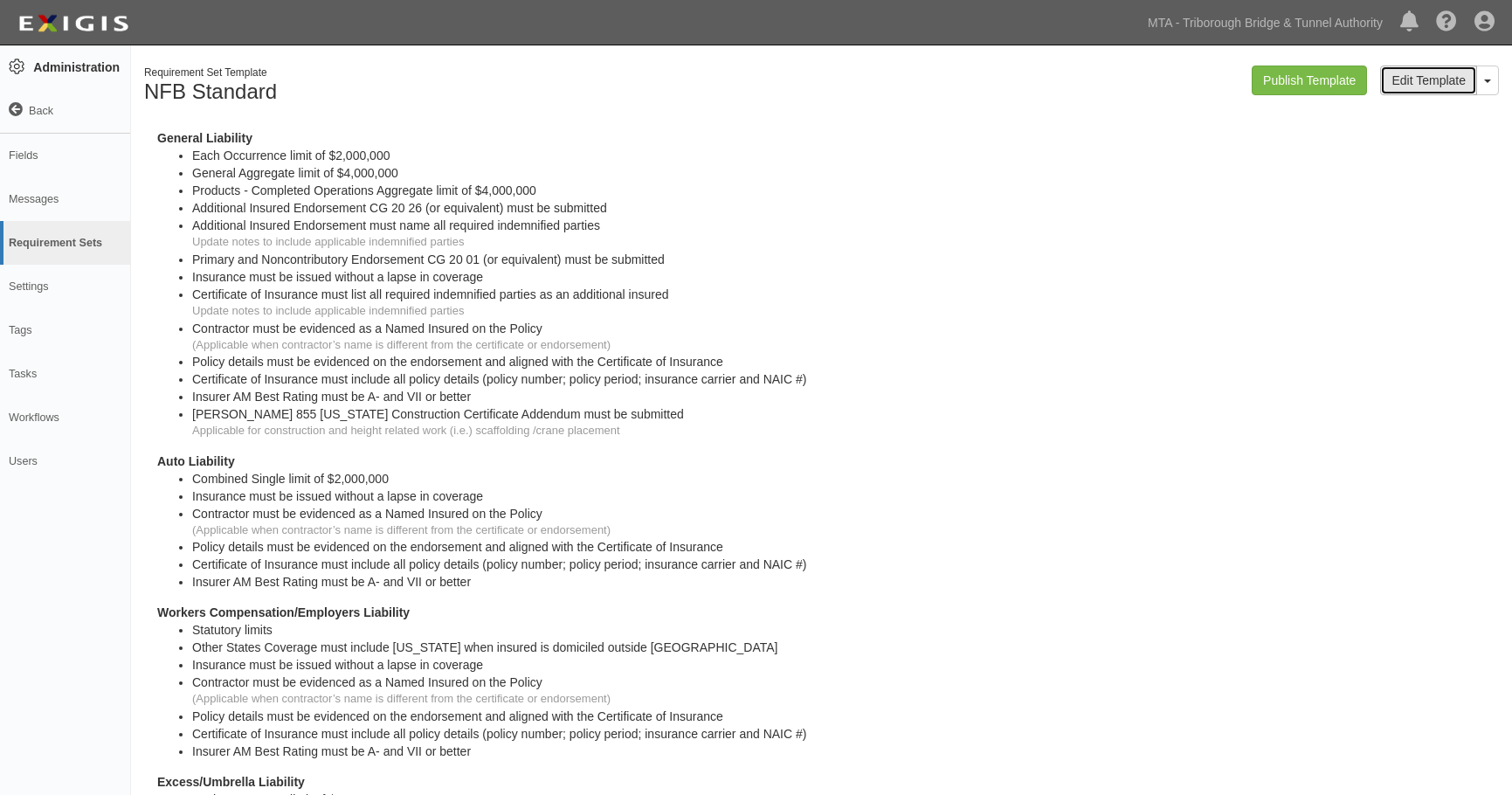
click at [1433, 85] on link "Edit Template" at bounding box center [1429, 80] width 97 height 30
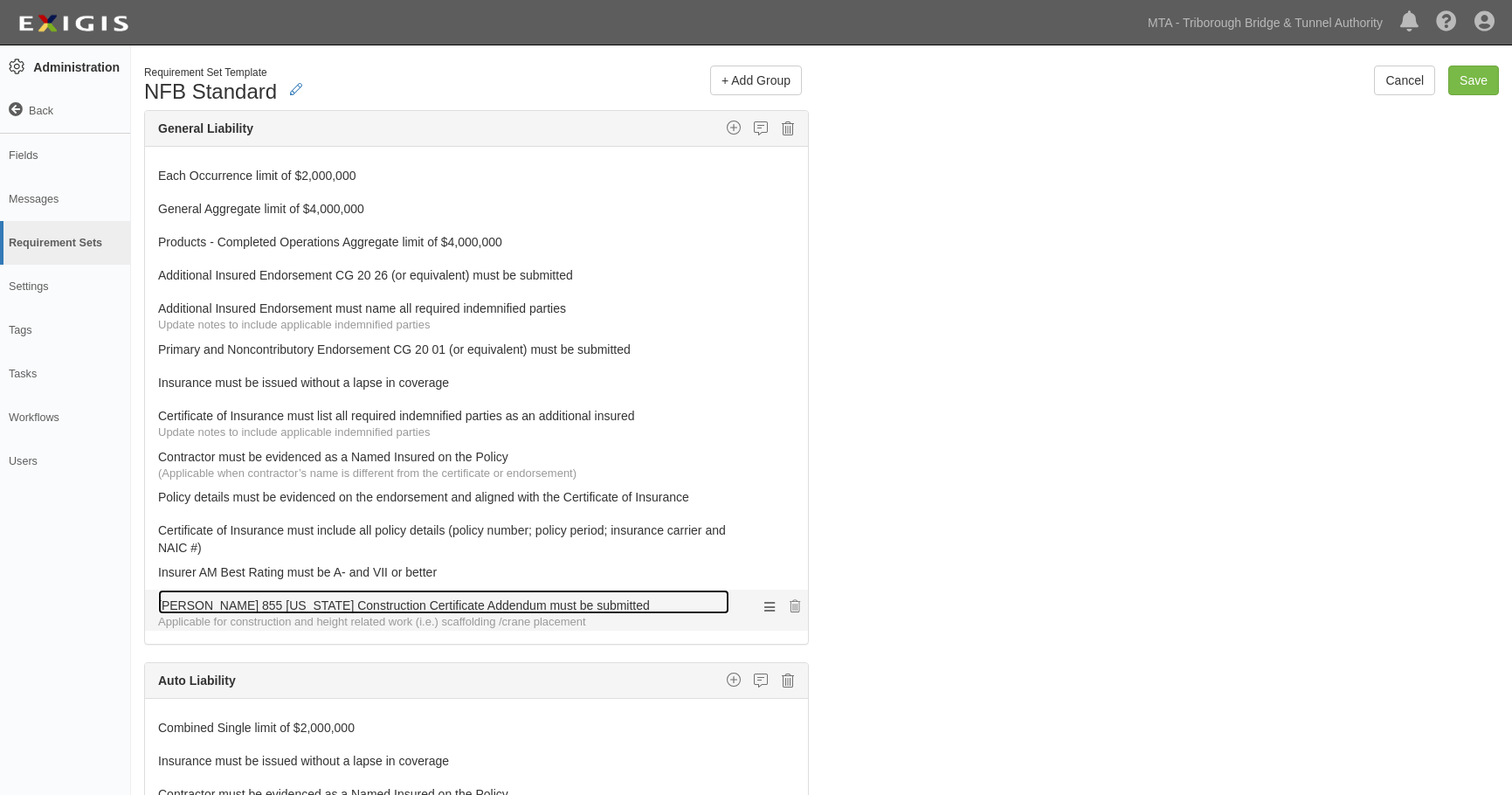
drag, startPoint x: 269, startPoint y: 620, endPoint x: 254, endPoint y: 612, distance: 17.0
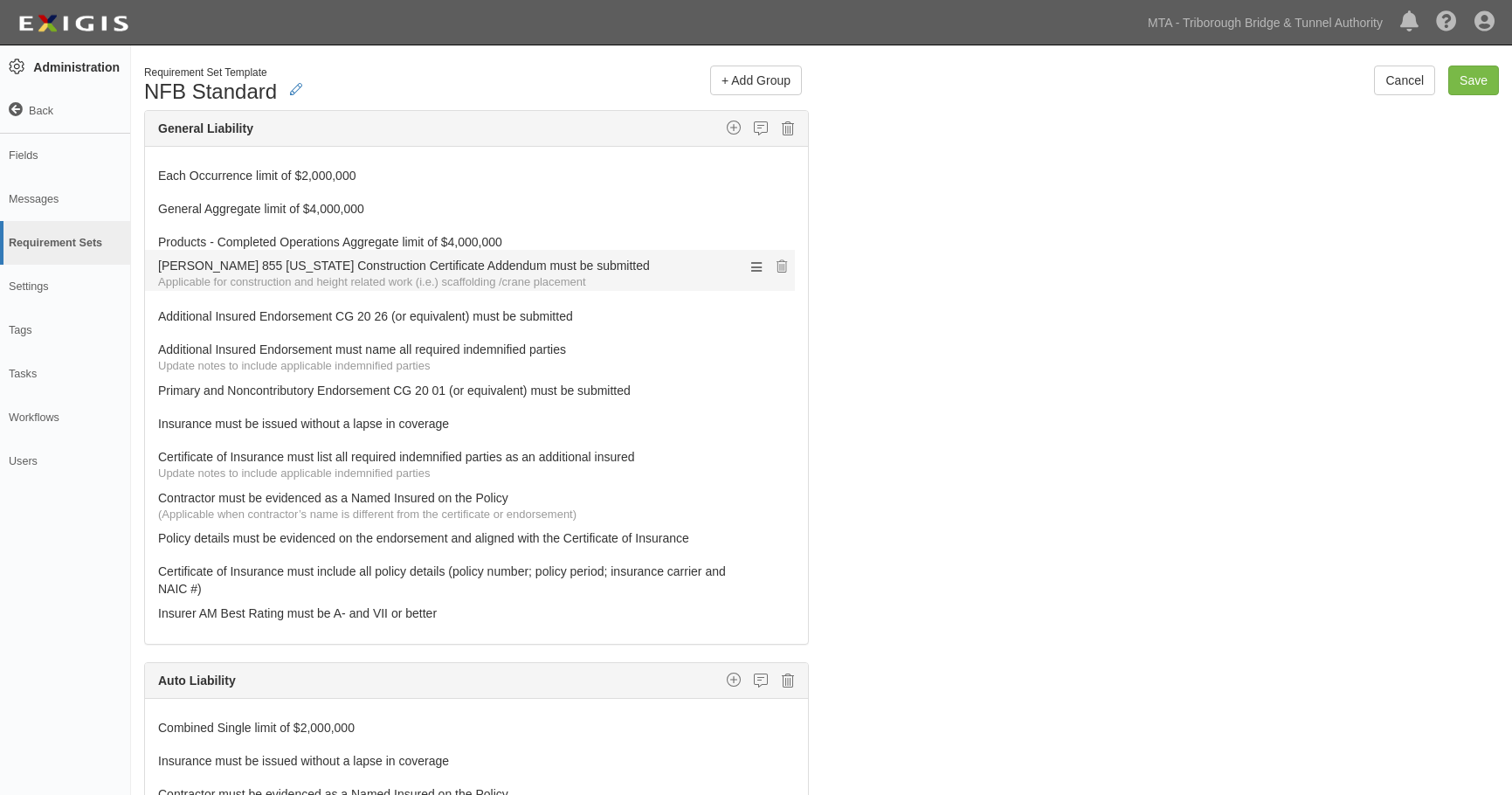
drag, startPoint x: 255, startPoint y: 609, endPoint x: 300, endPoint y: 269, distance: 343.0
click at [1478, 86] on input "Save" at bounding box center [1473, 80] width 50 height 30
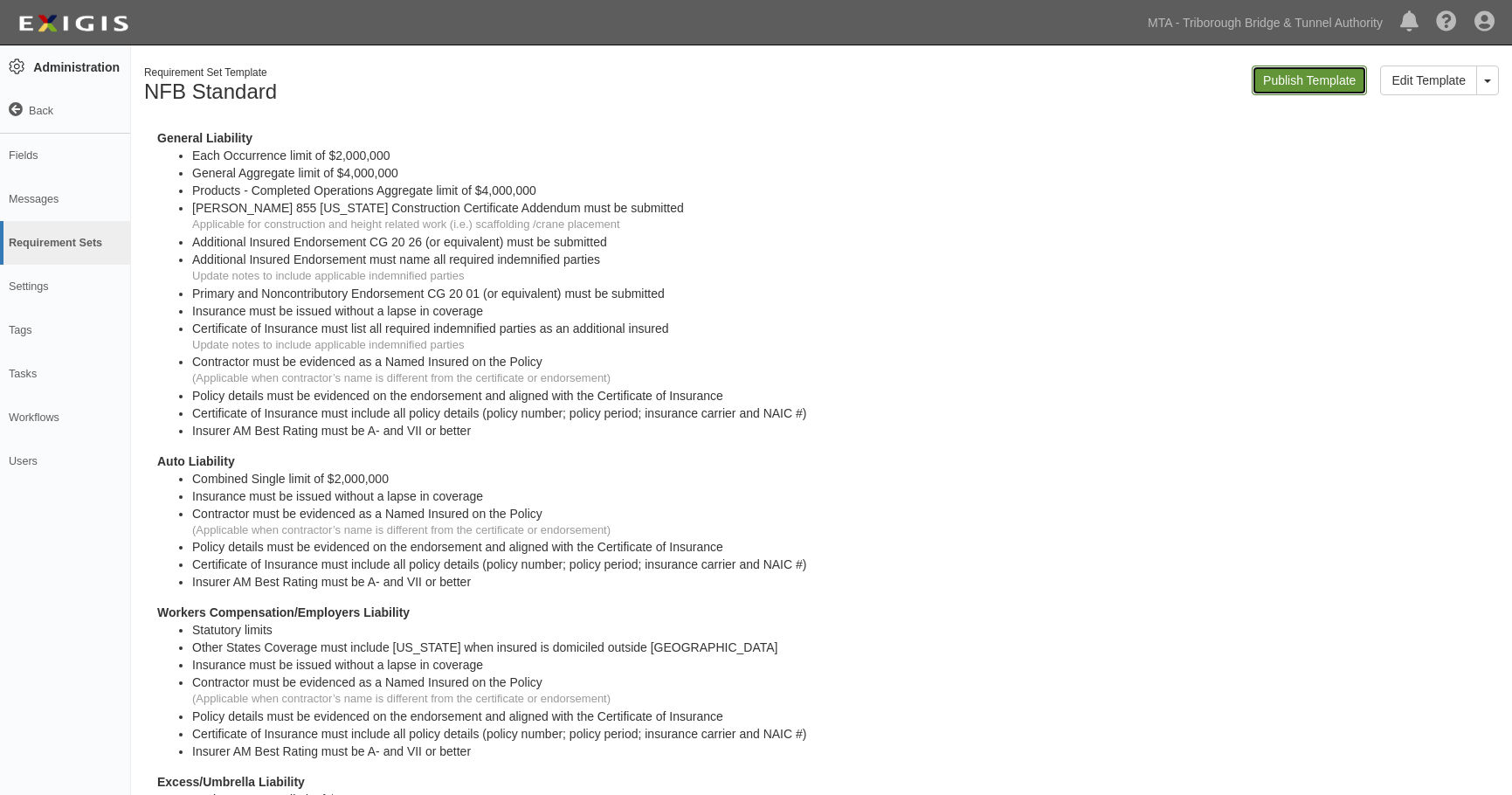
click at [1319, 79] on link "Publish Template" at bounding box center [1309, 80] width 115 height 30
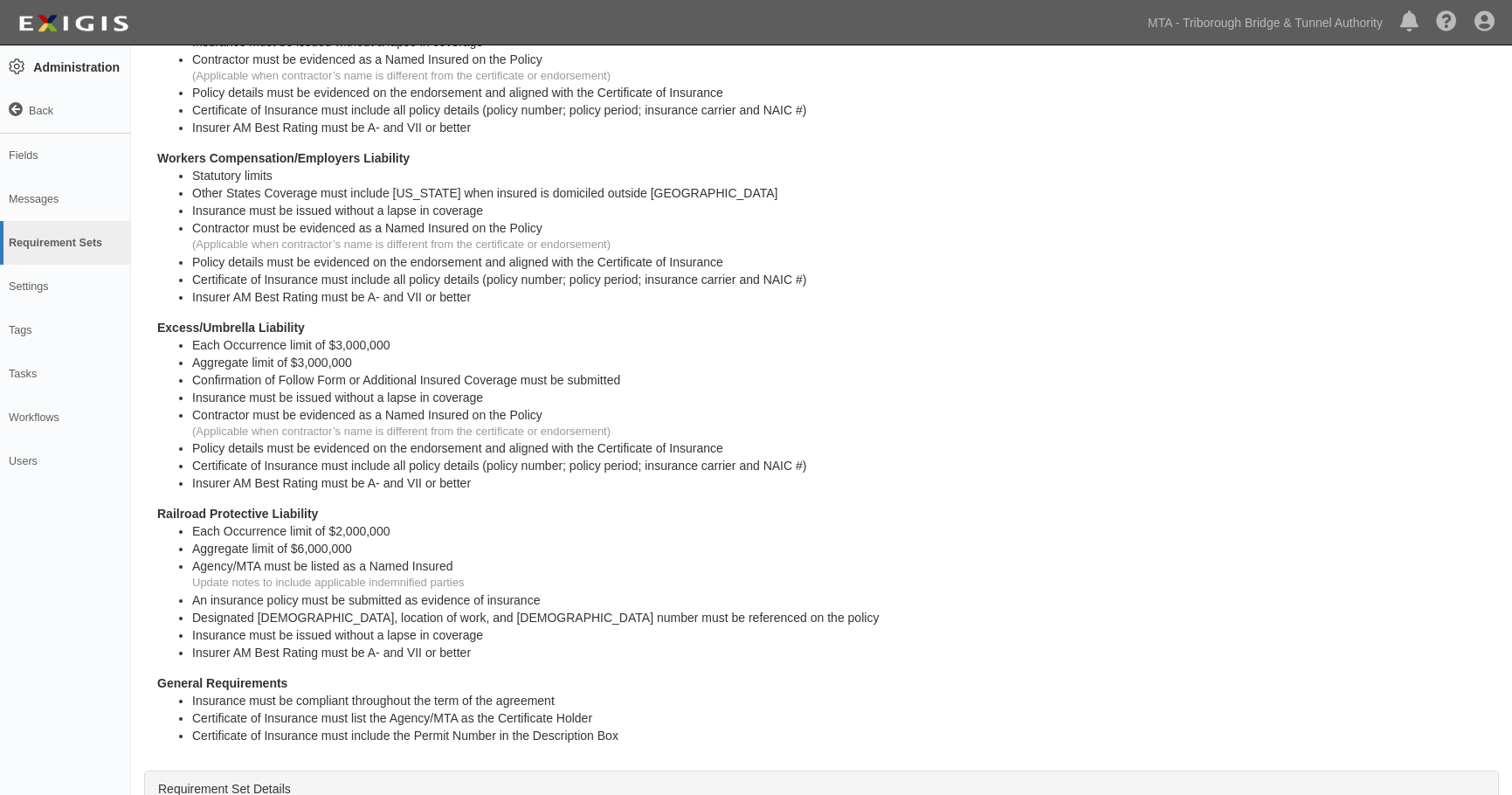
scroll to position [459, 0]
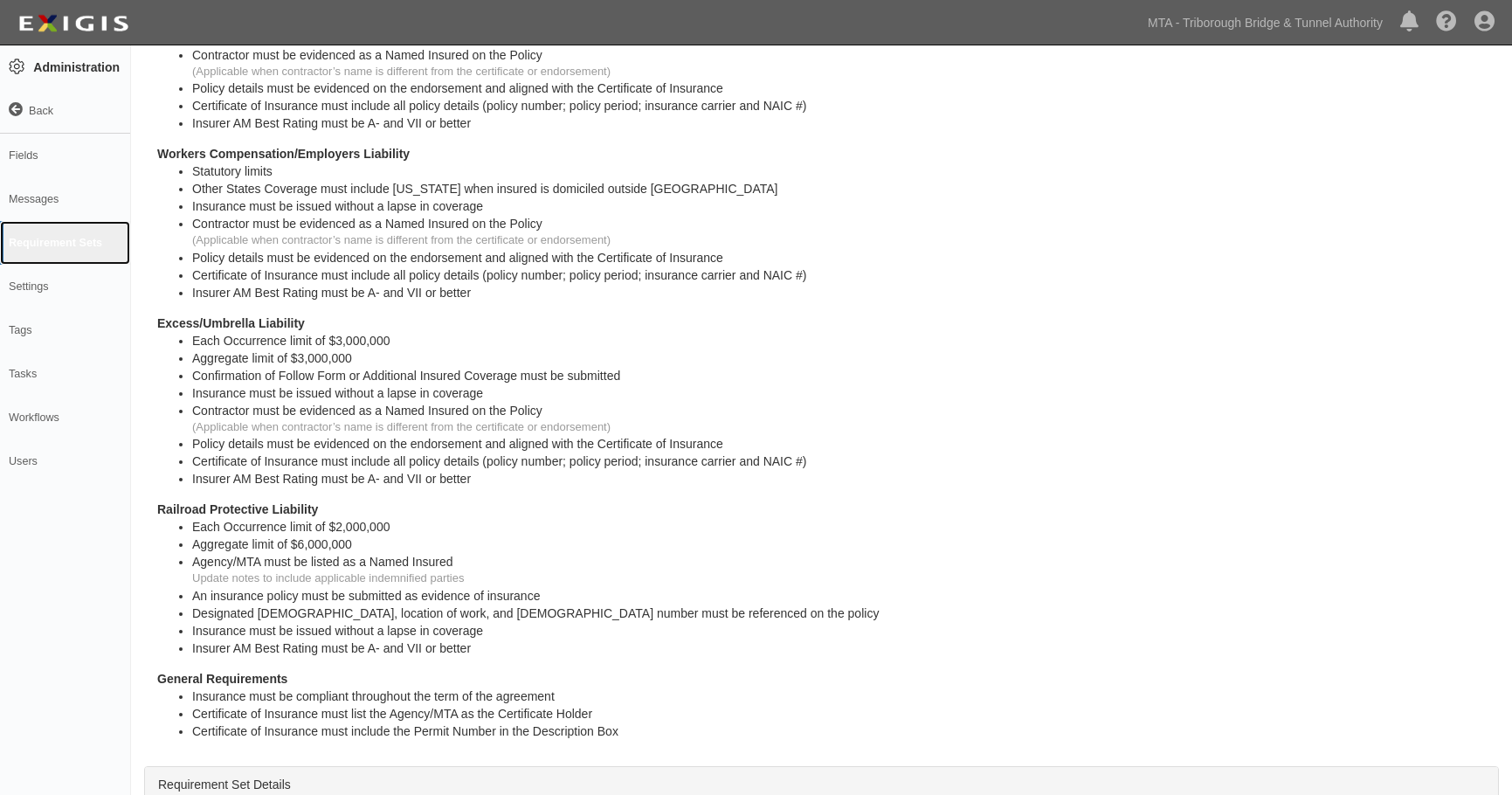
click at [38, 246] on link "Requirement Sets" at bounding box center [65, 243] width 130 height 44
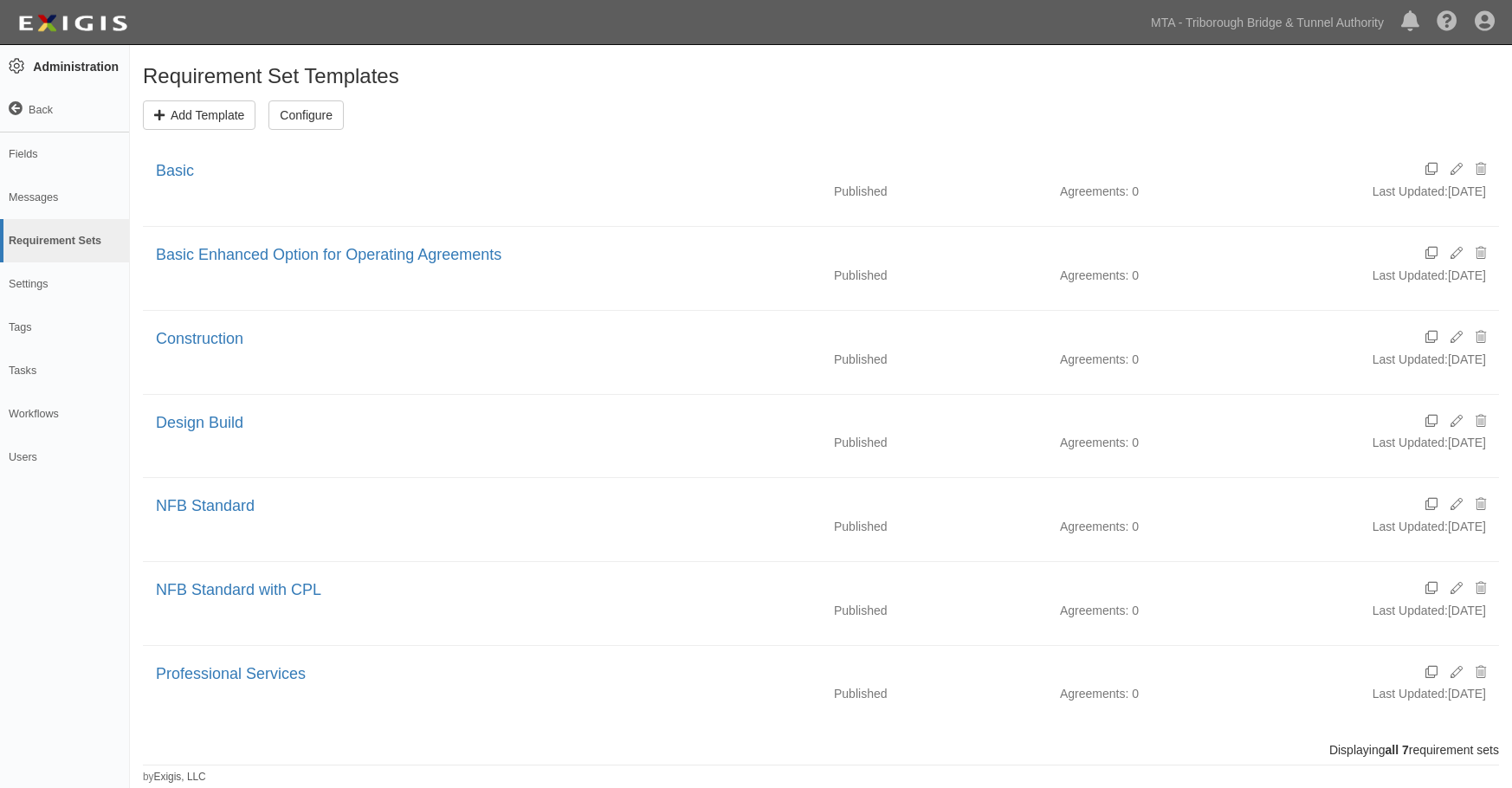
click at [972, 55] on div "Requirement Set Templates Add Template Configure Basic Published Agreements: 0 …" at bounding box center [821, 418] width 1382 height 732
